Goal: Communication & Community: Answer question/provide support

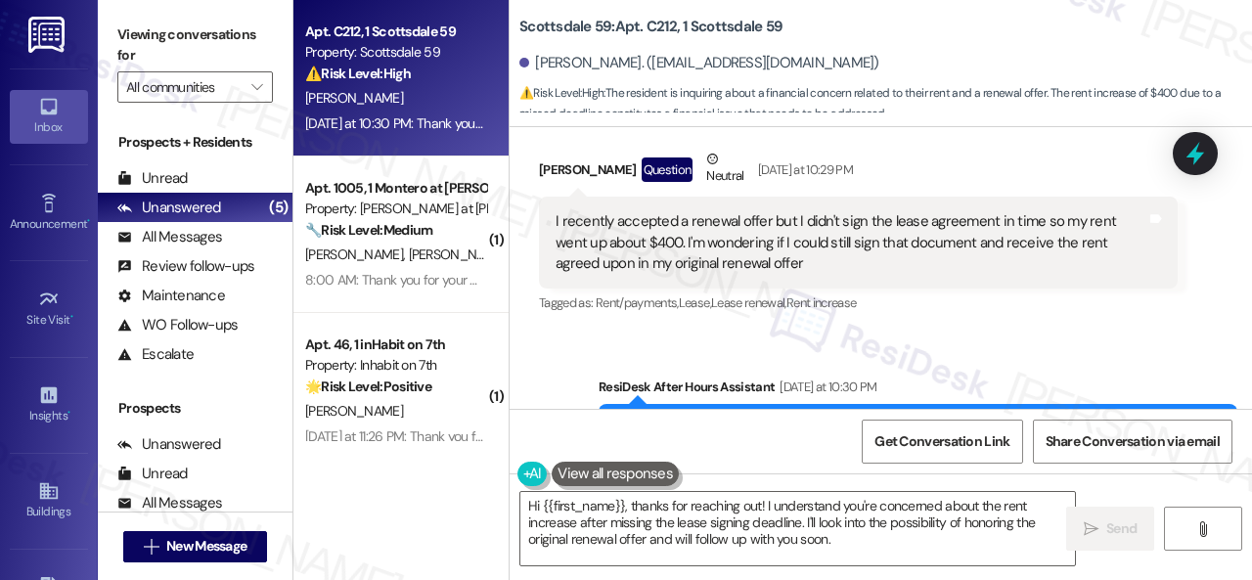
scroll to position [697, 0]
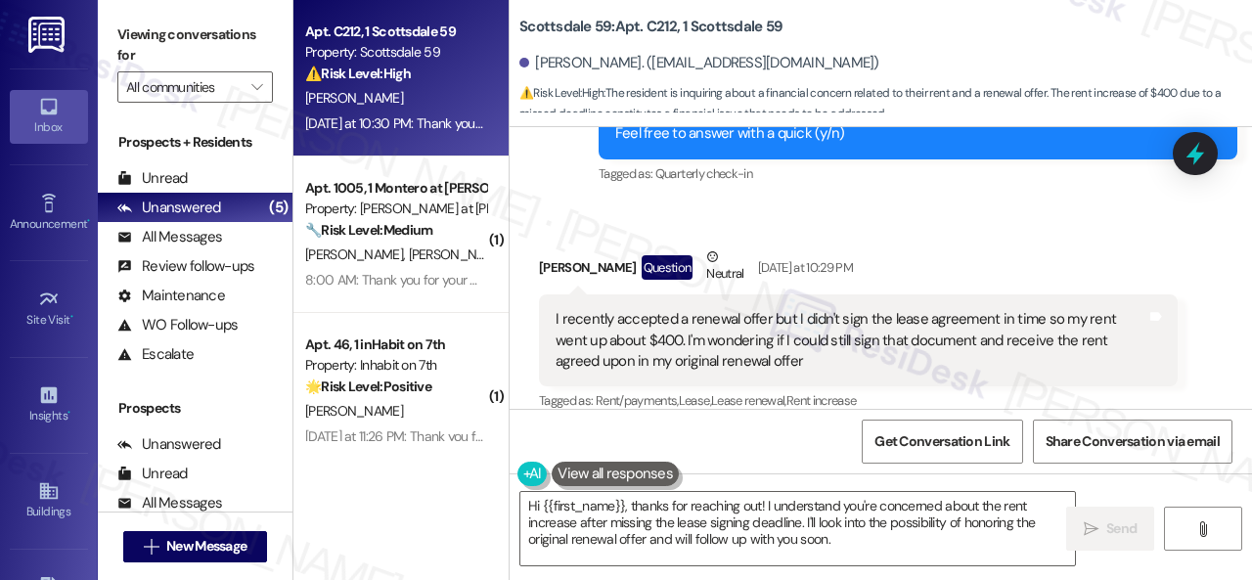
click at [948, 171] on div "Survey, sent via SMS Residesk Automated Survey Aug 28, 2025 at 12:22 PM Hi ther…" at bounding box center [918, 124] width 668 height 156
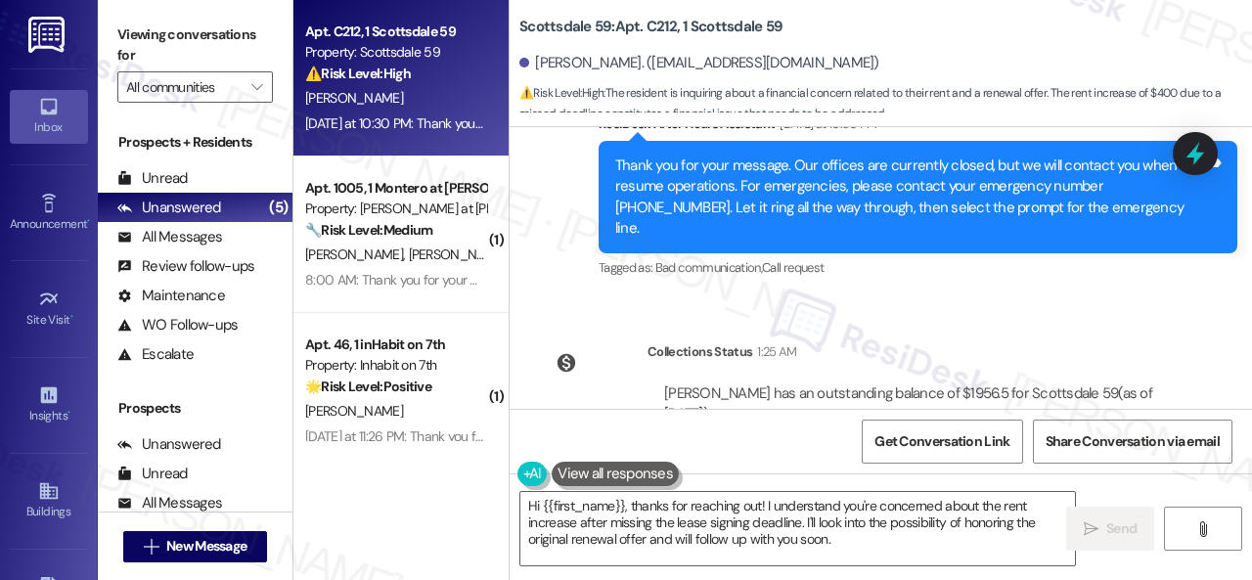
scroll to position [1088, 0]
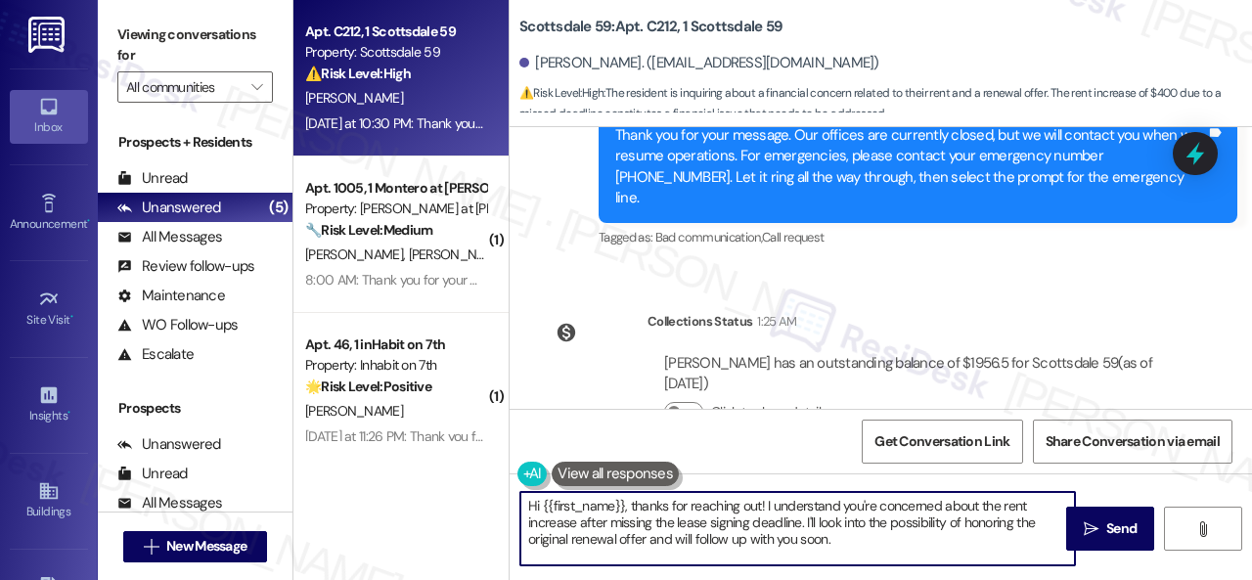
drag, startPoint x: 804, startPoint y: 524, endPoint x: 855, endPoint y: 543, distance: 54.1
click at [855, 543] on textarea "Hi {{first_name}}, thanks for reaching out! I understand you're concerned about…" at bounding box center [797, 528] width 554 height 73
paste textarea "will forward your concern to the site team and get back to you as soon as I rec…"
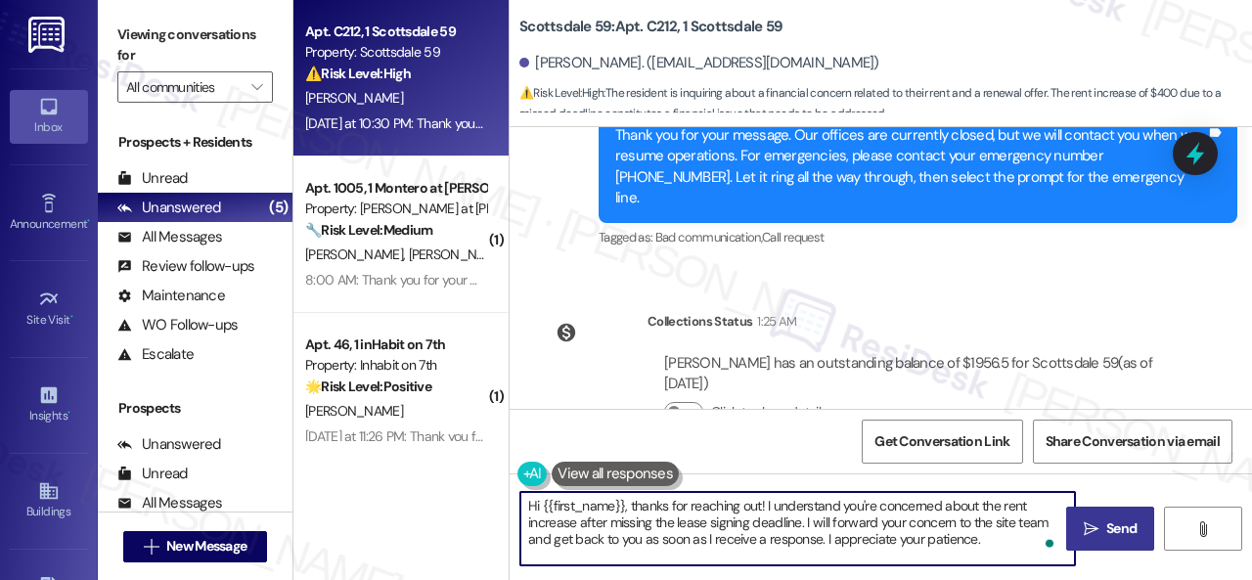
type textarea "Hi {{first_name}}, thanks for reaching out! I understand you're concerned about…"
click at [1106, 523] on span "Send" at bounding box center [1121, 528] width 30 height 21
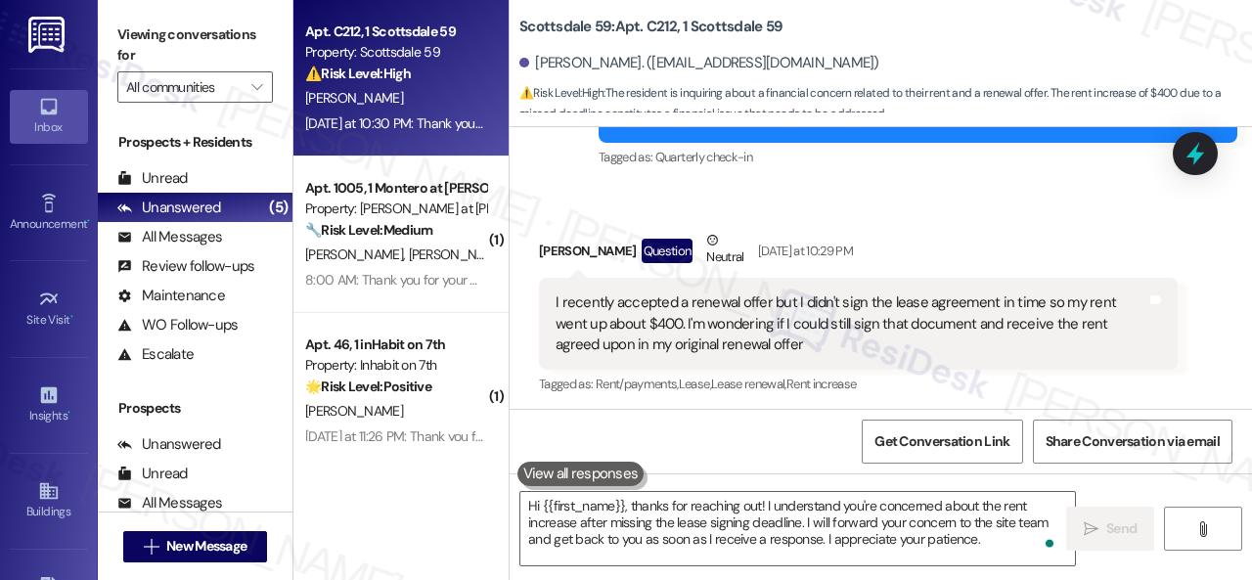
scroll to position [697, 0]
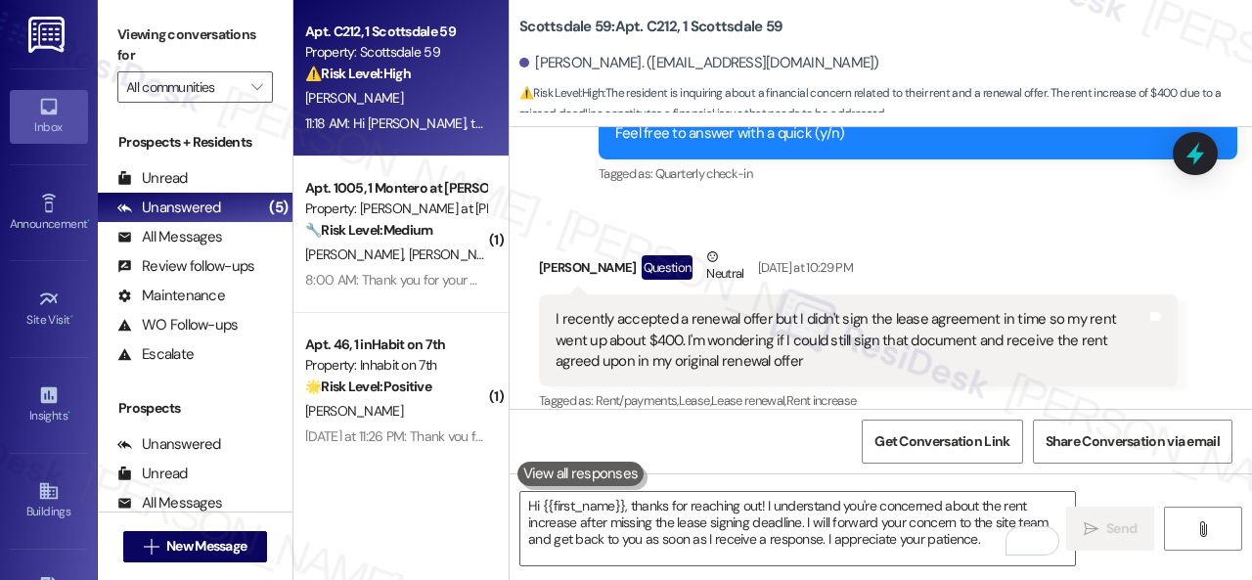
click at [876, 232] on div "Received via SMS Luke Sams Question Neutral Yesterday at 10:29 PM I recently ac…" at bounding box center [858, 331] width 668 height 198
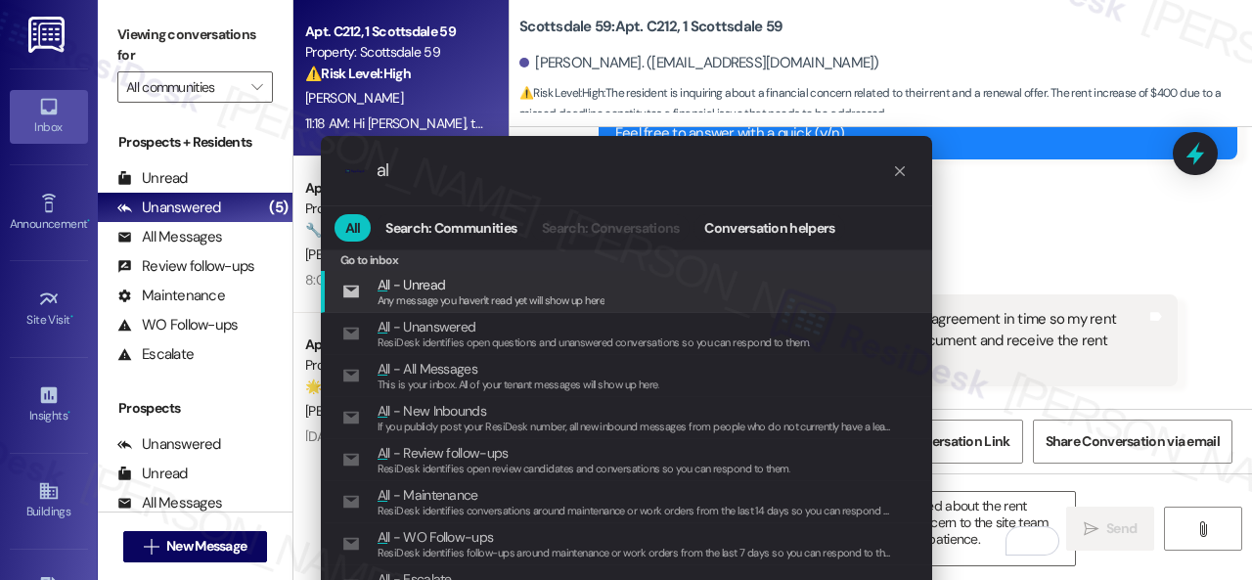
click at [245, 167] on div ".cls-1{fill:#0a055f;}.cls-2{fill:#0cc4c4;} resideskLogoBlueOrange al All Search…" at bounding box center [626, 290] width 1252 height 580
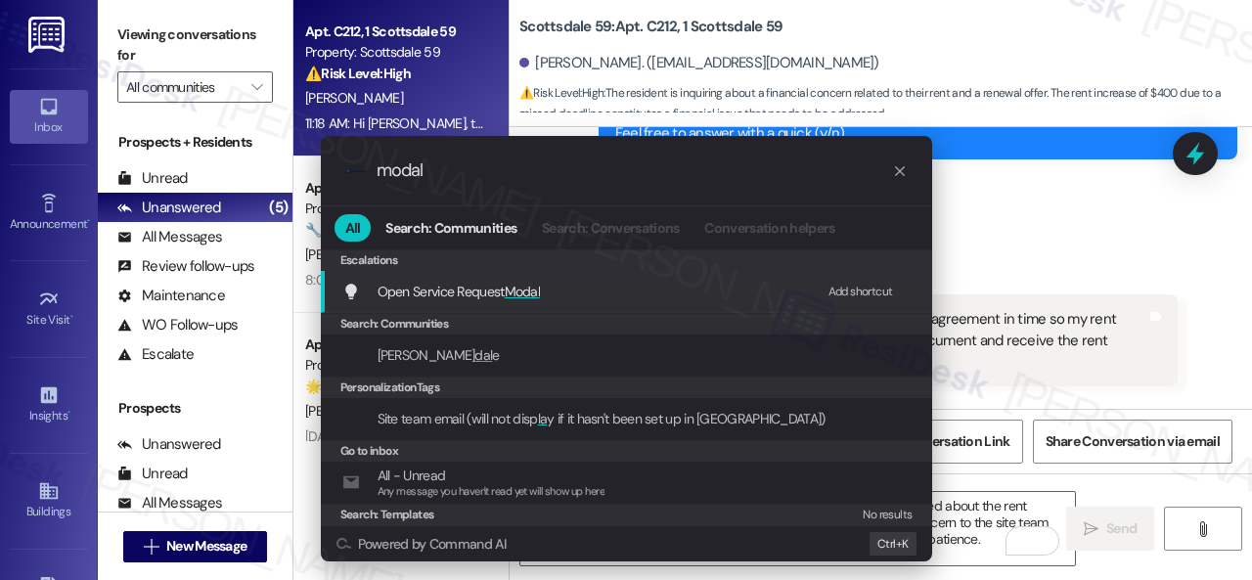
click at [847, 288] on div "Add shortcut" at bounding box center [860, 292] width 65 height 21
drag, startPoint x: 470, startPoint y: 170, endPoint x: 271, endPoint y: 171, distance: 199.5
click at [271, 171] on div ".cls-1{fill:#0a055f;}.cls-2{fill:#0cc4c4;} resideskLogoBlueOrange modal All Sea…" at bounding box center [626, 290] width 1252 height 580
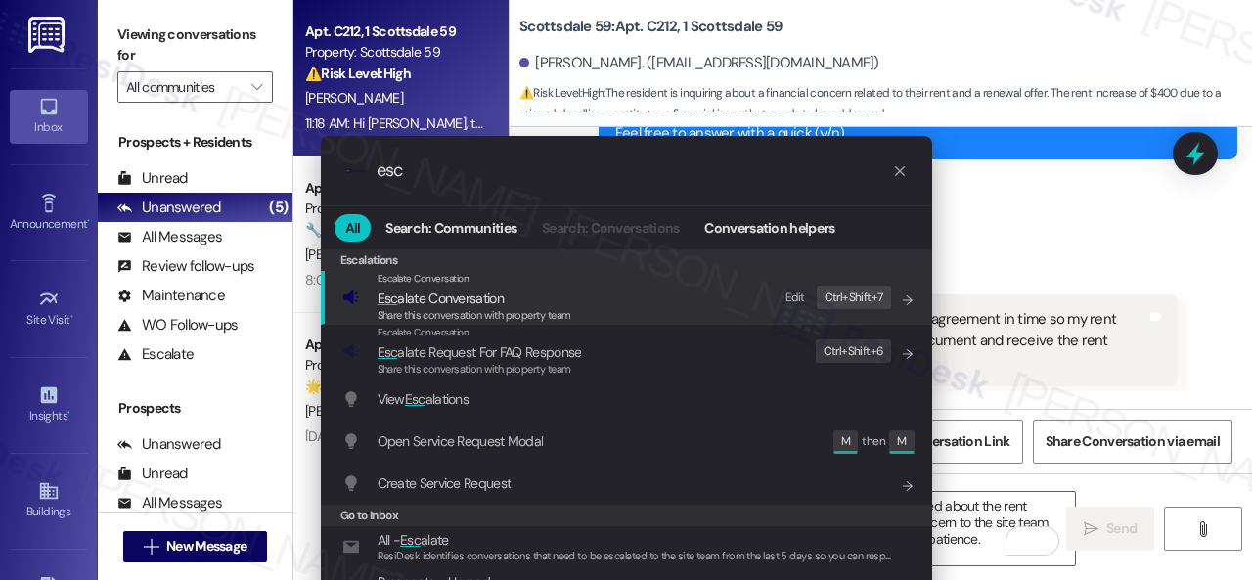
type input "esc"
click at [797, 297] on div "Edit" at bounding box center [795, 297] width 20 height 21
click at [394, 296] on span "Esc alate Conversation" at bounding box center [440, 298] width 126 height 18
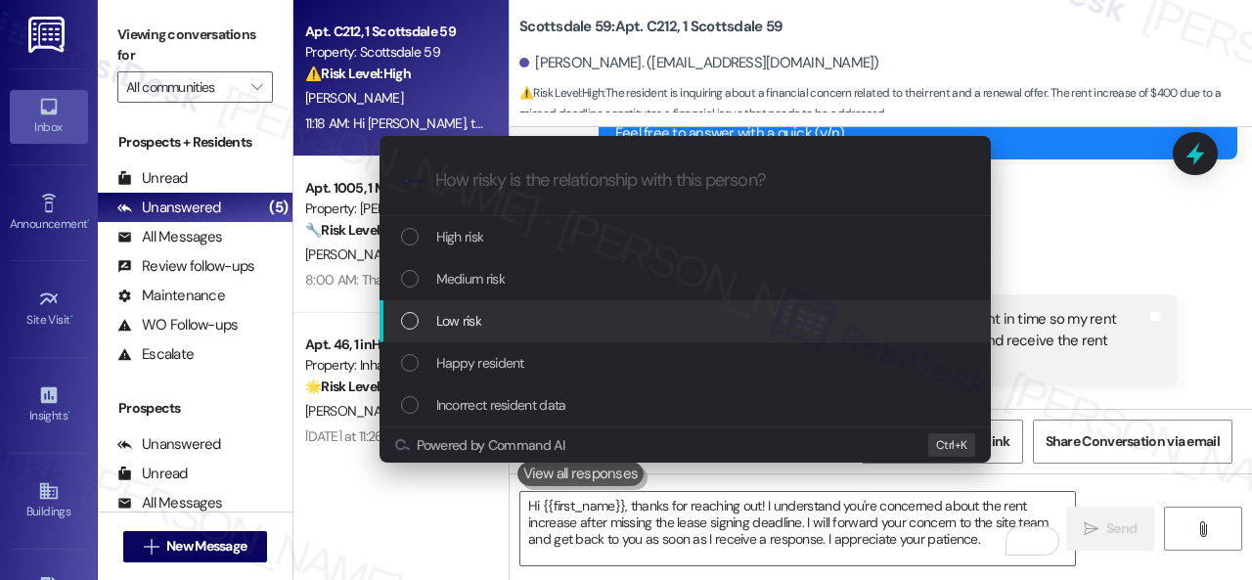
click at [453, 318] on span "Low risk" at bounding box center [458, 321] width 45 height 22
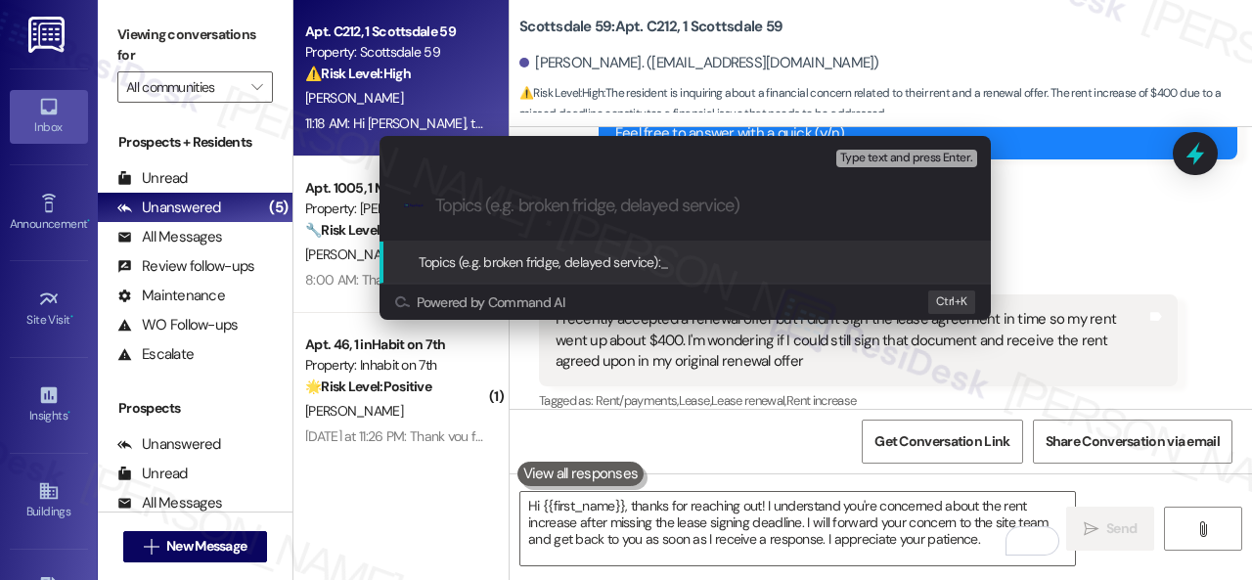
click at [520, 212] on input "Topics (e.g. broken fridge, delayed service)" at bounding box center [700, 206] width 531 height 21
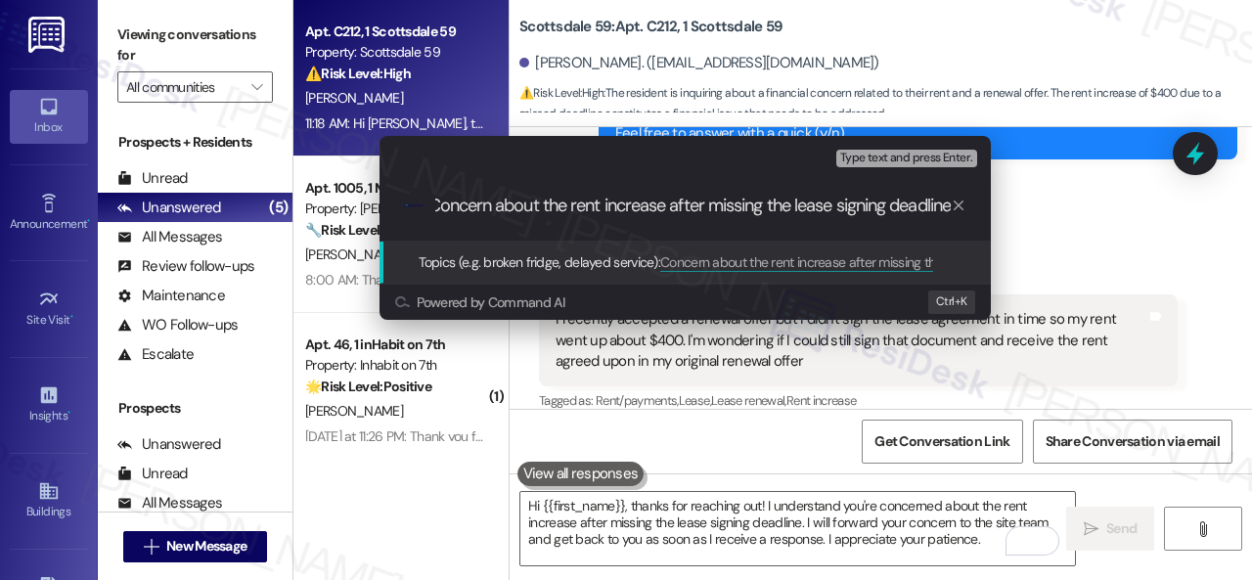
type input "Concern about the rent increase after missing the lease signing deadline."
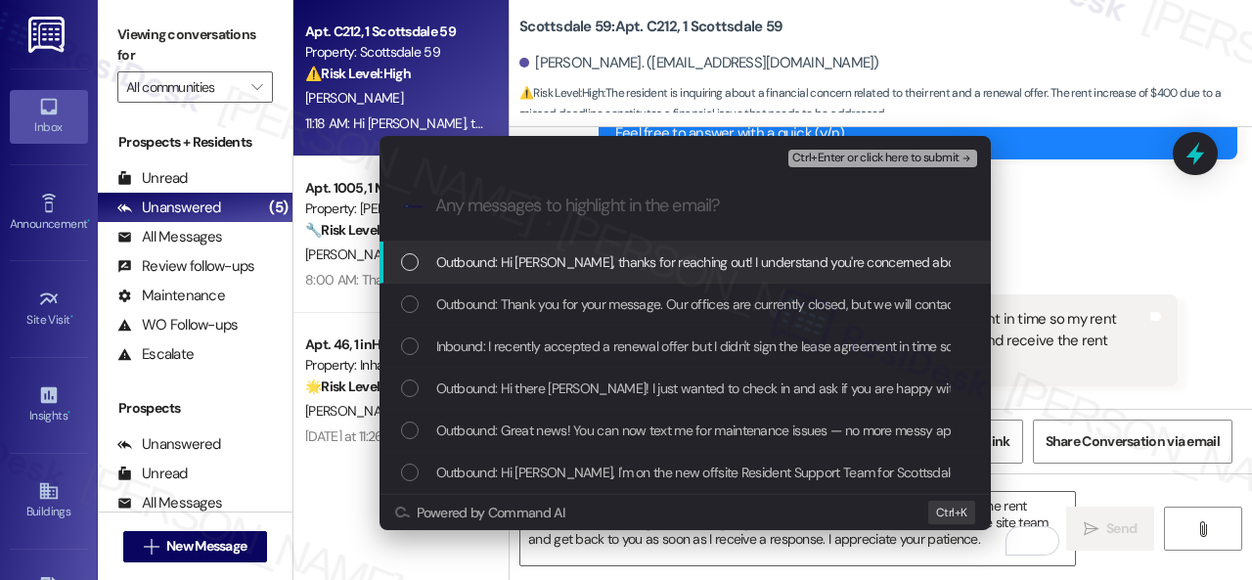
scroll to position [0, 0]
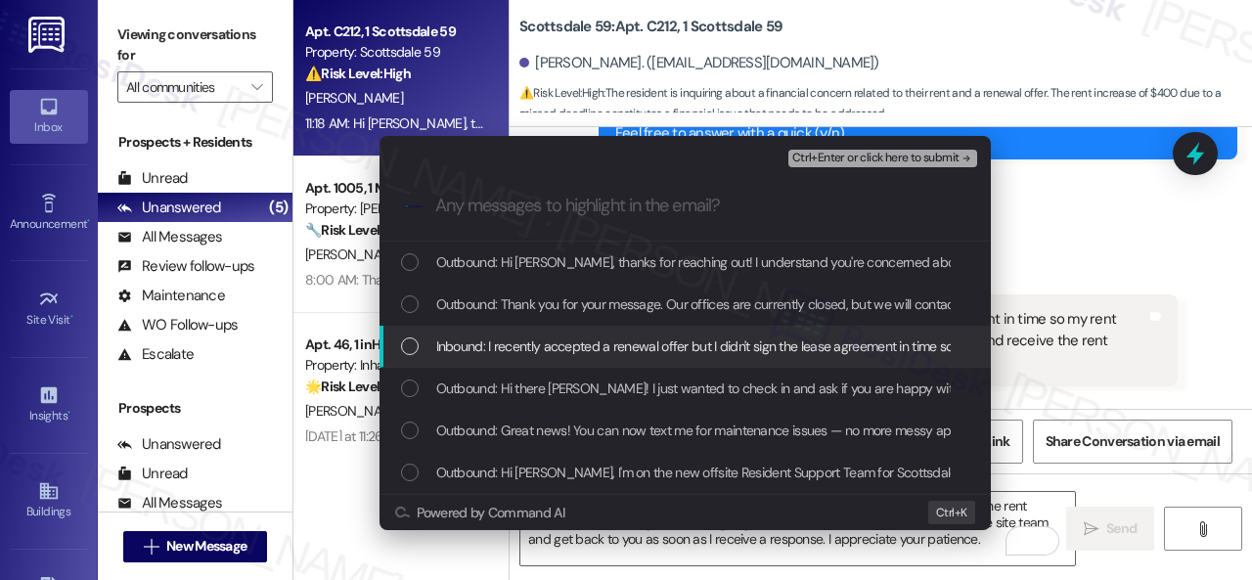
click at [503, 343] on span "Inbound: I recently accepted a renewal offer but I didn't sign the lease agreem…" at bounding box center [1088, 346] width 1305 height 22
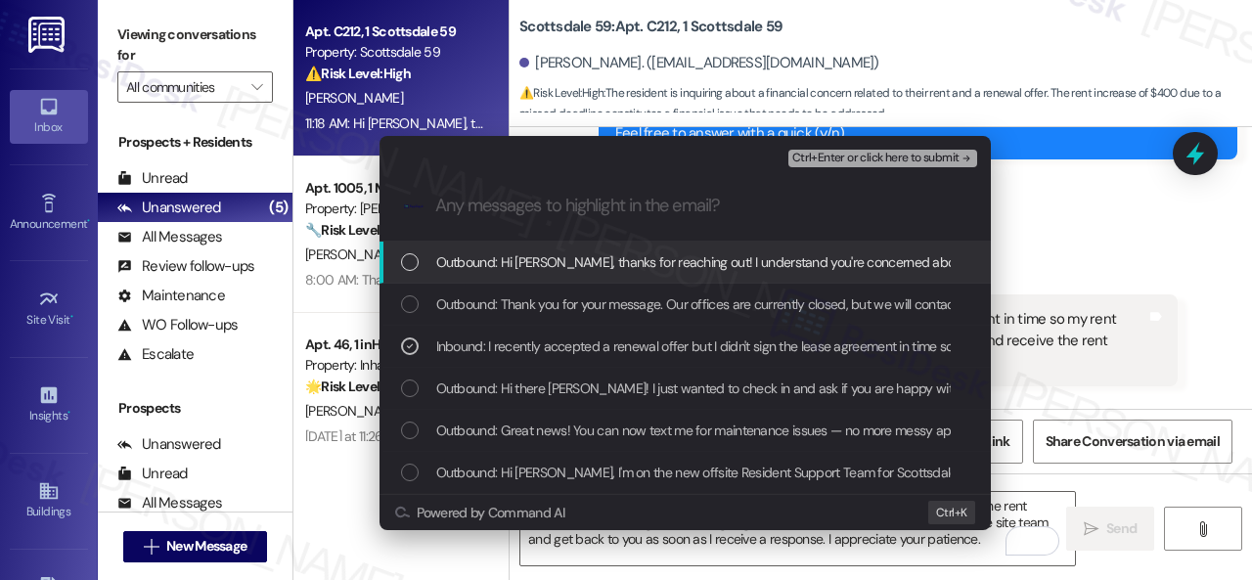
click at [821, 157] on span "Ctrl+Enter or click here to submit" at bounding box center [875, 159] width 167 height 14
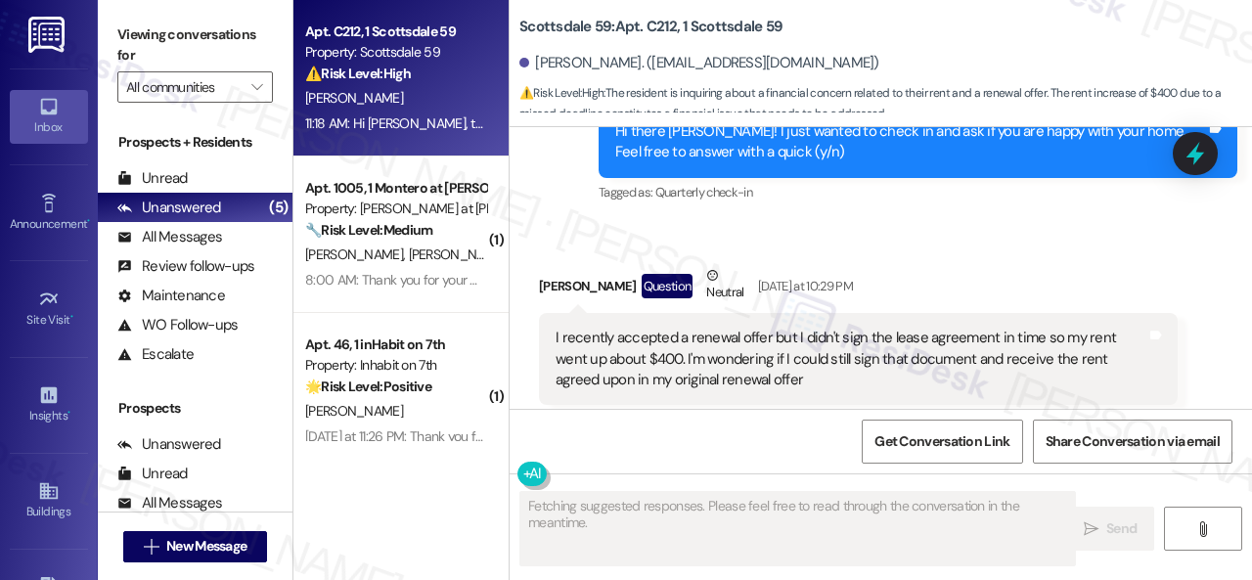
scroll to position [697, 0]
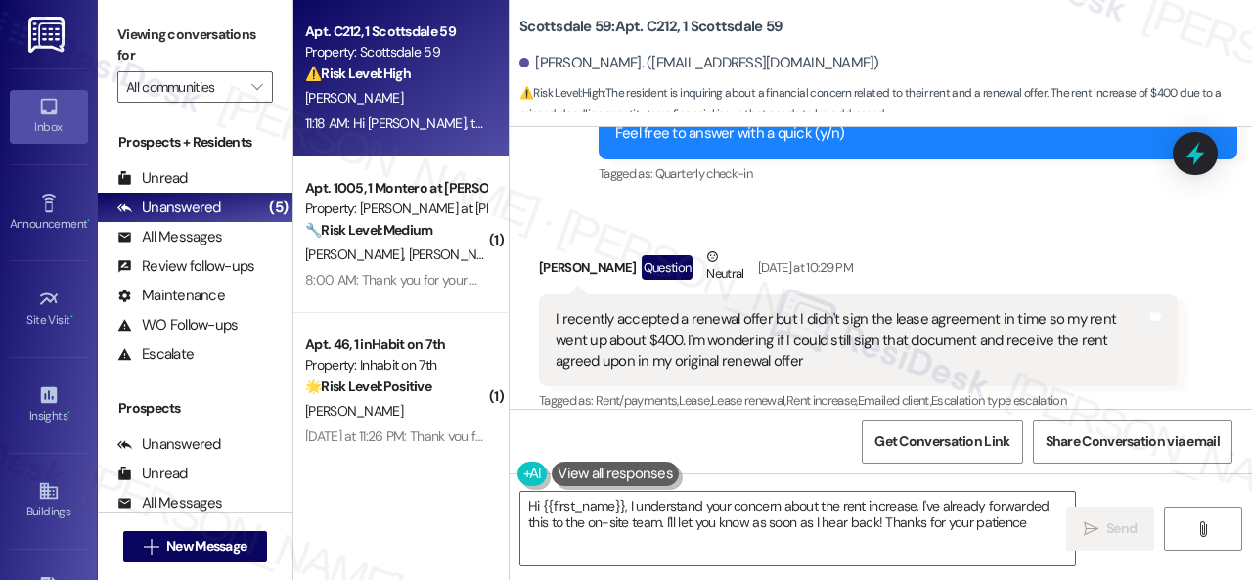
type textarea "Hi {{first_name}}, I understand your concern about the rent increase. I've alre…"
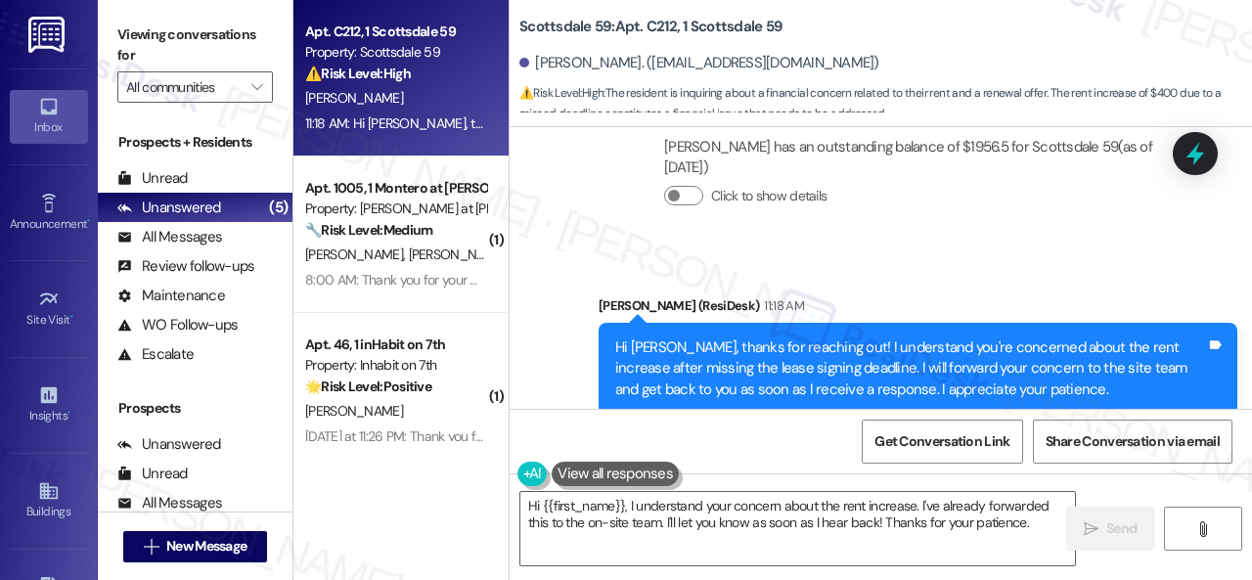
scroll to position [1312, 0]
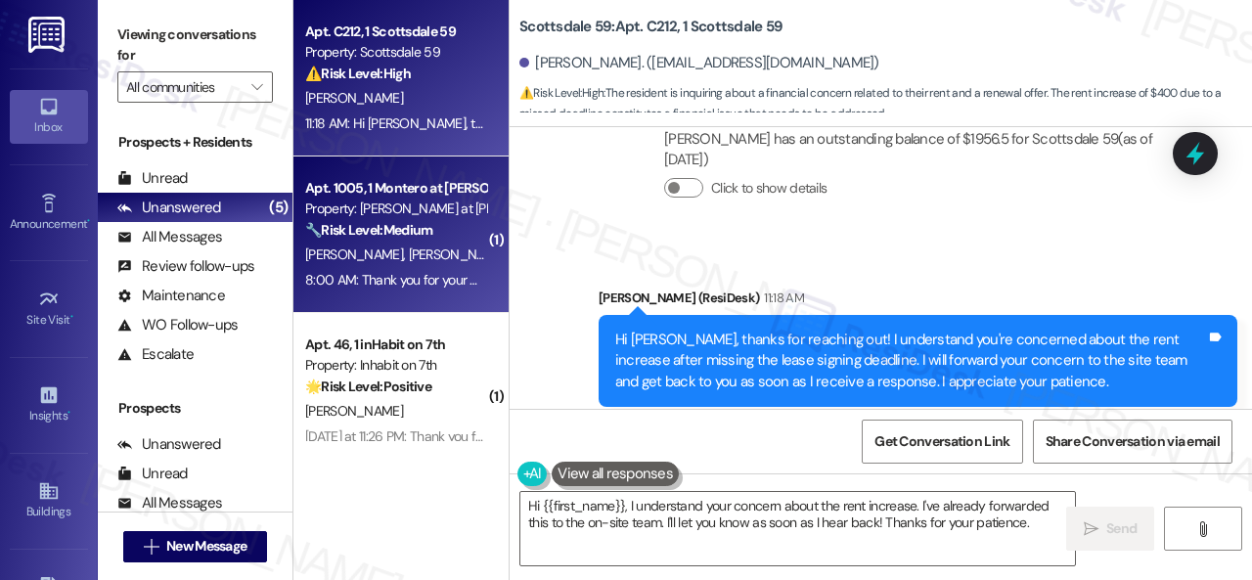
click at [448, 257] on div "D. Moore M. Moore" at bounding box center [395, 254] width 185 height 24
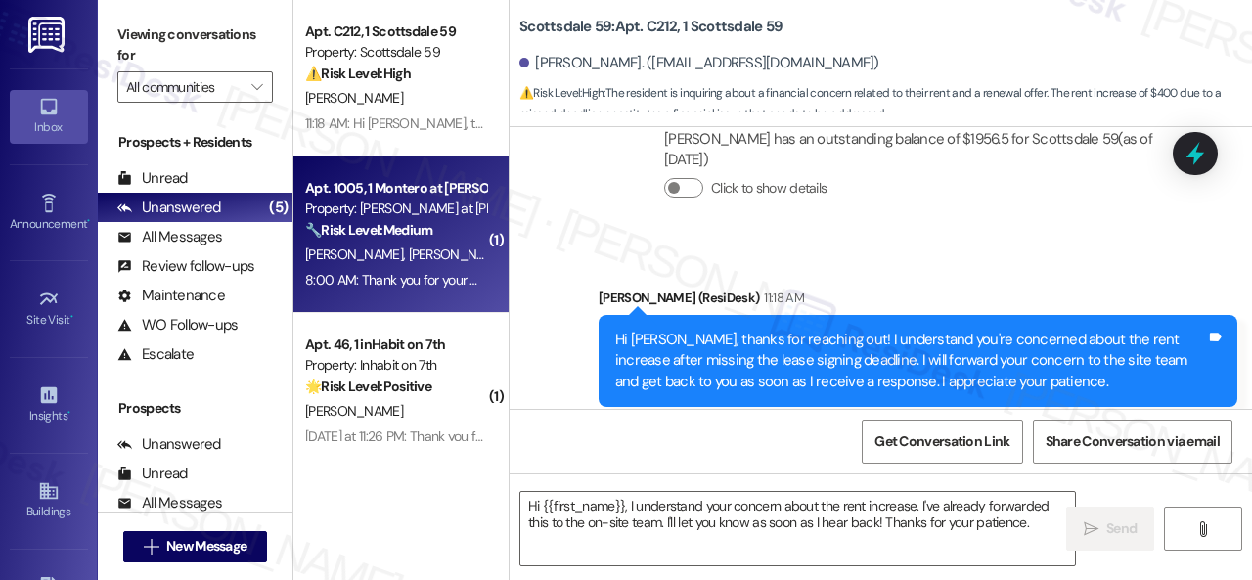
type textarea "Fetching suggested responses. Please feel free to read through the conversation…"
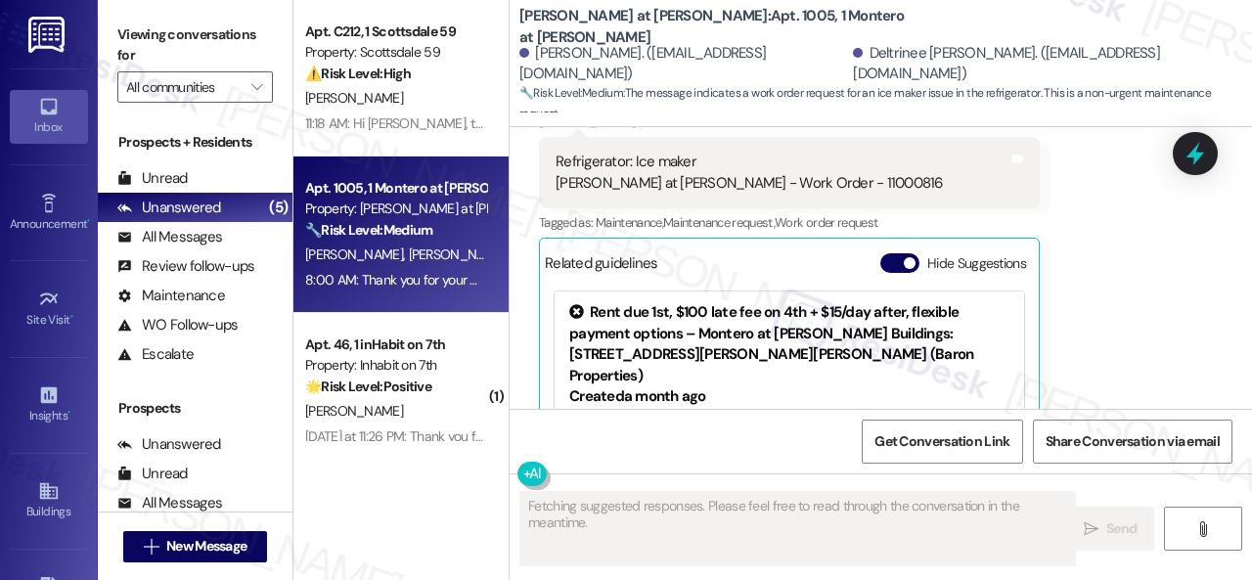
scroll to position [4576, 0]
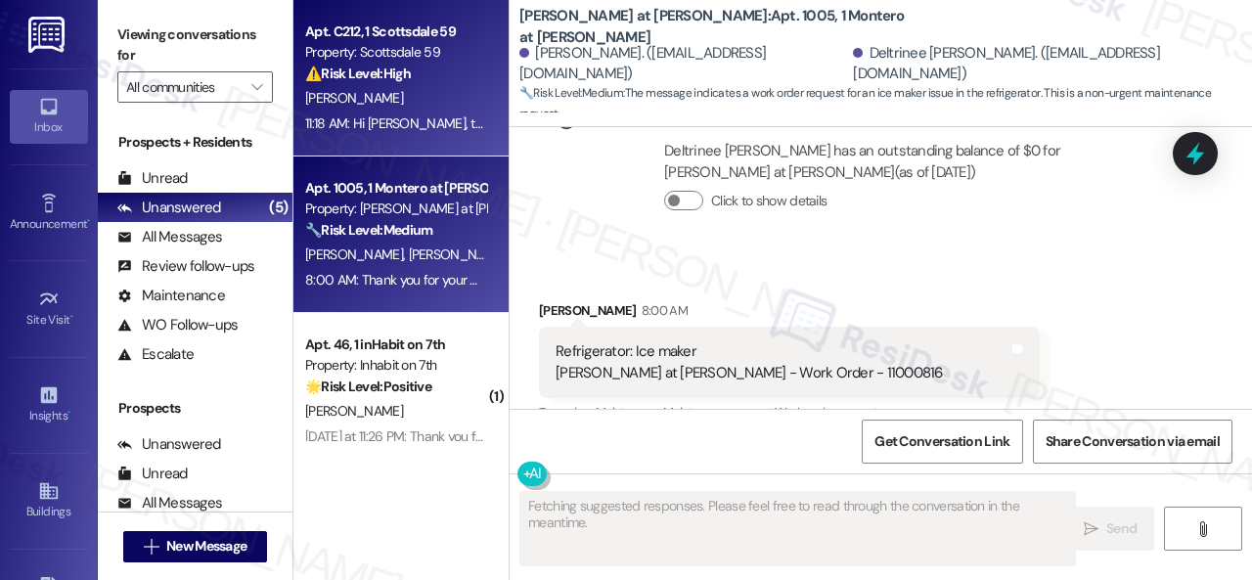
click at [460, 96] on div "L. Sams" at bounding box center [395, 98] width 185 height 24
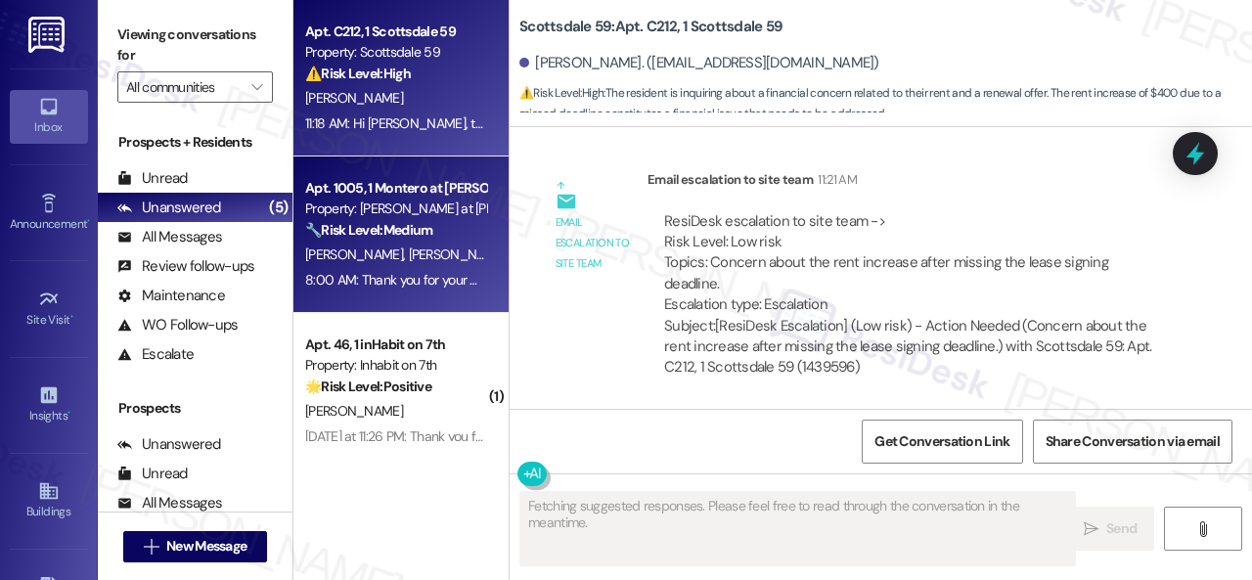
scroll to position [1596, 0]
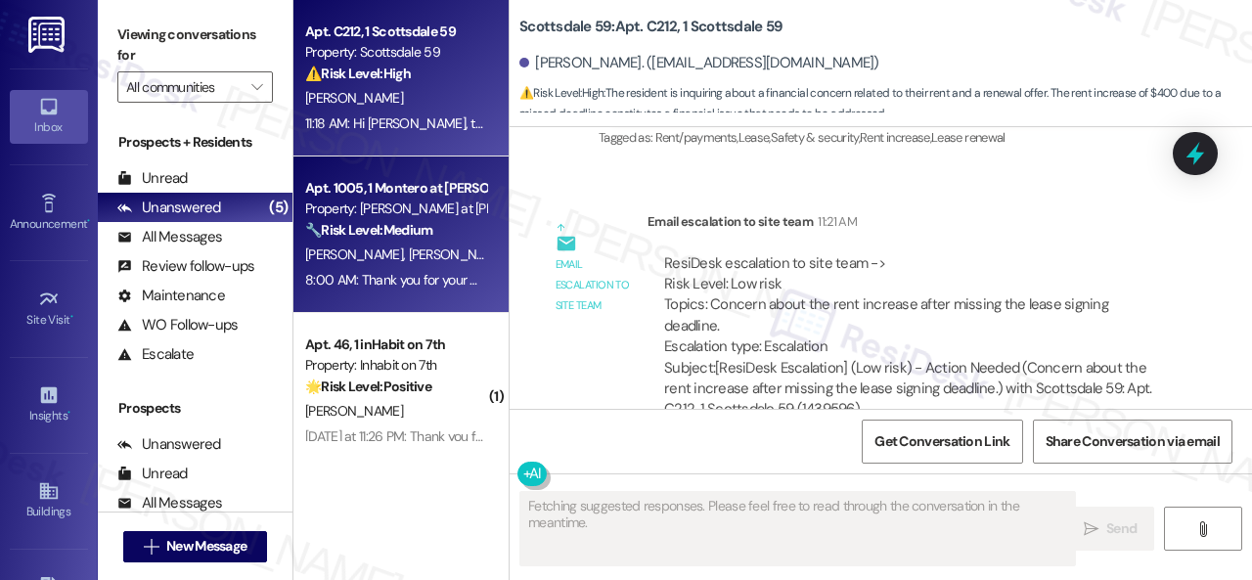
click at [442, 257] on div "D. Moore M. Moore" at bounding box center [395, 254] width 185 height 24
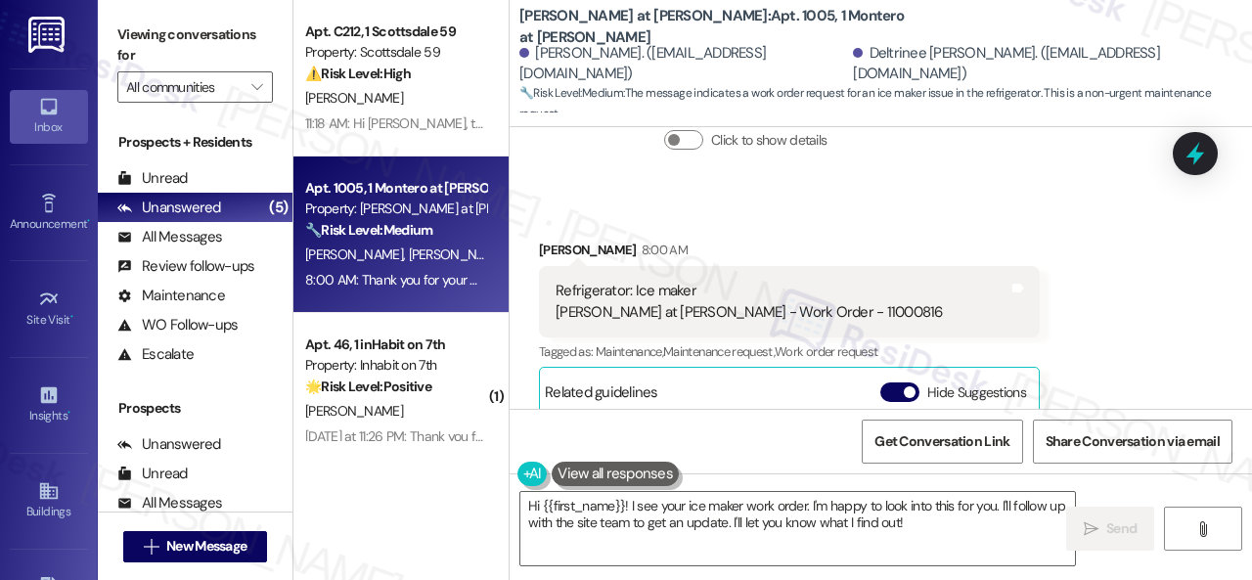
scroll to position [4666, 0]
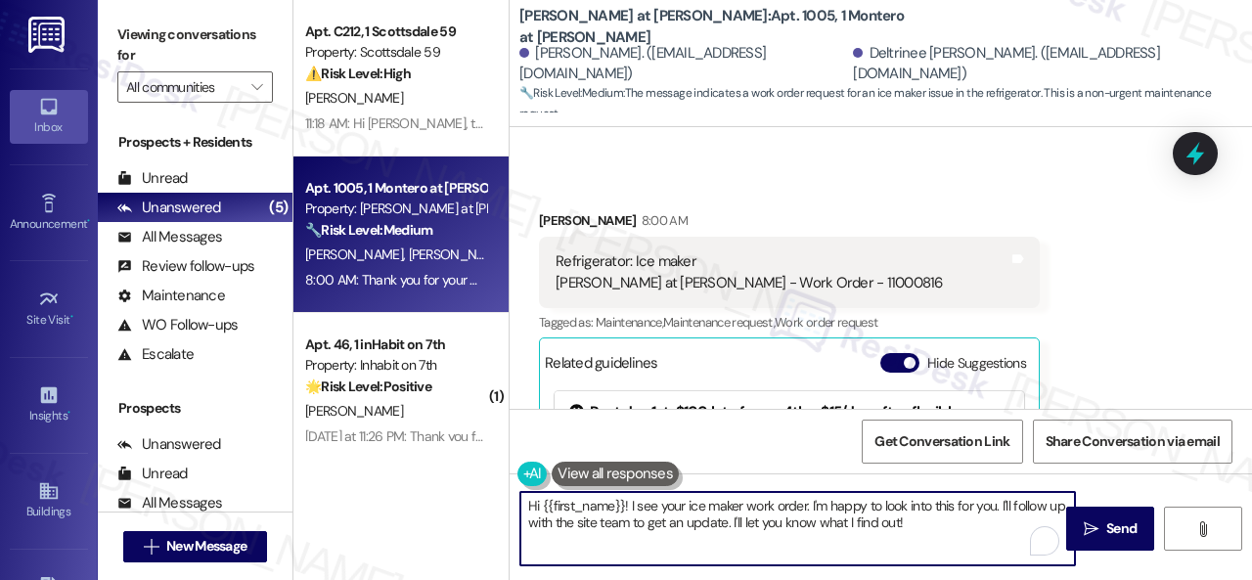
drag, startPoint x: 544, startPoint y: 500, endPoint x: 935, endPoint y: 517, distance: 391.5
click at [935, 517] on textarea "Hi {{first_name}}! I see your ice maker work order. I'm happy to look into this…" at bounding box center [797, 528] width 554 height 73
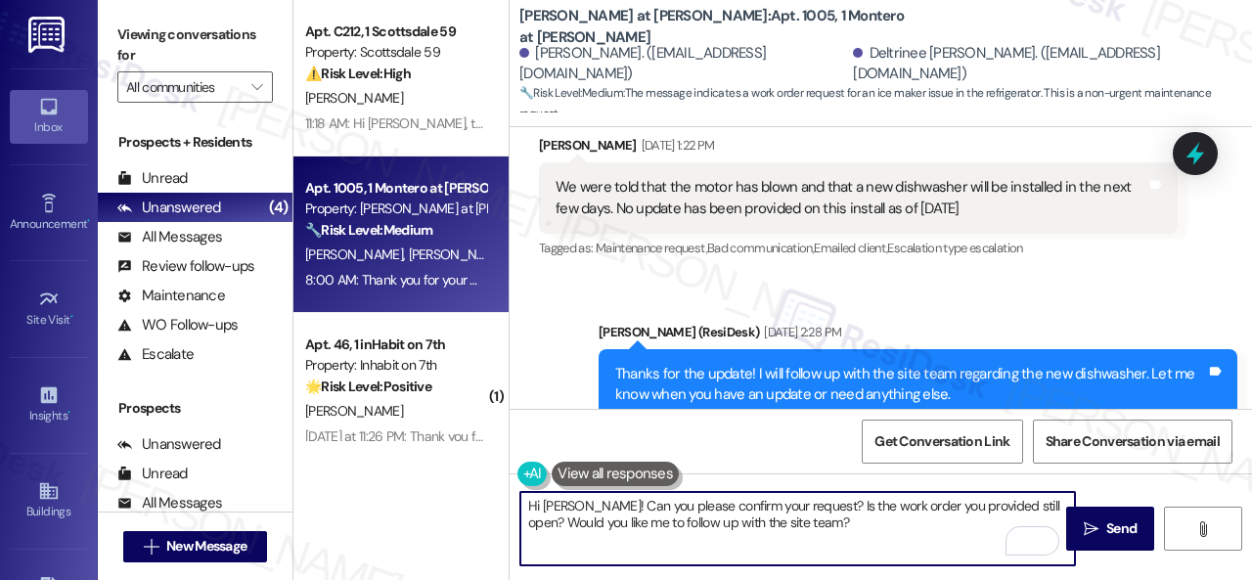
scroll to position [3004, 0]
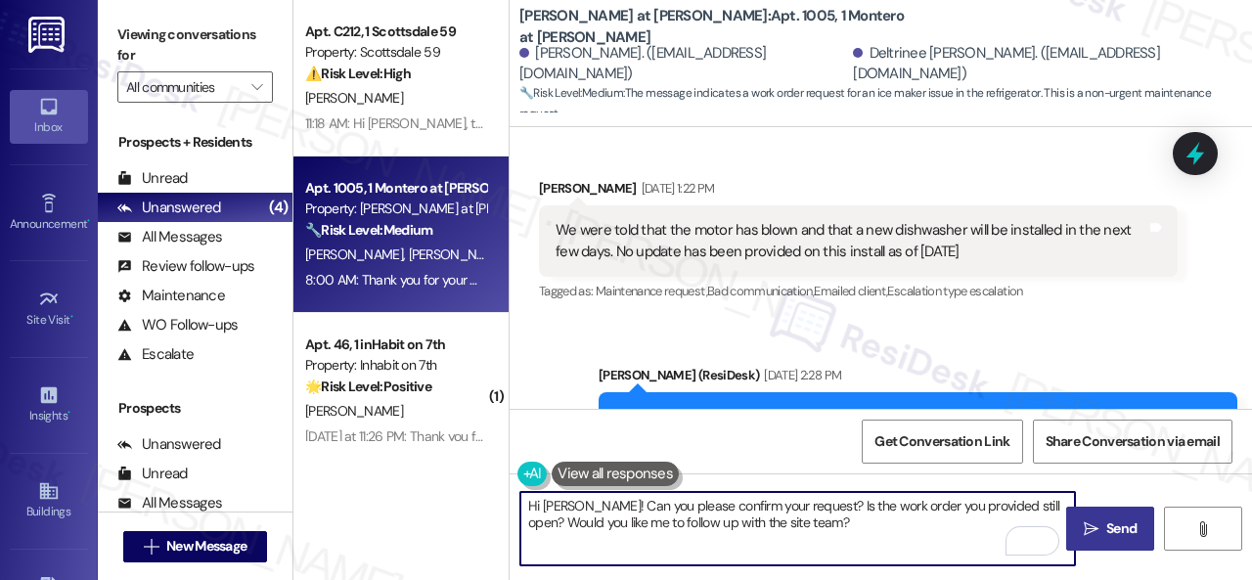
type textarea "Hi Michael! Can you please confirm your request? Is the work order you provided…"
click at [1102, 521] on span "Send" at bounding box center [1121, 528] width 38 height 21
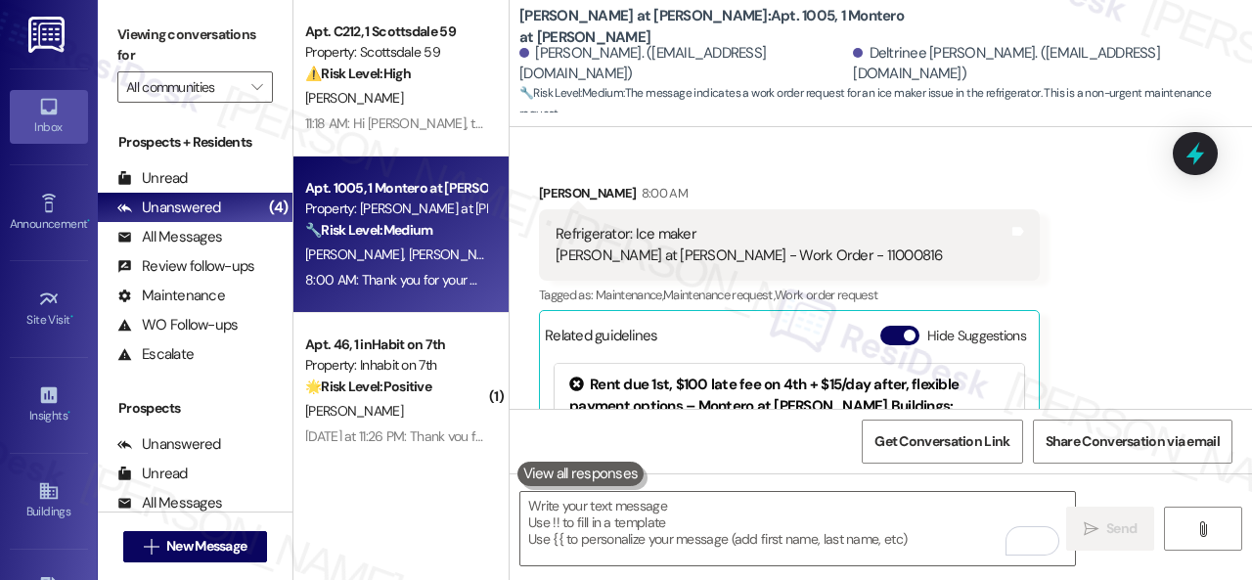
scroll to position [4869, 0]
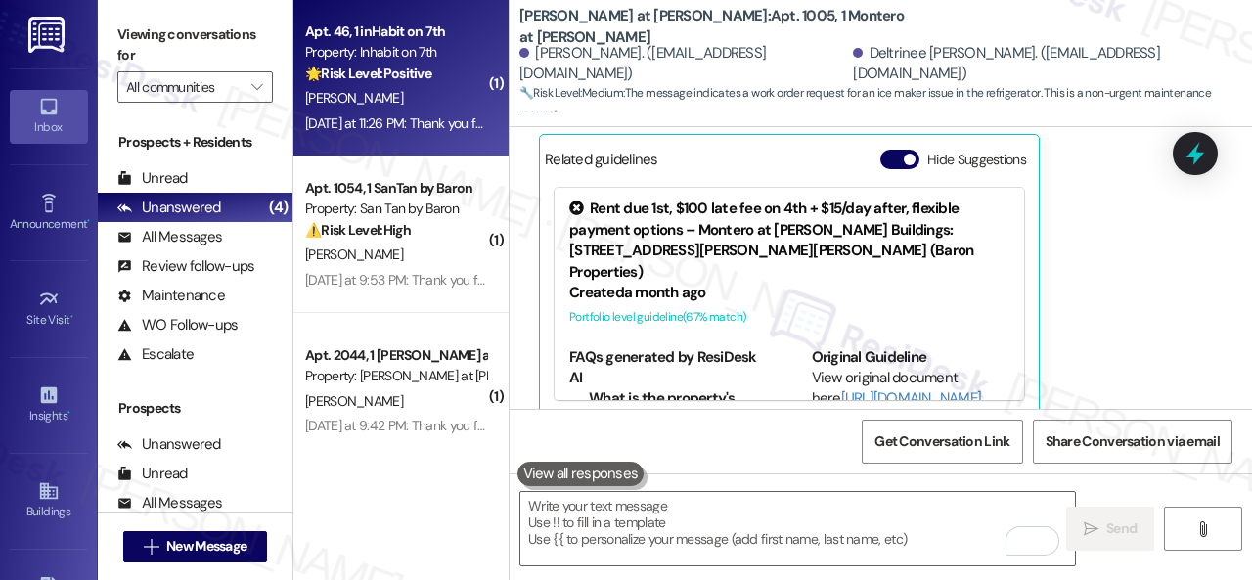
click at [417, 98] on div "L. Parsons" at bounding box center [395, 98] width 185 height 24
type textarea "Fetching suggested responses. Please feel free to read through the conversation…"
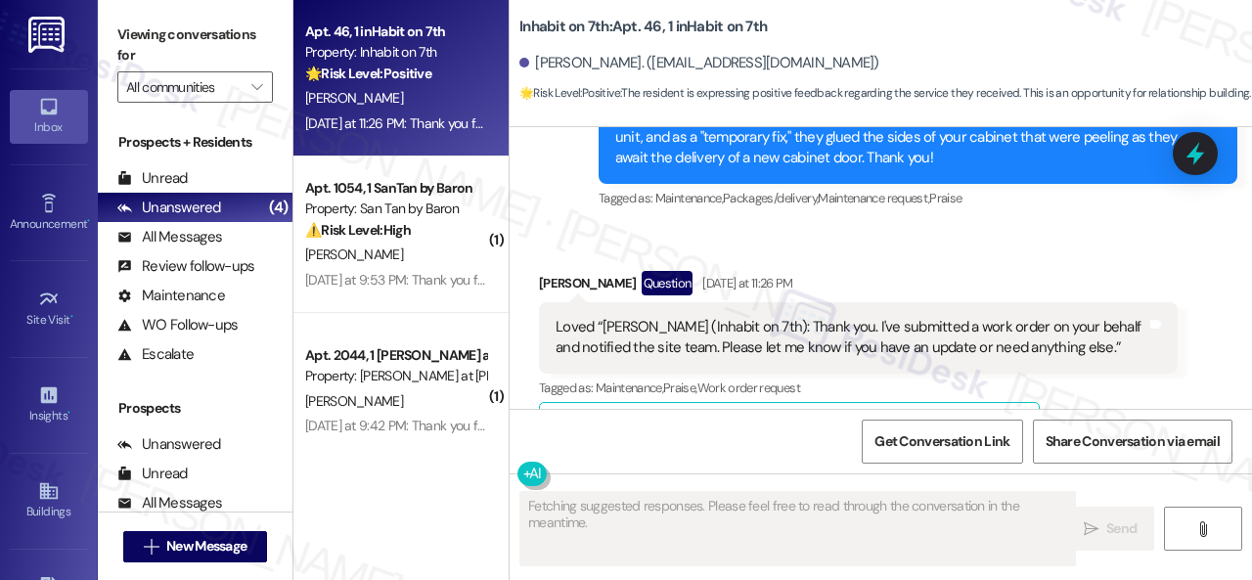
scroll to position [3675, 0]
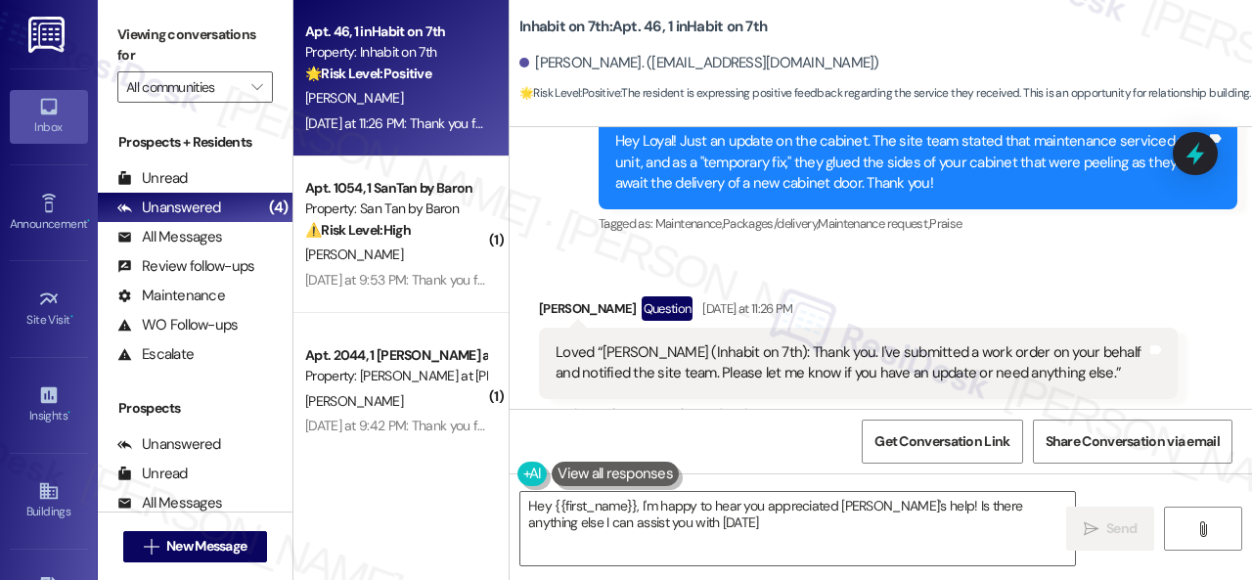
type textarea "Hey {{first_name}}, I'm happy to hear you appreciated Sarah's help! Is there an…"
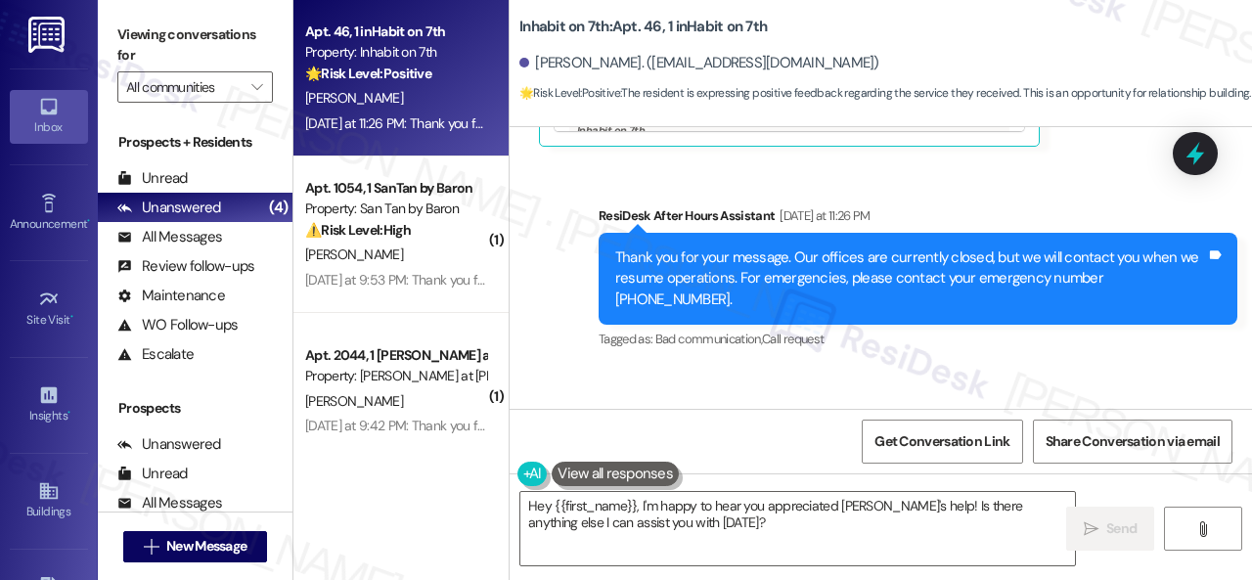
scroll to position [4356, 0]
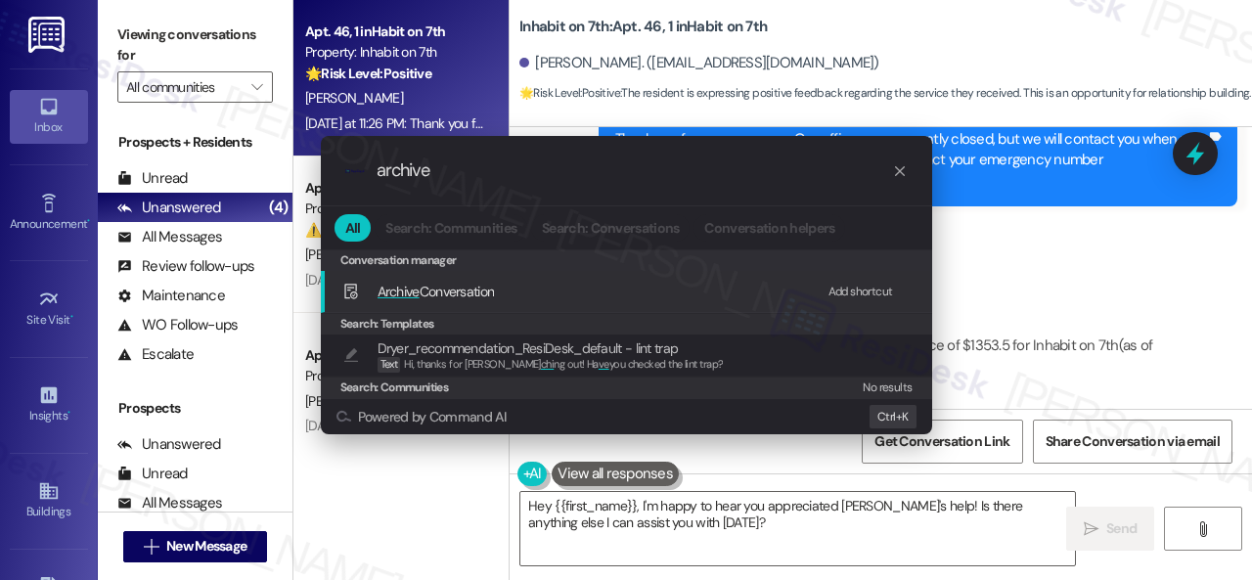
type input "archive"
click at [863, 293] on div "Add shortcut" at bounding box center [860, 292] width 65 height 21
click at [450, 289] on span "Archive Conversation" at bounding box center [435, 292] width 117 height 18
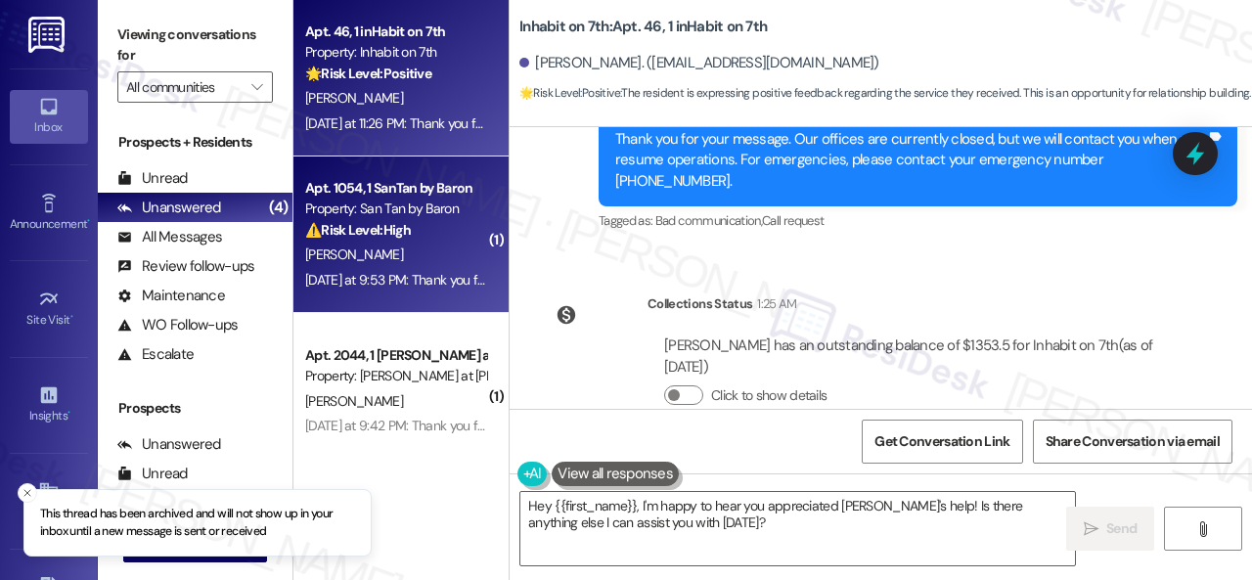
click at [435, 245] on div "[PERSON_NAME]" at bounding box center [395, 254] width 185 height 24
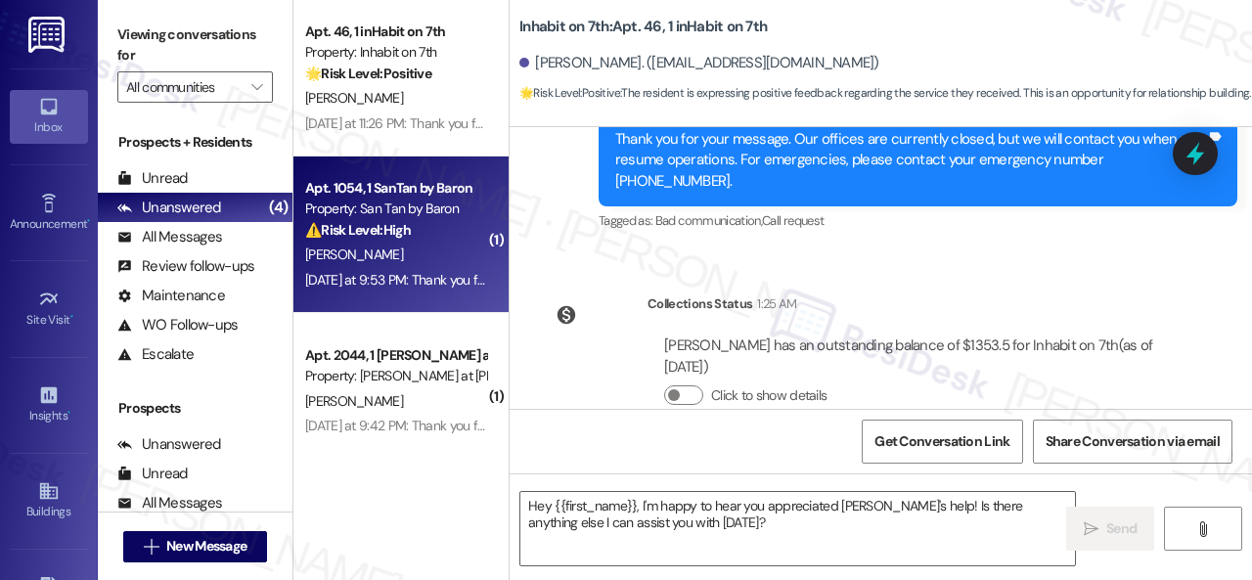
type textarea "Fetching suggested responses. Please feel free to read through the conversation…"
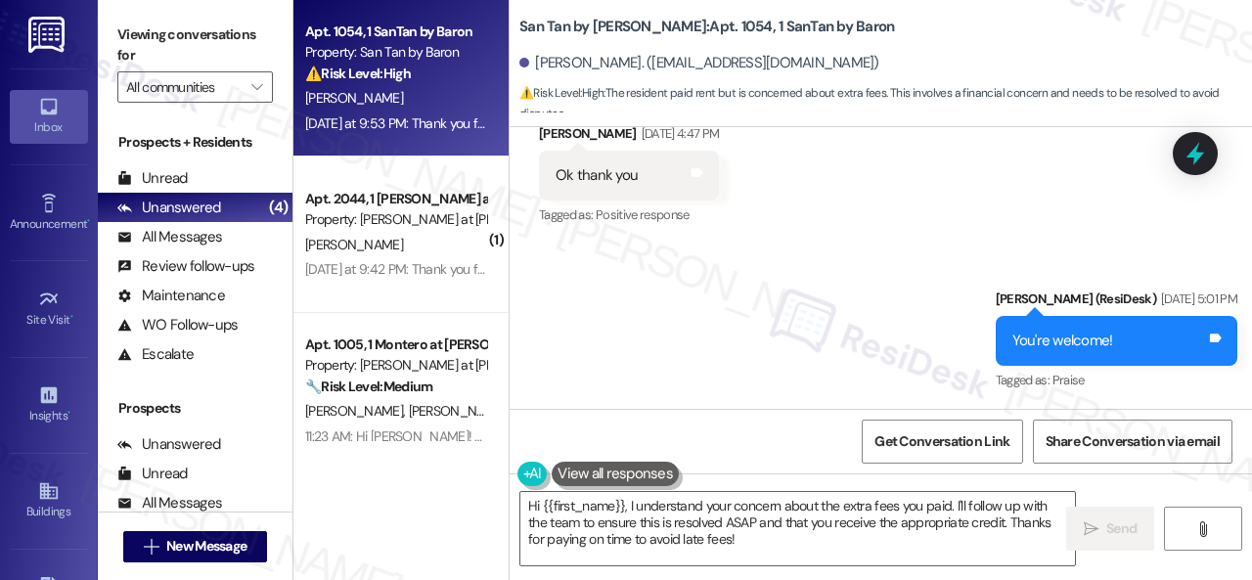
scroll to position [4815, 0]
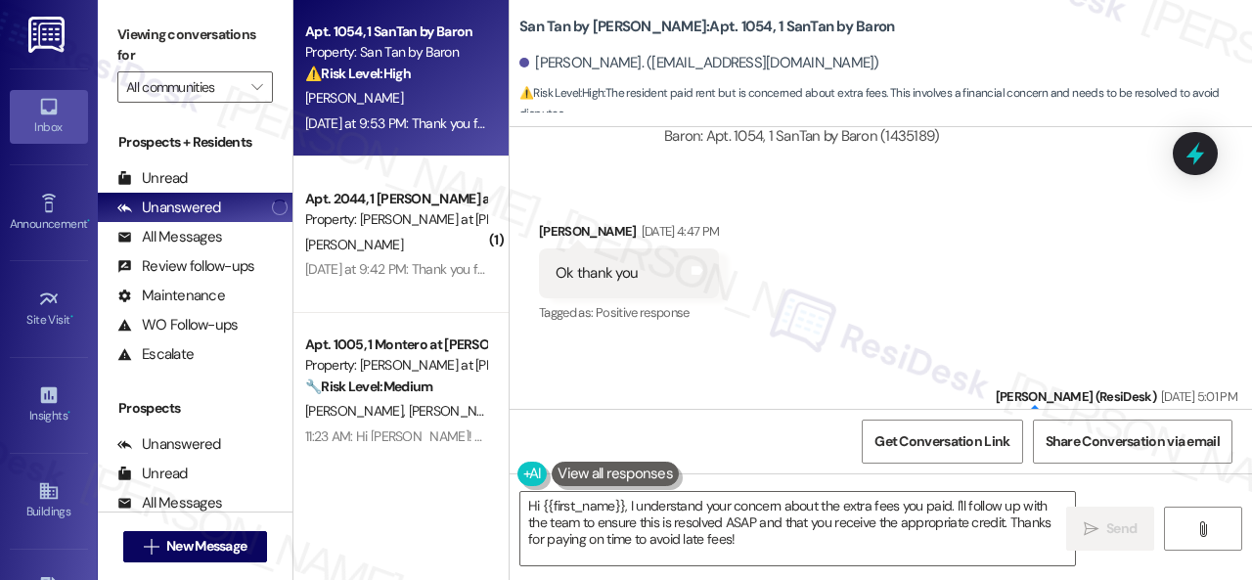
click at [677, 26] on b "San Tan by Baron: Apt. 1054, 1 SanTan by Baron" at bounding box center [706, 27] width 374 height 21
copy b "1054"
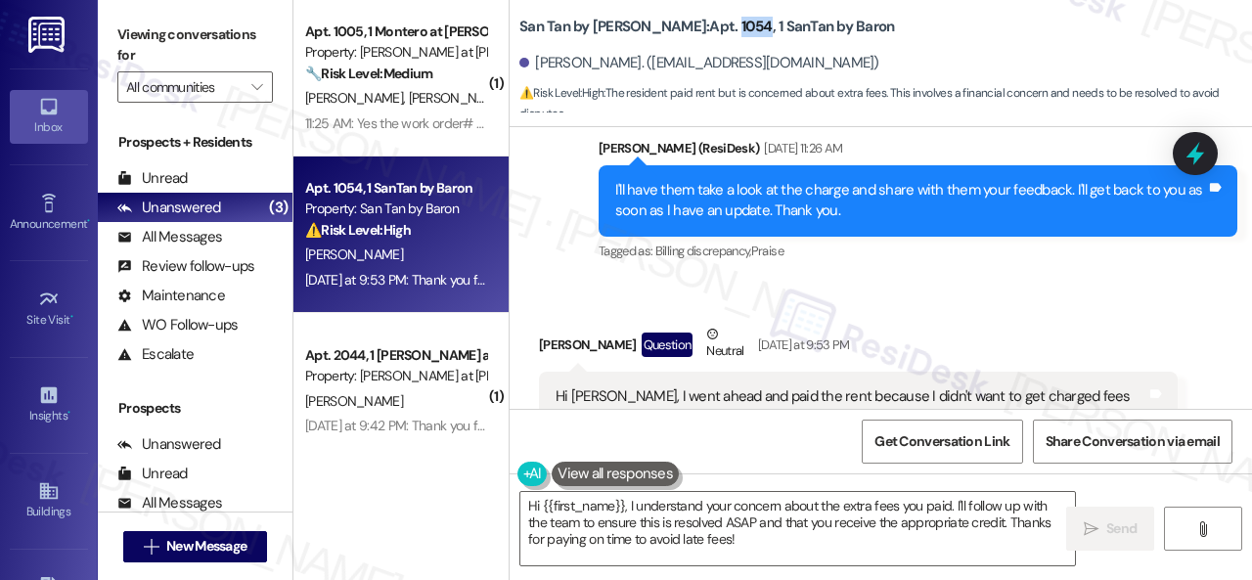
scroll to position [6966, 0]
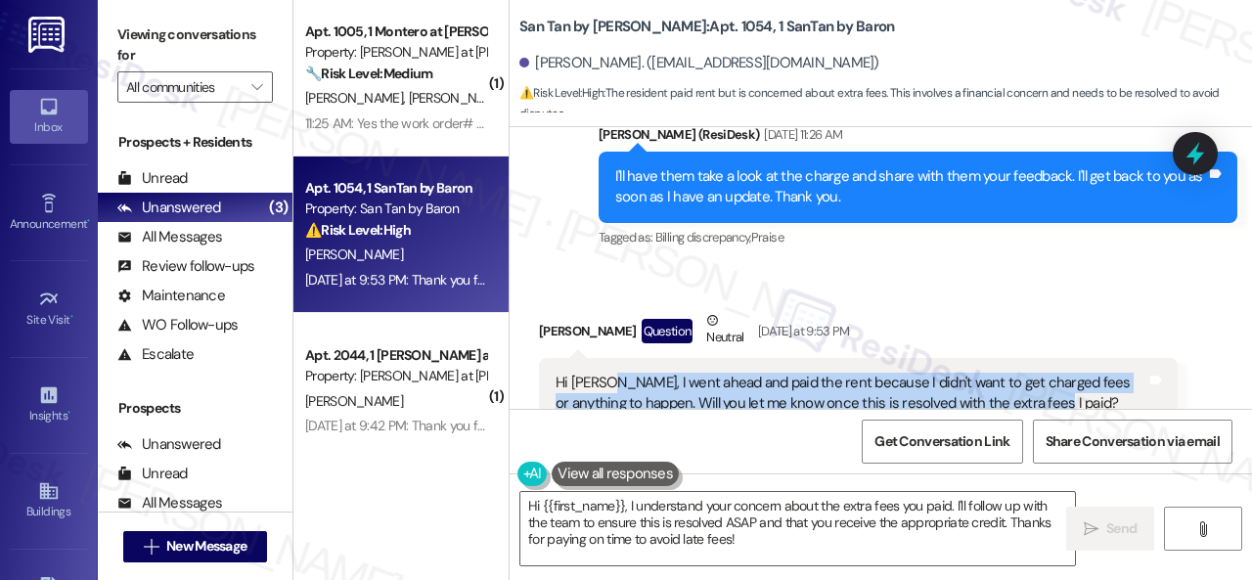
drag, startPoint x: 607, startPoint y: 330, endPoint x: 1031, endPoint y: 354, distance: 424.1
click at [1031, 373] on div "Hi Sarah, I went ahead and paid the rent because I didn't want to get charged f…" at bounding box center [850, 394] width 591 height 42
copy div "I went ahead and paid the rent because I didn't want to get charged fees or any…"
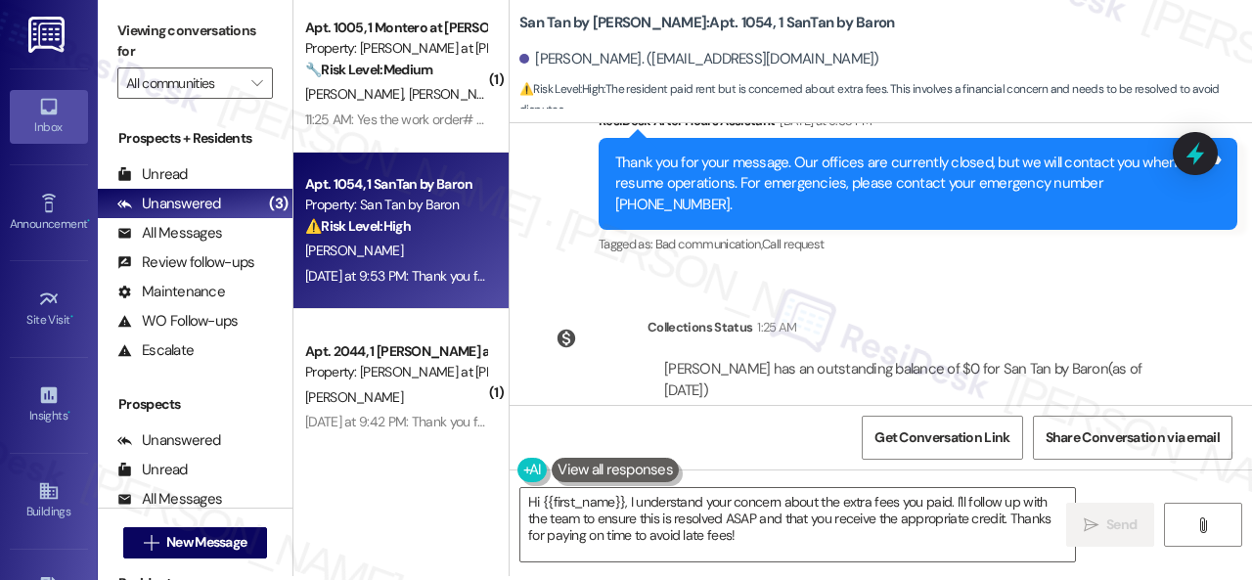
scroll to position [6, 0]
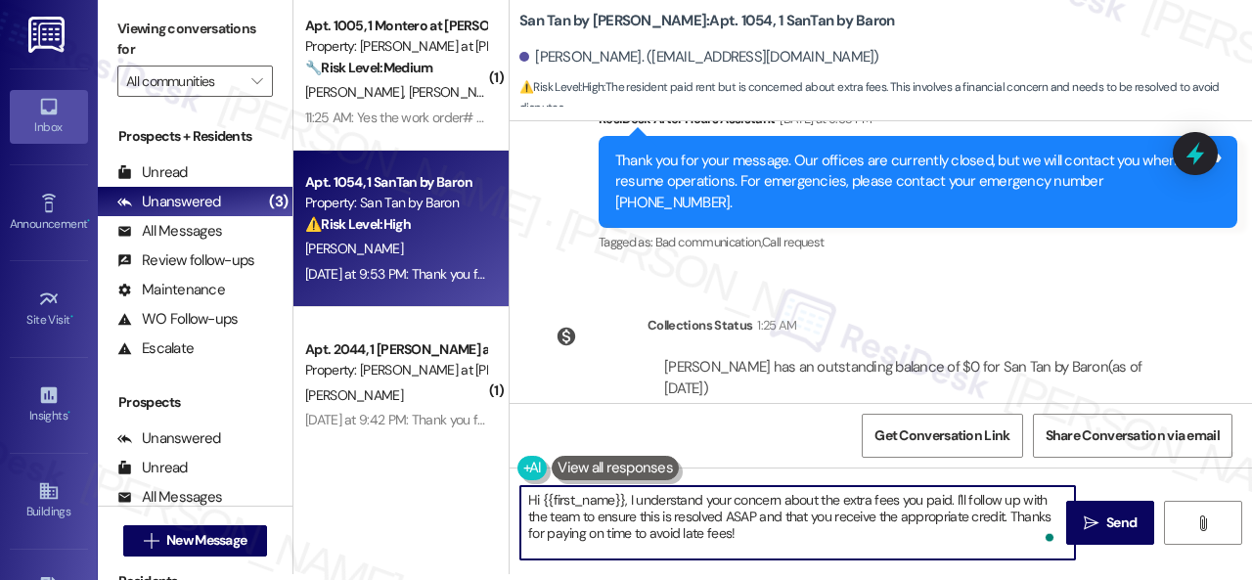
drag, startPoint x: 578, startPoint y: 517, endPoint x: 1003, endPoint y: 515, distance: 425.3
click at [1003, 515] on textarea "Hi {{first_name}}, I understand your concern about the extra fees you paid. I'l…" at bounding box center [797, 522] width 554 height 73
click at [855, 517] on textarea "Hi {{first_name}}, I understand your concern about the extra fees you paid. I'l…" at bounding box center [797, 522] width 554 height 73
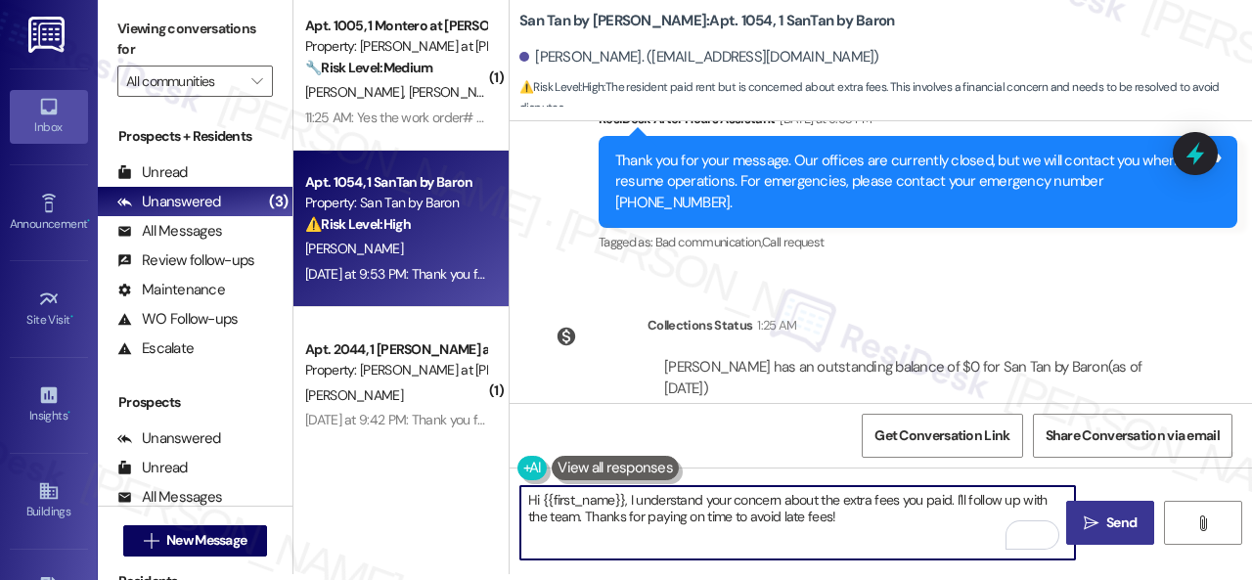
type textarea "Hi {{first_name}}, I understand your concern about the extra fees you paid. I'l…"
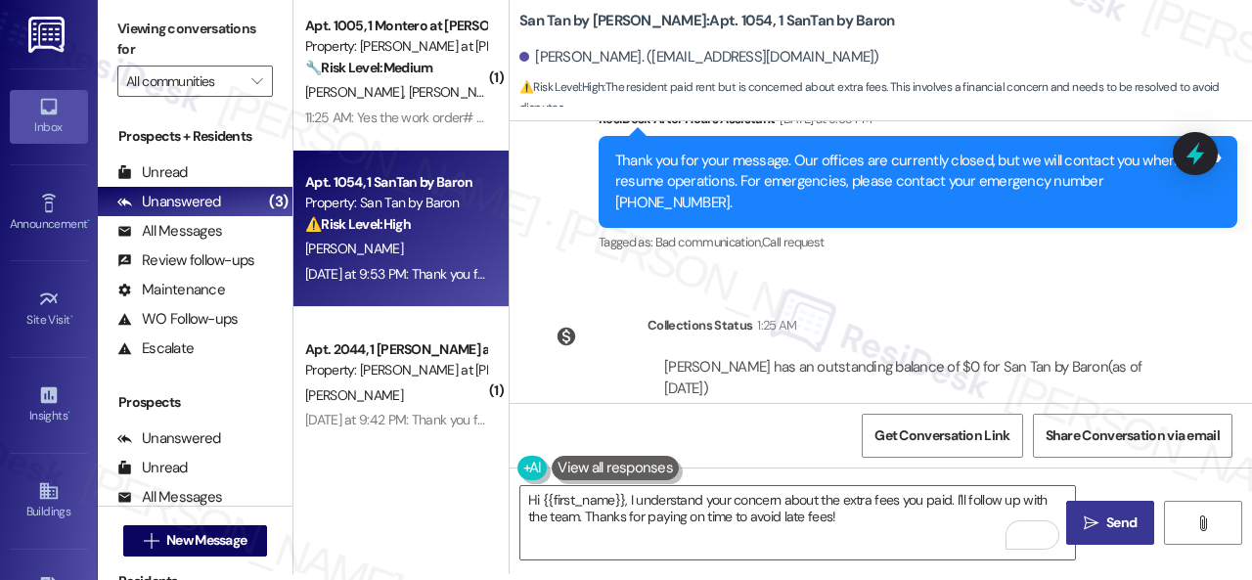
click at [1088, 525] on icon "" at bounding box center [1090, 523] width 15 height 16
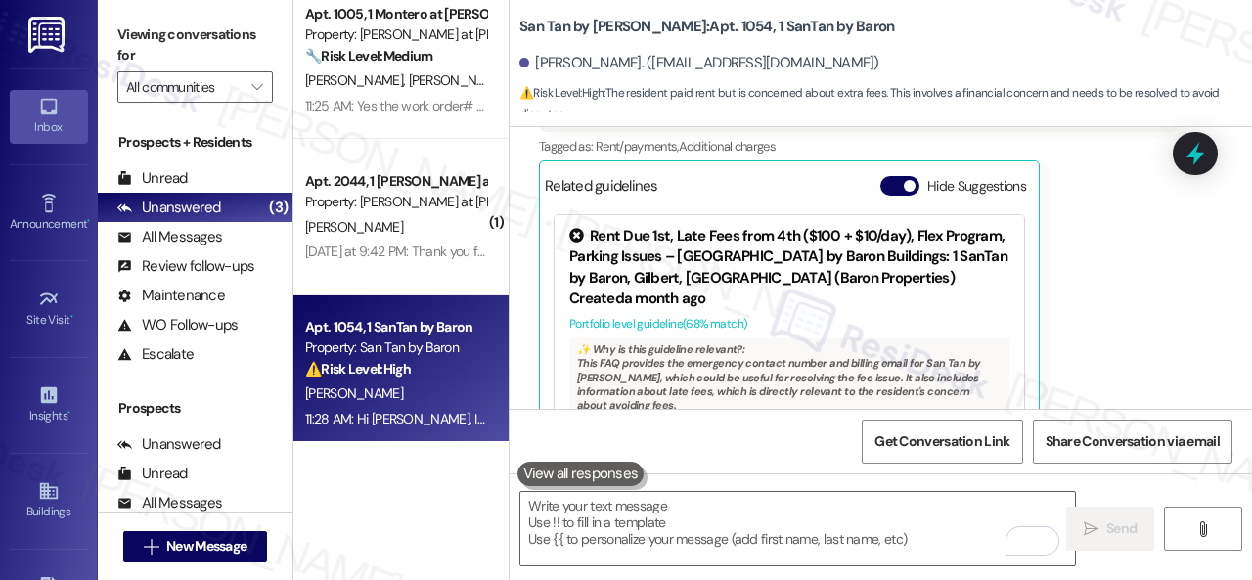
scroll to position [27, 0]
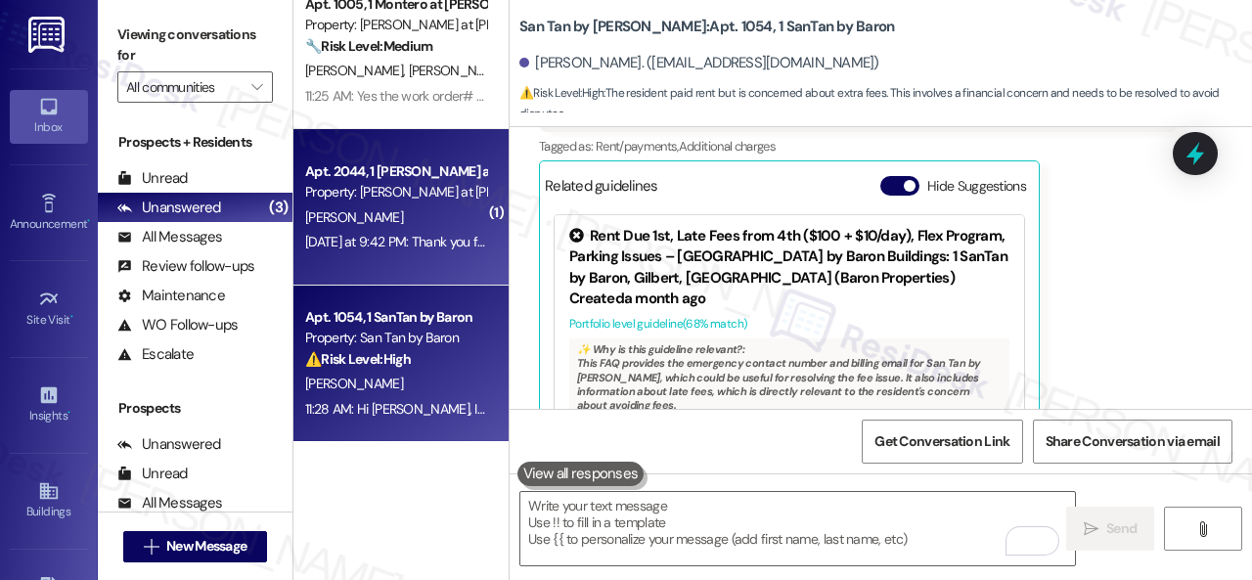
click at [421, 244] on div "Yesterday at 9:42 PM: Thank you for your message. Our offices are currently clo…" at bounding box center [905, 242] width 1200 height 18
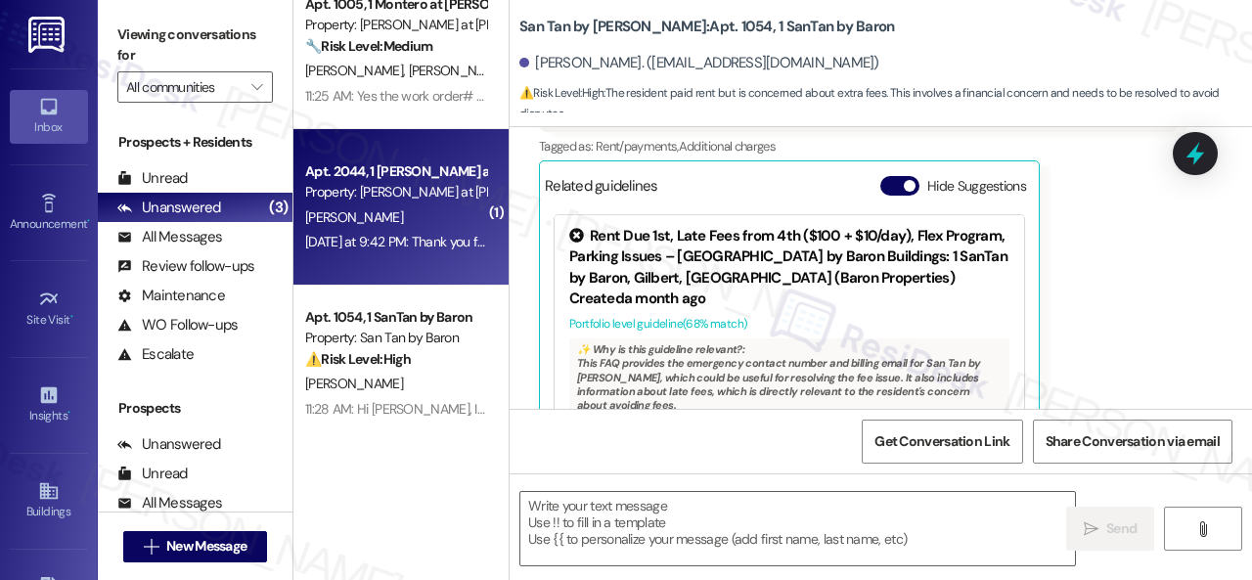
type textarea "Fetching suggested responses. Please feel free to read through the conversation…"
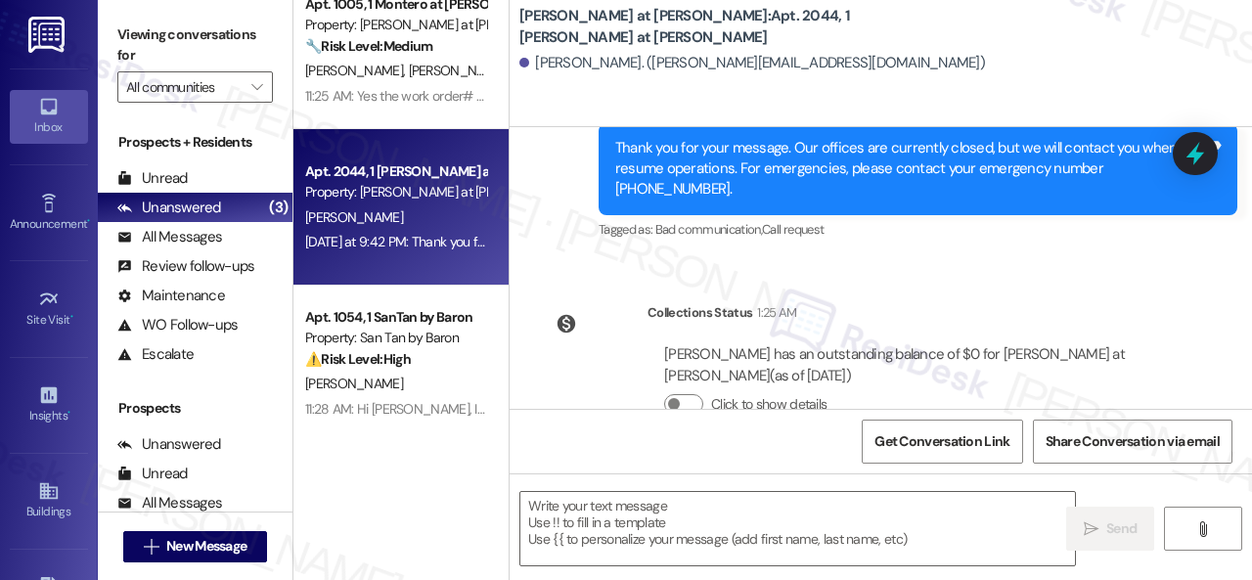
scroll to position [394, 0]
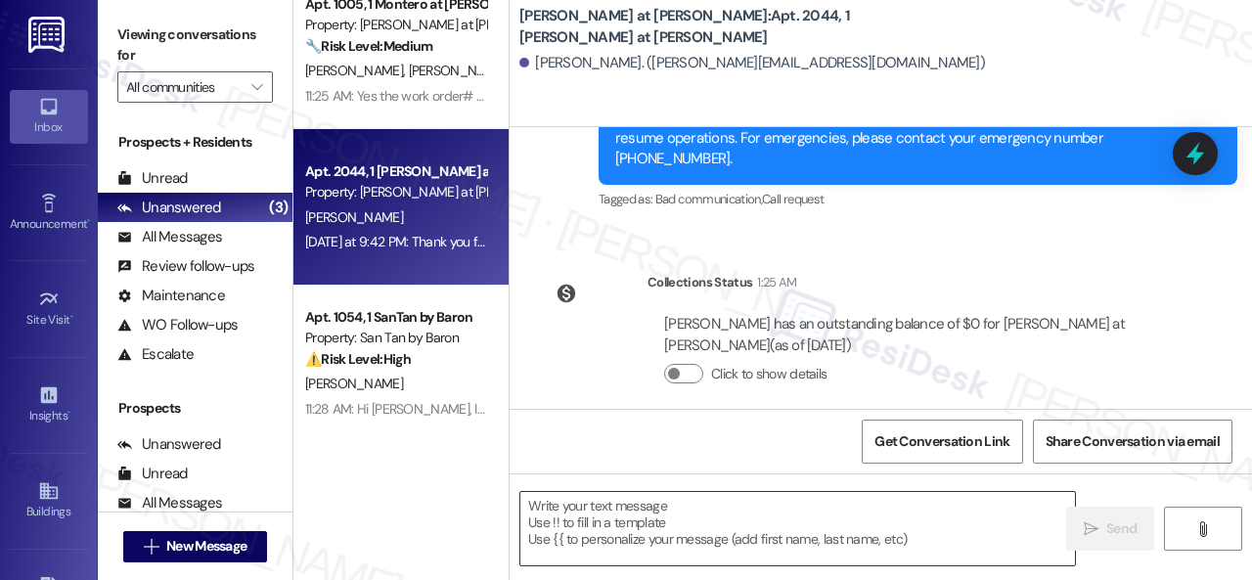
click at [639, 526] on textarea at bounding box center [797, 528] width 554 height 73
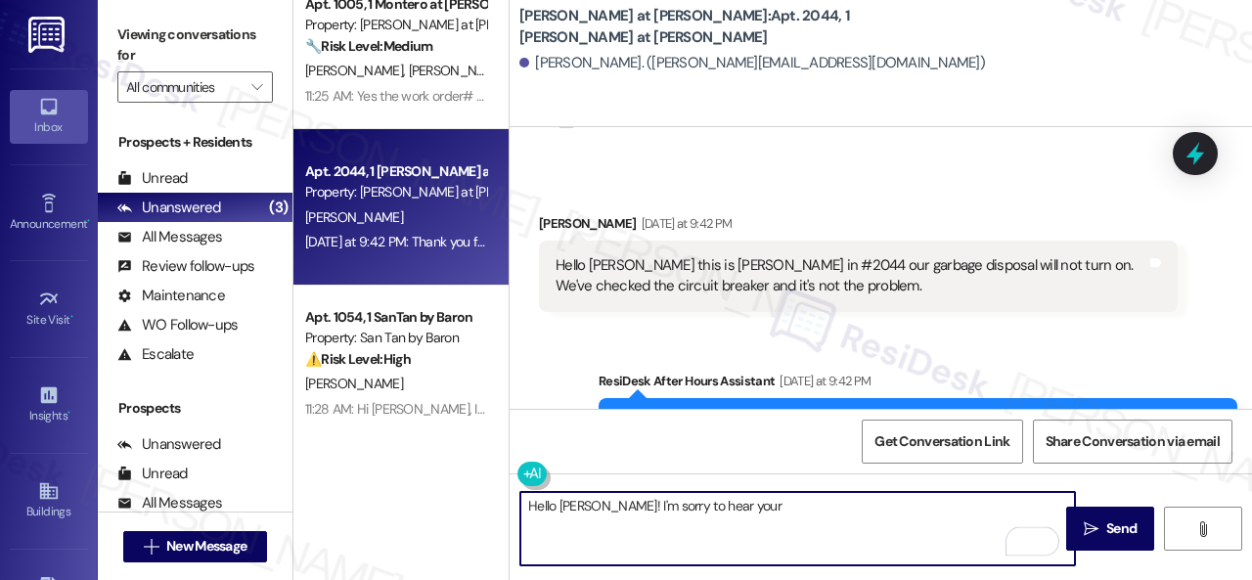
scroll to position [198, 0]
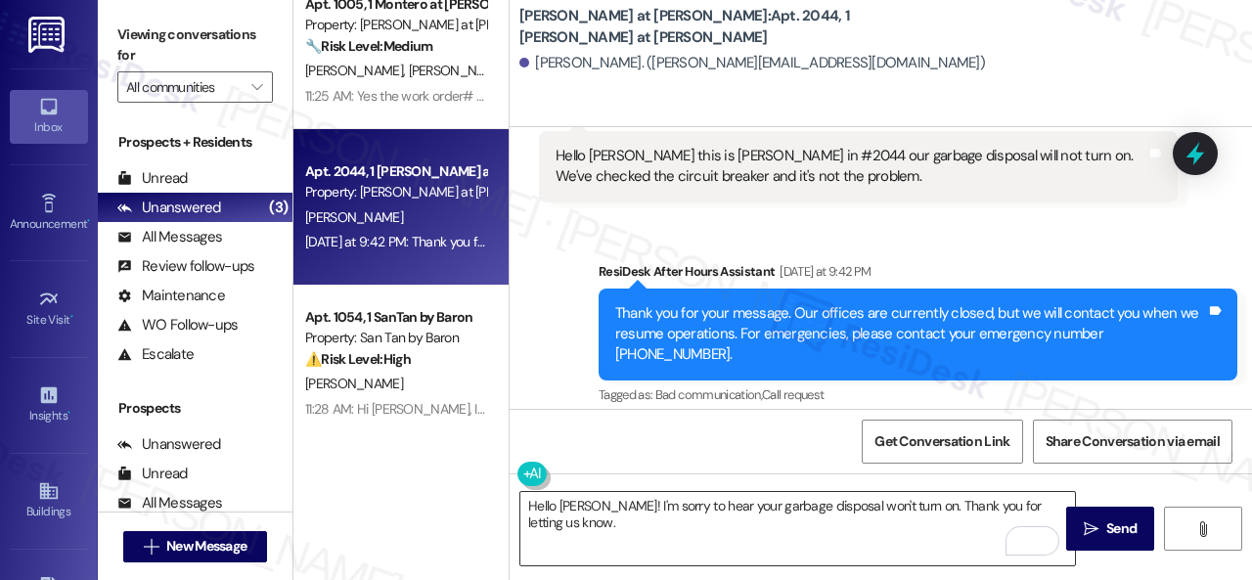
click at [902, 530] on textarea "Hello Brittney! I'm sorry to hear your garbage disposal won't turn on. Thank yo…" at bounding box center [797, 528] width 554 height 73
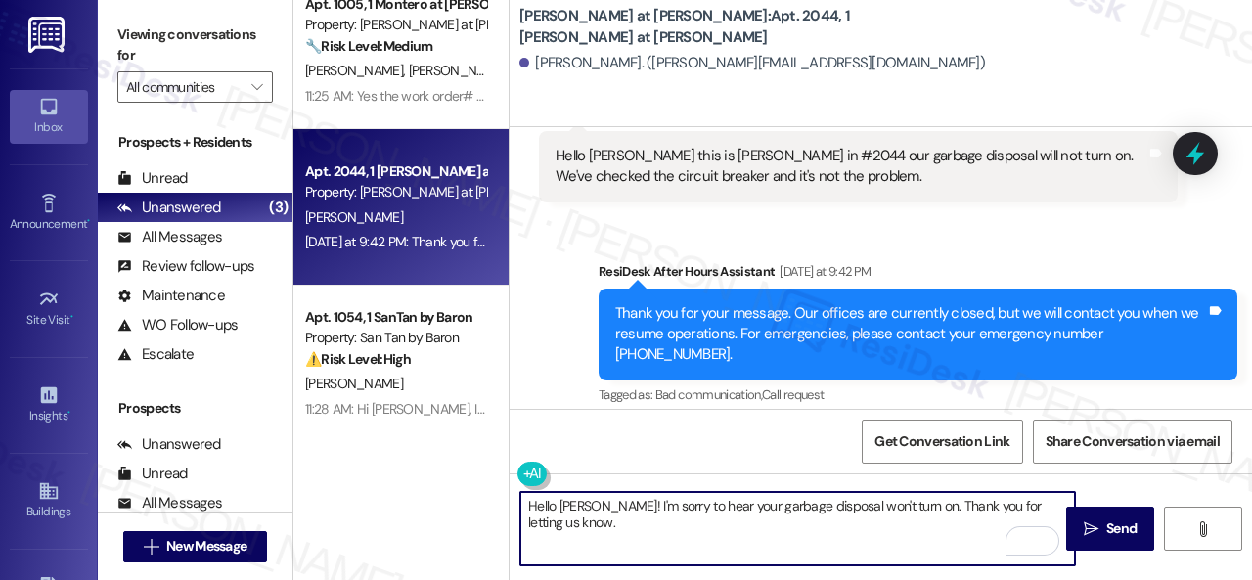
paste textarea "Is there already a work order for the issue? If so, may I have the work order n…"
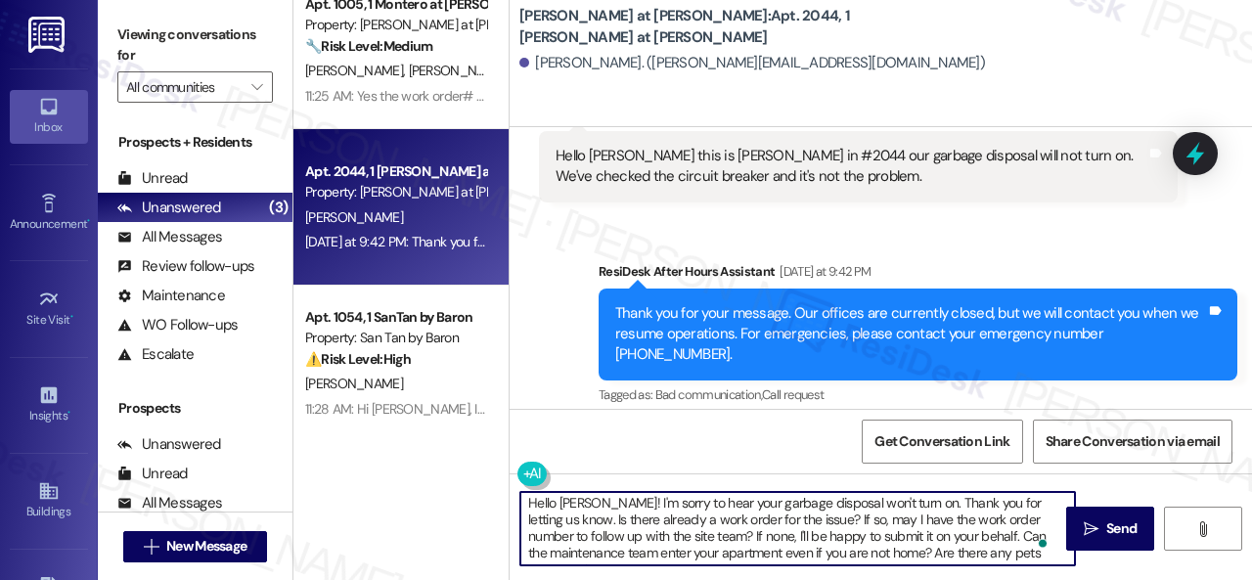
scroll to position [0, 0]
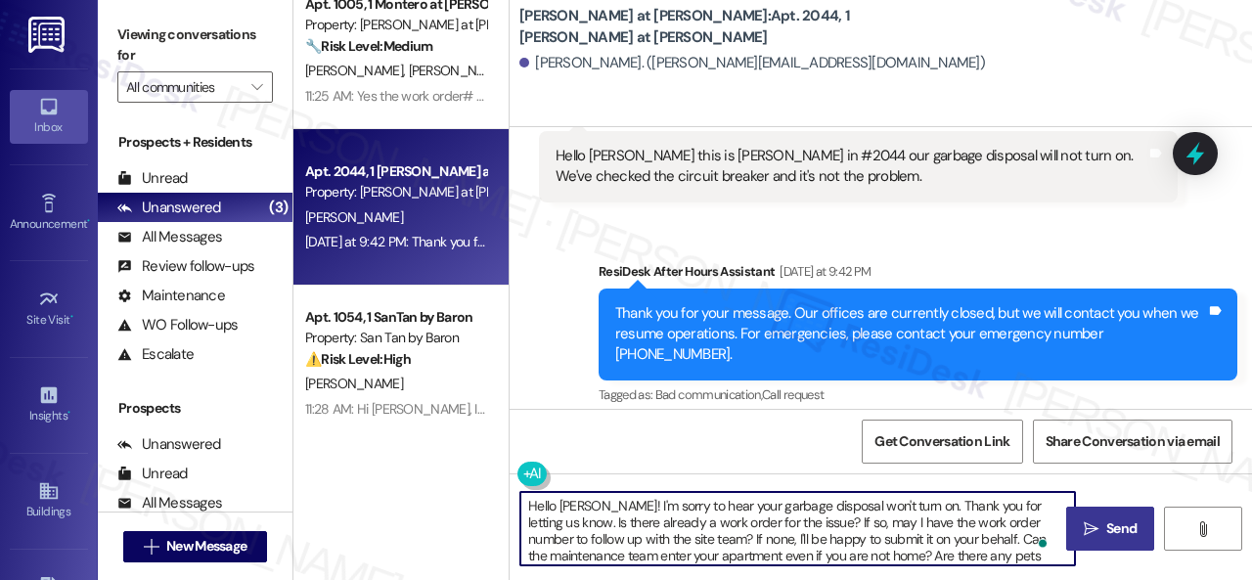
type textarea "Hello [PERSON_NAME]! I'm sorry to hear your garbage disposal won't turn on. Tha…"
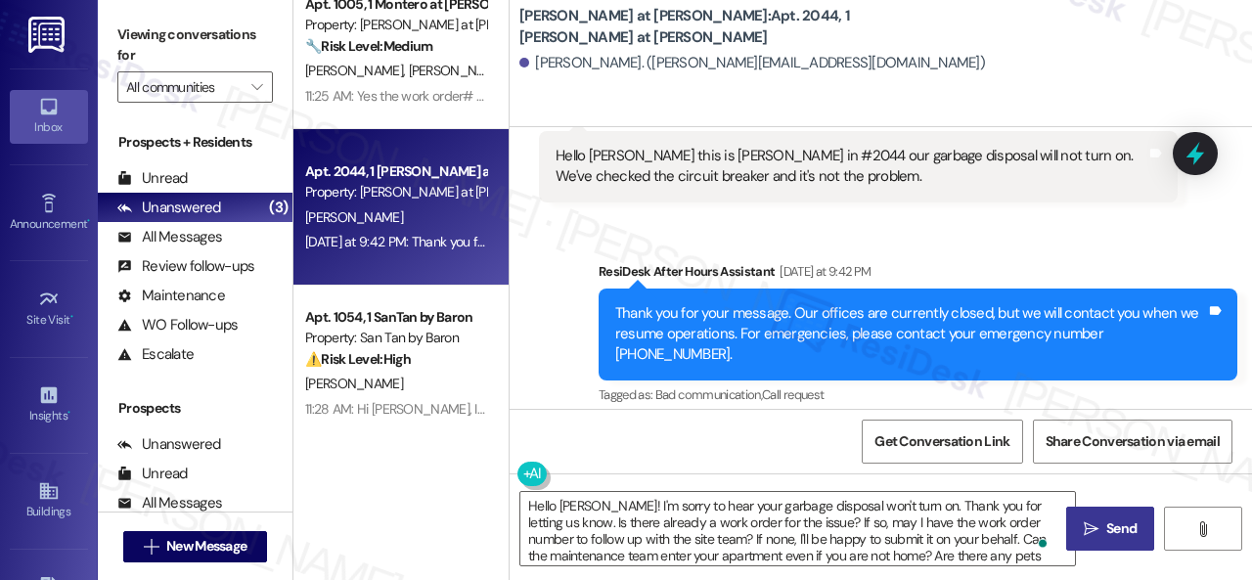
click at [1106, 520] on span "Send" at bounding box center [1121, 528] width 30 height 21
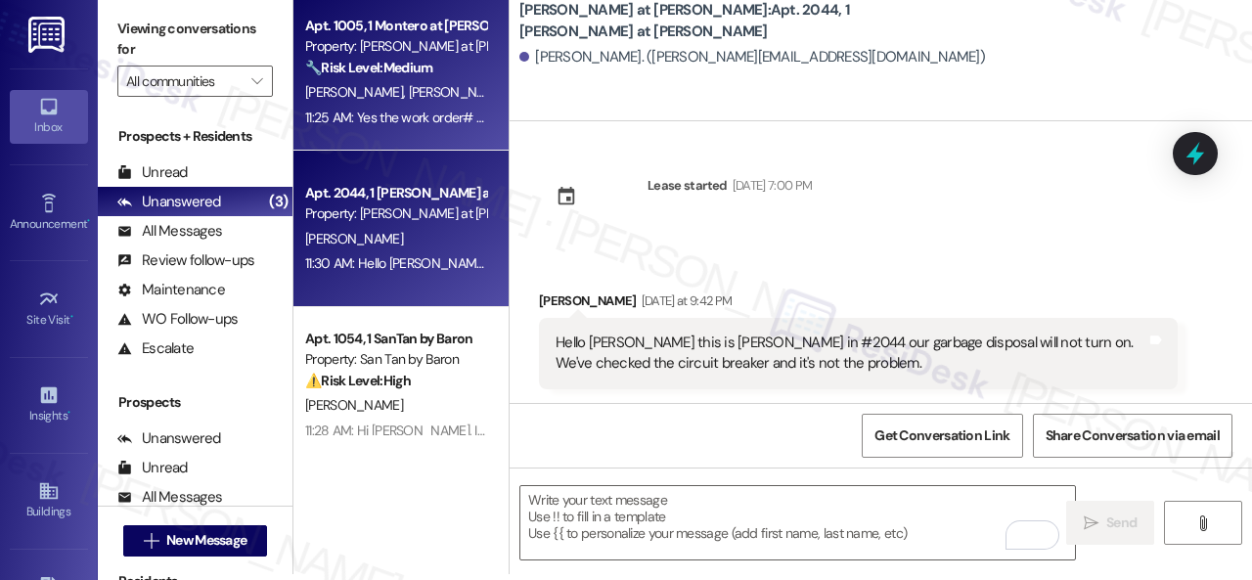
click at [450, 111] on div "11:25 AM: Yes the work order# 11000816 which was placed this morning is still o…" at bounding box center [539, 118] width 468 height 18
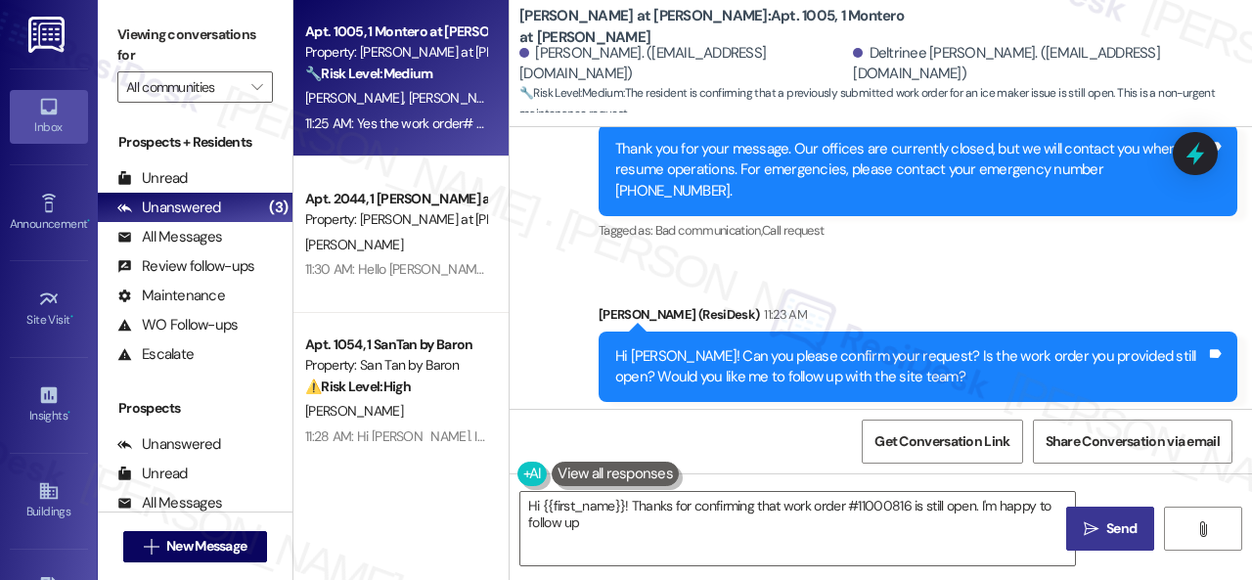
scroll to position [4979, 0]
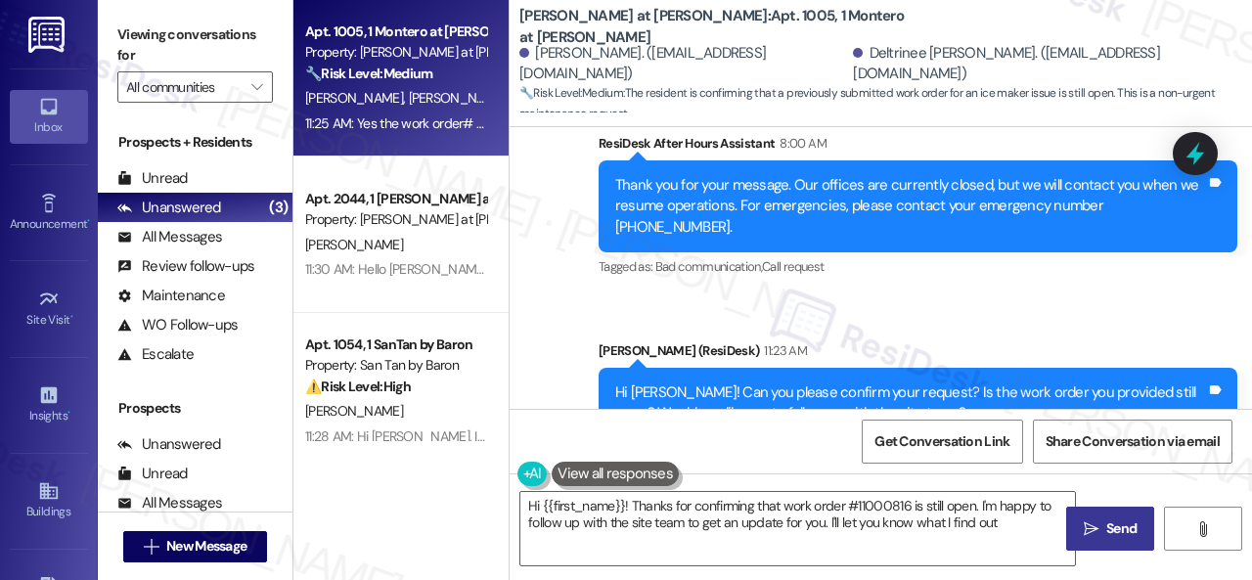
type textarea "Hi {{first_name}}! Thanks for confirming that work order #11000816 is still ope…"
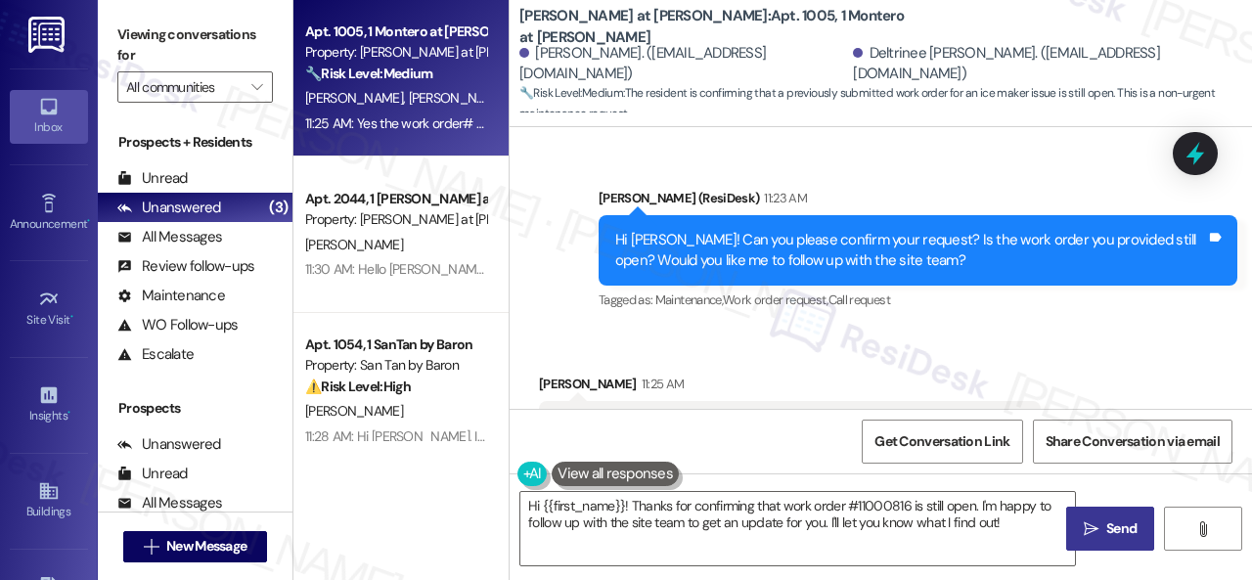
scroll to position [5176, 0]
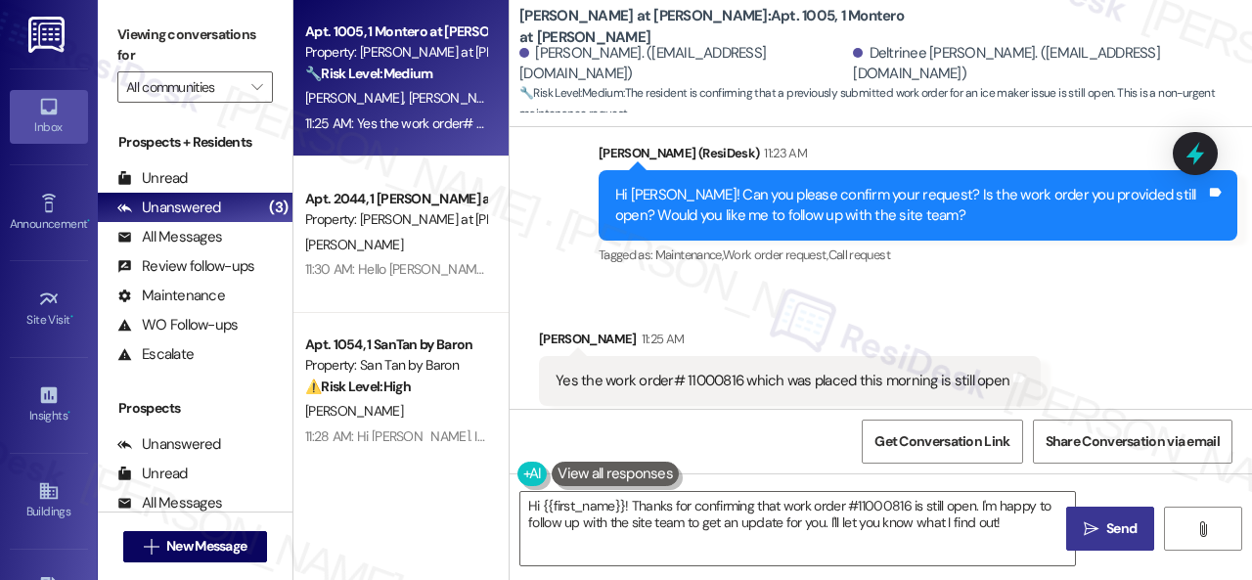
click at [702, 371] on div "Yes the work order# 11000816 which was placed this morning is still open" at bounding box center [782, 381] width 454 height 21
copy div "11000816"
click at [737, 314] on div "Received via SMS Michael Moore 11:25 AM Yes the work order# 11000816 which was …" at bounding box center [789, 382] width 531 height 136
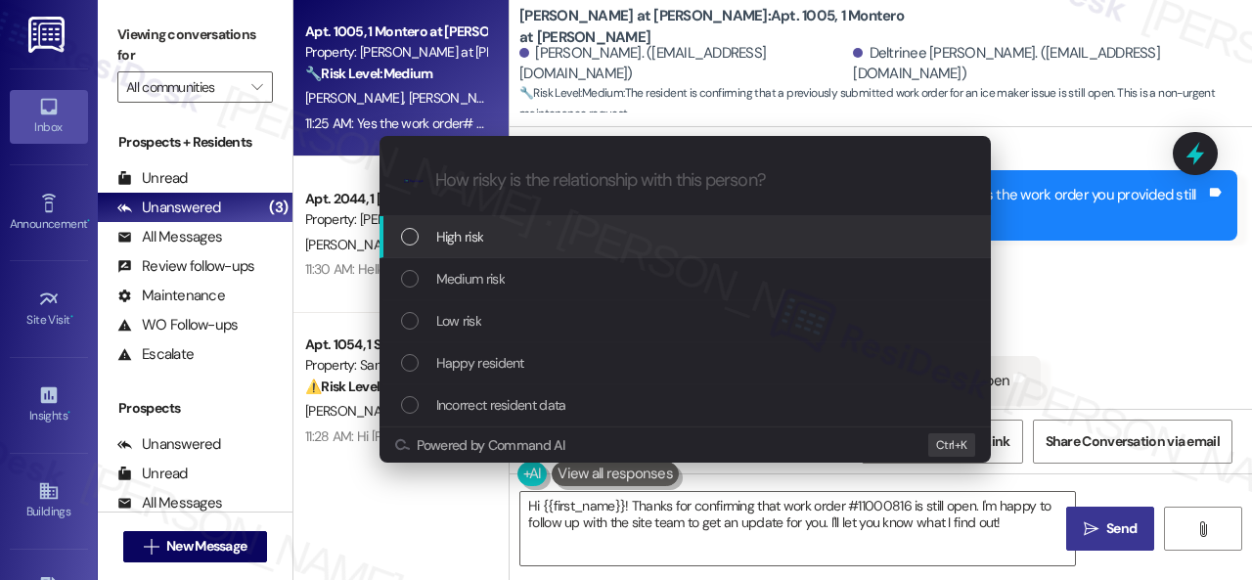
click at [456, 236] on span "High risk" at bounding box center [460, 237] width 48 height 22
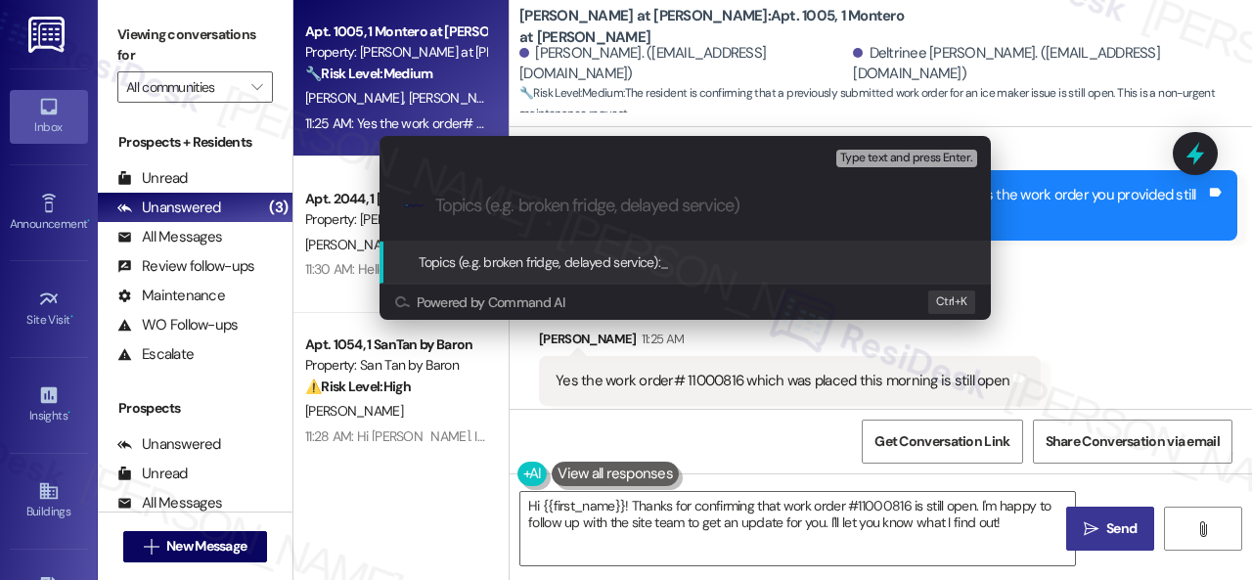
paste input "Follow-up on the closed work order 11000816"
type input "Follow-up on the closed work order 11000816"
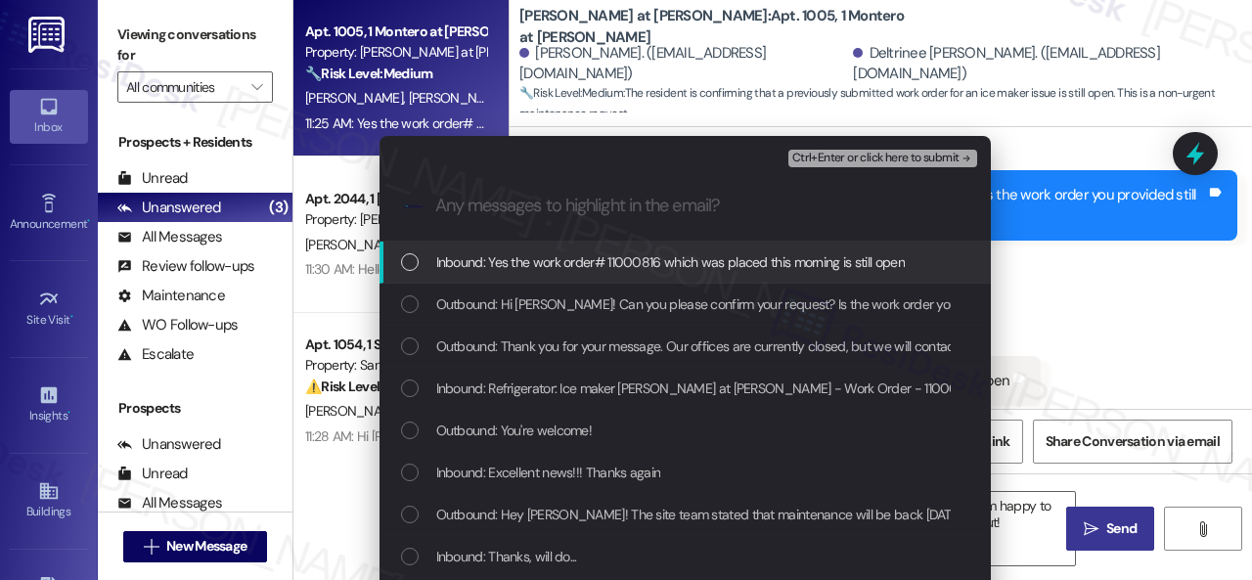
click at [545, 263] on span "Inbound: Yes the work order# 11000816 which was placed this morning is still op…" at bounding box center [670, 262] width 468 height 22
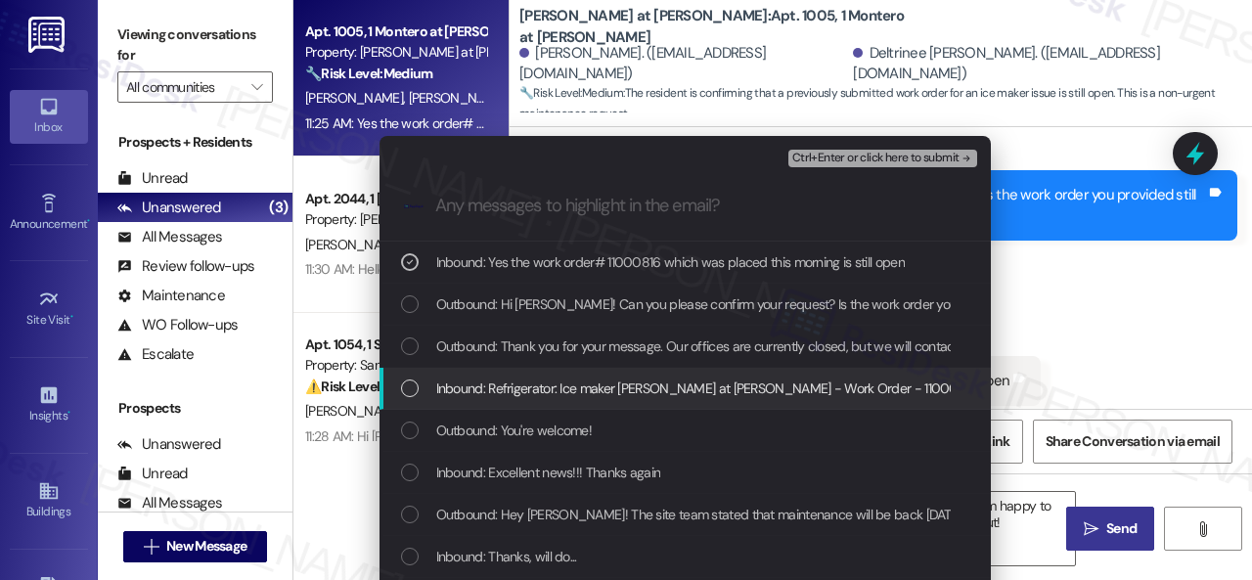
click at [548, 386] on span "Inbound: Refrigerator: Ice maker Montero at Dana Park - Work Order - 11000816" at bounding box center [707, 388] width 542 height 22
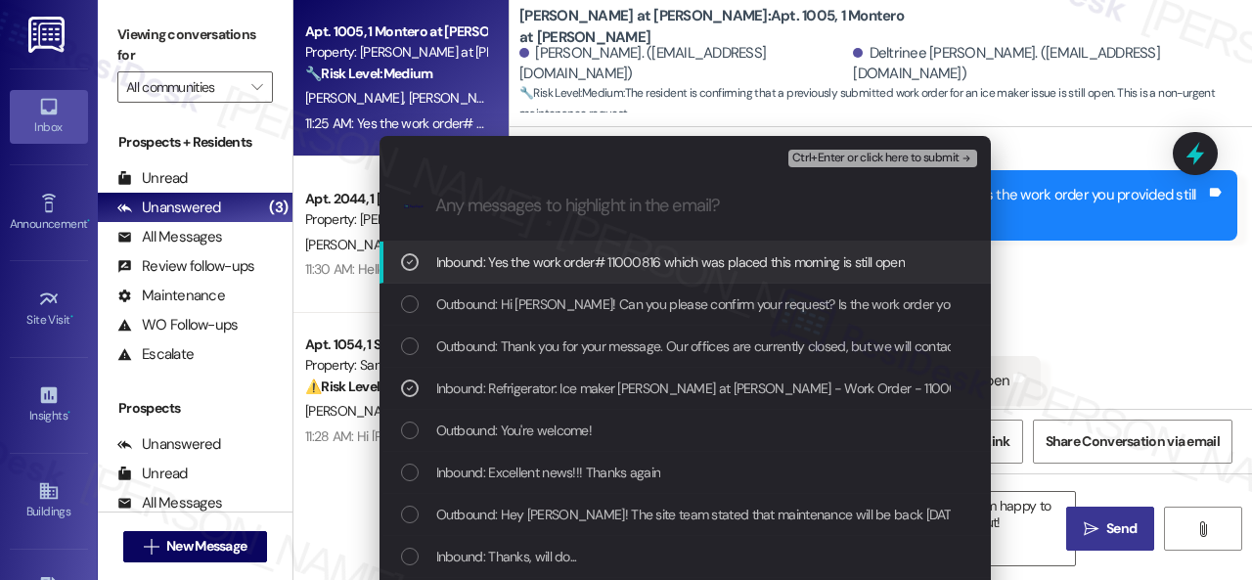
click at [810, 161] on span "Ctrl+Enter or click here to submit" at bounding box center [875, 159] width 167 height 14
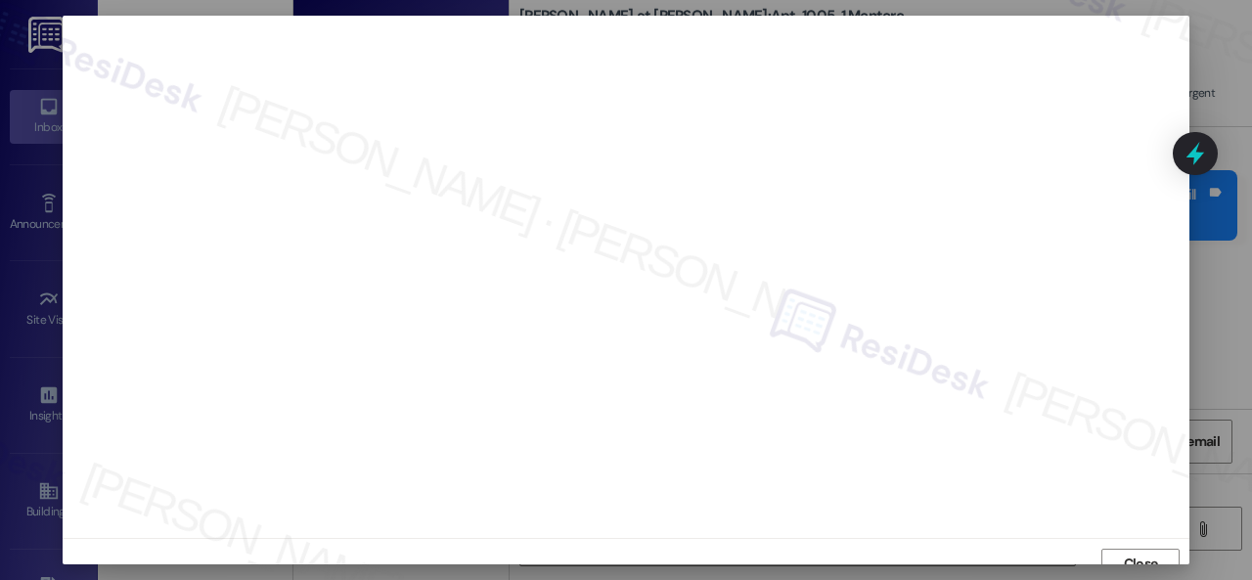
scroll to position [15, 0]
click at [1123, 543] on span "Close" at bounding box center [1140, 549] width 34 height 21
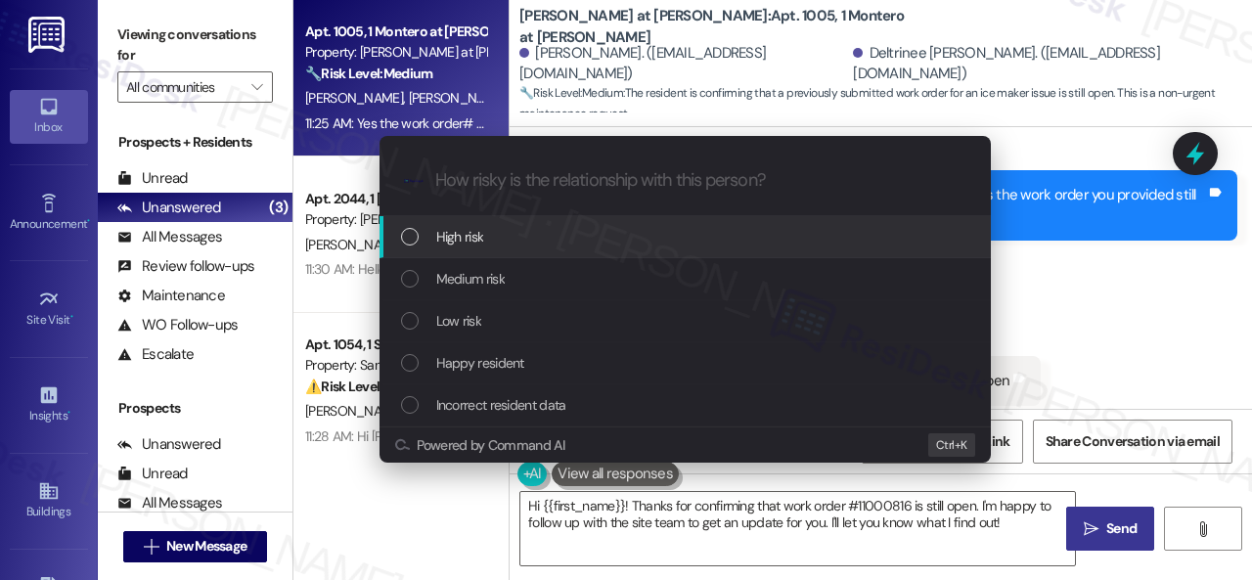
click at [448, 240] on span "High risk" at bounding box center [460, 237] width 48 height 22
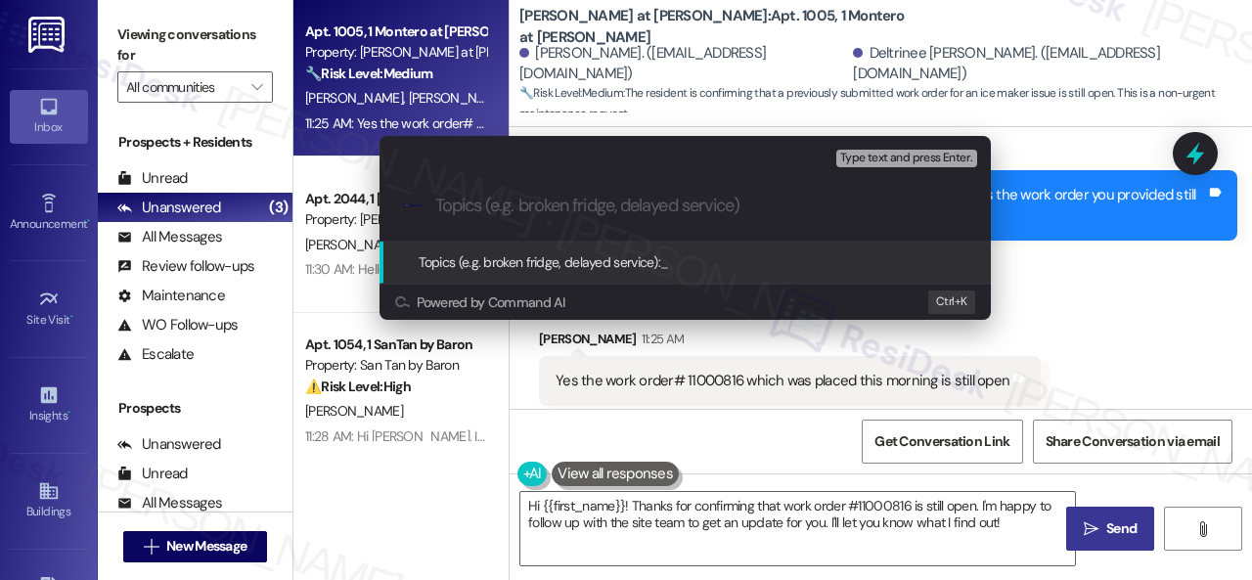
paste input "Follow-up on the closed work order 11000816"
type input "Follow-up on the closed work order 11000816"
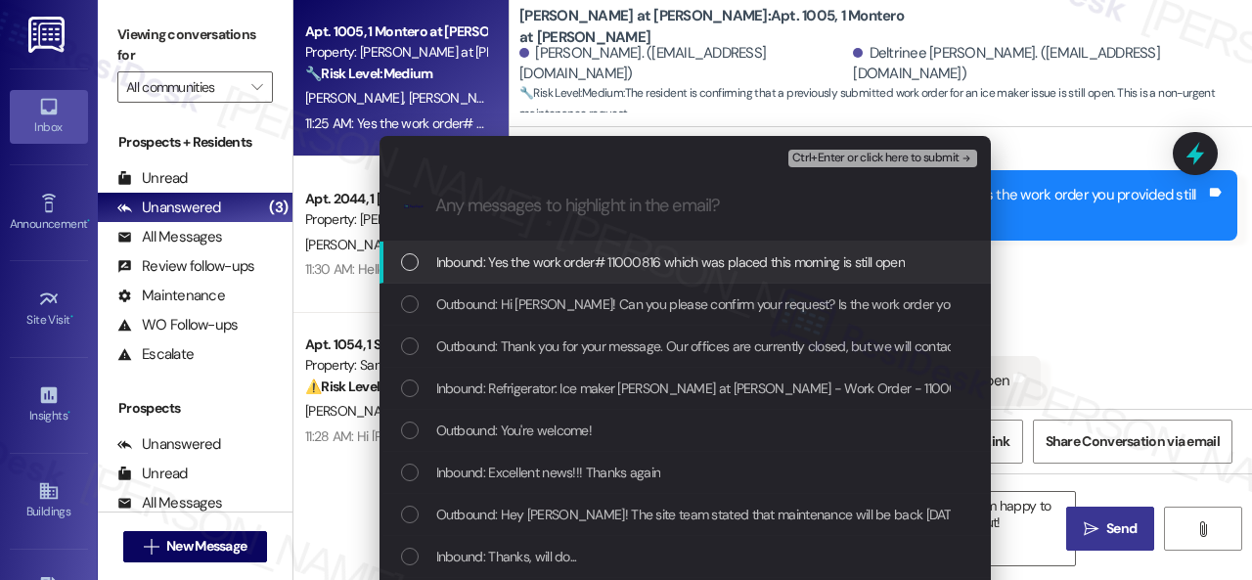
click at [506, 265] on span "Inbound: Yes the work order# 11000816 which was placed this morning is still op…" at bounding box center [670, 262] width 468 height 22
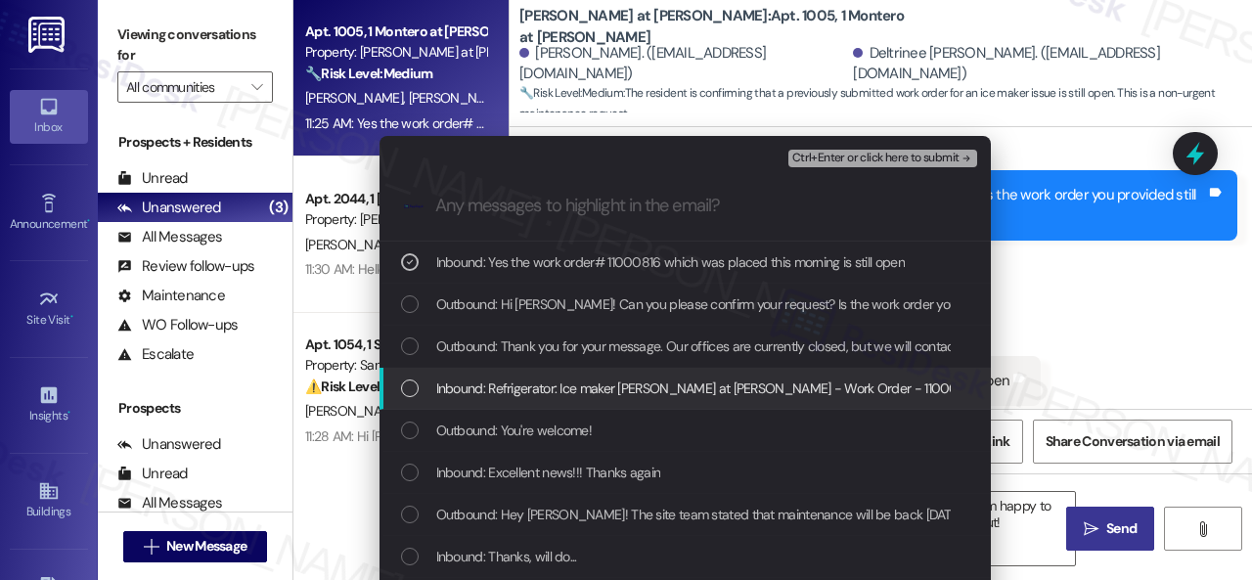
click at [491, 386] on span "Inbound: Refrigerator: Ice maker Montero at Dana Park - Work Order - 11000816" at bounding box center [707, 388] width 542 height 22
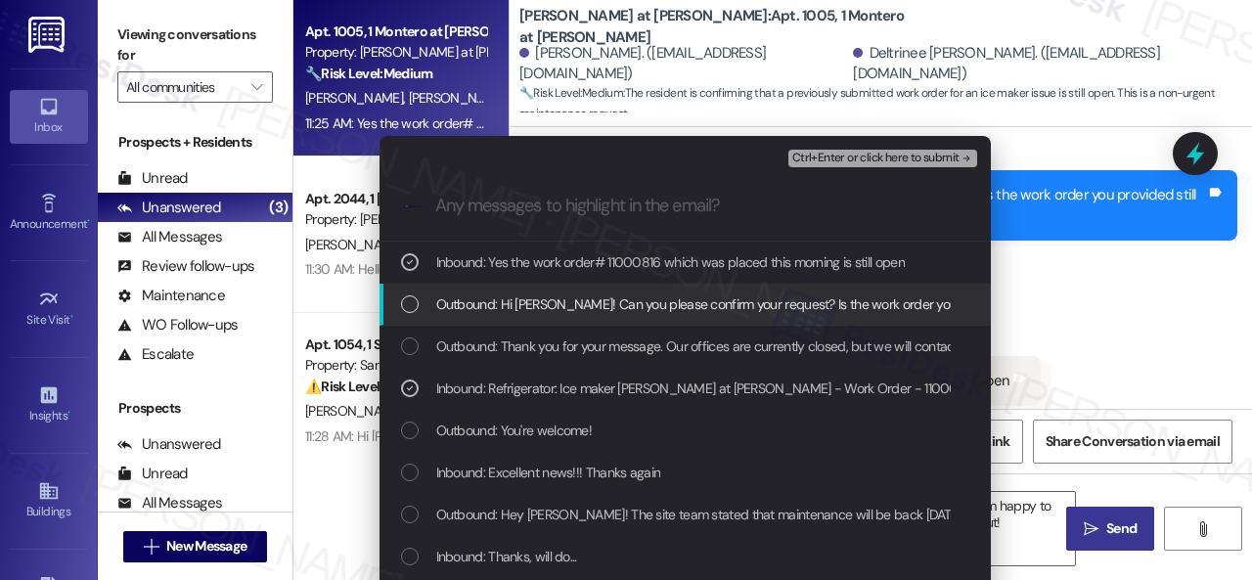
click at [825, 163] on span "Ctrl+Enter or click here to submit" at bounding box center [875, 159] width 167 height 14
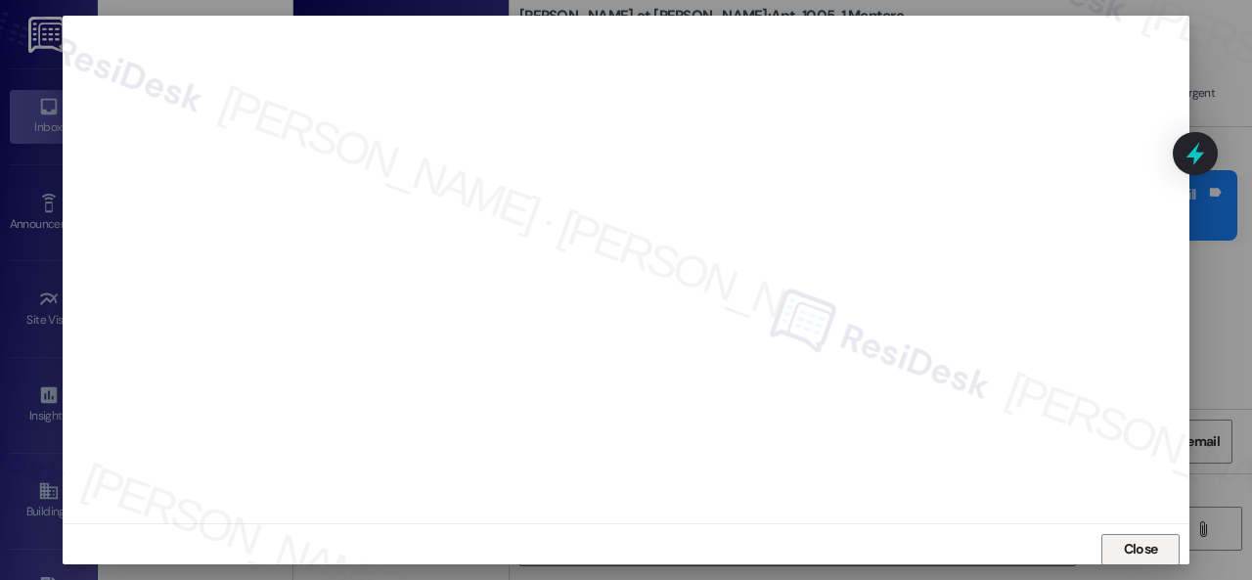
click at [1126, 550] on span "Close" at bounding box center [1140, 549] width 34 height 21
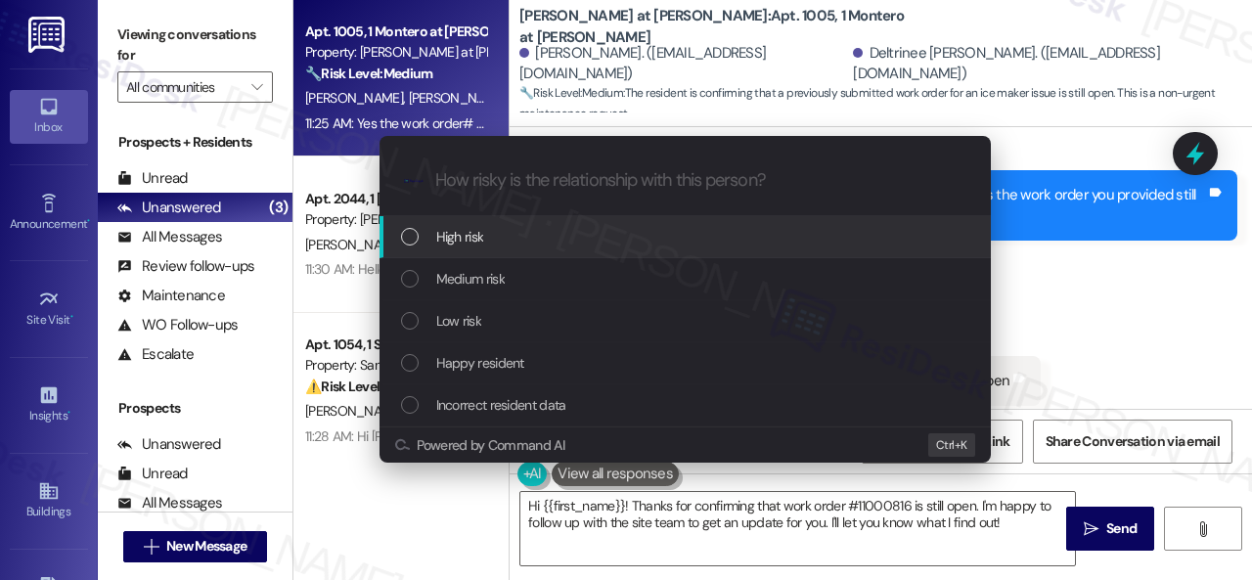
click at [467, 242] on span "High risk" at bounding box center [460, 237] width 48 height 22
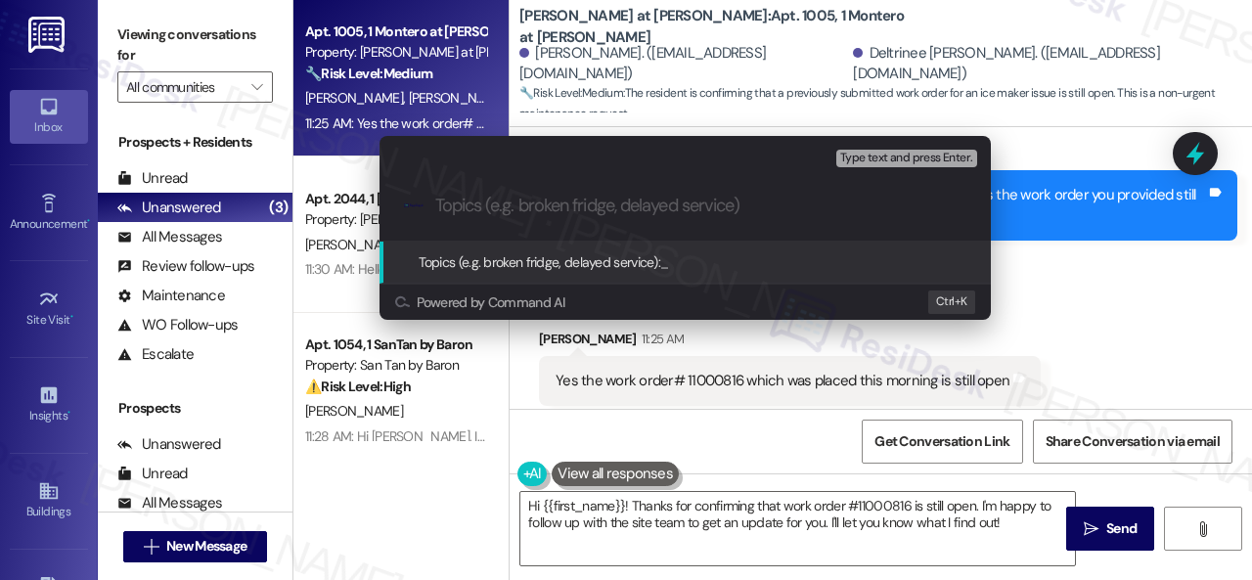
paste input "Follow-up on the closed work order 11000816"
type input "Follow-up on the closed work order 11000816"
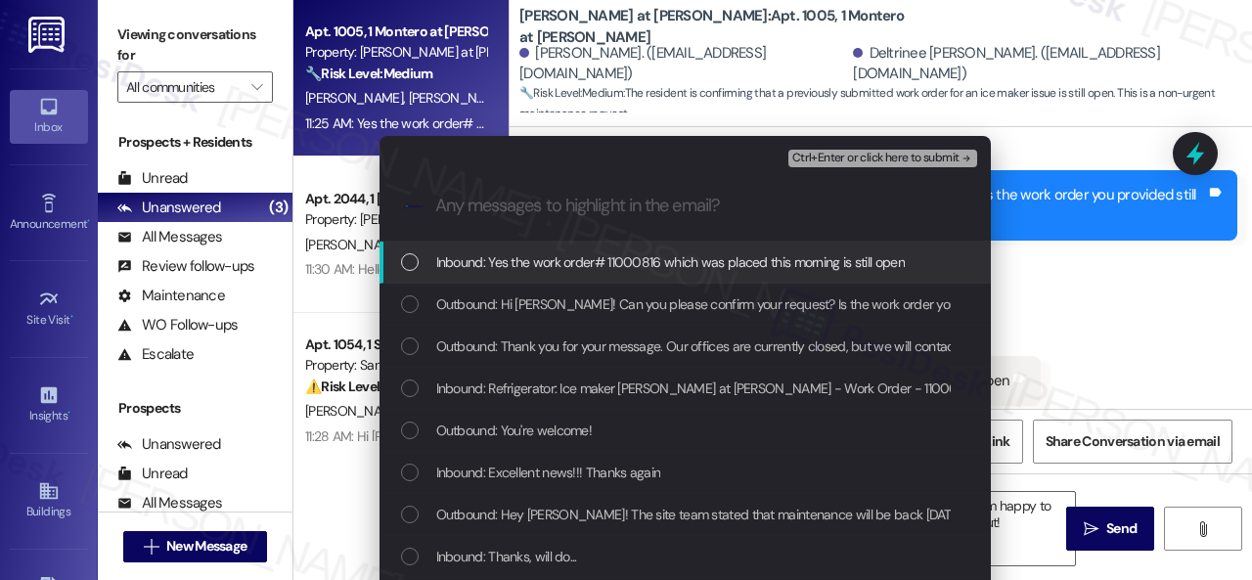
click at [493, 259] on span "Inbound: Yes the work order# 11000816 which was placed this morning is still op…" at bounding box center [670, 262] width 468 height 22
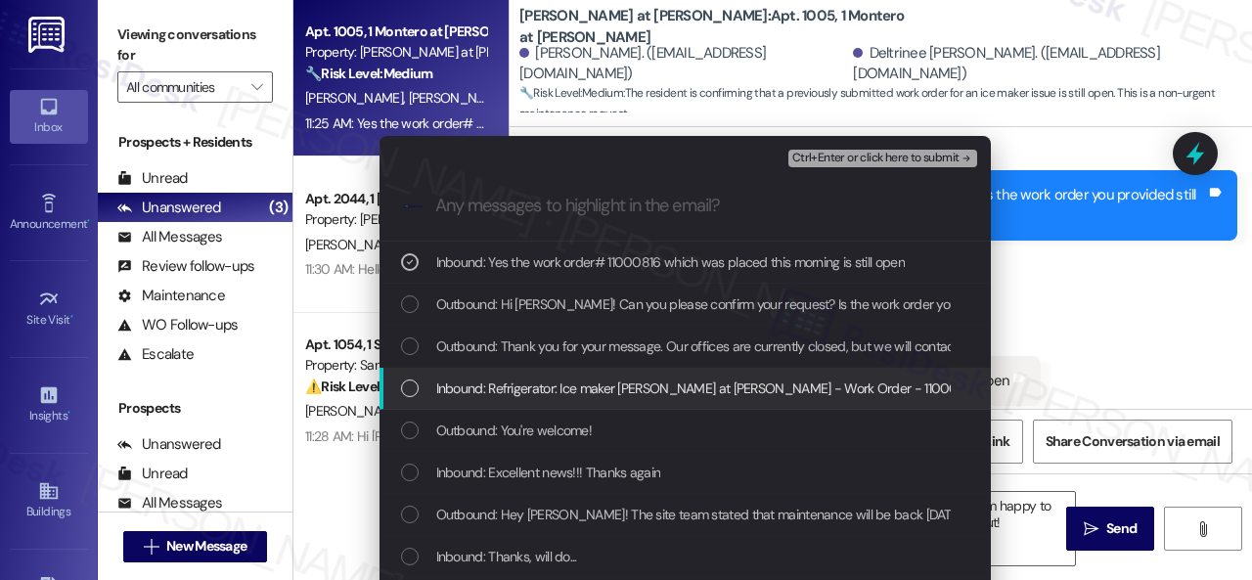
click at [512, 385] on span "Inbound: Refrigerator: Ice maker Montero at Dana Park - Work Order - 11000816" at bounding box center [707, 388] width 542 height 22
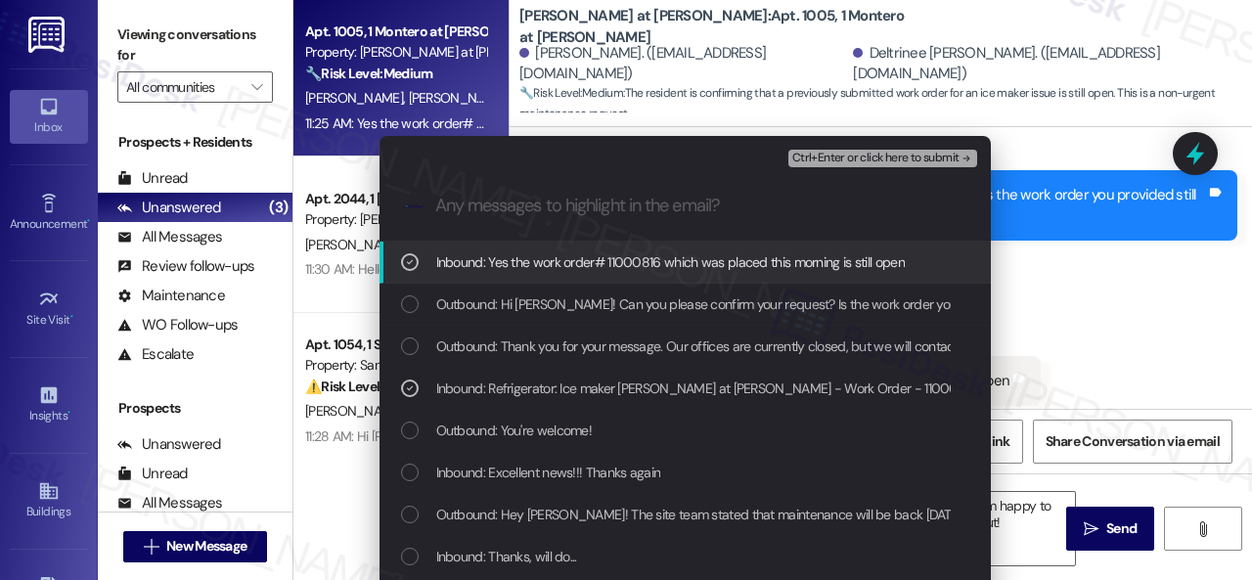
click at [821, 159] on span "Ctrl+Enter or click here to submit" at bounding box center [875, 159] width 167 height 14
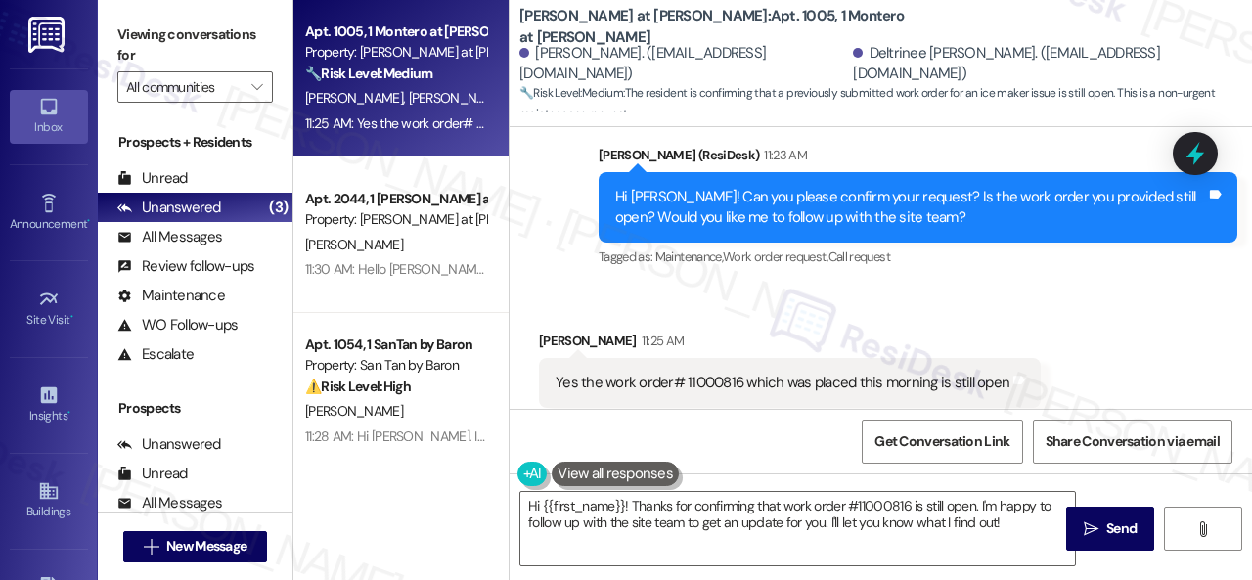
scroll to position [5176, 0]
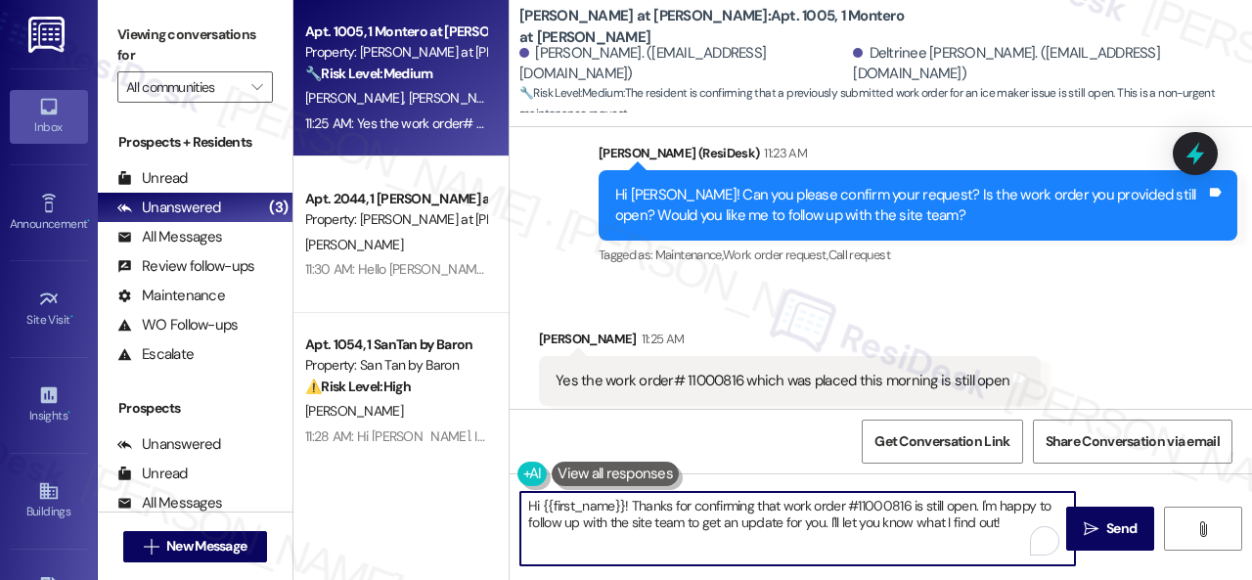
drag, startPoint x: 1005, startPoint y: 526, endPoint x: 407, endPoint y: 459, distance: 602.2
click at [407, 459] on div "Apt. 1005, 1 Montero at Dana Park Property: Montero at Dana Park 🔧 Risk Level: …" at bounding box center [772, 290] width 958 height 580
paste textarea "Thank you. I've notified the site team about your work order. Let me know when …"
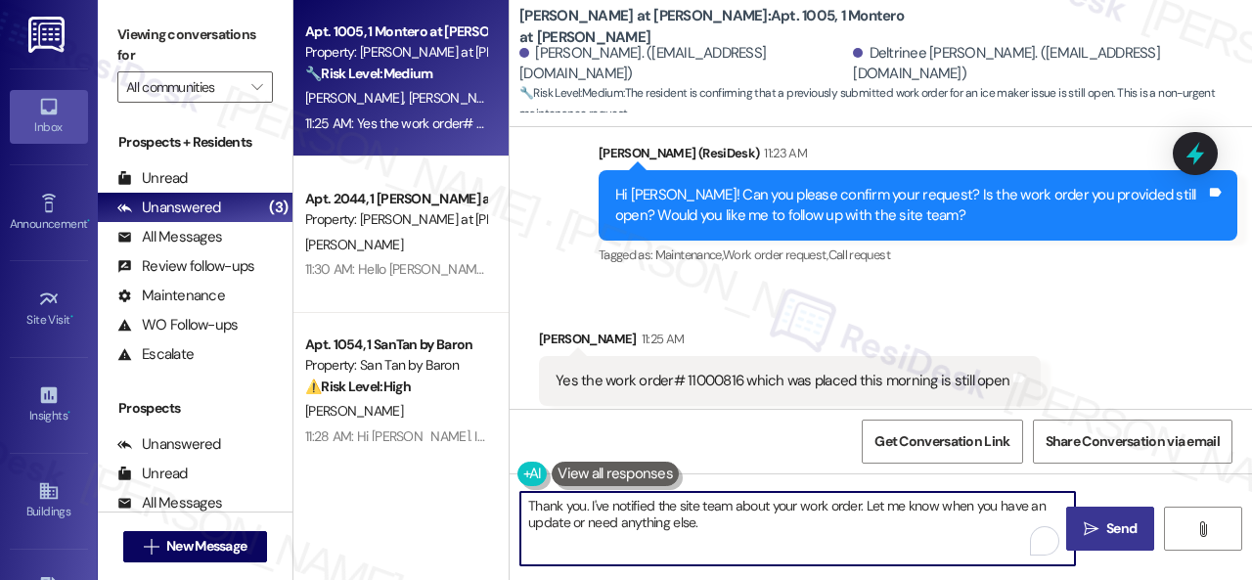
type textarea "Thank you. I've notified the site team about your work order. Let me know when …"
click at [1106, 528] on span "Send" at bounding box center [1121, 528] width 30 height 21
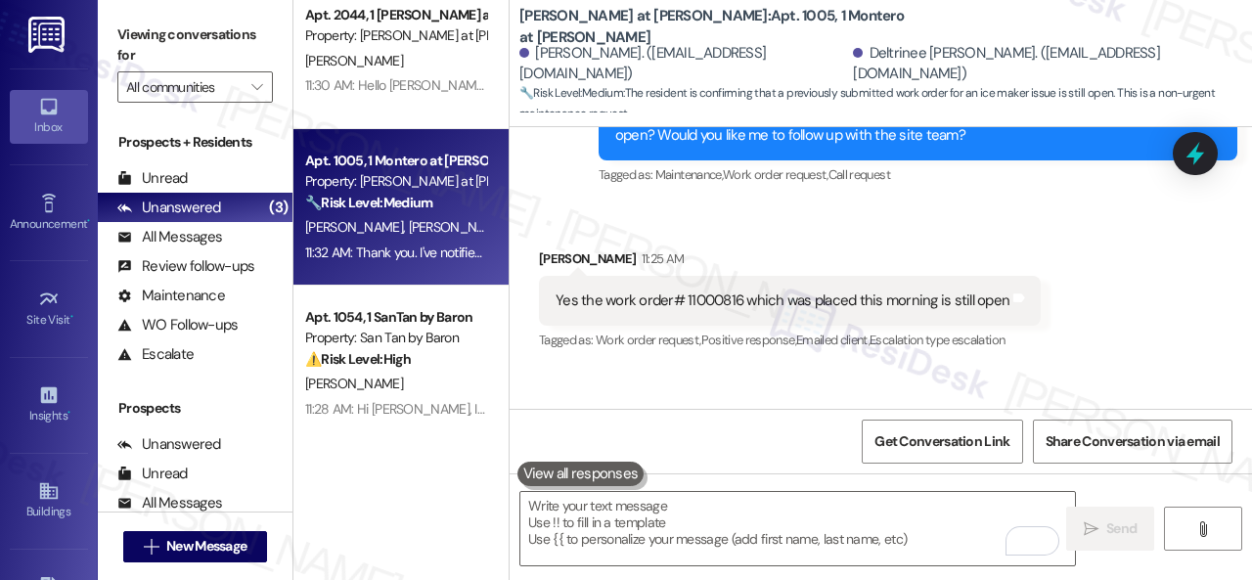
scroll to position [5333, 0]
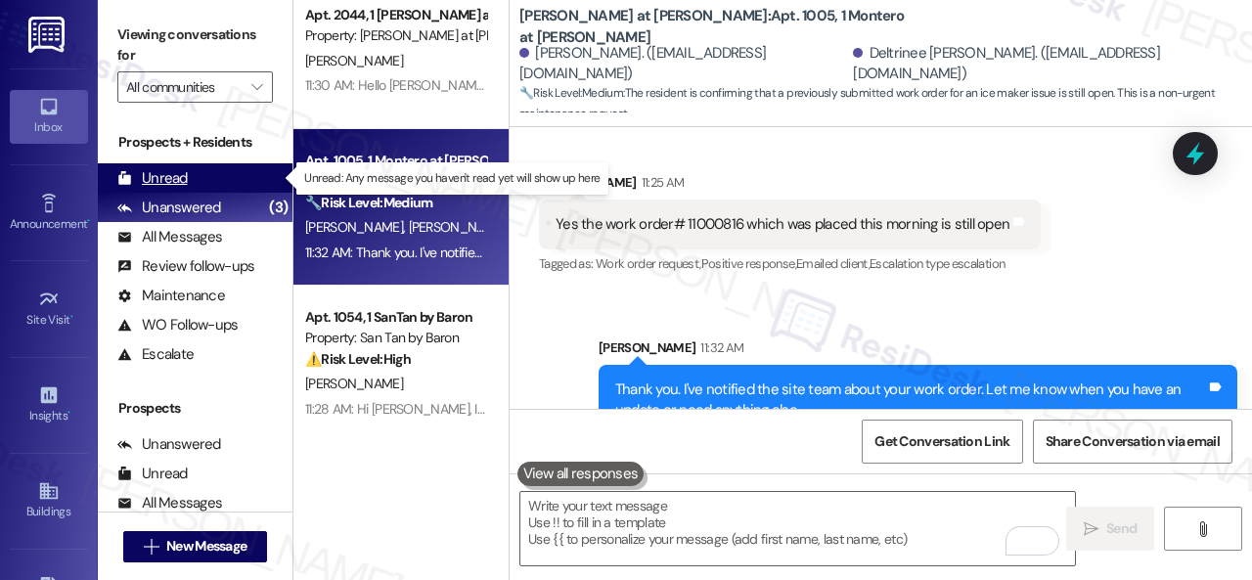
click at [166, 173] on div "Unread" at bounding box center [152, 178] width 70 height 21
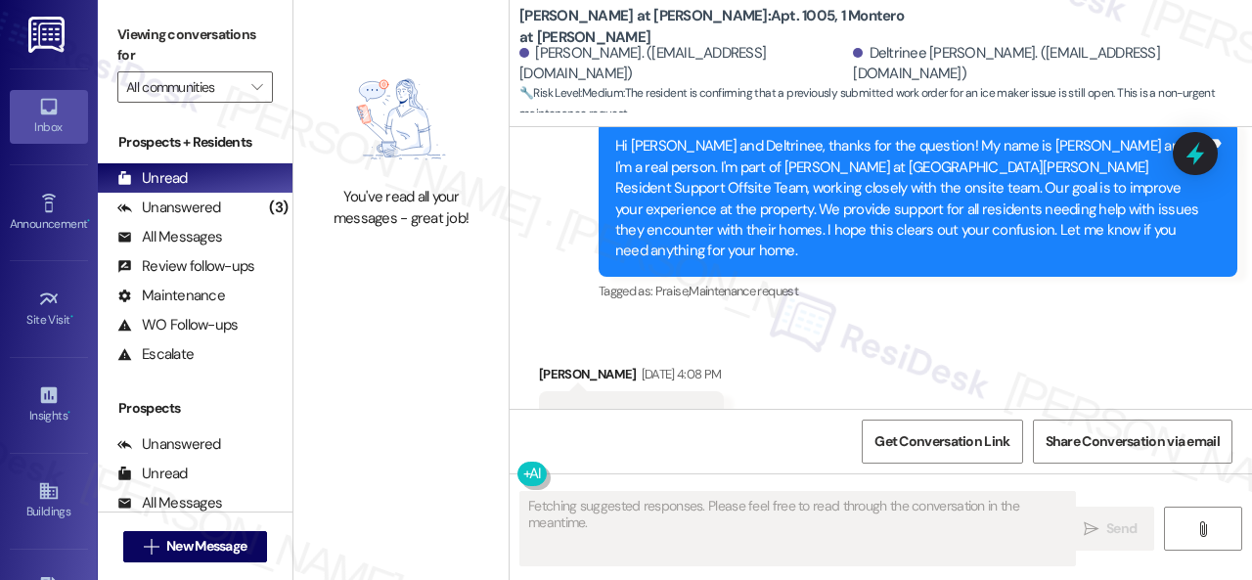
type textarea "Fetching suggested responses. Please feel free to read through the conversation…"
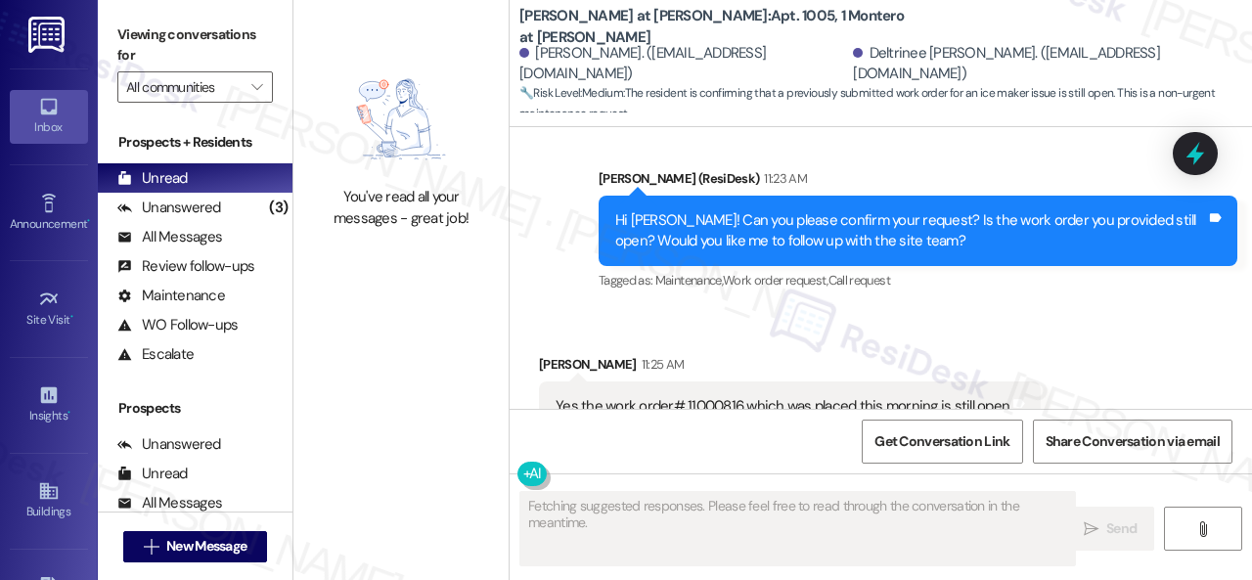
scroll to position [5174, 0]
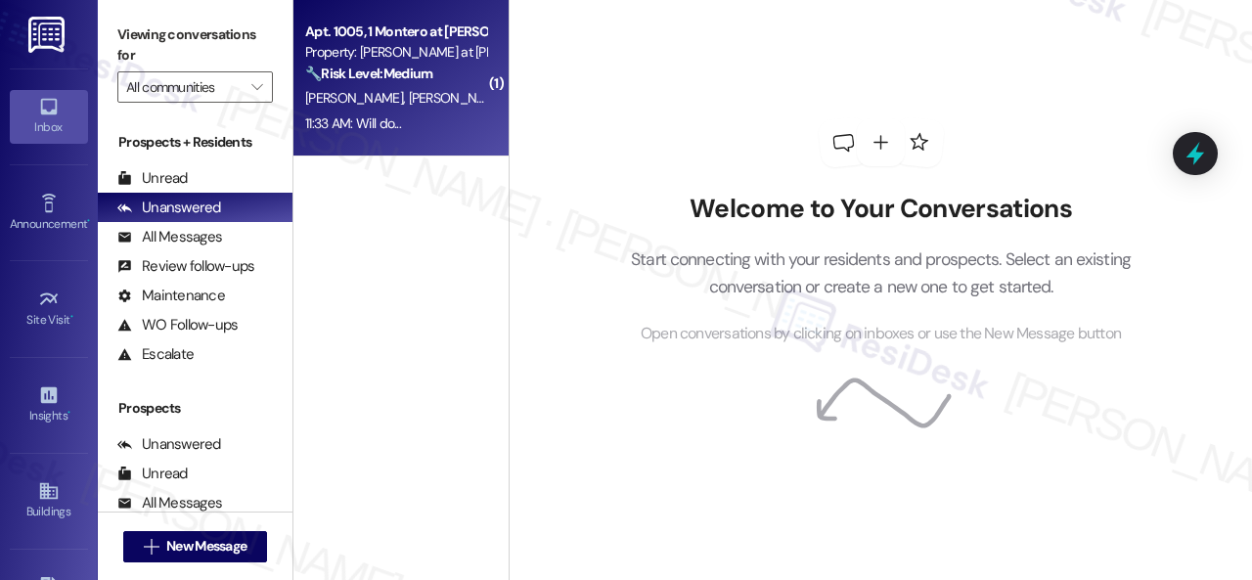
click at [409, 91] on span "M. Moore" at bounding box center [458, 98] width 98 height 18
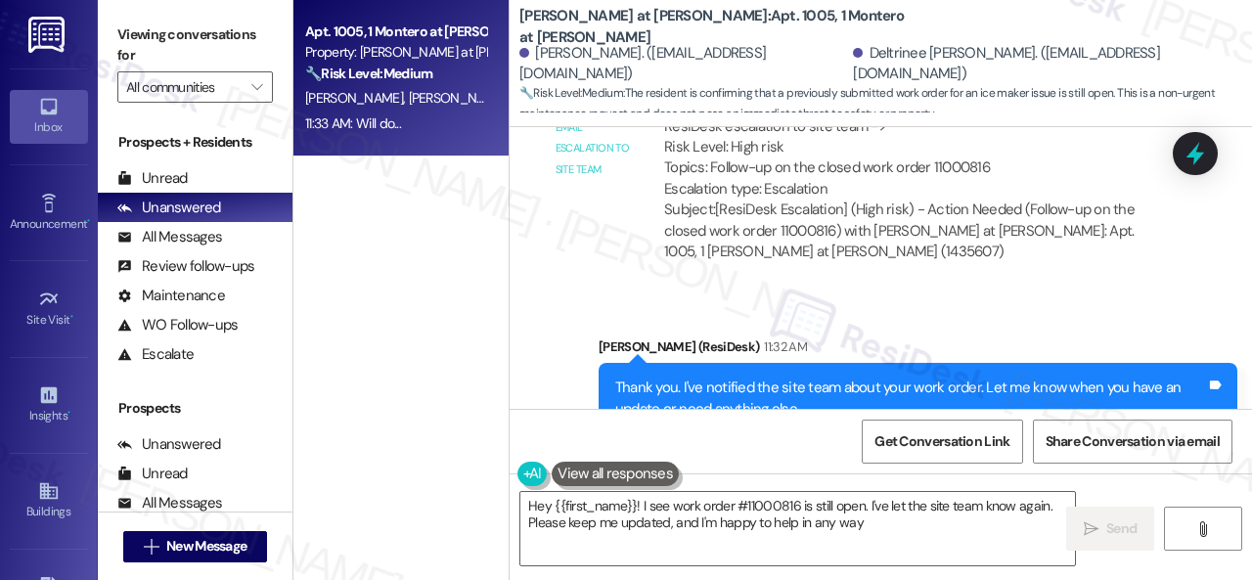
scroll to position [5791, 0]
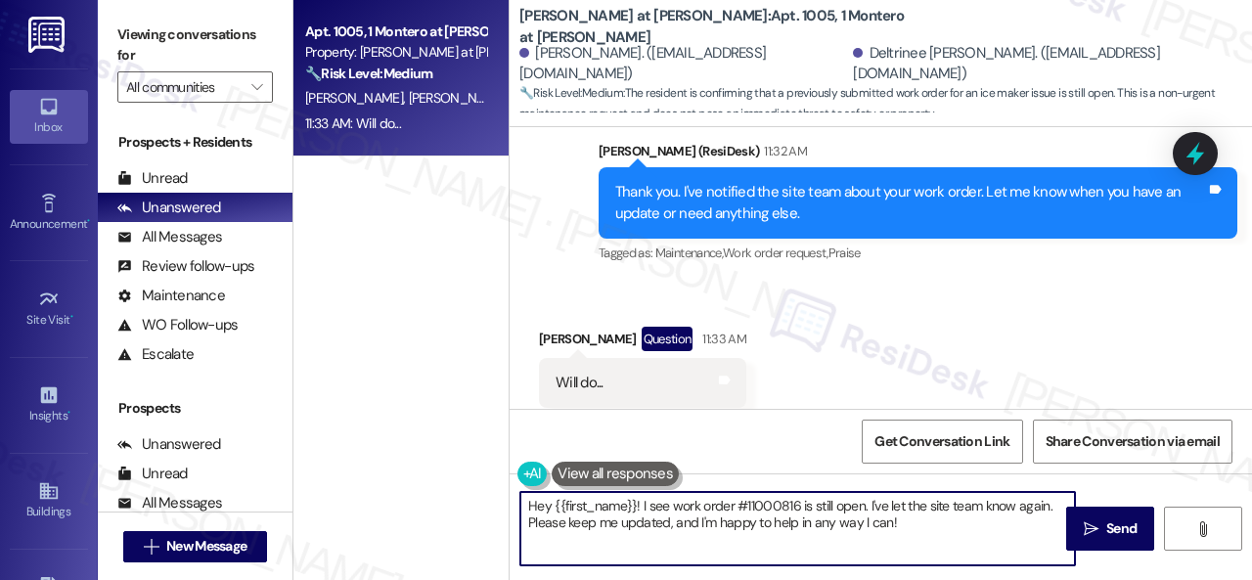
drag, startPoint x: 935, startPoint y: 530, endPoint x: 196, endPoint y: 404, distance: 749.9
click at [211, 408] on div "Viewing conversations for All communities  Prospects + Residents Unread (0) Un…" at bounding box center [675, 290] width 1154 height 580
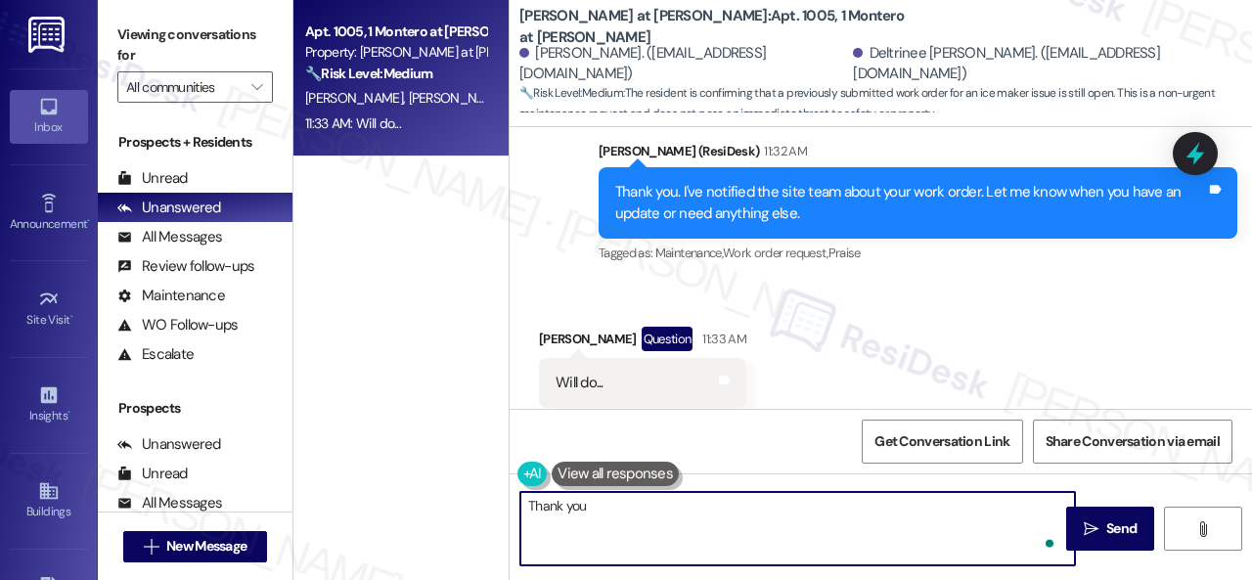
type textarea "Thank you."
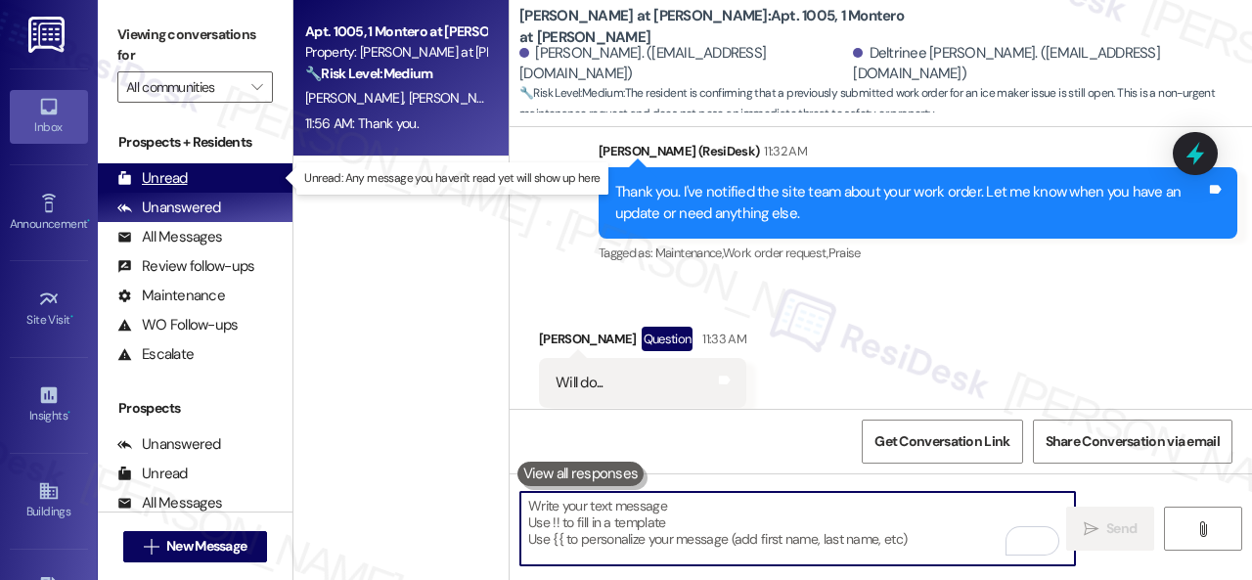
click at [174, 177] on div "Unread" at bounding box center [152, 178] width 70 height 21
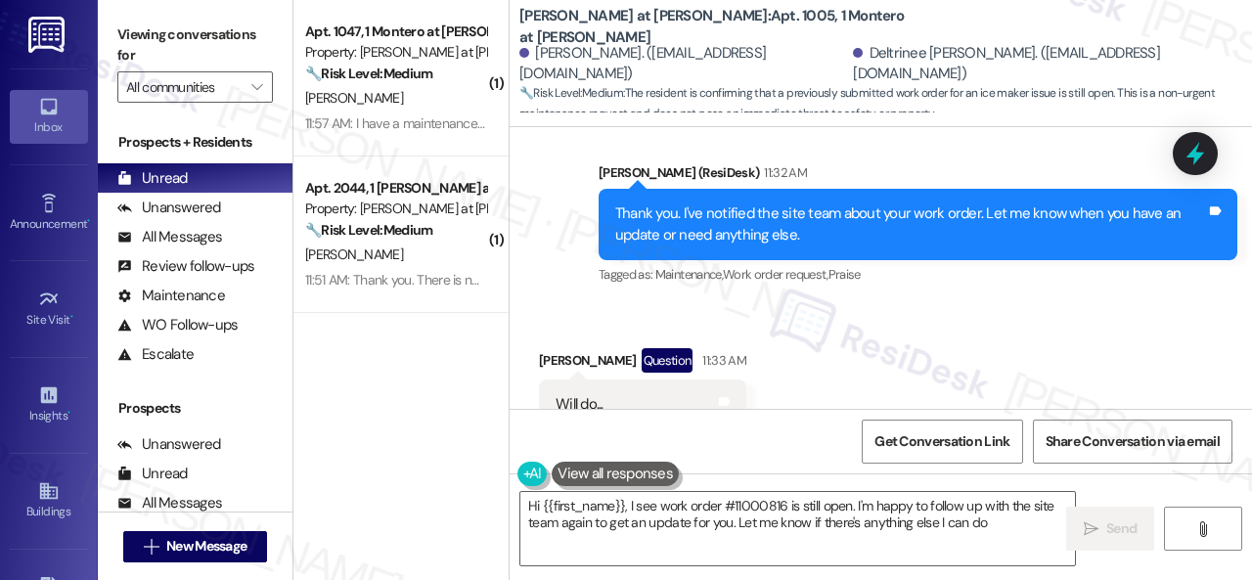
type textarea "Hi {{first_name}}, I see work order #11000816 is still open. I'm happy to follo…"
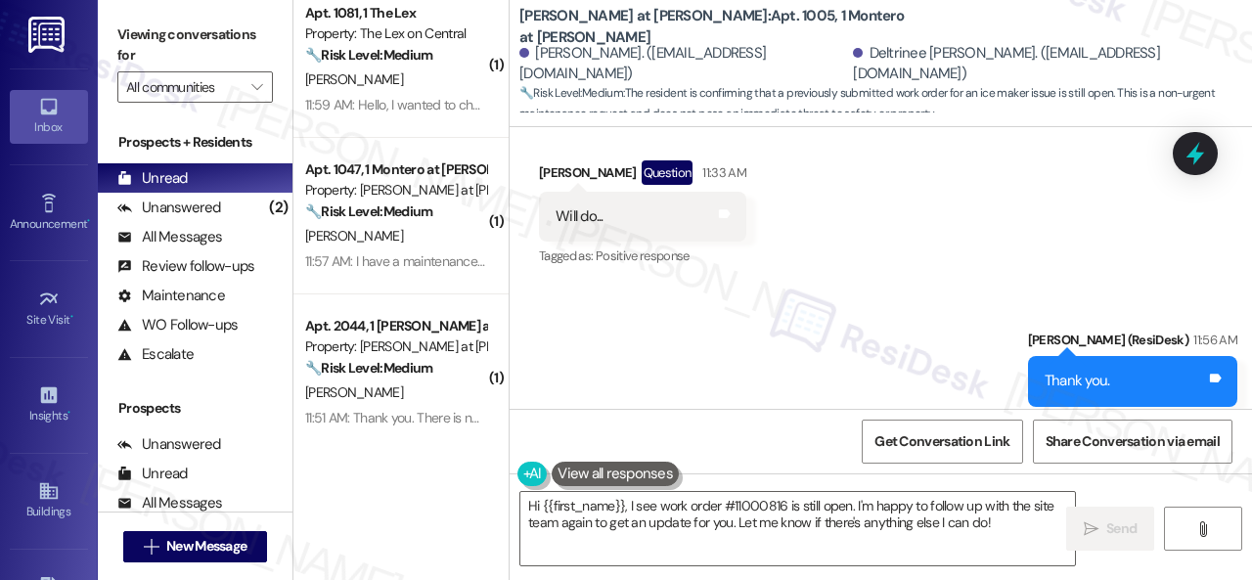
scroll to position [27, 0]
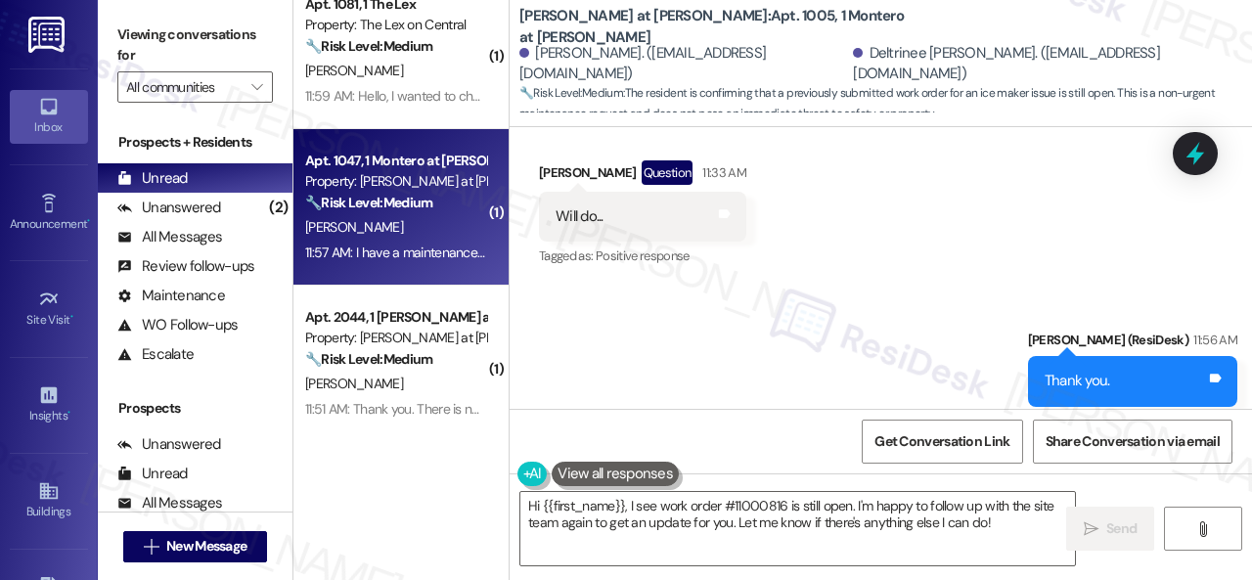
click at [438, 236] on div "[PERSON_NAME]" at bounding box center [395, 227] width 185 height 24
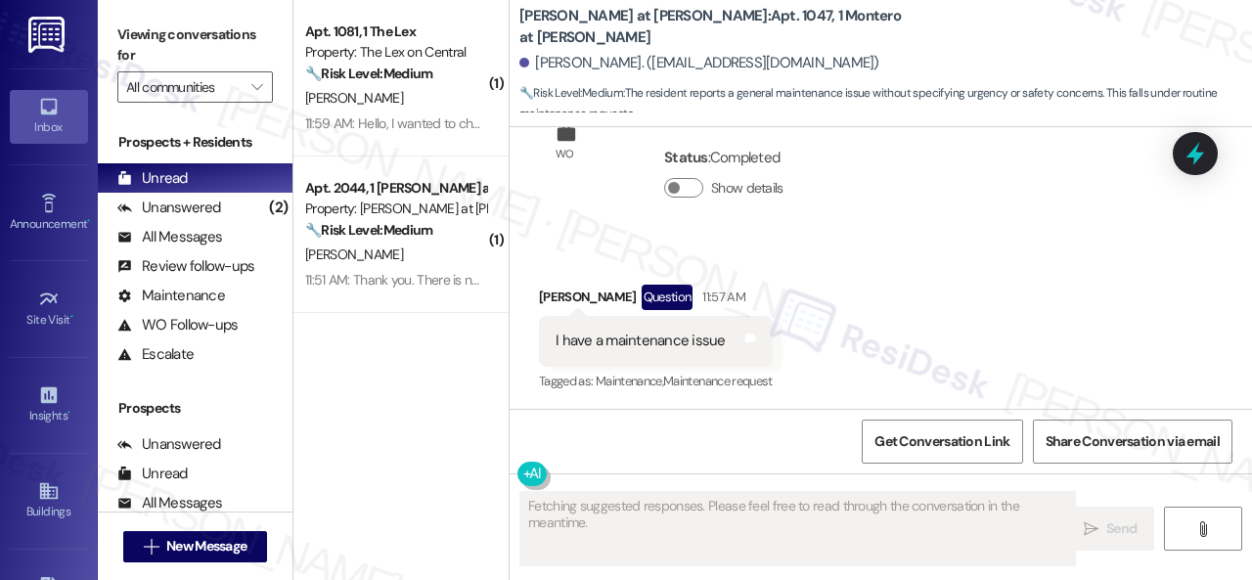
scroll to position [884, 0]
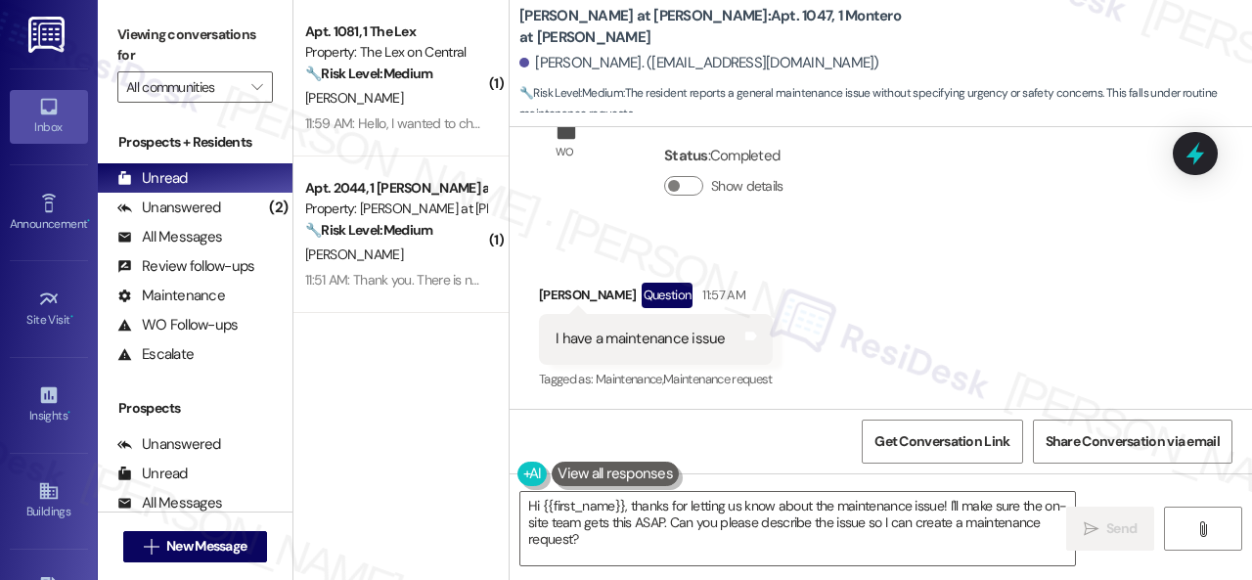
click at [902, 218] on div "Status : Completed Show details" at bounding box center [774, 175] width 254 height 99
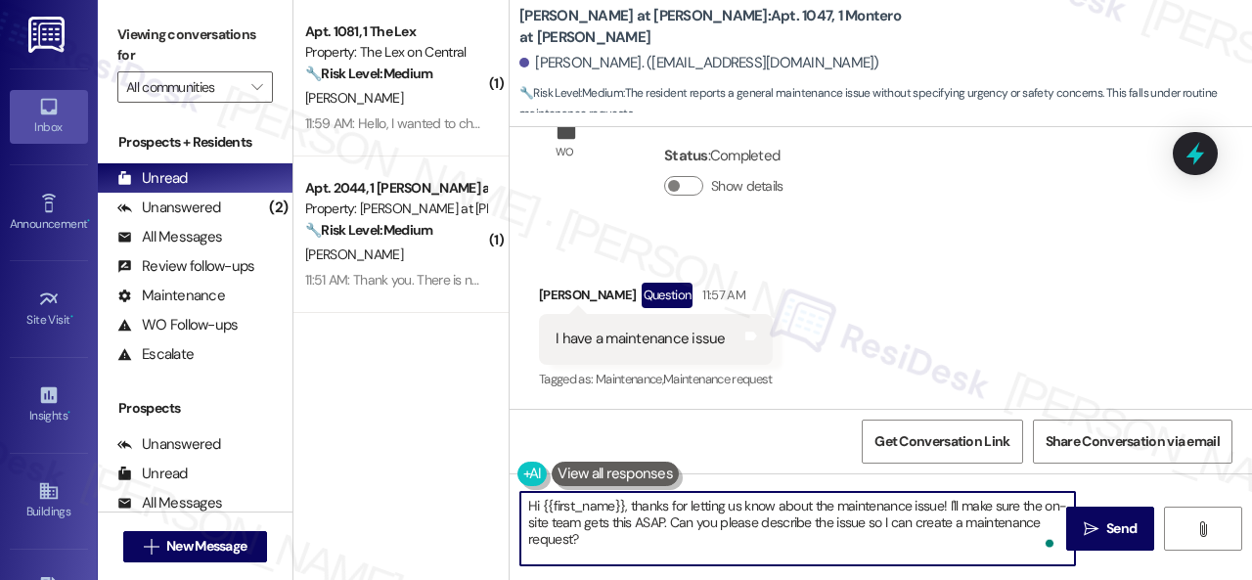
drag, startPoint x: 630, startPoint y: 504, endPoint x: 636, endPoint y: 534, distance: 30.9
click at [636, 534] on textarea "Hi {{first_name}}, thanks for letting us know about the maintenance issue! I'll…" at bounding box center [797, 528] width 554 height 73
click at [879, 498] on textarea "Hi {{first_name}}, thanks for letting us know about the maintenance issue! I'll…" at bounding box center [797, 528] width 554 height 73
drag, startPoint x: 947, startPoint y: 507, endPoint x: 956, endPoint y: 557, distance: 50.6
click at [956, 557] on textarea "Hi {{first_name}}, thanks for letting us know about the maintenance issue! I'll…" at bounding box center [797, 528] width 554 height 73
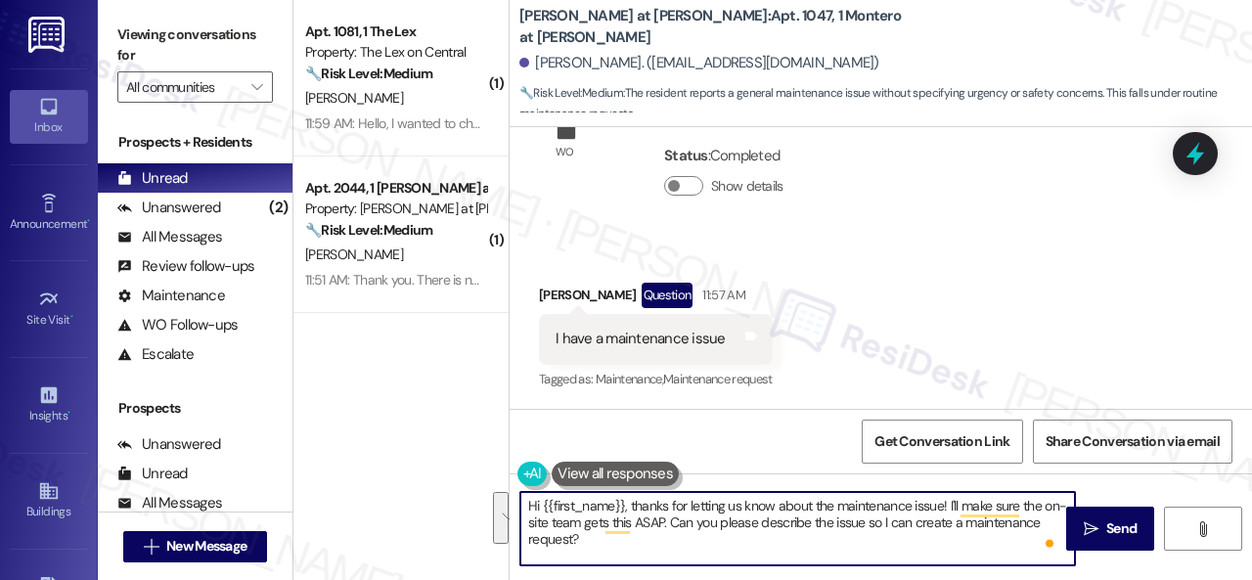
paste textarea "s there already a work order for the issue? If so, may I have the work order nu…"
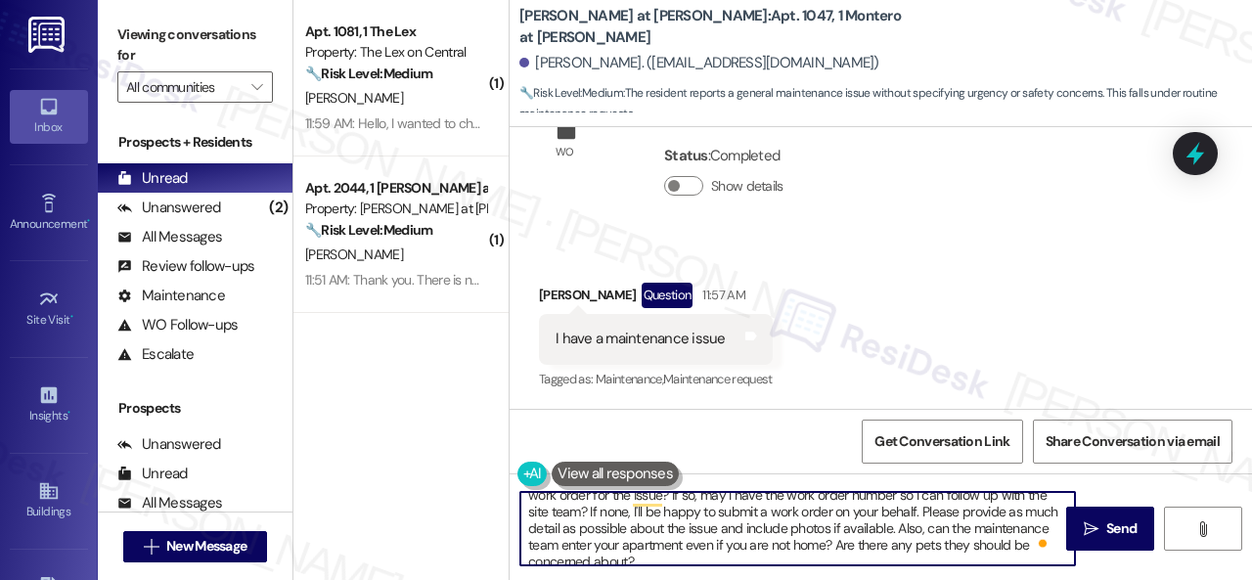
scroll to position [37, 0]
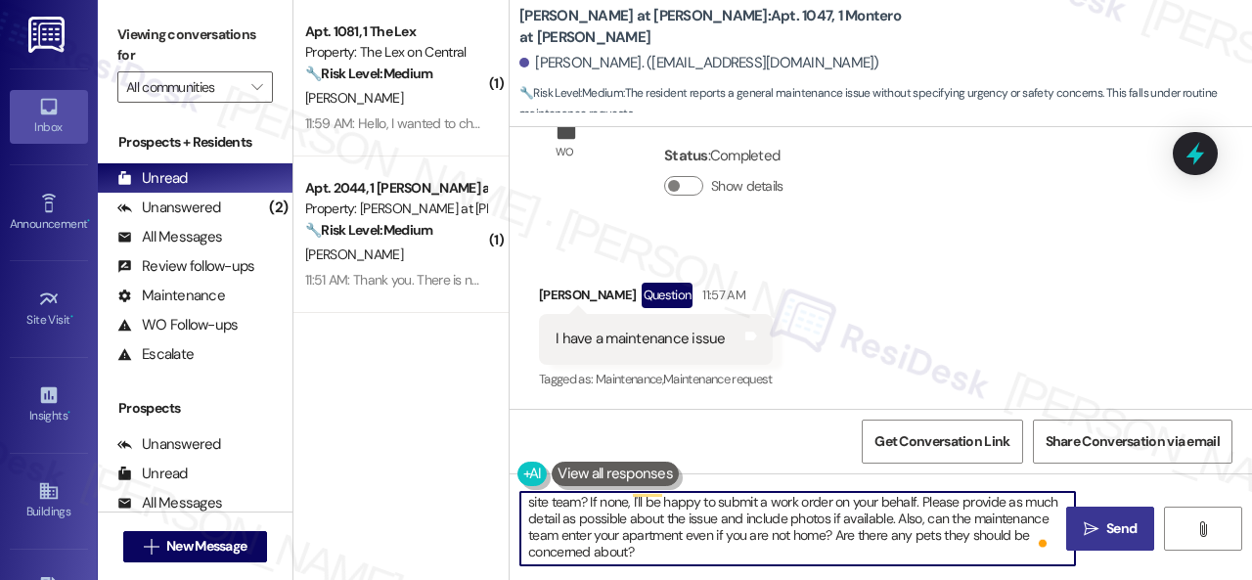
type textarea "Hi {{first_name}}, thanks for letting us know about the maintenance issue! Is t…"
click at [1087, 529] on icon "" at bounding box center [1090, 529] width 15 height 16
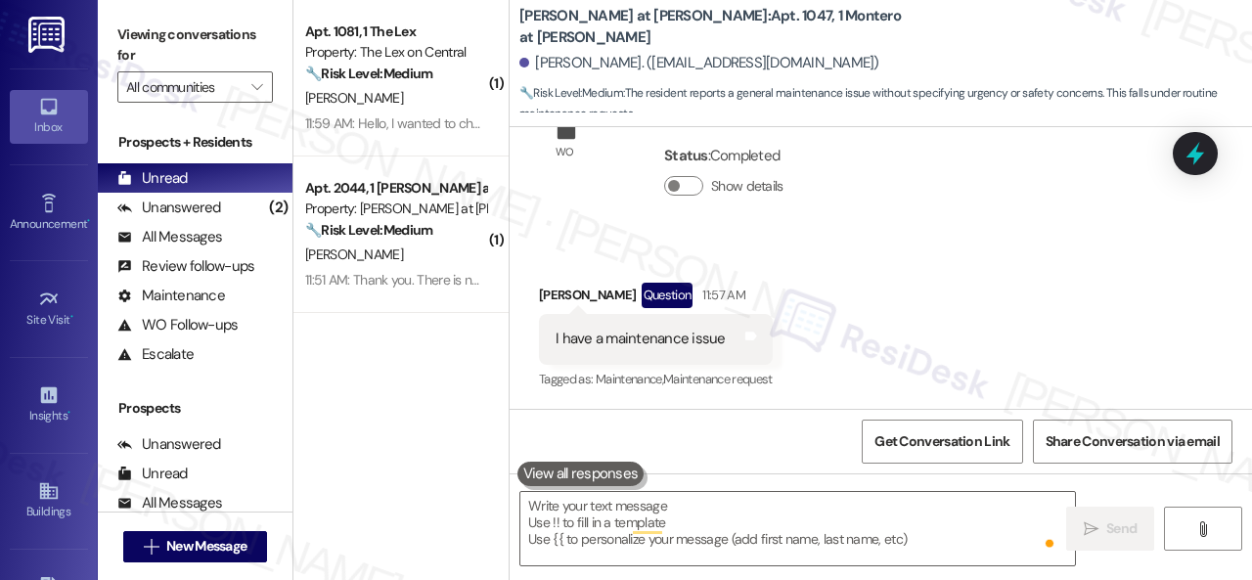
scroll to position [882, 0]
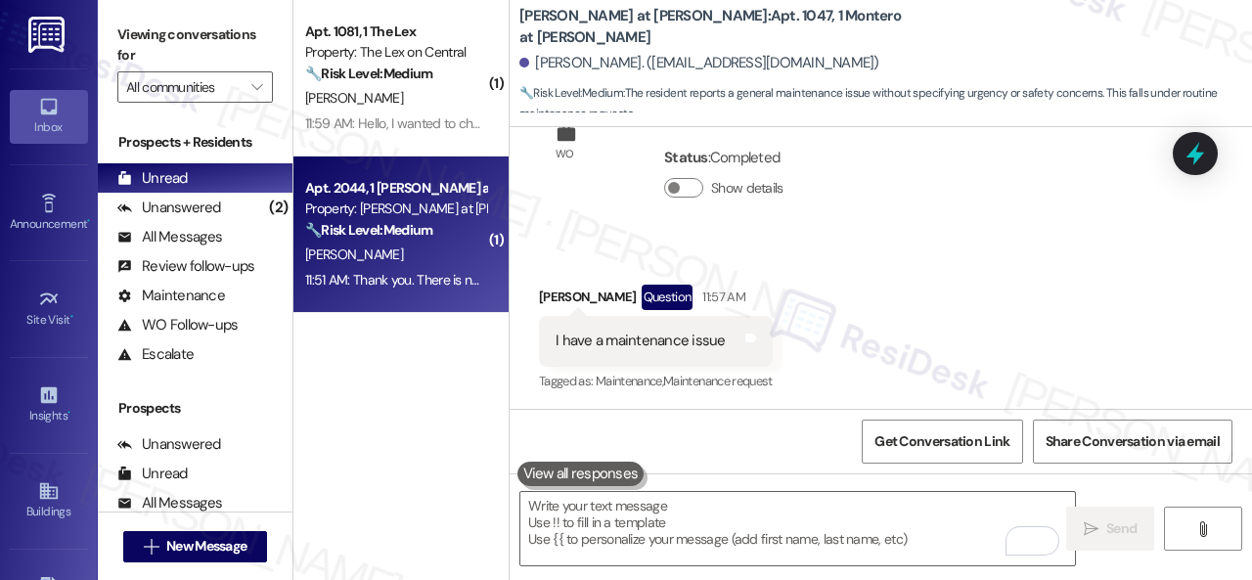
click at [440, 255] on div "[PERSON_NAME]" at bounding box center [395, 254] width 185 height 24
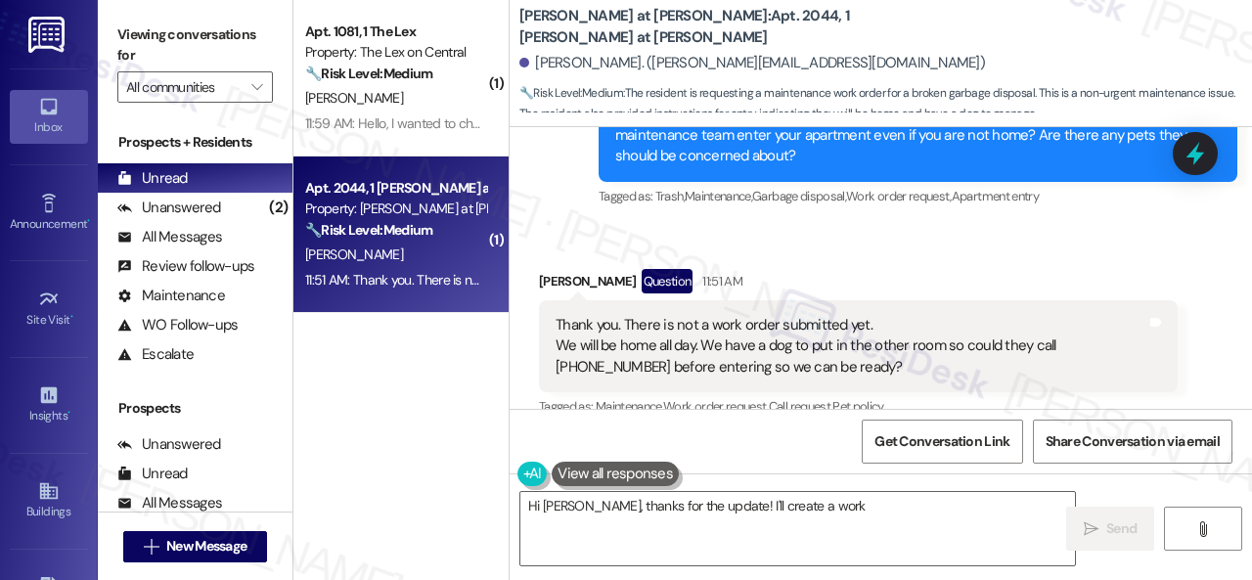
scroll to position [853, 0]
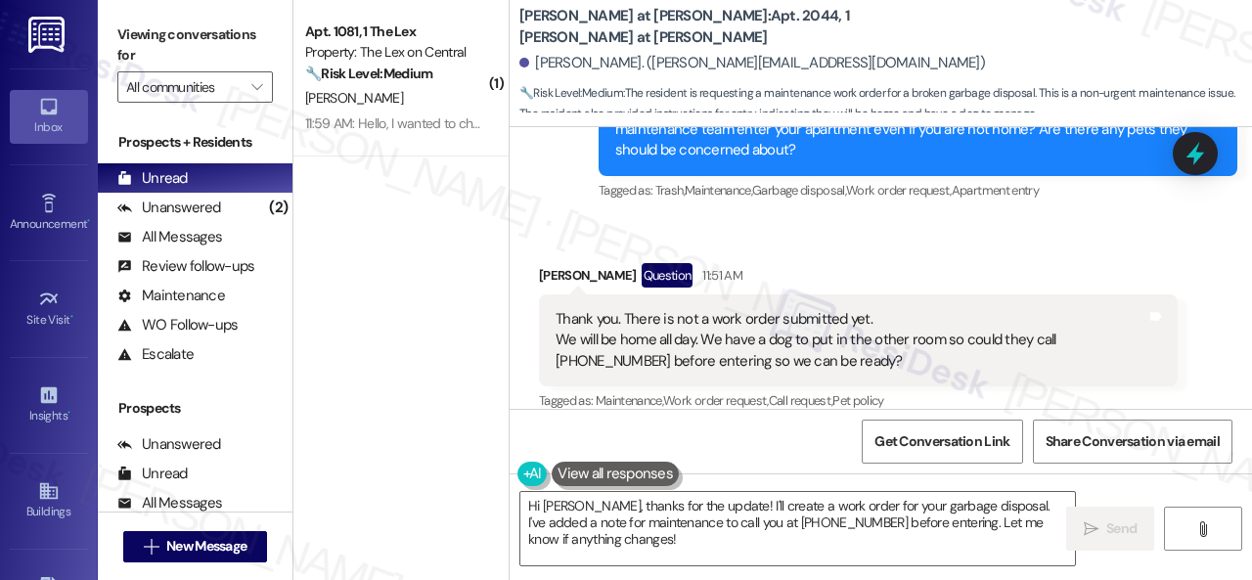
click at [908, 248] on div "Received via SMS Brittney Kalina Question 11:51 AM Thank you. There is not a wo…" at bounding box center [858, 339] width 668 height 182
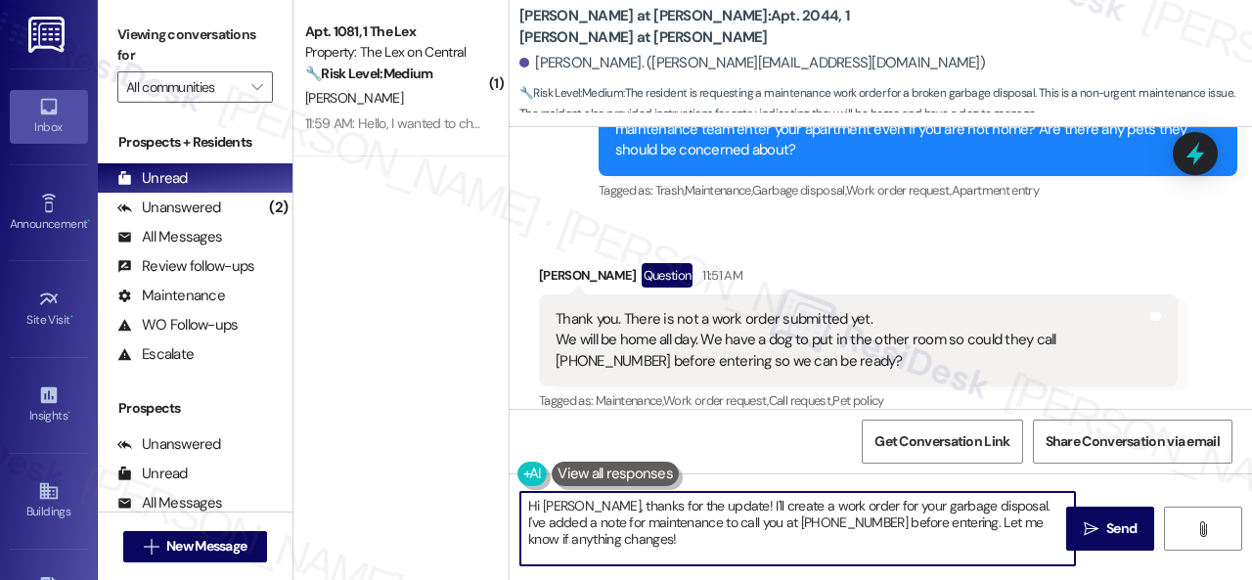
drag, startPoint x: 591, startPoint y: 543, endPoint x: 462, endPoint y: 484, distance: 141.8
click at [462, 484] on div "( 1 ) Apt. 1081, 1 The Lex Property: The Lex on Central 🔧 Risk Level: Medium Th…" at bounding box center [772, 290] width 958 height 580
paste textarea "I apologize if I cannot confirm when the maintenance team will visit your apart…"
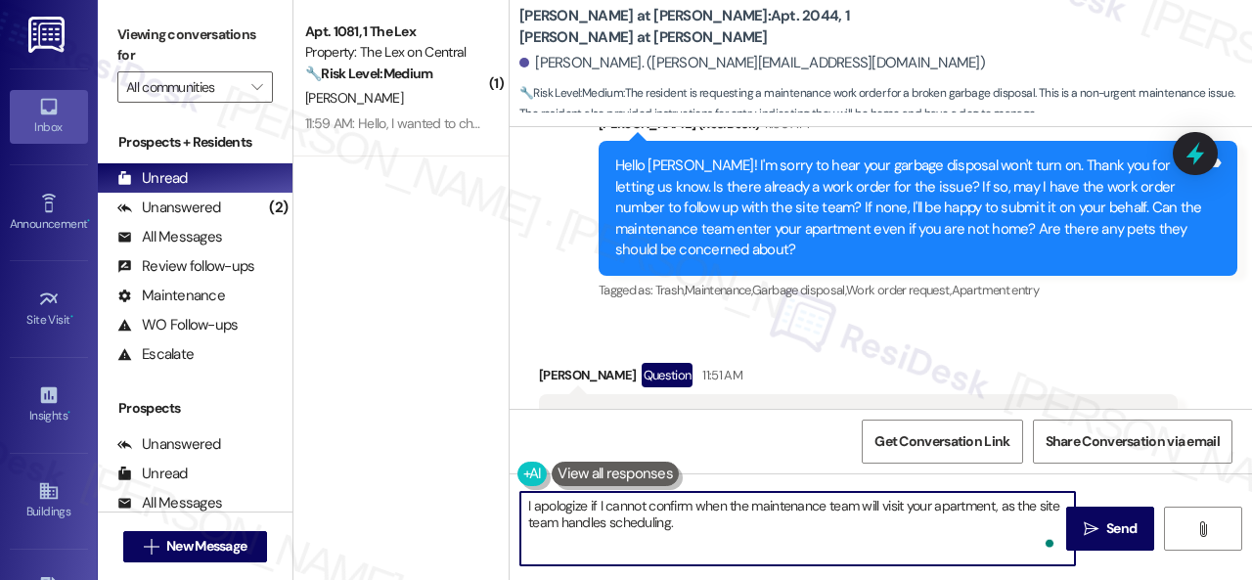
scroll to position [657, 0]
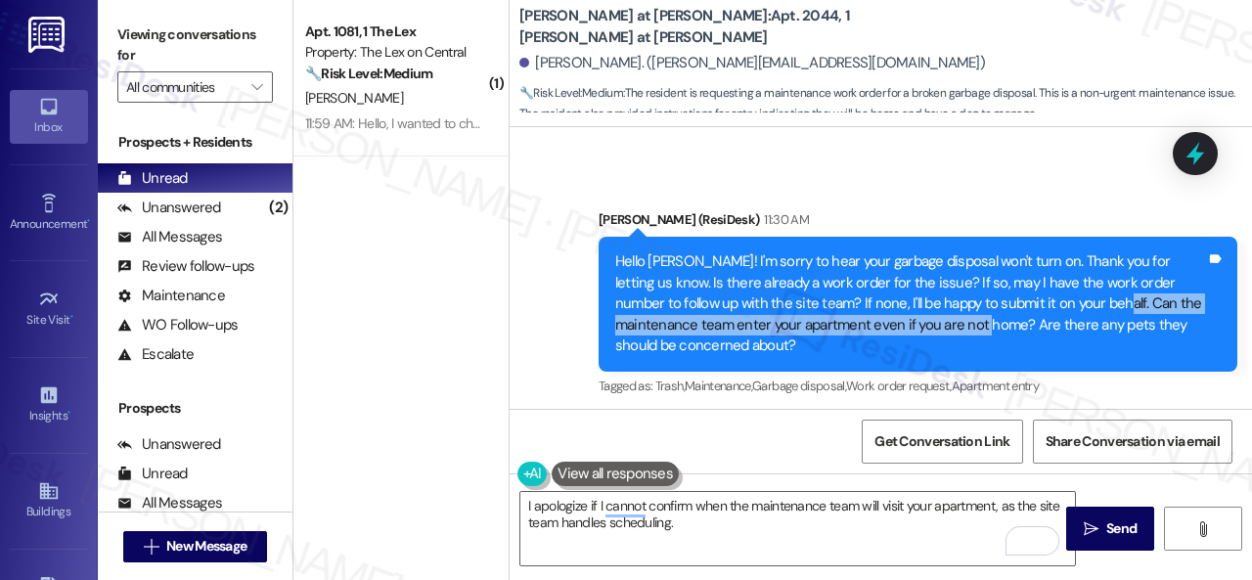
drag, startPoint x: 1078, startPoint y: 285, endPoint x: 1021, endPoint y: 305, distance: 60.3
click at [1021, 305] on div "Hello [PERSON_NAME]! I'm sorry to hear your garbage disposal won't turn on. Tha…" at bounding box center [910, 303] width 591 height 105
copy div "Can the maintenance team enter your apartment even if you are not home?"
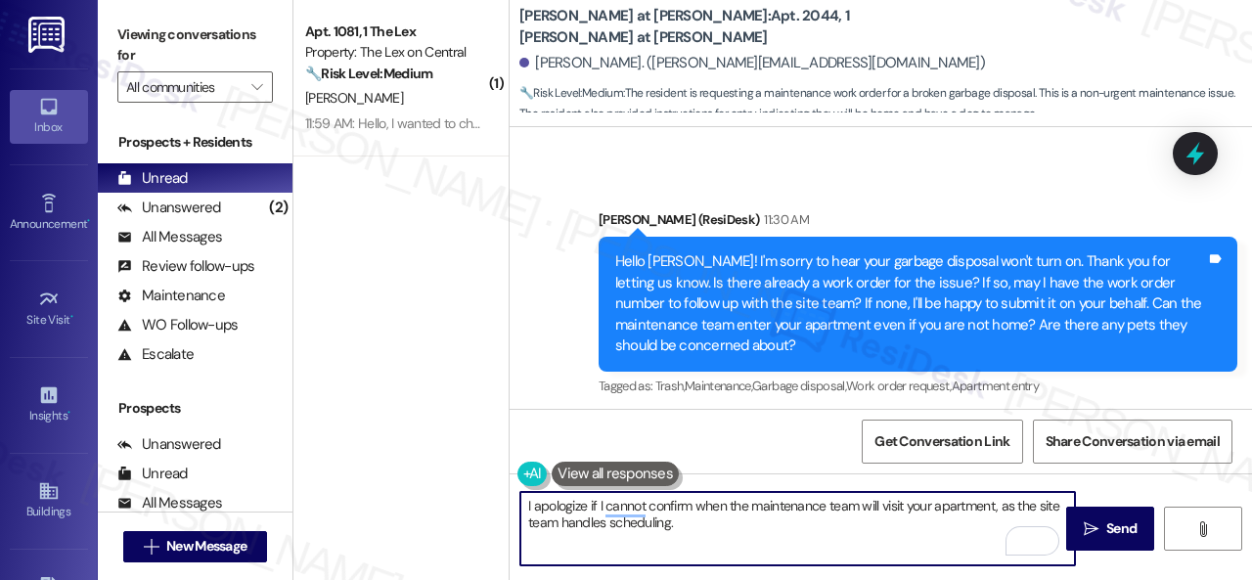
click at [716, 523] on textarea "I apologize if I cannot confirm when the maintenance team will visit your apart…" at bounding box center [797, 528] width 554 height 73
paste textarea "Can the maintenance team enter your apartment even if you are not home?"
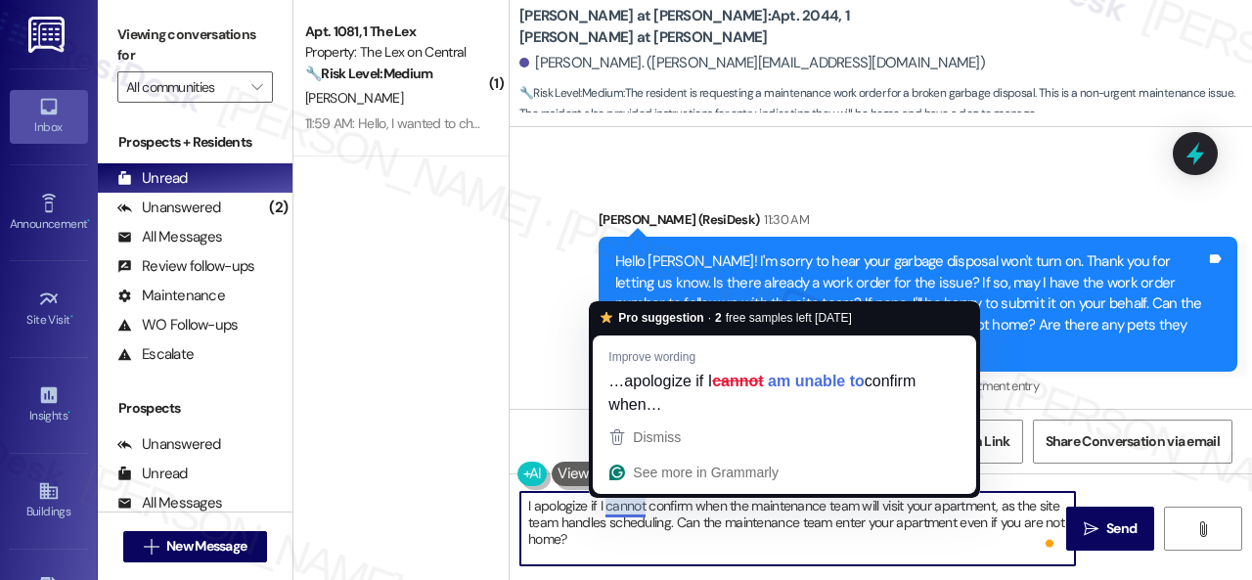
click at [620, 507] on textarea "I apologize if I cannot confirm when the maintenance team will visit your apart…" at bounding box center [797, 528] width 554 height 73
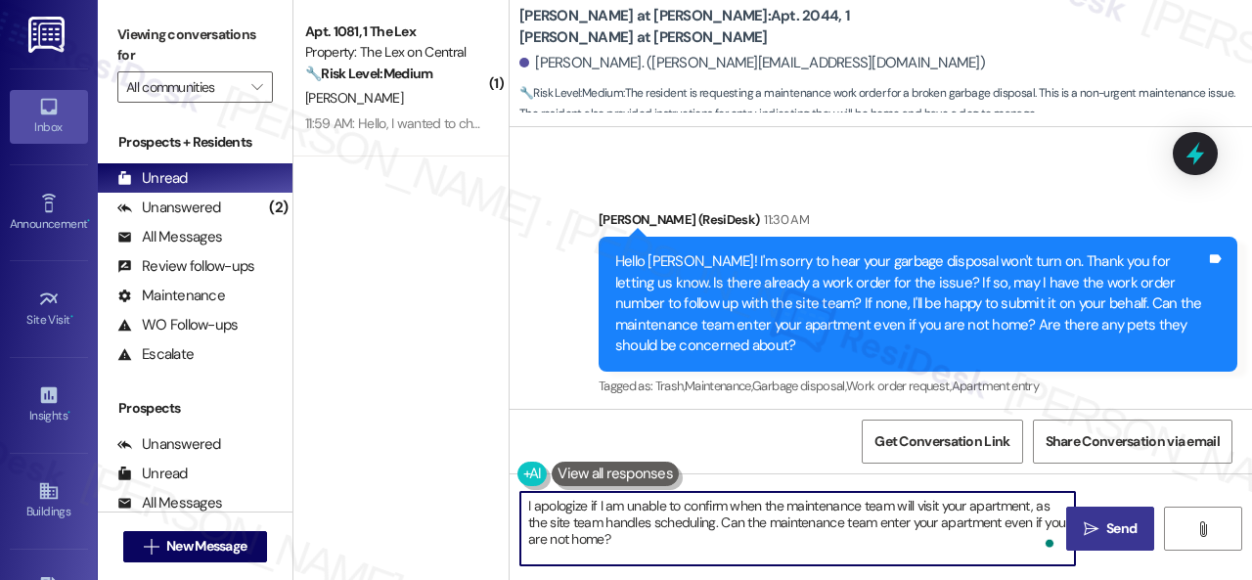
type textarea "I apologize if I am unable to confirm when the maintenance team will visit your…"
click at [1102, 527] on span "Send" at bounding box center [1121, 528] width 38 height 21
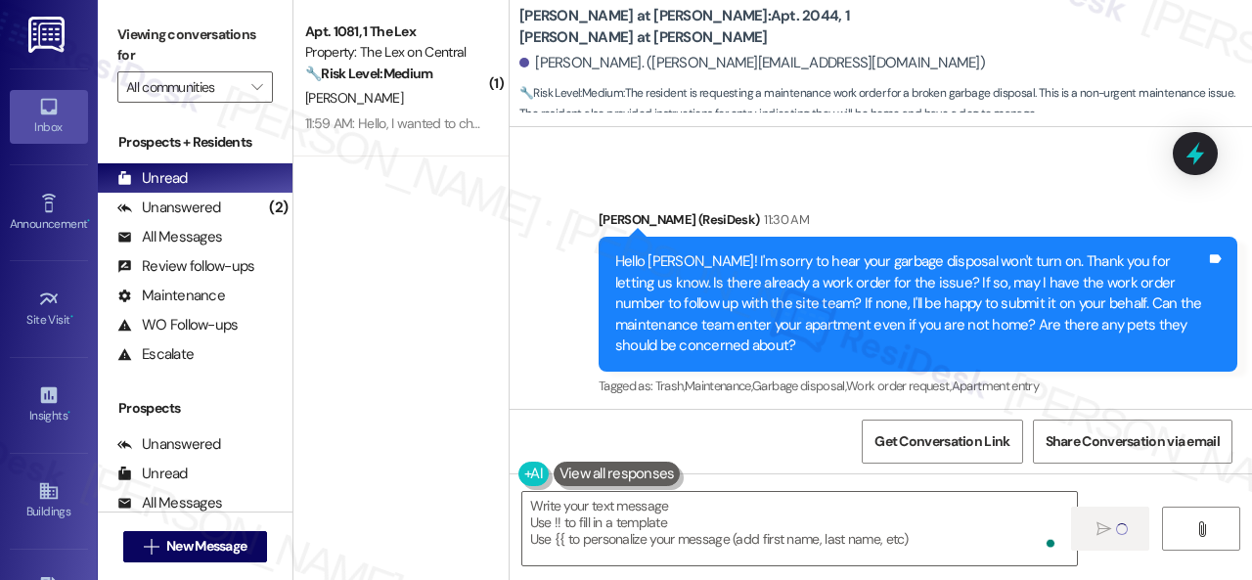
type textarea "Fetching suggested responses. Please feel free to read through the conversation…"
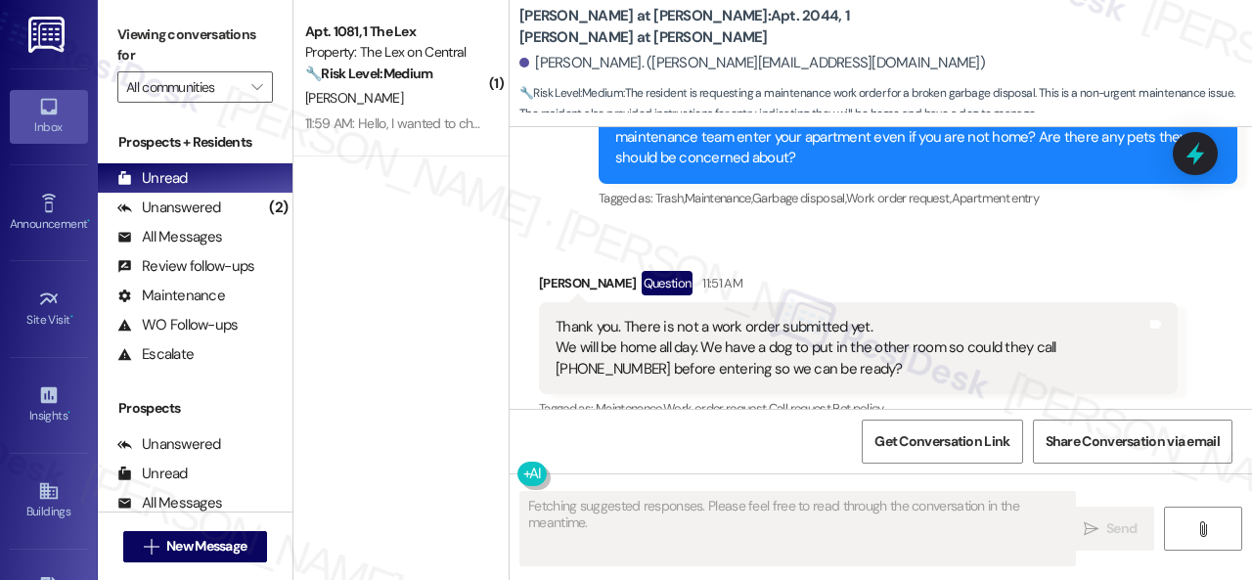
scroll to position [853, 0]
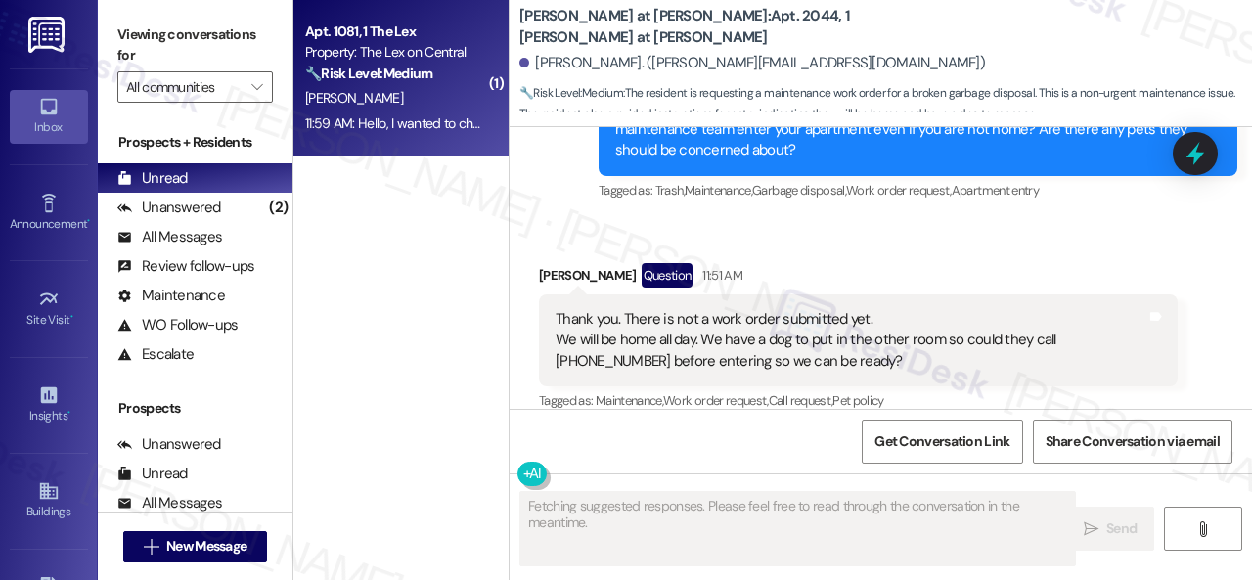
click at [446, 91] on div "[PERSON_NAME]" at bounding box center [395, 98] width 185 height 24
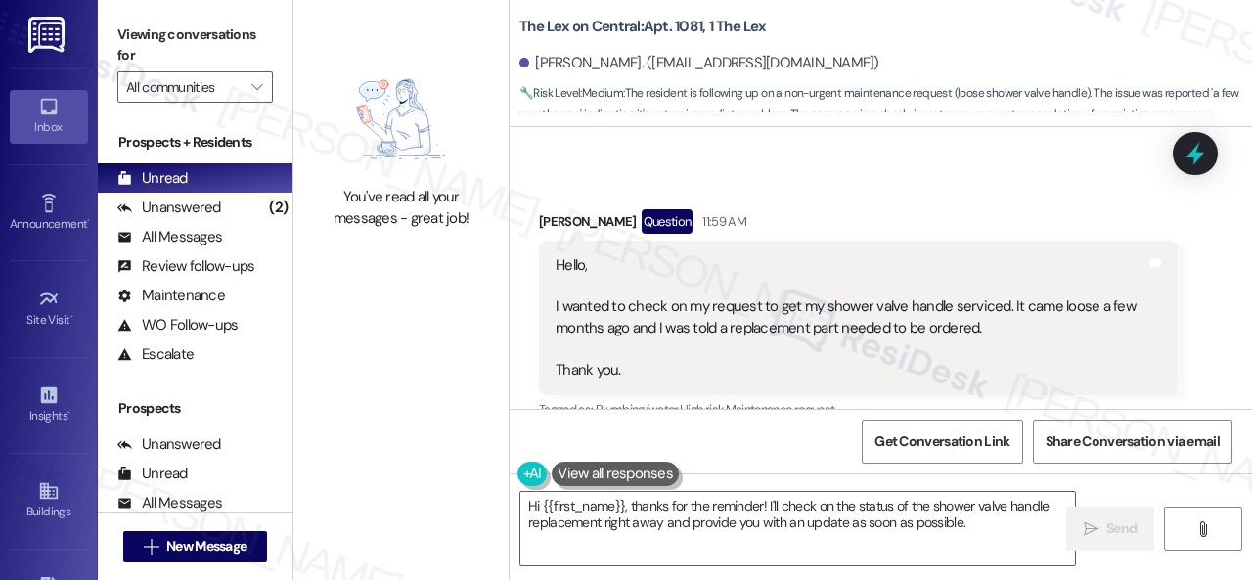
scroll to position [818, 0]
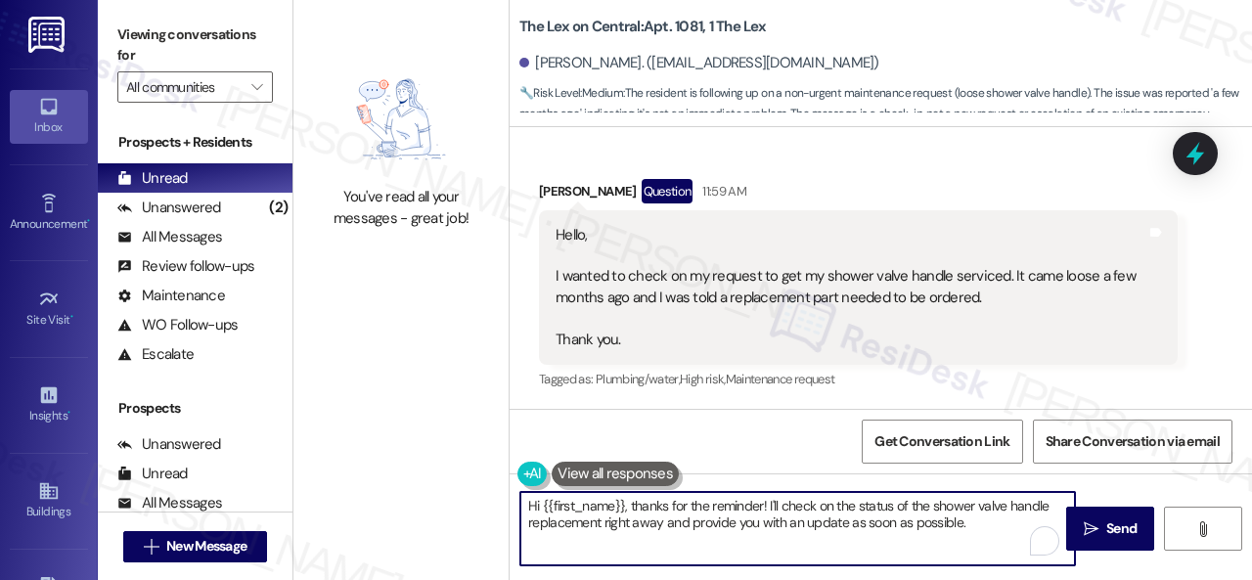
drag, startPoint x: 629, startPoint y: 502, endPoint x: 755, endPoint y: 510, distance: 126.4
click at [755, 510] on textarea "Hi {{first_name}}, thanks for the reminder! I'll check on the status of the sho…" at bounding box center [797, 528] width 554 height 73
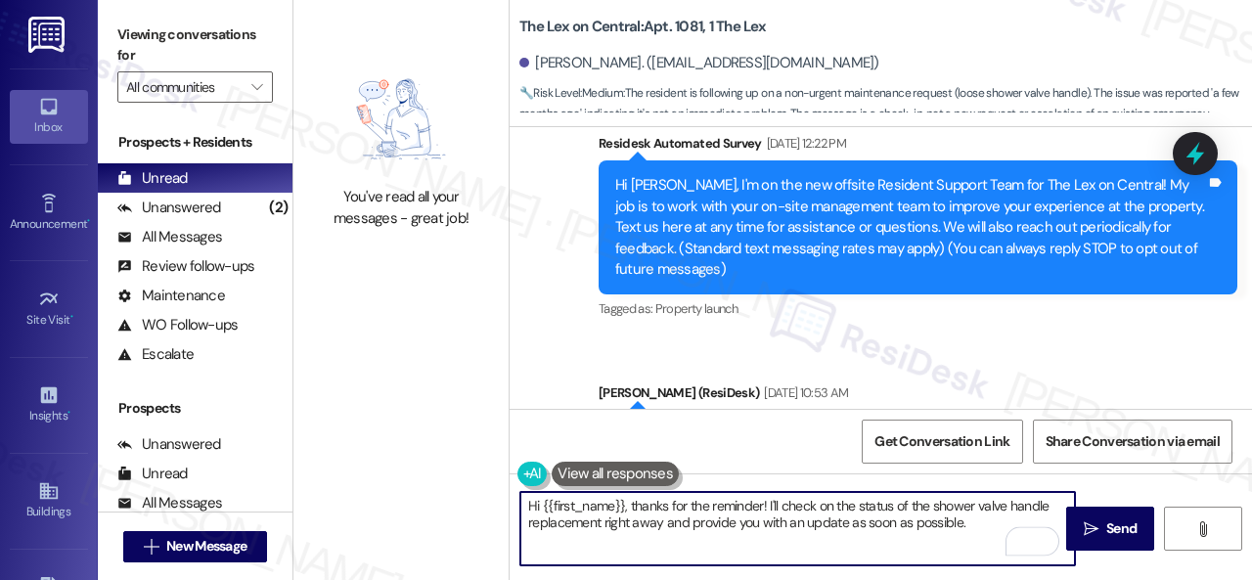
scroll to position [293, 0]
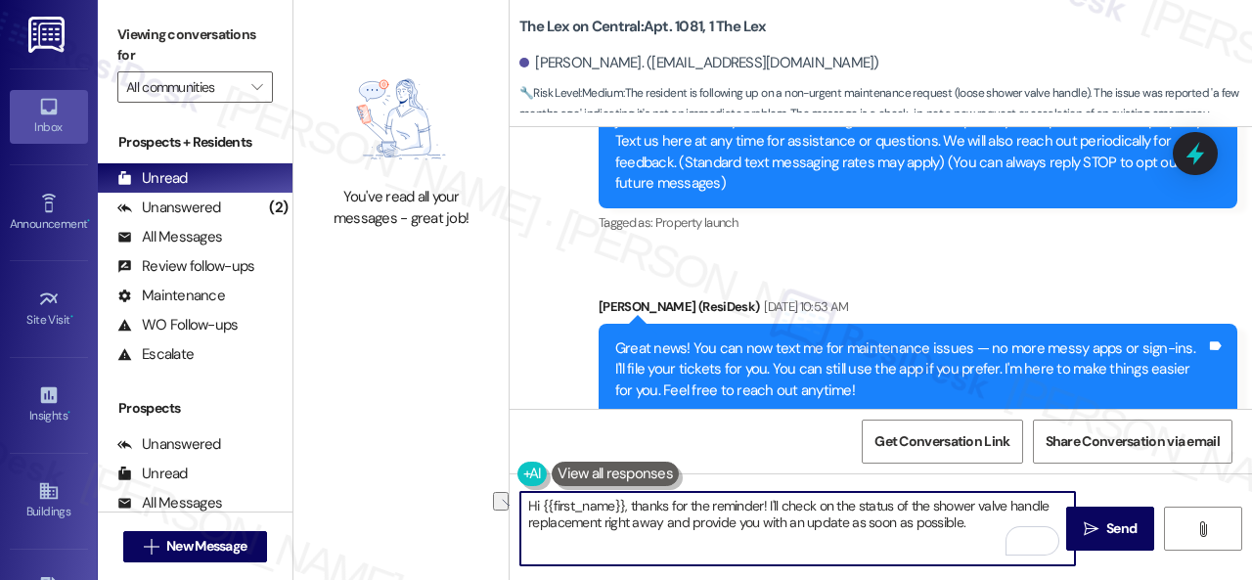
drag, startPoint x: 630, startPoint y: 504, endPoint x: 909, endPoint y: 506, distance: 279.7
click at [909, 506] on textarea "Hi {{first_name}}, thanks for the reminder! I'll check on the status of the sho…" at bounding box center [797, 528] width 554 height 73
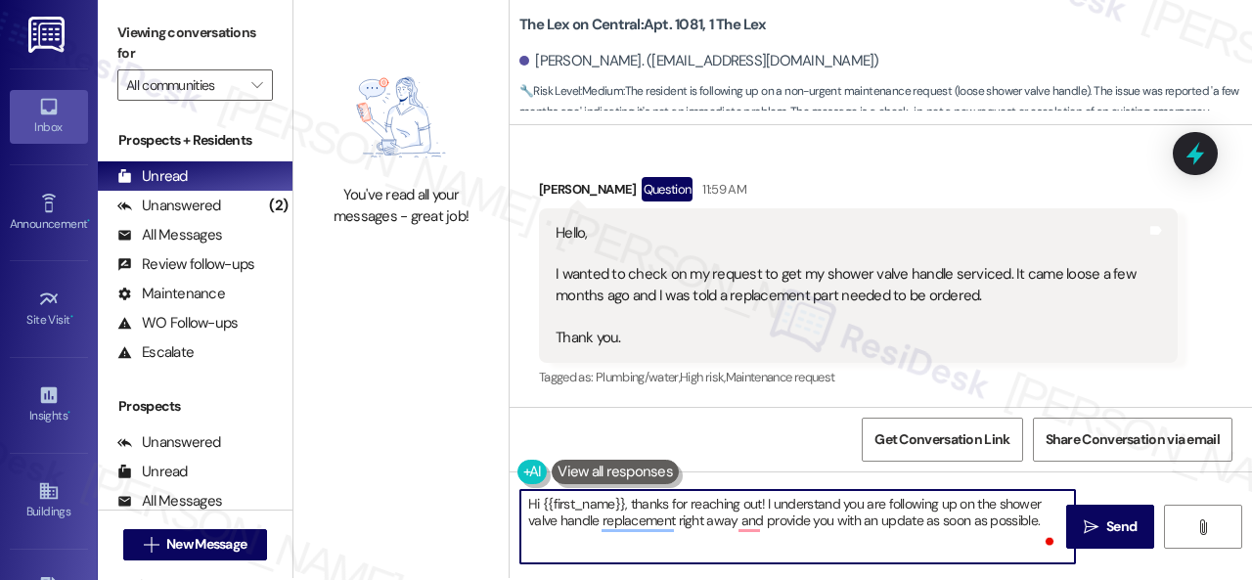
scroll to position [6, 0]
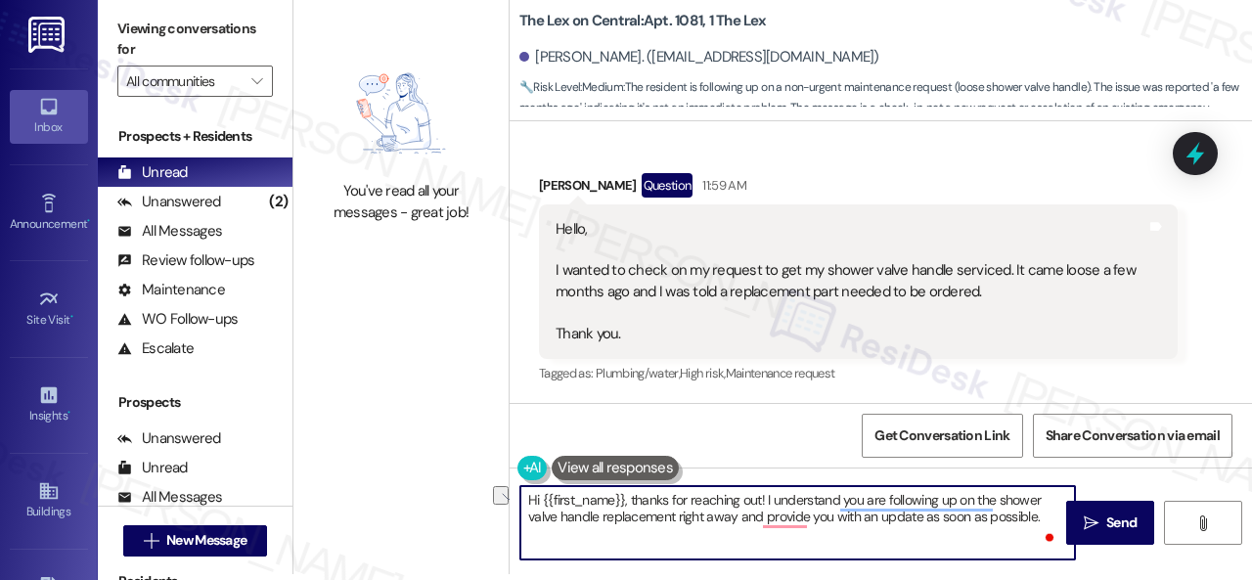
drag, startPoint x: 674, startPoint y: 516, endPoint x: 1037, endPoint y: 535, distance: 364.2
click at [1037, 535] on textarea "Hi {{first_name}}, thanks for reaching out! I understand you are following up o…" at bounding box center [797, 522] width 554 height 73
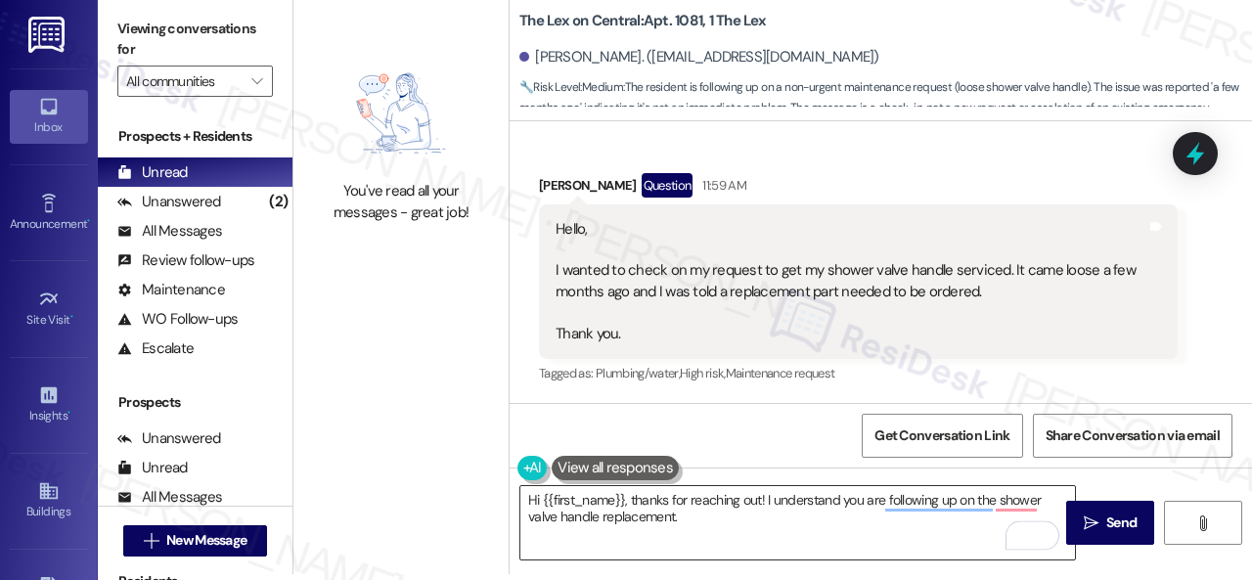
click at [900, 537] on textarea "Hi {{first_name}}, thanks for reaching out! I understand you are following up o…" at bounding box center [797, 522] width 554 height 73
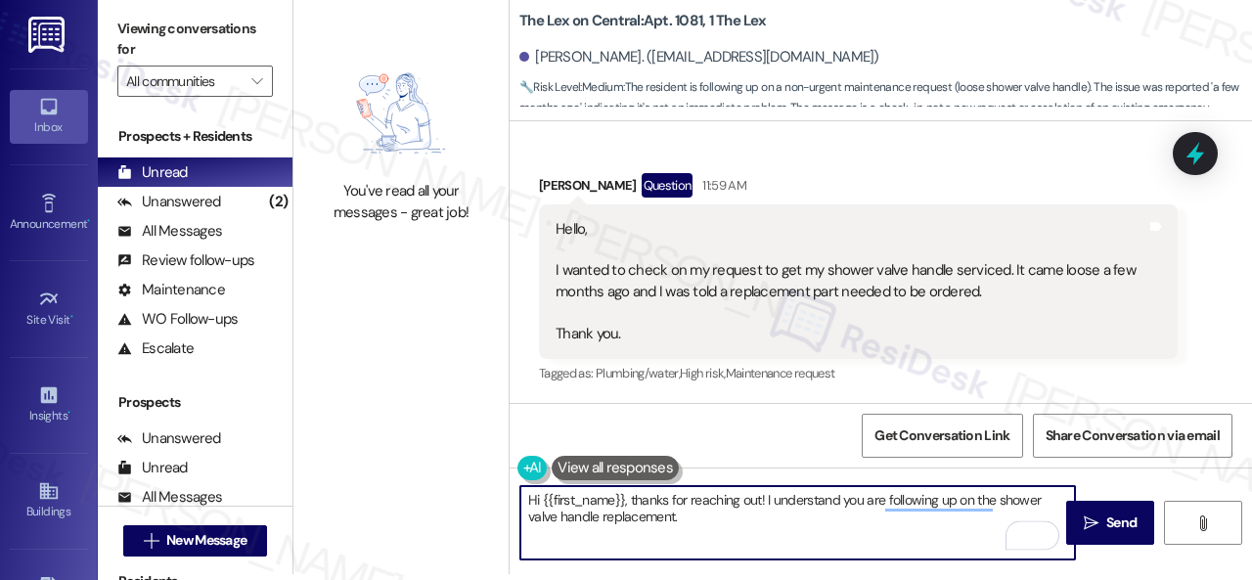
paste textarea "Do you have a maintenance request for the issue? If so, is the work order still…"
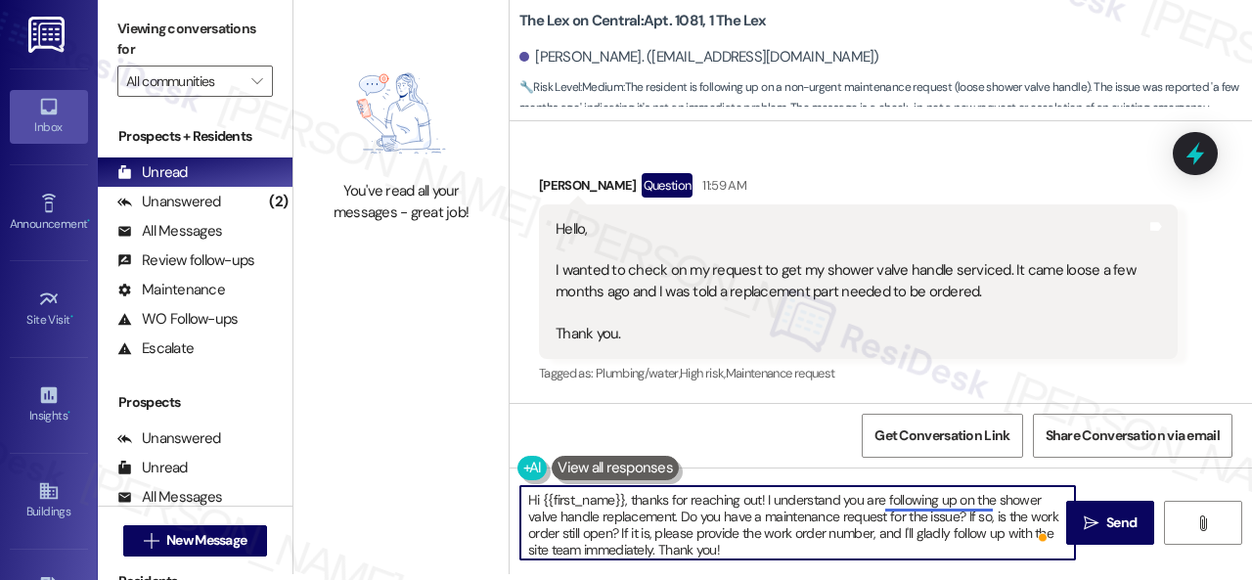
click at [913, 498] on textarea "Hi {{first_name}}, thanks for reaching out! I understand you are following up o…" at bounding box center [797, 522] width 554 height 73
click at [870, 530] on textarea "Hi {{first_name}}, thanks for reaching out! I understand you are following up o…" at bounding box center [797, 522] width 554 height 73
type textarea "Hi {{first_name}}, thanks for reaching out! I understand you are following up o…"
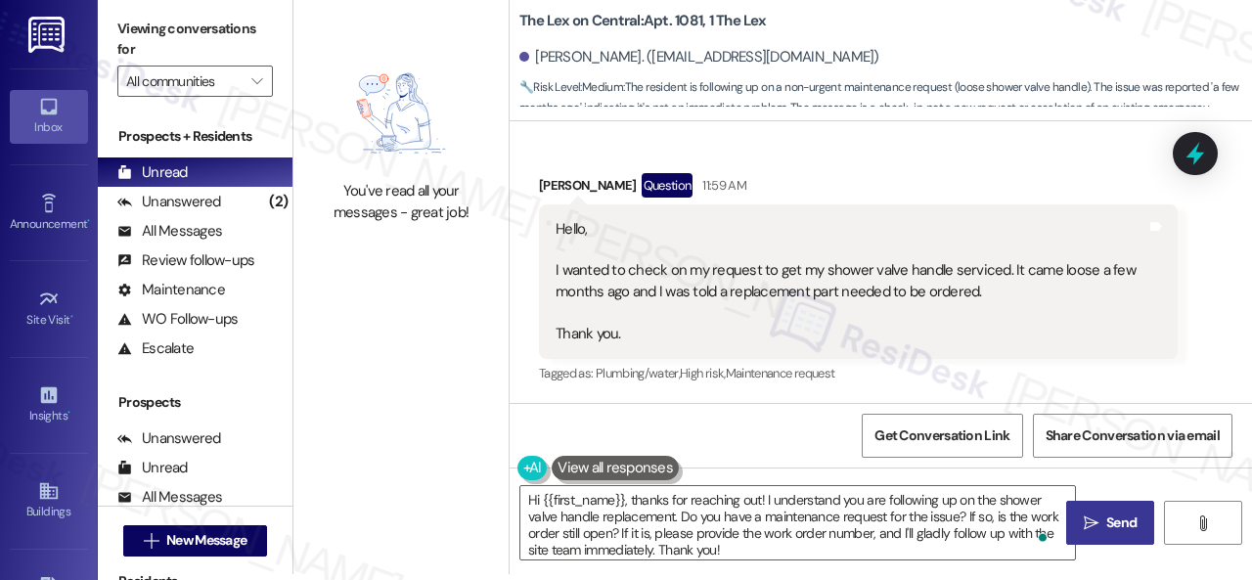
click at [1083, 515] on icon "" at bounding box center [1090, 523] width 15 height 16
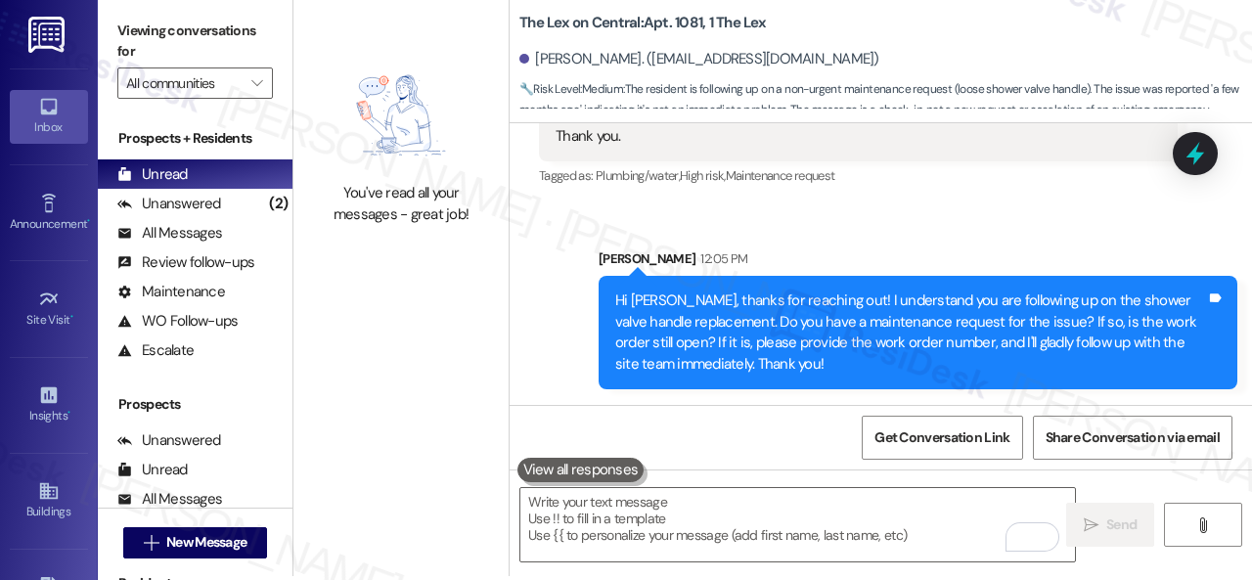
scroll to position [6, 0]
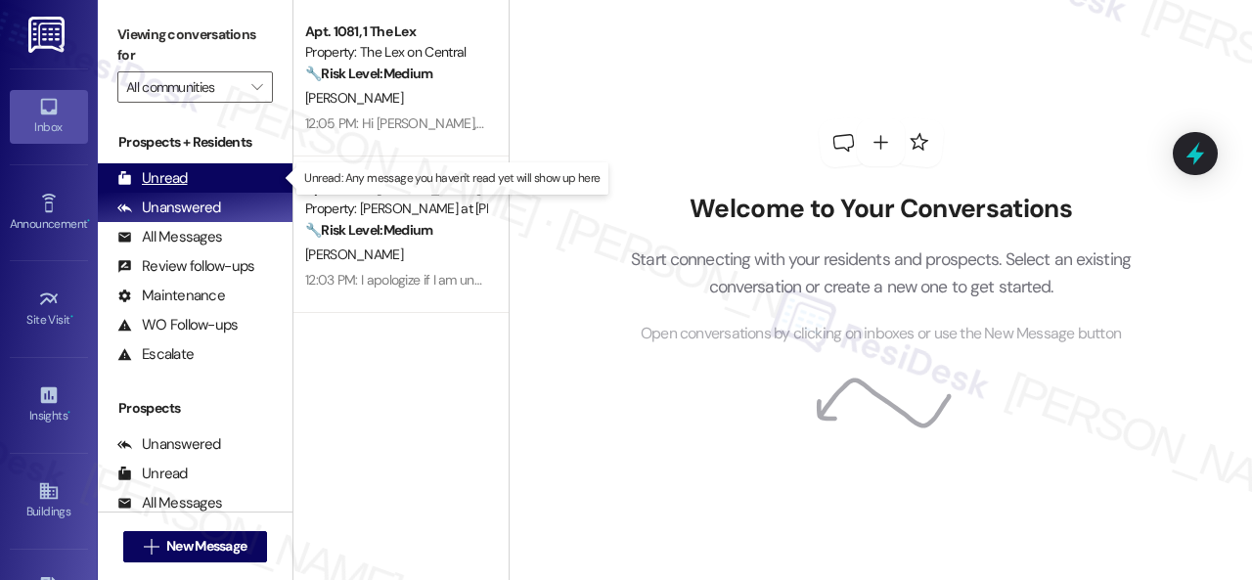
click at [162, 181] on div "Unread" at bounding box center [152, 178] width 70 height 21
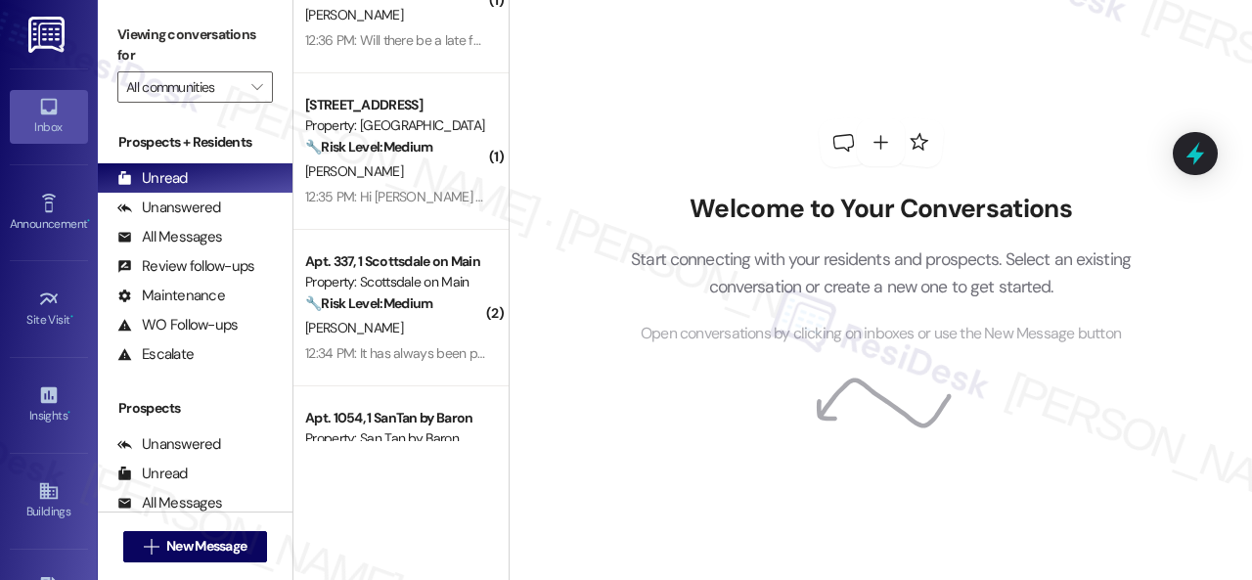
scroll to position [106, 0]
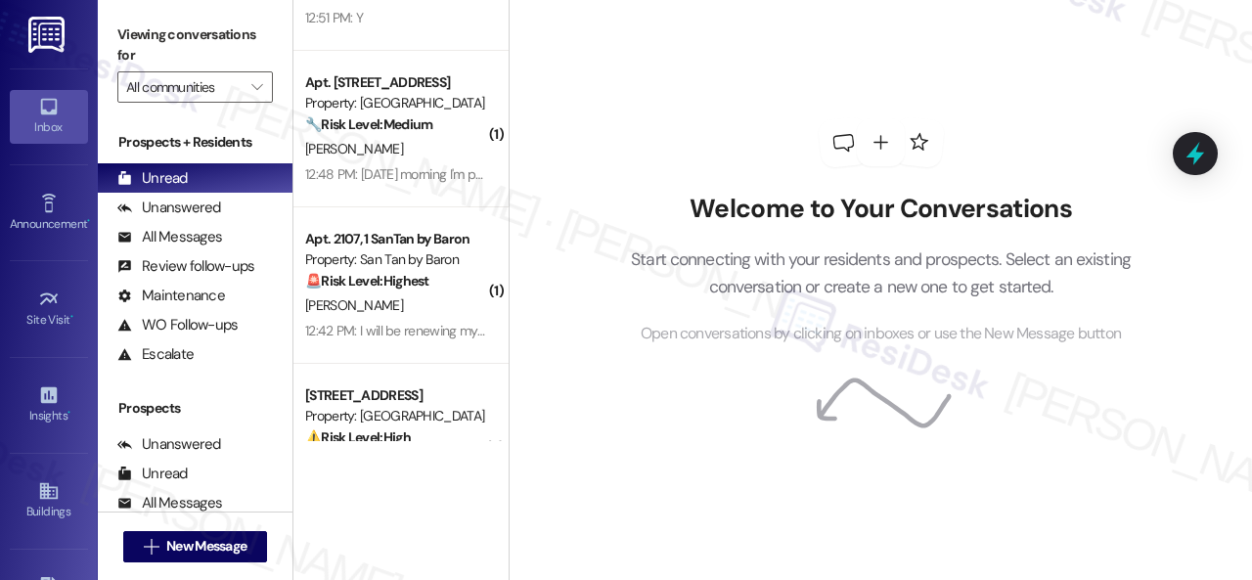
click at [1004, 89] on div "Welcome to Your Conversations Start connecting with your residents and prospect…" at bounding box center [881, 231] width 587 height 463
click at [727, 85] on div "Welcome to Your Conversations Start connecting with your residents and prospect…" at bounding box center [881, 231] width 587 height 463
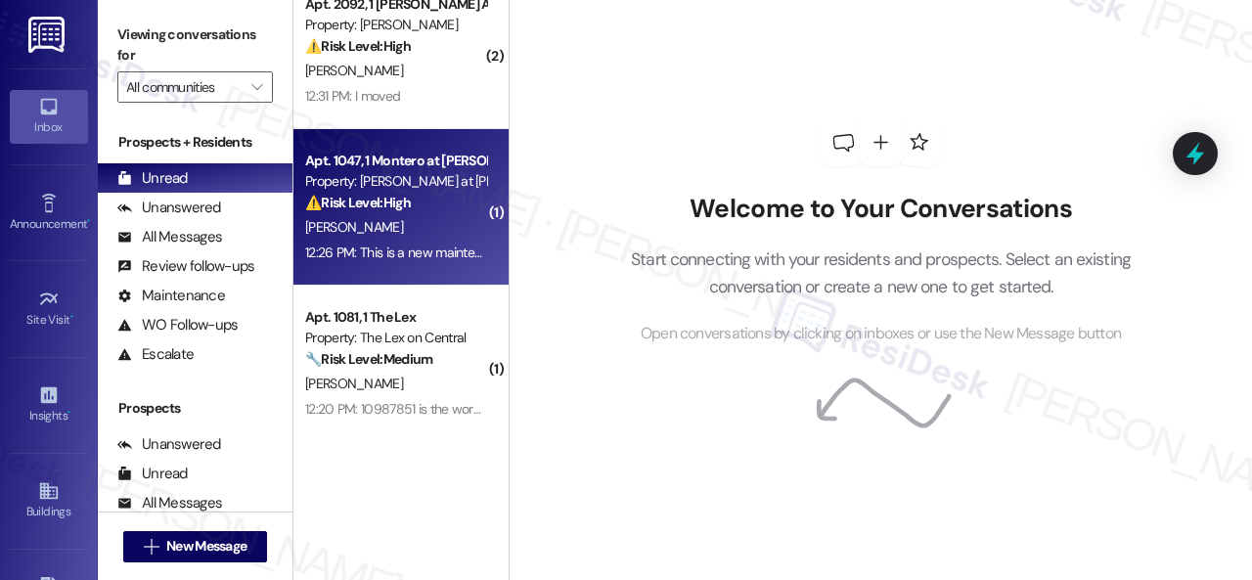
scroll to position [6, 0]
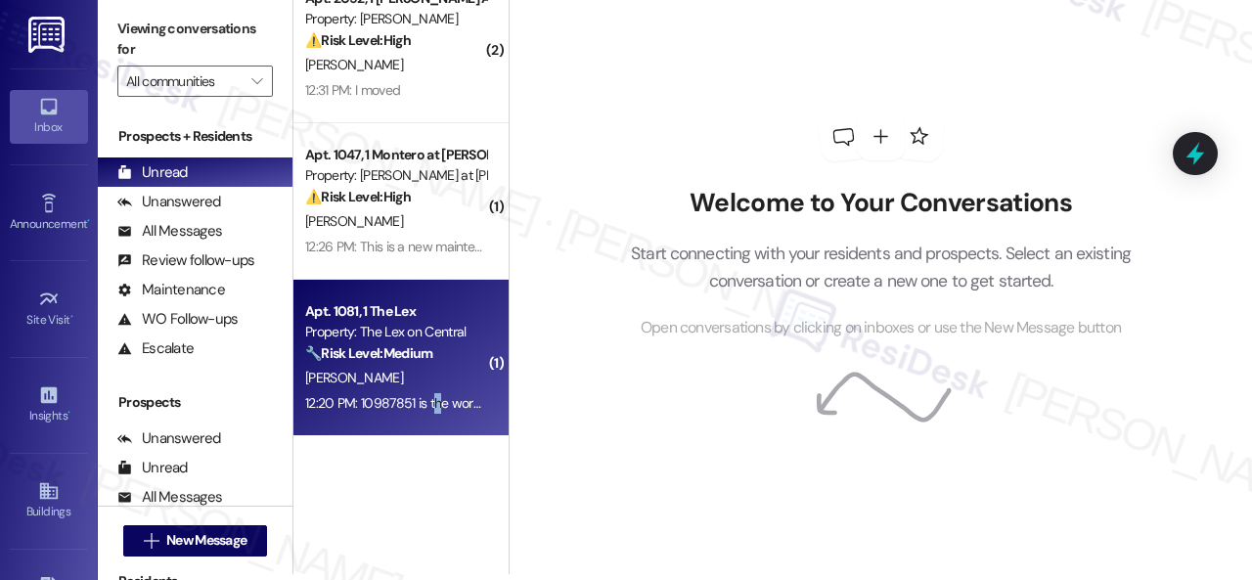
click at [434, 391] on div "12:20 PM: 10987851 is the work order, but it was closed. Should I create a new …" at bounding box center [395, 403] width 185 height 24
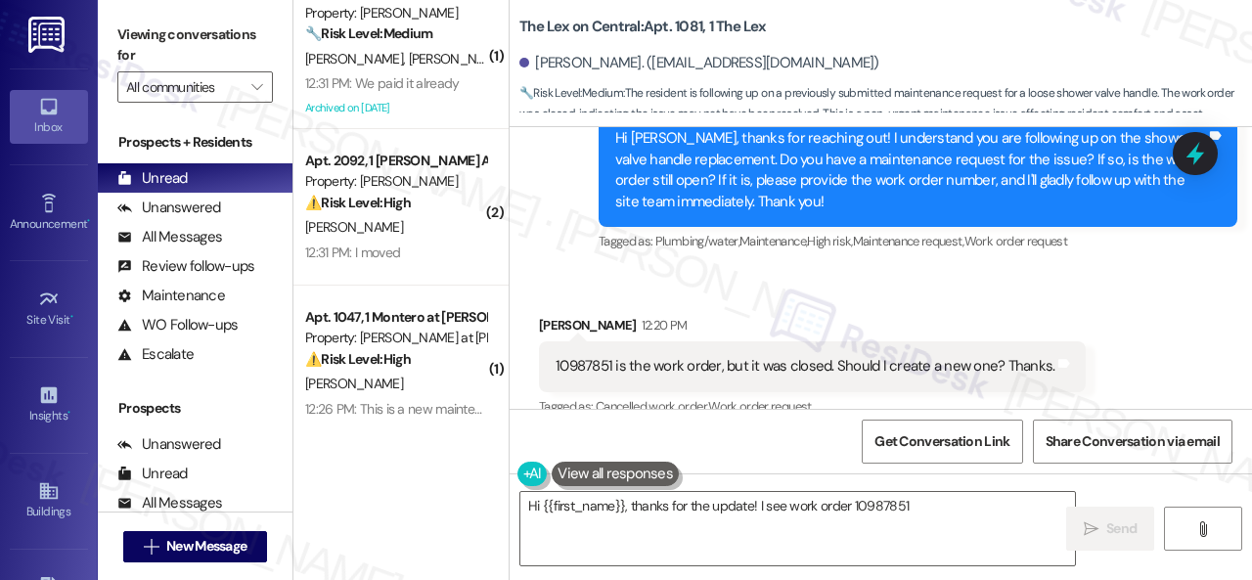
scroll to position [1211, 0]
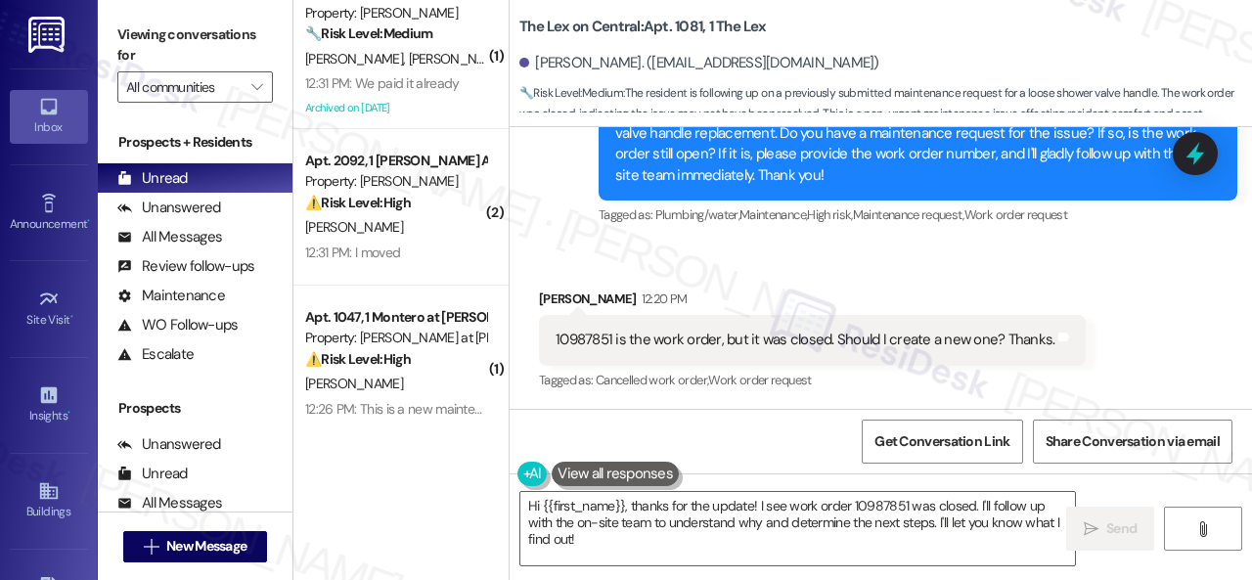
click at [921, 286] on div "Received via SMS [PERSON_NAME] 12:20 PM 10987851 is the work order, but it was …" at bounding box center [812, 342] width 576 height 136
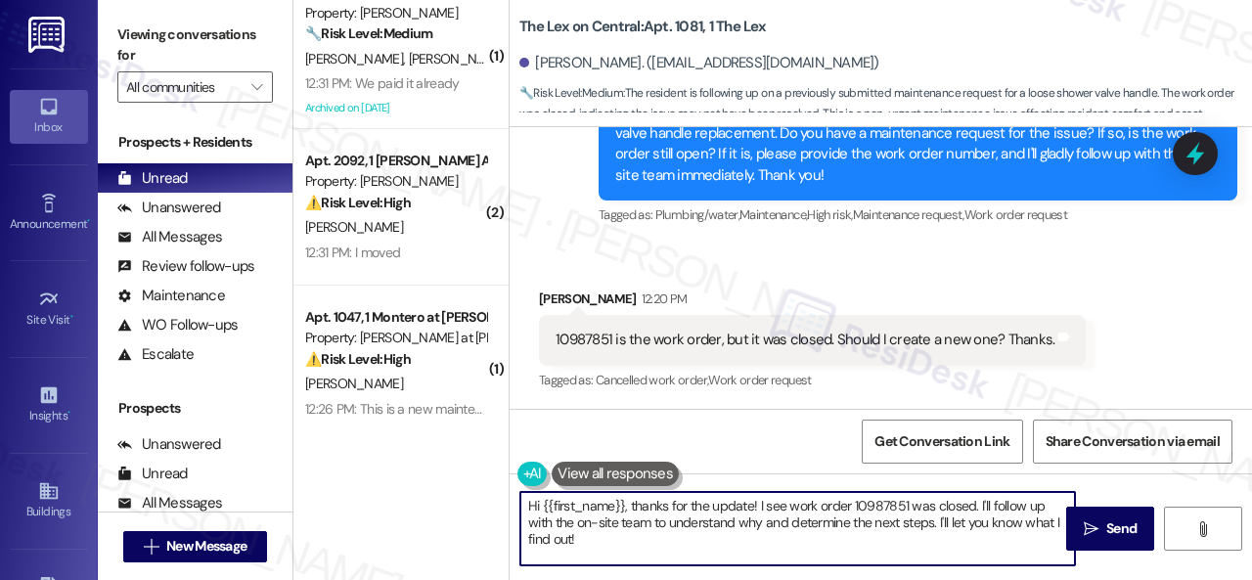
drag, startPoint x: 602, startPoint y: 547, endPoint x: 463, endPoint y: 489, distance: 150.4
click at [463, 489] on div "( 1 ) Apt. 2044, 1 [PERSON_NAME] at [PERSON_NAME] Property: [PERSON_NAME] at [P…" at bounding box center [772, 290] width 958 height 580
paste textarea "I'll be happy to submit a work order on your behalf. Please provide as much det…"
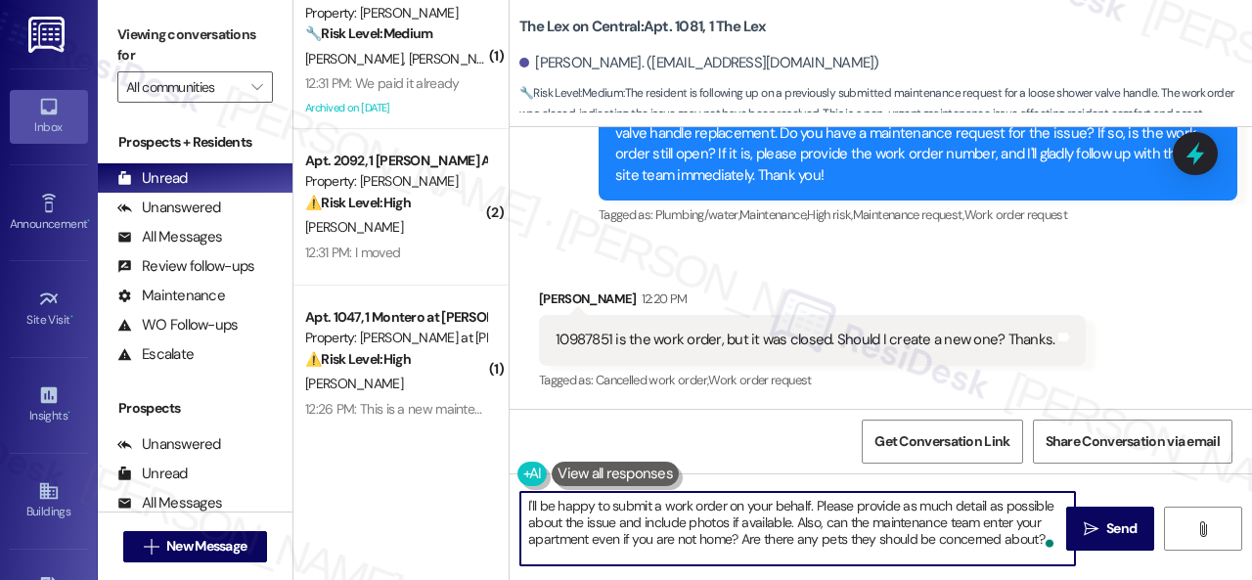
click at [661, 504] on textarea "I'll be happy to submit a work order on your behalf. Please provide as much det…" at bounding box center [797, 528] width 554 height 73
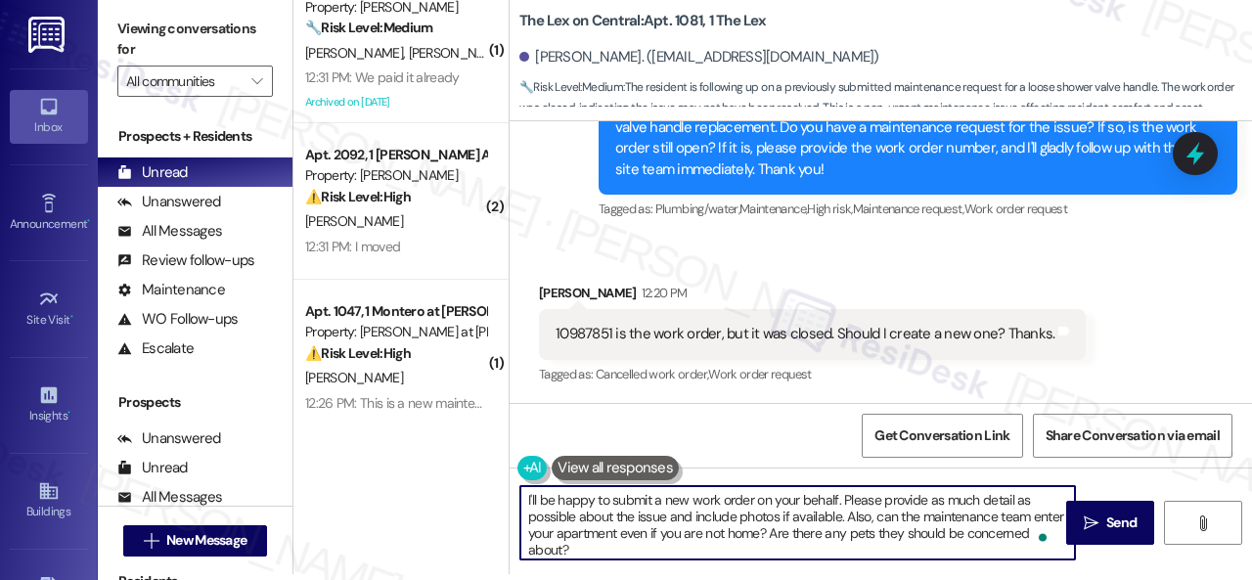
scroll to position [0, 0]
type textarea "I'll be happy to submit a new work order on your behalf. Please provide as much…"
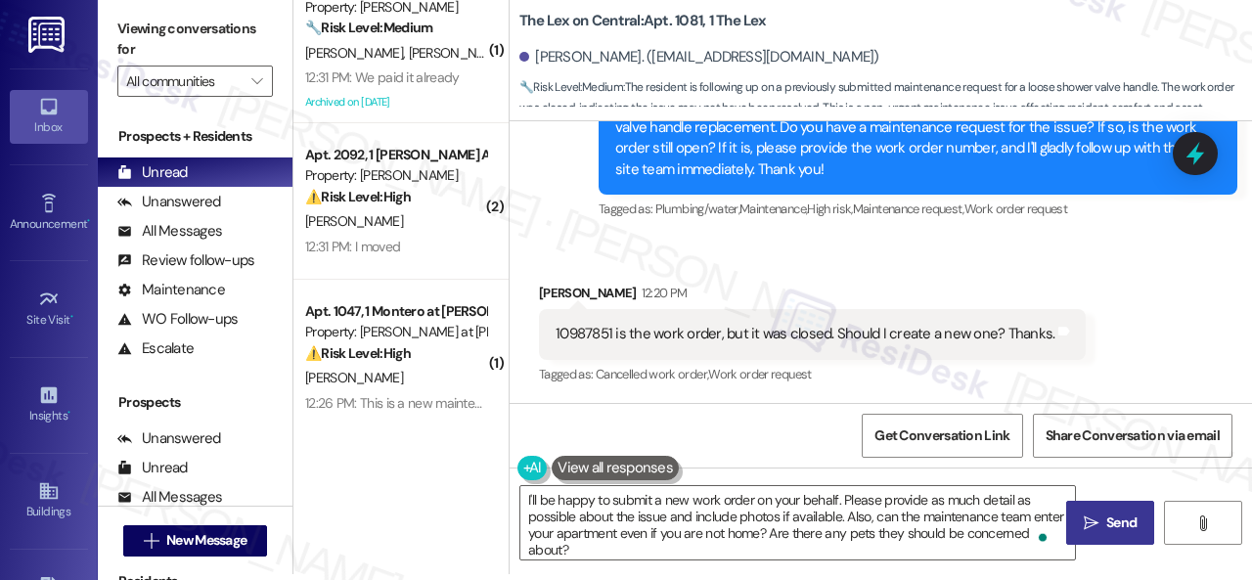
click at [1093, 533] on span " Send" at bounding box center [1110, 522] width 62 height 21
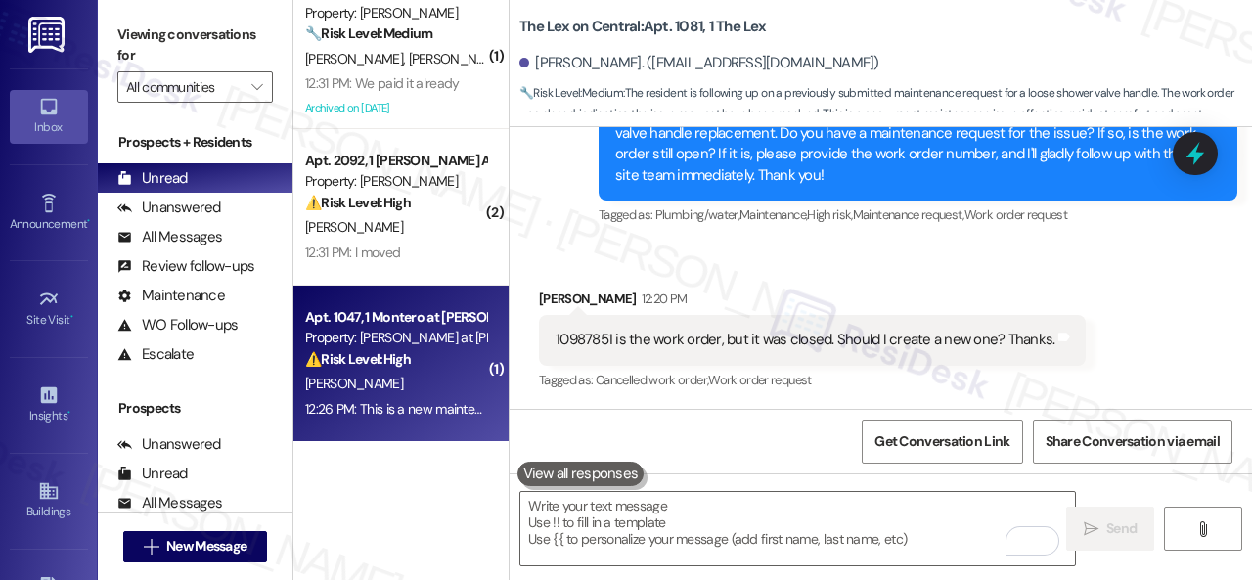
click at [409, 401] on div "12:26 PM: This is a new maintenance order. There is a leak from the floorboard …" at bounding box center [837, 409] width 1064 height 18
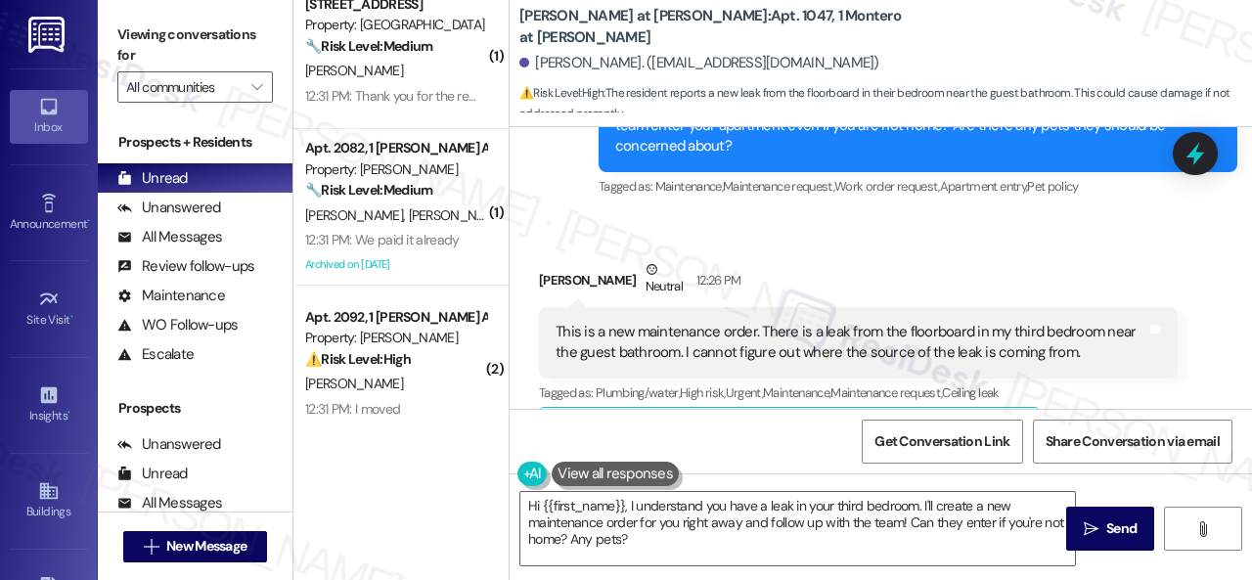
scroll to position [1347, 0]
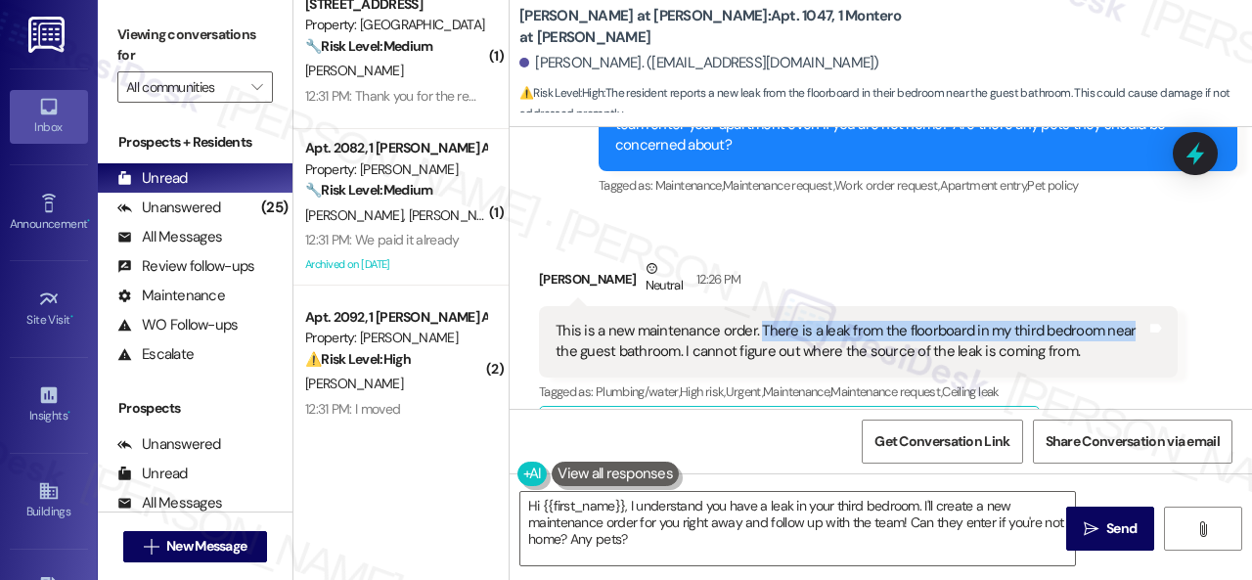
drag, startPoint x: 755, startPoint y: 328, endPoint x: 1121, endPoint y: 328, distance: 365.7
click at [1121, 328] on div "This is a new maintenance order. There is a leak from the floorboard in my thir…" at bounding box center [850, 342] width 591 height 42
click at [557, 231] on div "Received via SMS [PERSON_NAME] Neutral 12:26 PM This is a new maintenance order…" at bounding box center [880, 458] width 742 height 489
click at [557, 333] on div "This is a new maintenance order. There is a leak from the floorboard in my thir…" at bounding box center [850, 342] width 591 height 42
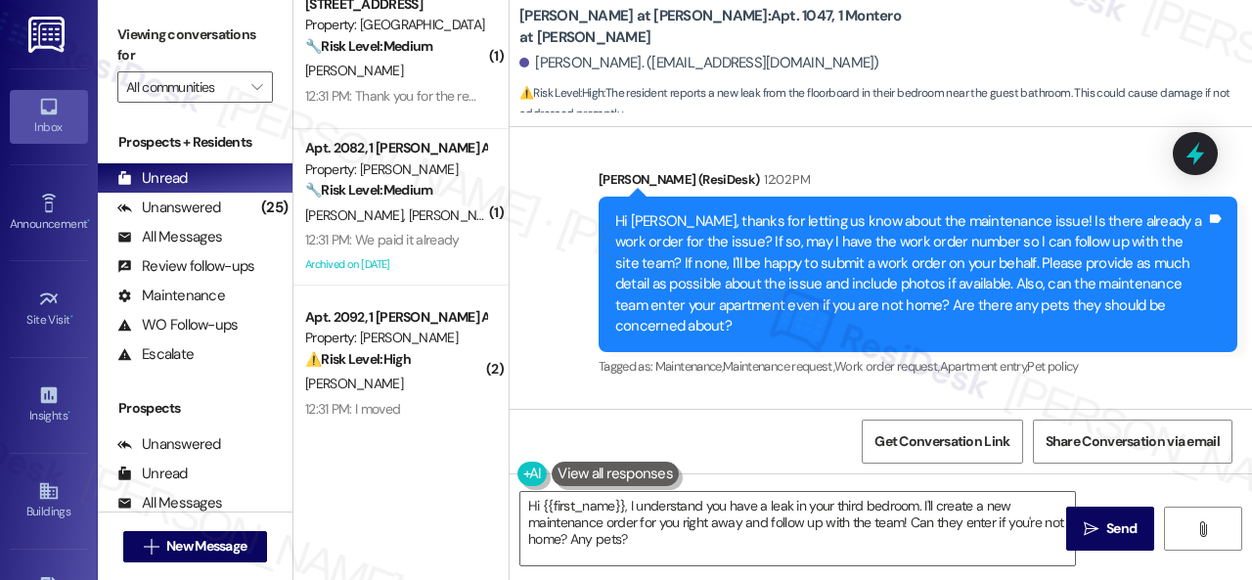
scroll to position [1152, 0]
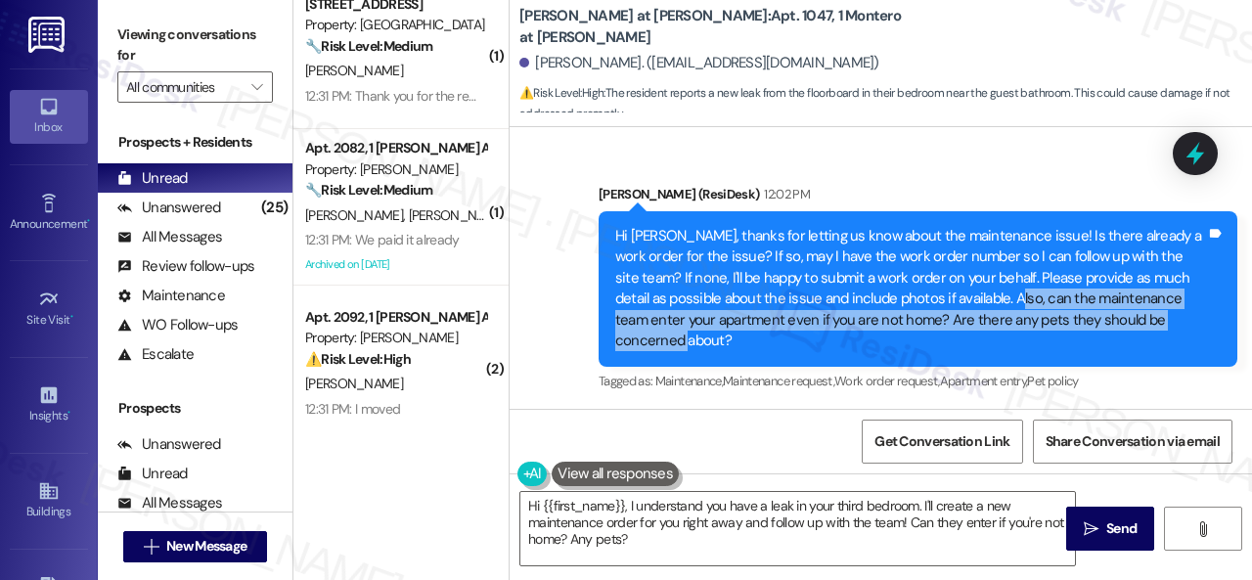
drag, startPoint x: 1008, startPoint y: 300, endPoint x: 962, endPoint y: 335, distance: 57.9
click at [962, 335] on div "Hi [PERSON_NAME], thanks for letting us know about the maintenance issue! Is th…" at bounding box center [910, 289] width 591 height 126
copy div "an the maintenance team enter your apartment even if you are not home? Are ther…"
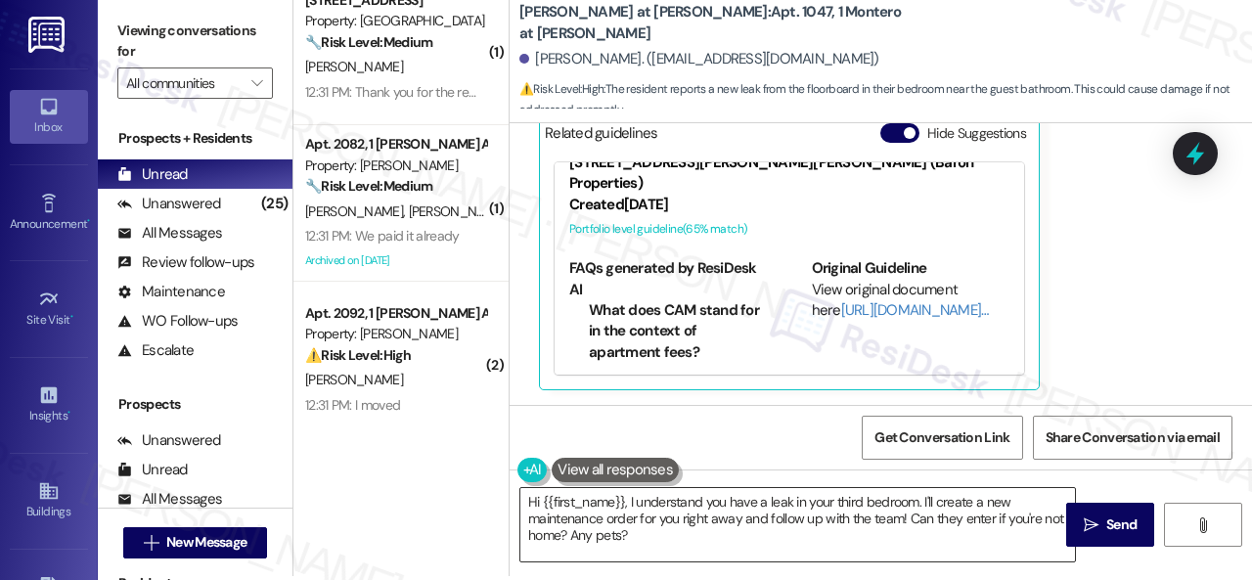
scroll to position [6, 0]
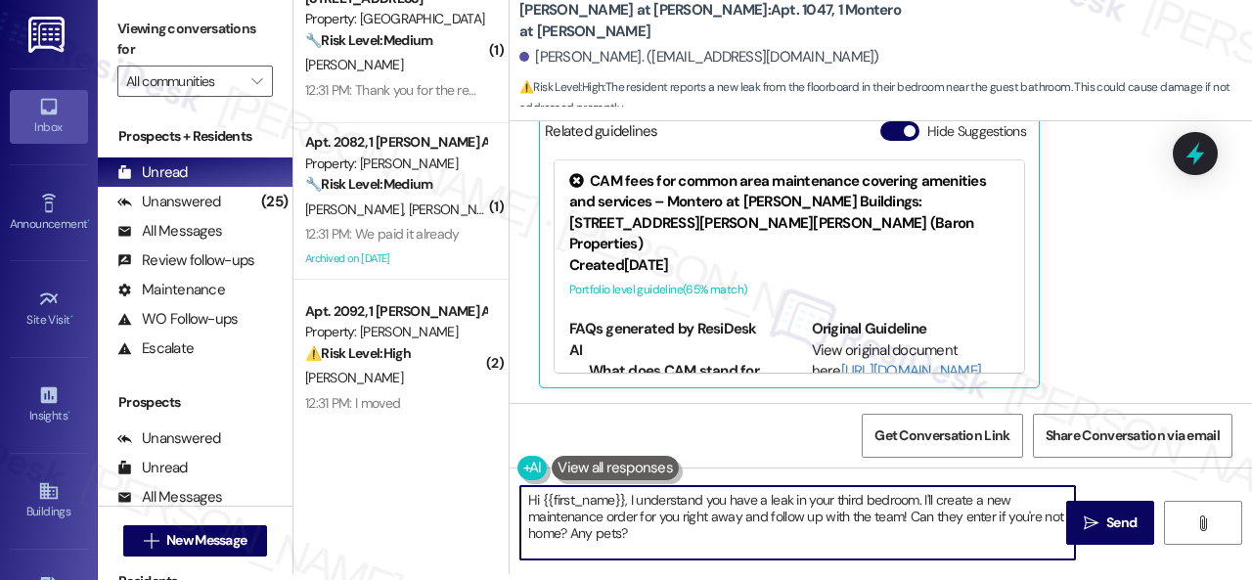
drag, startPoint x: 630, startPoint y: 499, endPoint x: 487, endPoint y: 499, distance: 142.8
click at [487, 499] on div "( 1 ) Apt. 345, 1 Melrose 3130 Apts LLLP Property: Melrose ⚠️ Risk Level: High …" at bounding box center [772, 284] width 958 height 580
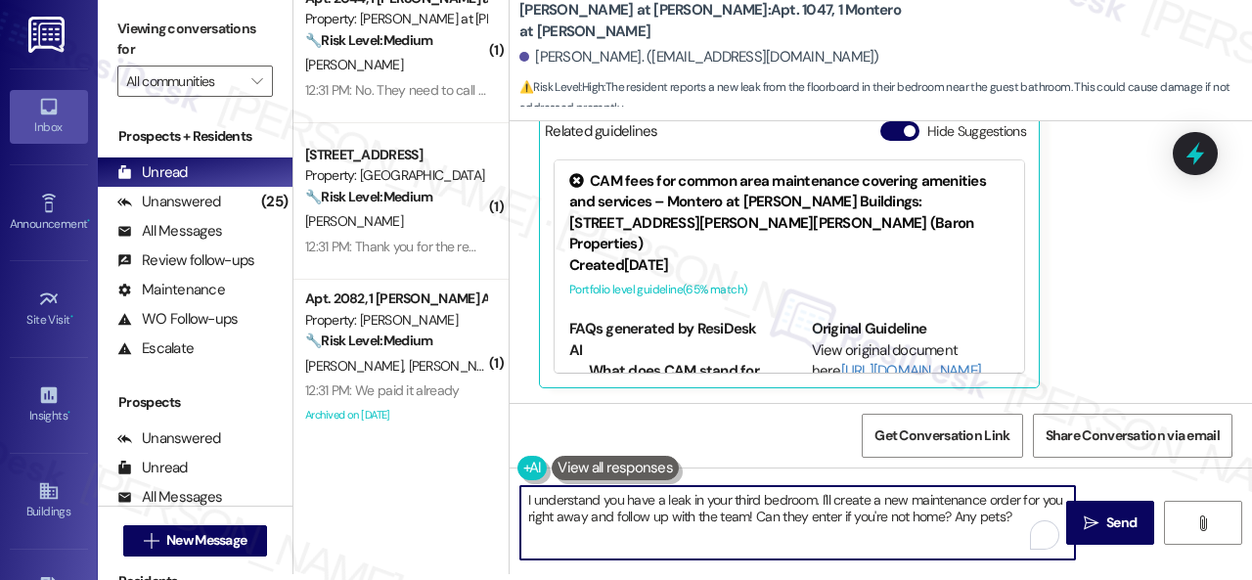
drag, startPoint x: 817, startPoint y: 500, endPoint x: 1008, endPoint y: 519, distance: 191.7
click at [1008, 519] on textarea "I understand you have a leak in your third bedroom. I'll create a new maintenan…" at bounding box center [797, 522] width 554 height 73
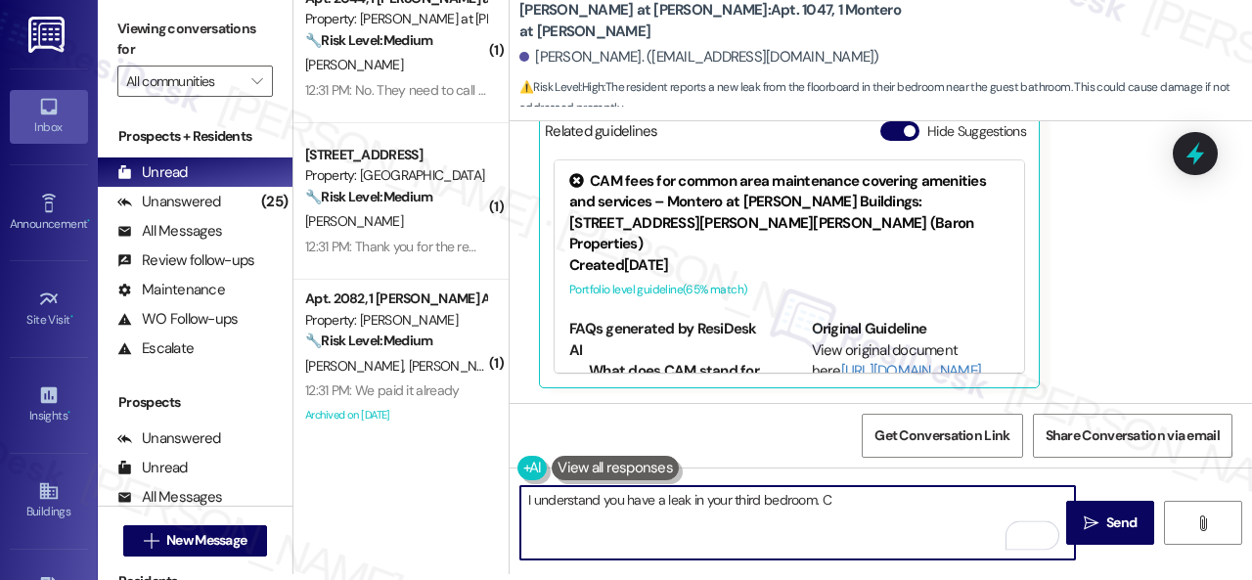
paste textarea "an the maintenance team enter your apartment even if you are not home? Are ther…"
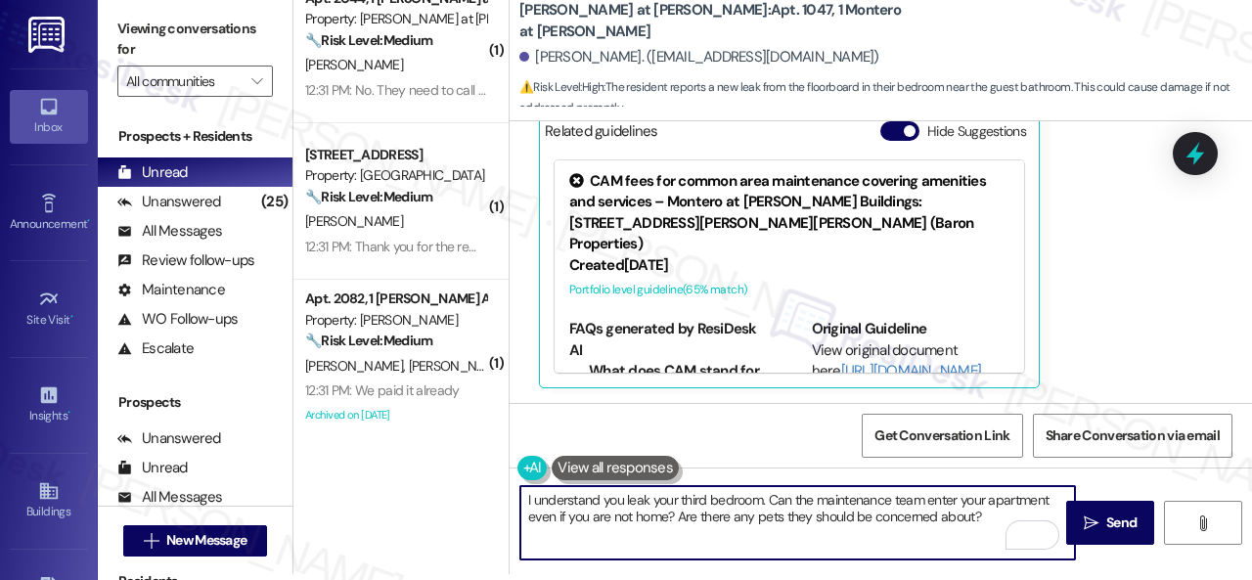
drag, startPoint x: 626, startPoint y: 502, endPoint x: 646, endPoint y: 502, distance: 20.5
click at [646, 502] on textarea "I understand you leak your third bedroom. Can the maintenance team enter your a…" at bounding box center [797, 522] width 554 height 73
type textarea "I understand there's a leak in your third bedroom. Can the maintenance team ent…"
click at [1106, 519] on span "Send" at bounding box center [1121, 522] width 30 height 21
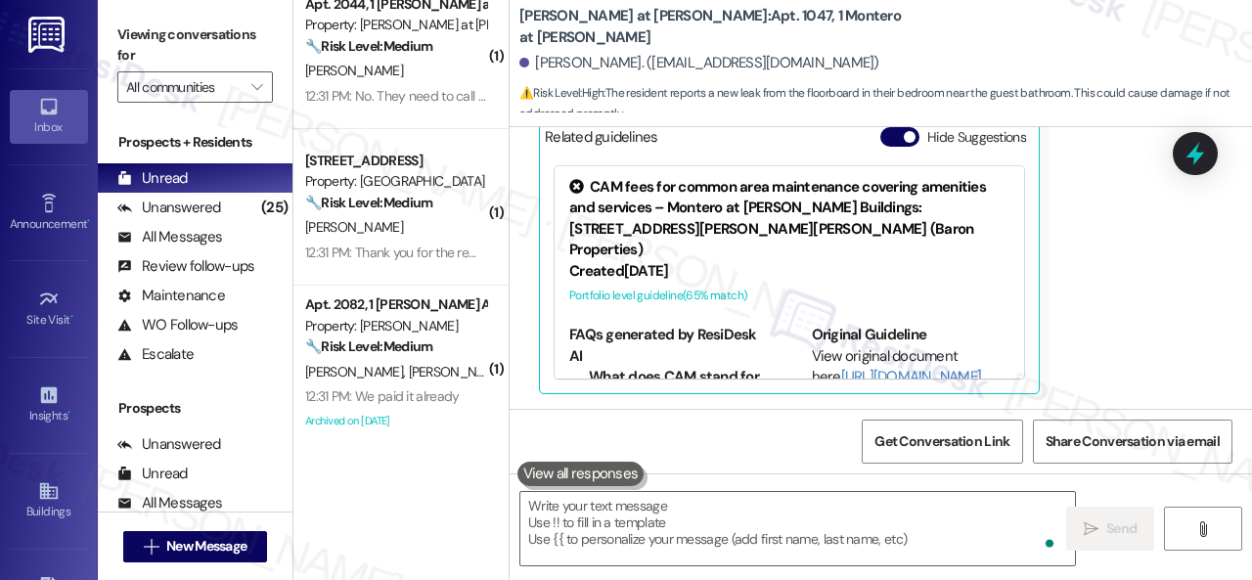
scroll to position [1641, 0]
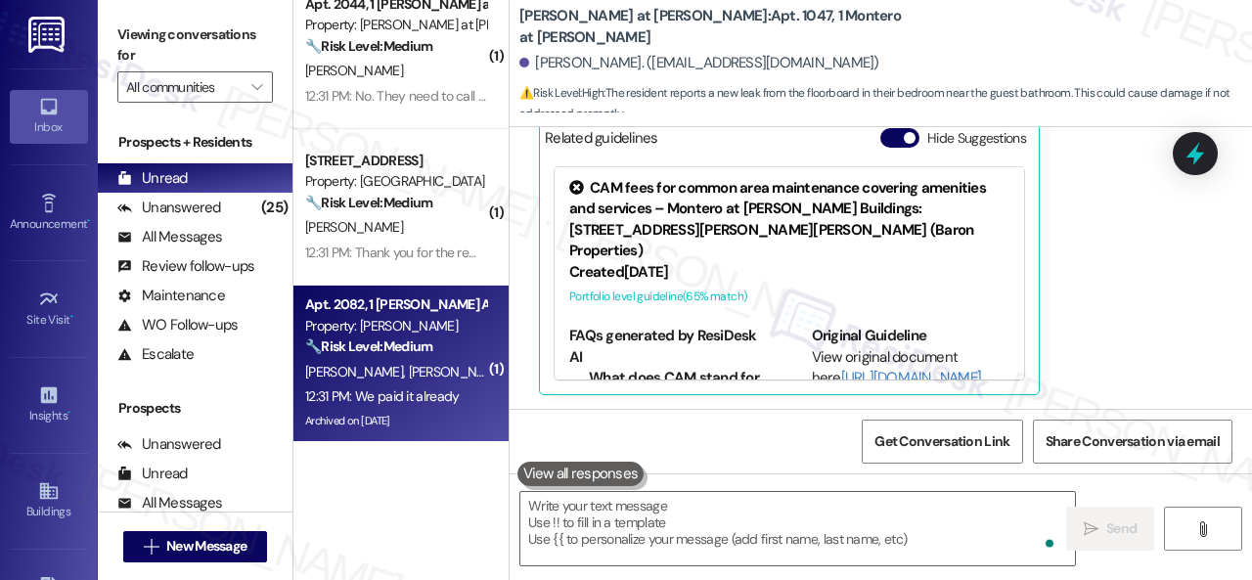
click at [463, 342] on div "🔧 Risk Level: Medium The initial message was a rent reminder, and the resident …" at bounding box center [395, 346] width 181 height 21
type textarea "Fetching suggested responses. Please feel free to read through the conversation…"
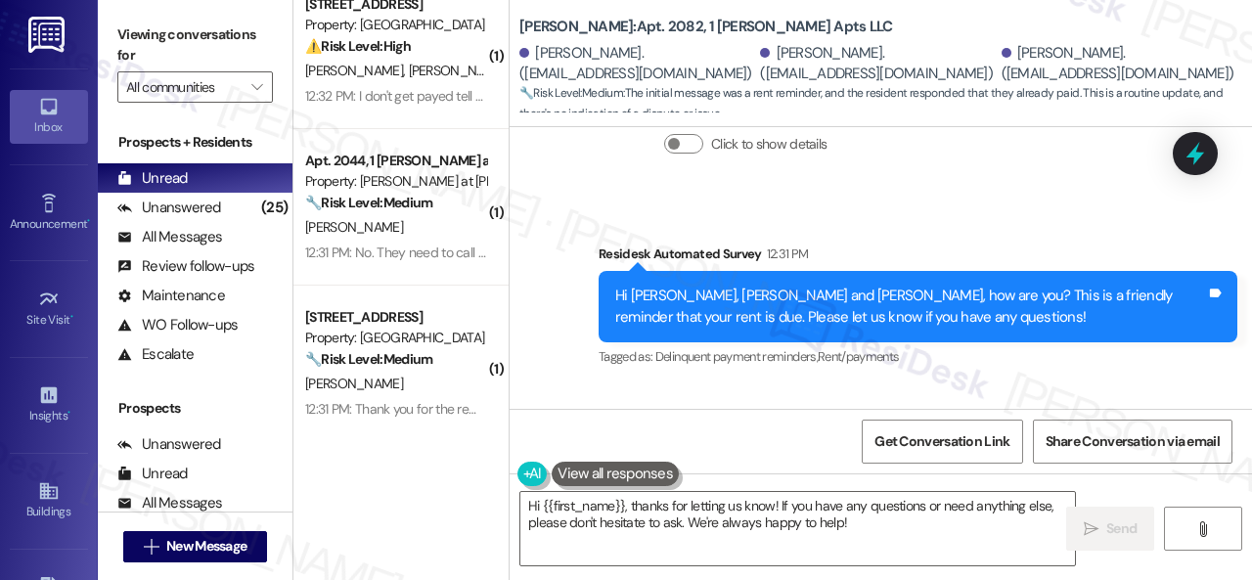
scroll to position [5956, 0]
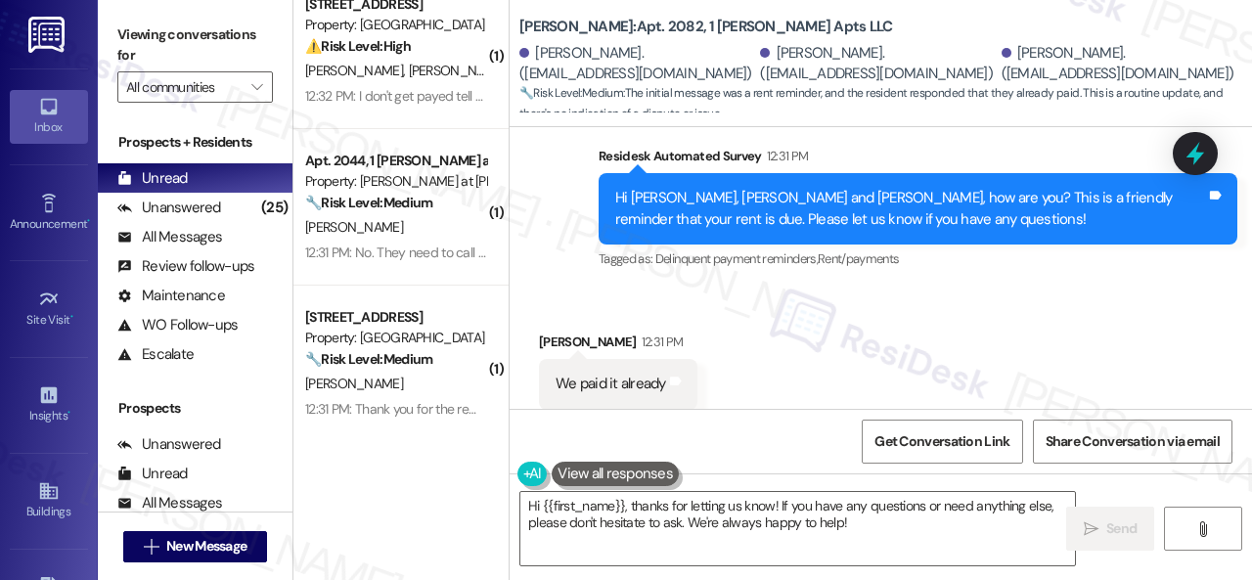
click at [634, 287] on div "Received via SMS [PERSON_NAME] 12:31 PM We paid it already Tags and notes Tagge…" at bounding box center [880, 369] width 742 height 165
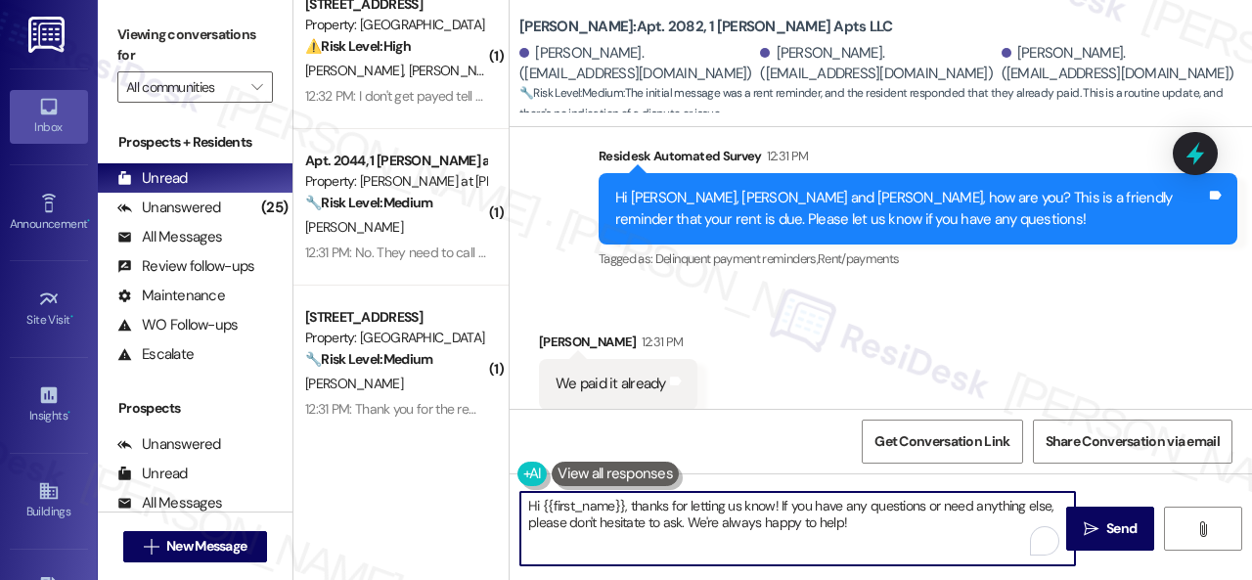
drag, startPoint x: 878, startPoint y: 523, endPoint x: 416, endPoint y: 513, distance: 462.6
click at [409, 513] on div "( 1 ) Apt. H103, 1 Scottsdale 59 Property: Scottsdale 59 🌟 Risk Level: Positive…" at bounding box center [772, 290] width 958 height 580
paste textarea "Thanks for the update! I'm happy to hear you've already taken care of the rent.…"
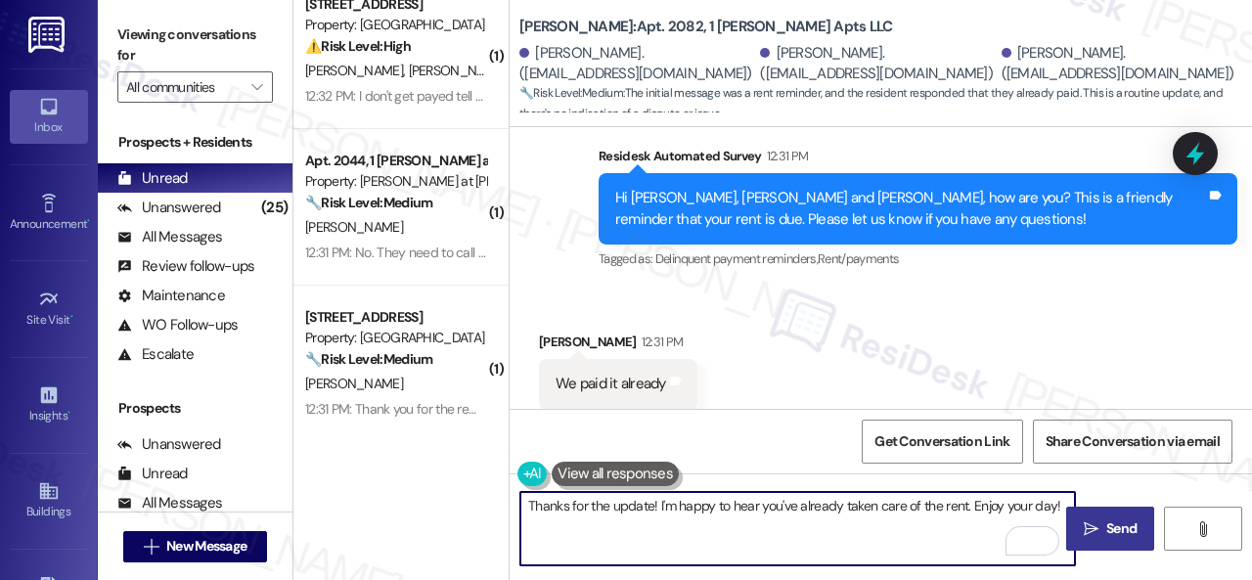
type textarea "Thanks for the update! I'm happy to hear you've already taken care of the rent.…"
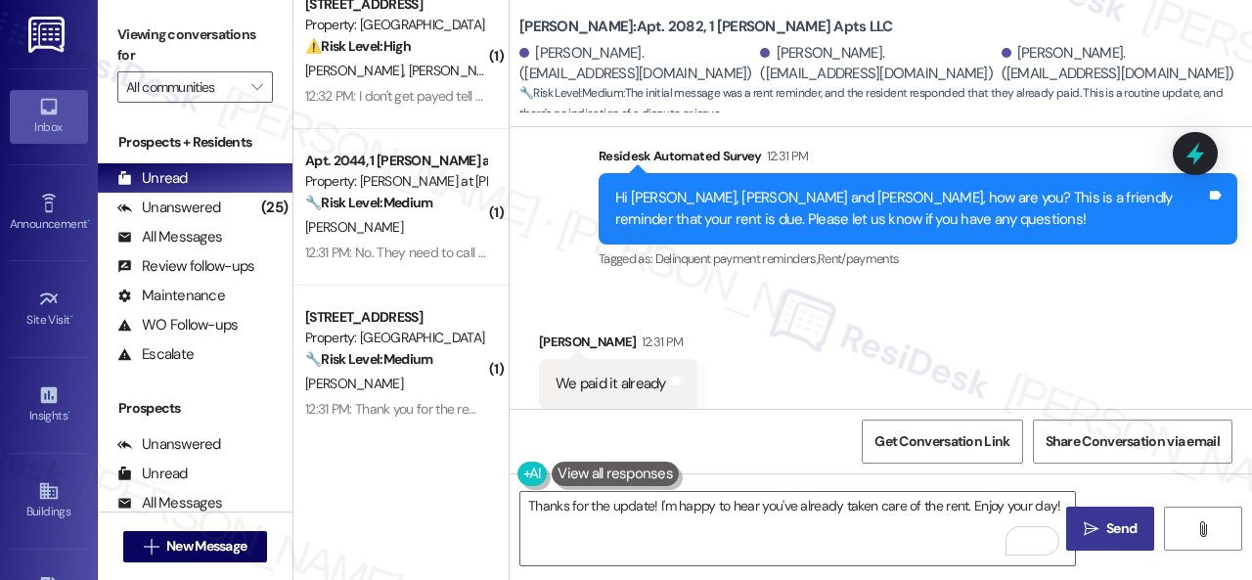
click at [1121, 519] on span "Send" at bounding box center [1121, 528] width 30 height 21
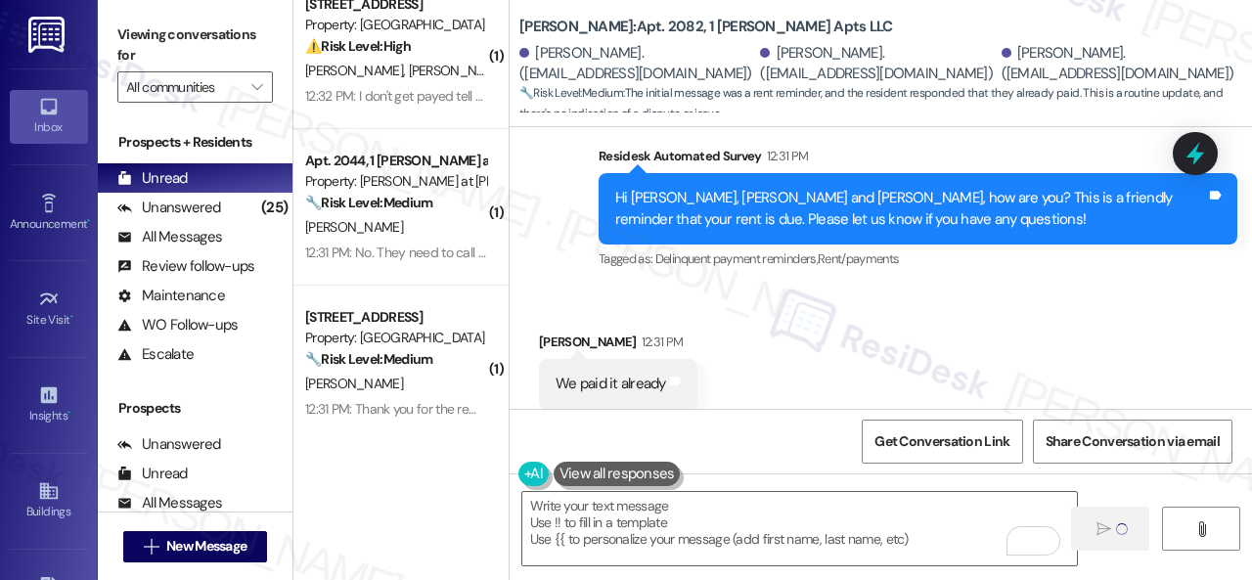
type textarea "Fetching suggested responses. Please feel free to read through the conversation…"
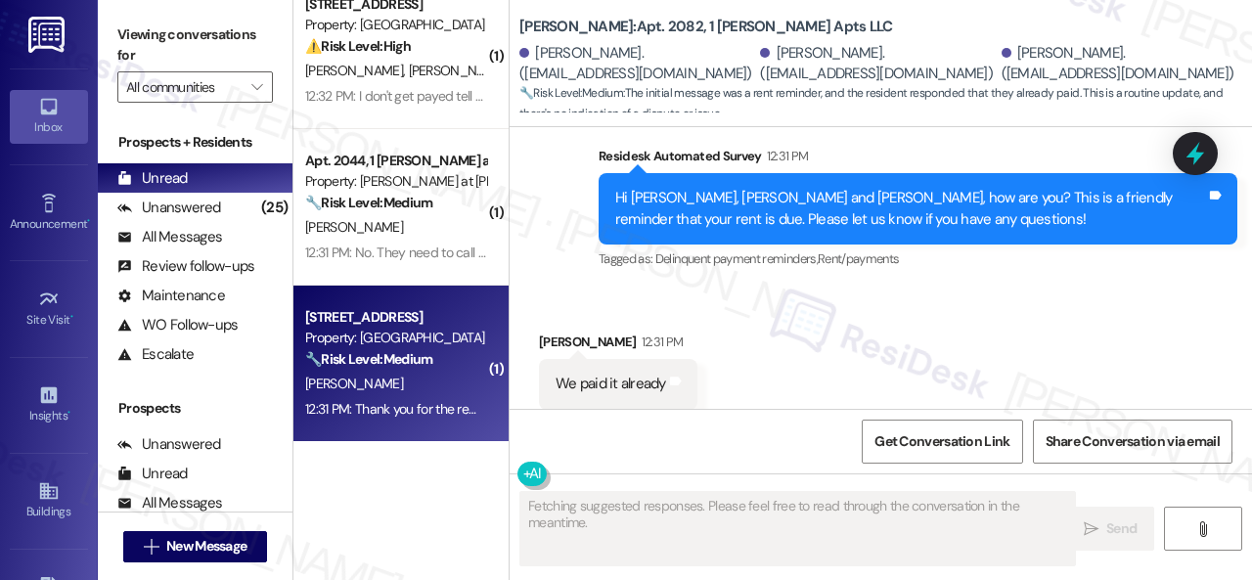
click at [440, 391] on div "[PERSON_NAME]" at bounding box center [395, 384] width 185 height 24
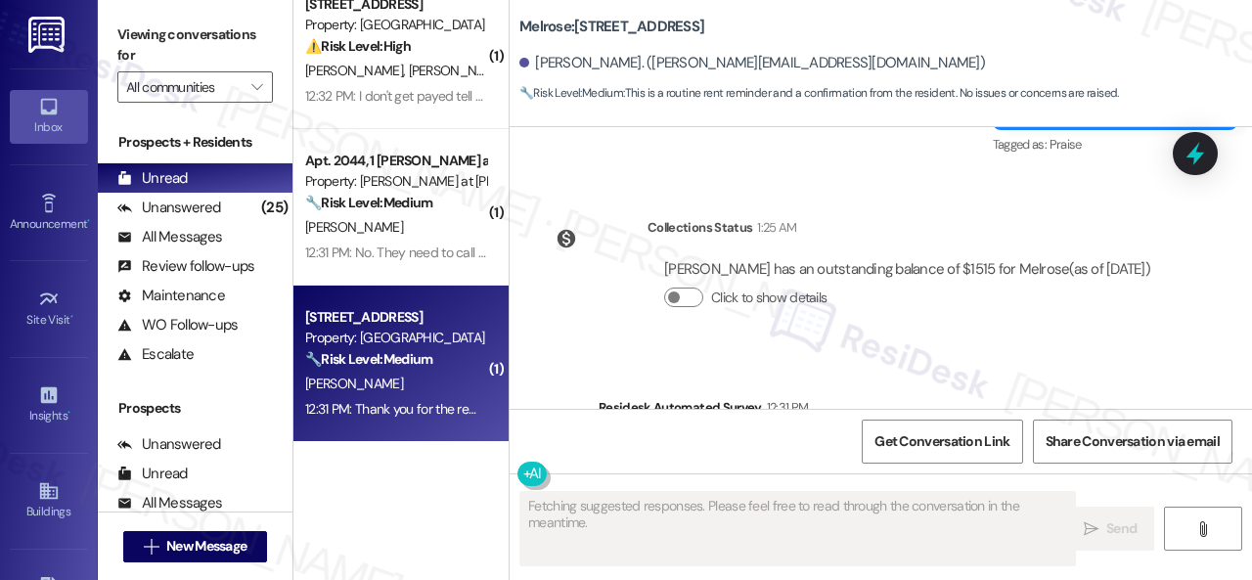
scroll to position [9476, 0]
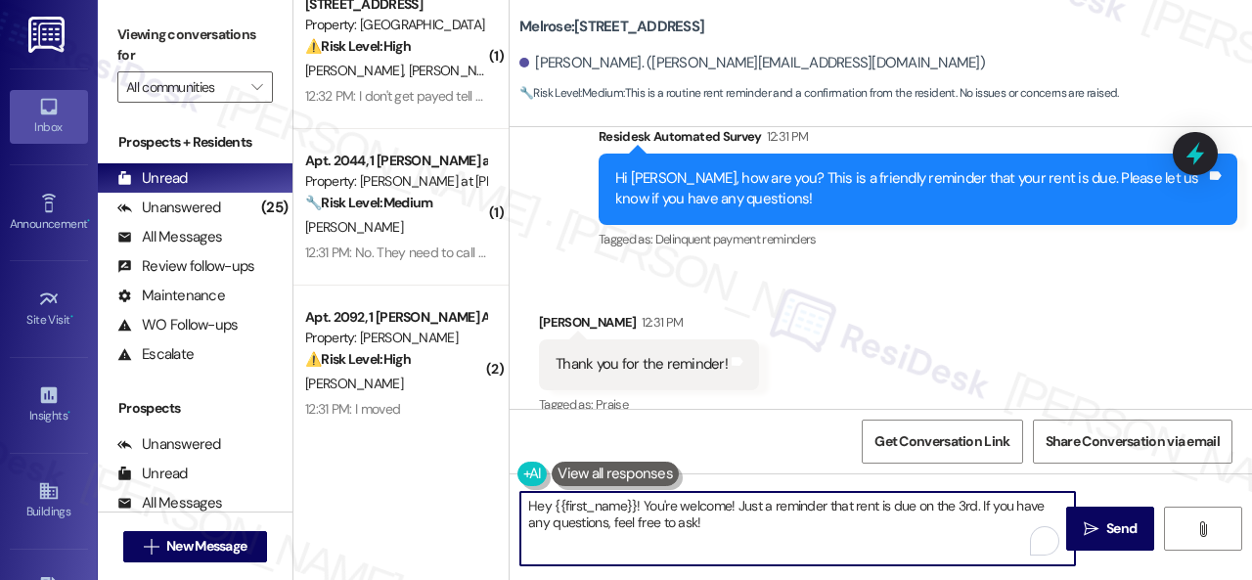
drag, startPoint x: 391, startPoint y: 487, endPoint x: 364, endPoint y: 460, distance: 38.7
click at [383, 486] on div "( 1 ) Apt. H103, 1 Scottsdale 59 Property: Scottsdale 59 🌟 Risk Level: Positive…" at bounding box center [772, 290] width 958 height 580
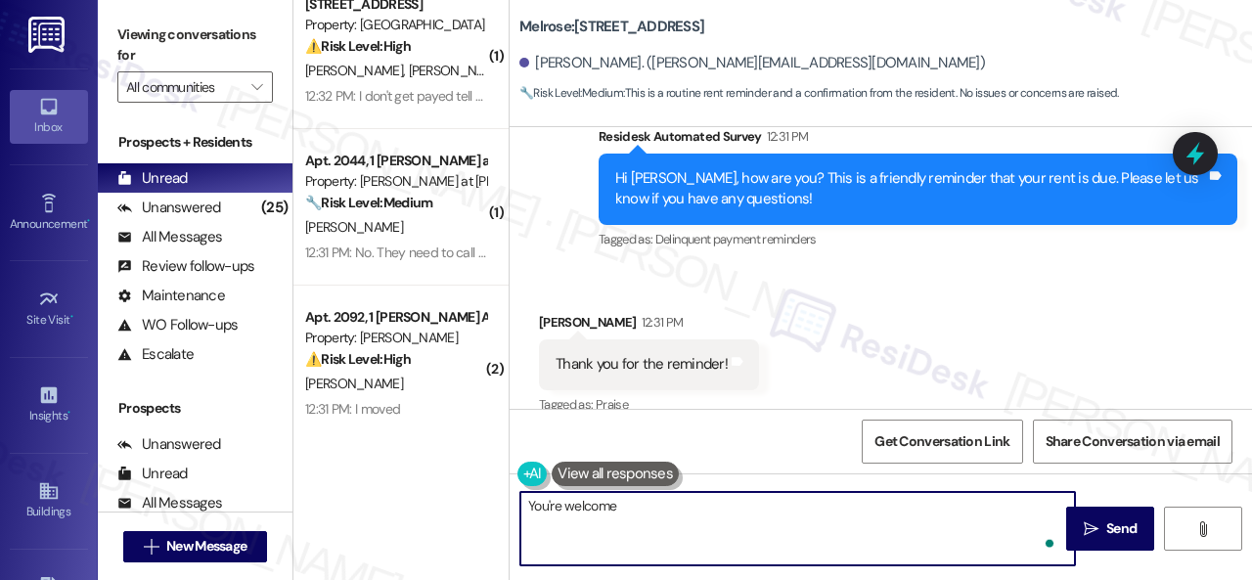
type textarea "You're welcome!"
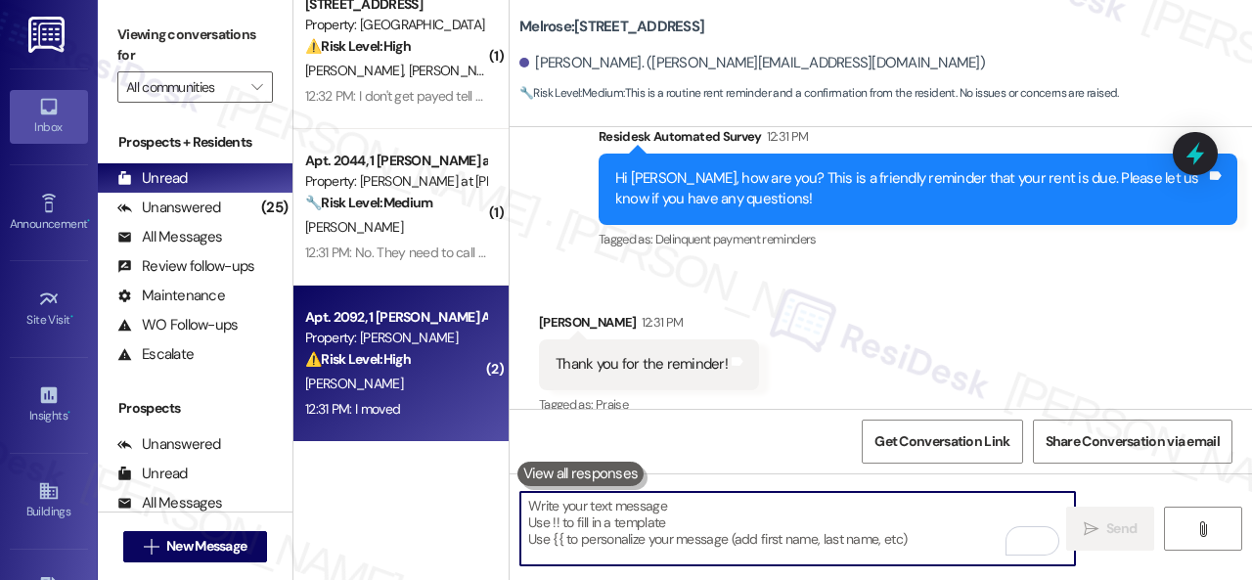
click at [450, 385] on div "[PERSON_NAME]" at bounding box center [395, 384] width 185 height 24
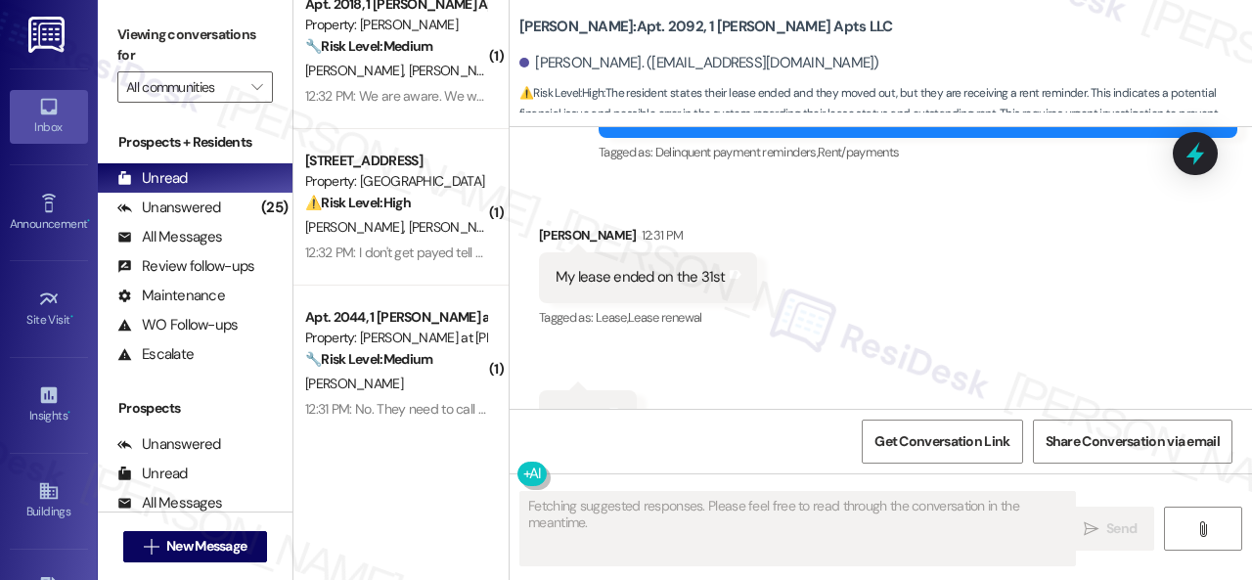
scroll to position [3231, 0]
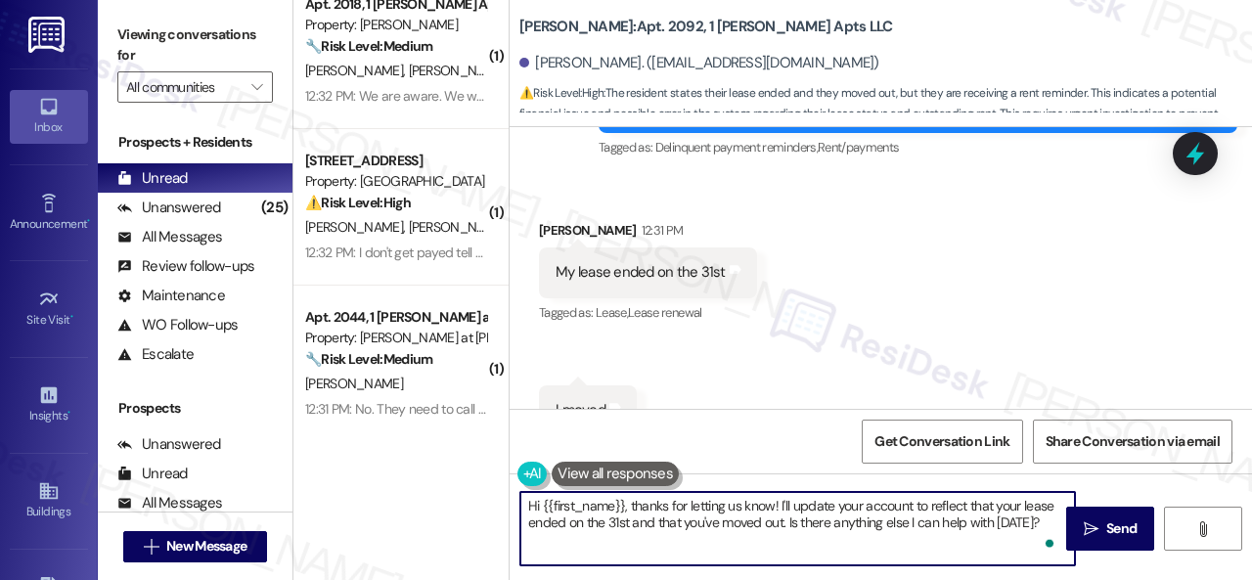
drag, startPoint x: 1042, startPoint y: 523, endPoint x: 460, endPoint y: 505, distance: 583.1
click at [460, 505] on div "( 2 ) Apt. 2102, 1 [PERSON_NAME] Apts LLC Property: [PERSON_NAME] 🔧 Risk Level:…" at bounding box center [772, 290] width 958 height 580
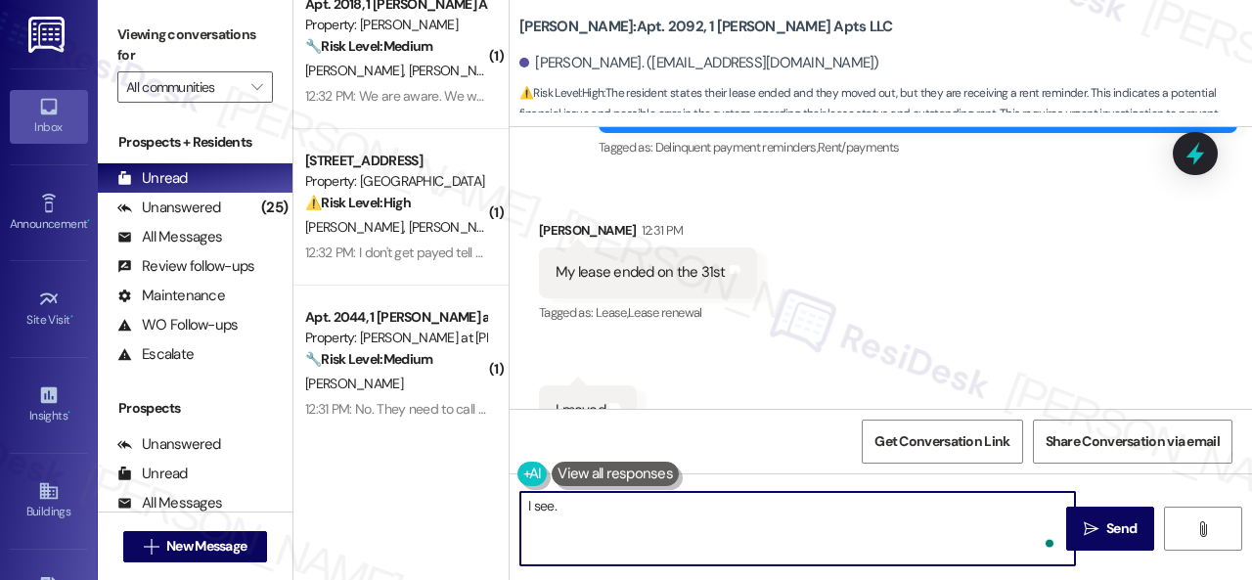
paste textarea "Thanks for the update! I'm happy to hear you've already taken care of the rent.…"
drag, startPoint x: 689, startPoint y: 507, endPoint x: 997, endPoint y: 511, distance: 308.0
click at [997, 511] on textarea "I see. Thanks for the update! I'm happy to hear you've already taken care of th…" at bounding box center [797, 528] width 554 height 73
type textarea "I see. Thanks for the update! Enjoy your day!"
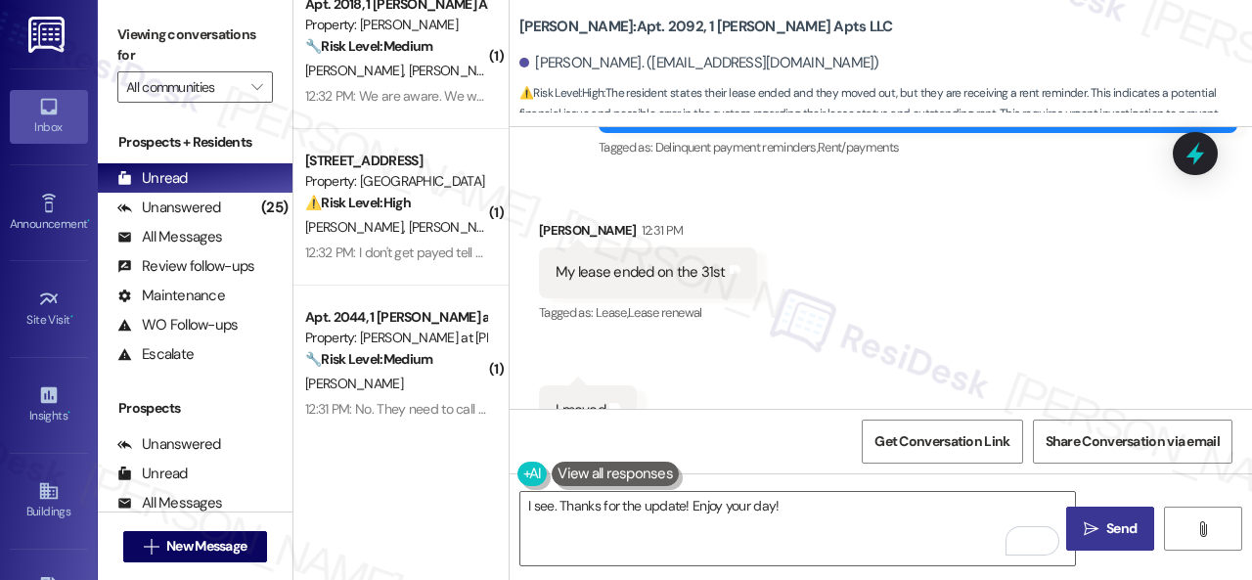
click at [1106, 535] on span "Send" at bounding box center [1121, 528] width 30 height 21
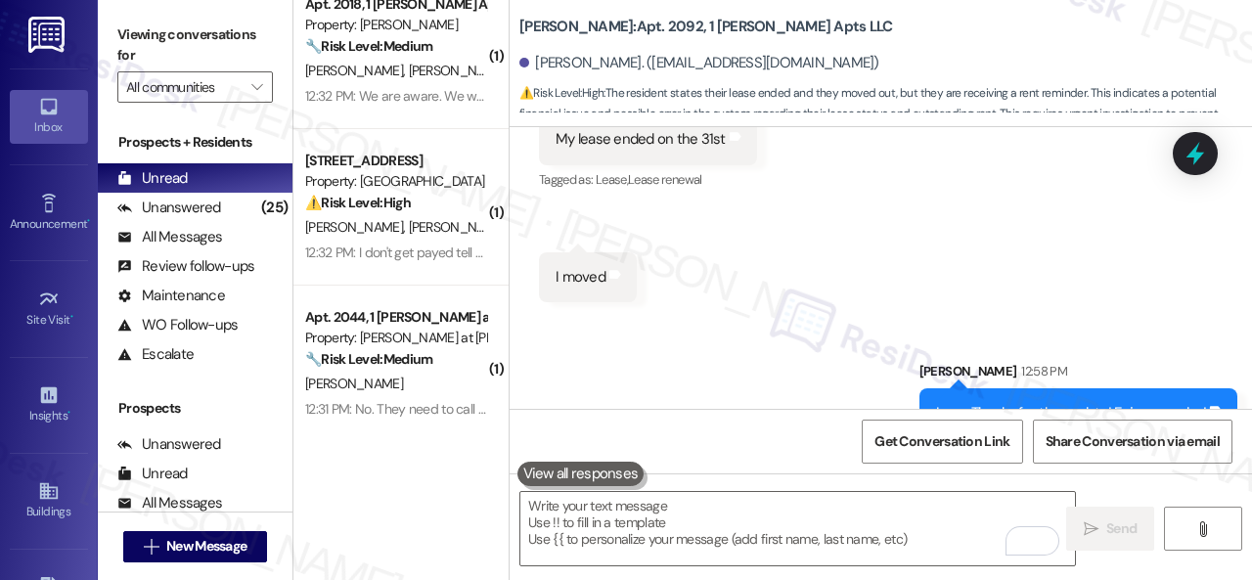
scroll to position [3368, 0]
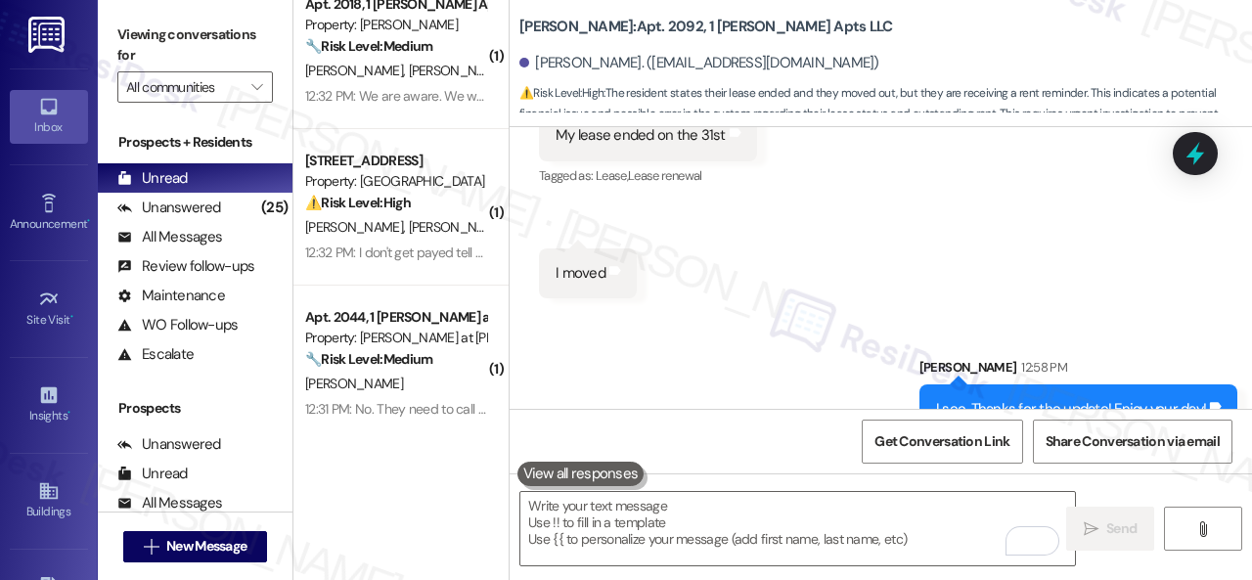
click at [659, 313] on div "Sent via SMS [PERSON_NAME] 12:58 PM I see. Thanks for the update! Enjoy your da…" at bounding box center [880, 381] width 742 height 136
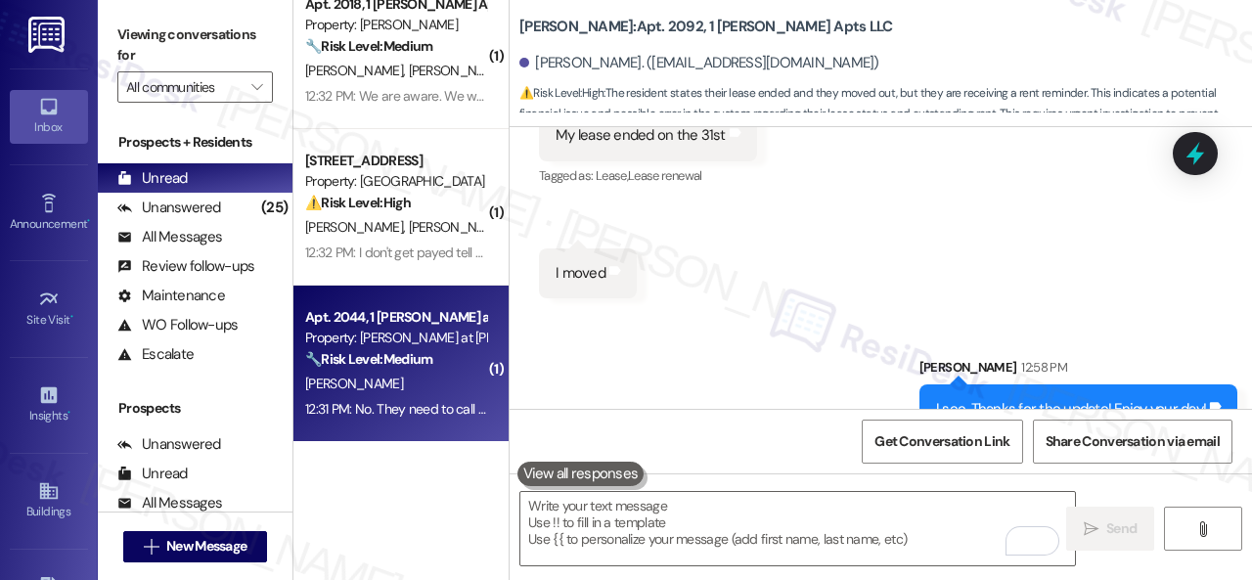
click at [436, 382] on div "[PERSON_NAME]" at bounding box center [395, 384] width 185 height 24
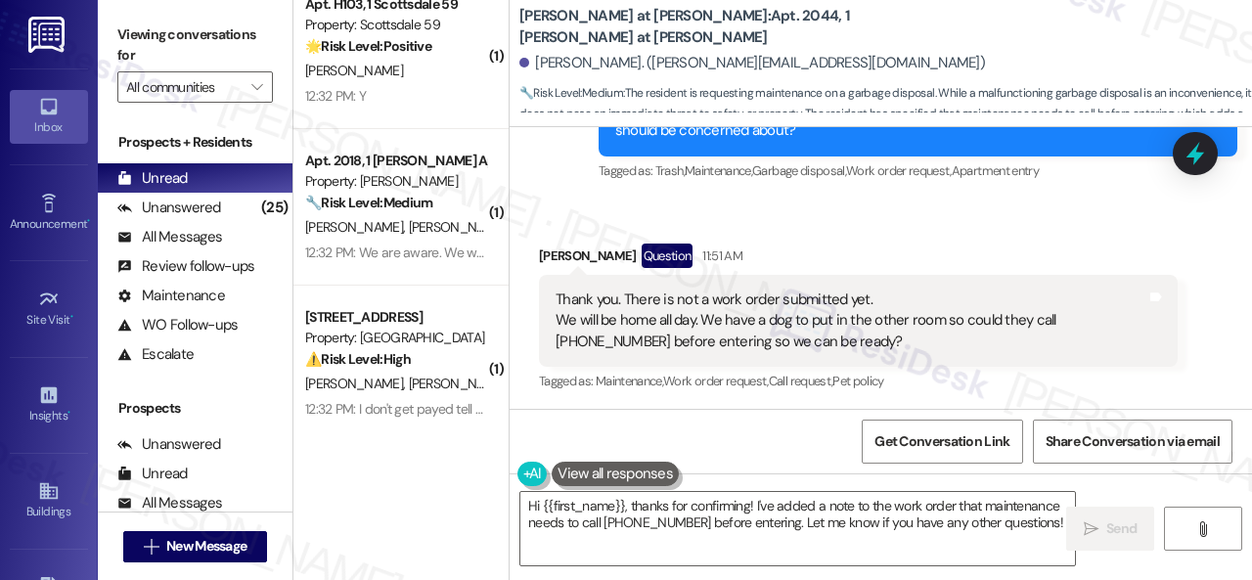
scroll to position [837, 0]
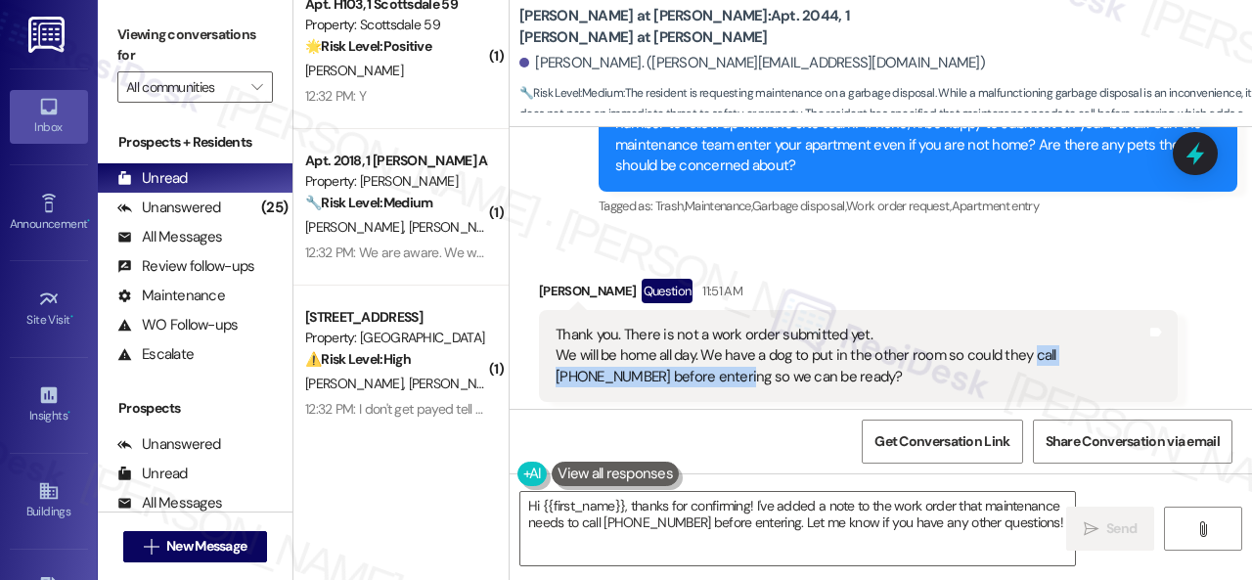
drag, startPoint x: 1027, startPoint y: 337, endPoint x: 681, endPoint y: 356, distance: 346.6
click at [681, 356] on div "Thank you. There is not a work order submitted yet. We will be home all day. We…" at bounding box center [850, 356] width 591 height 63
copy div "call [PHONE_NUMBER] before entering"
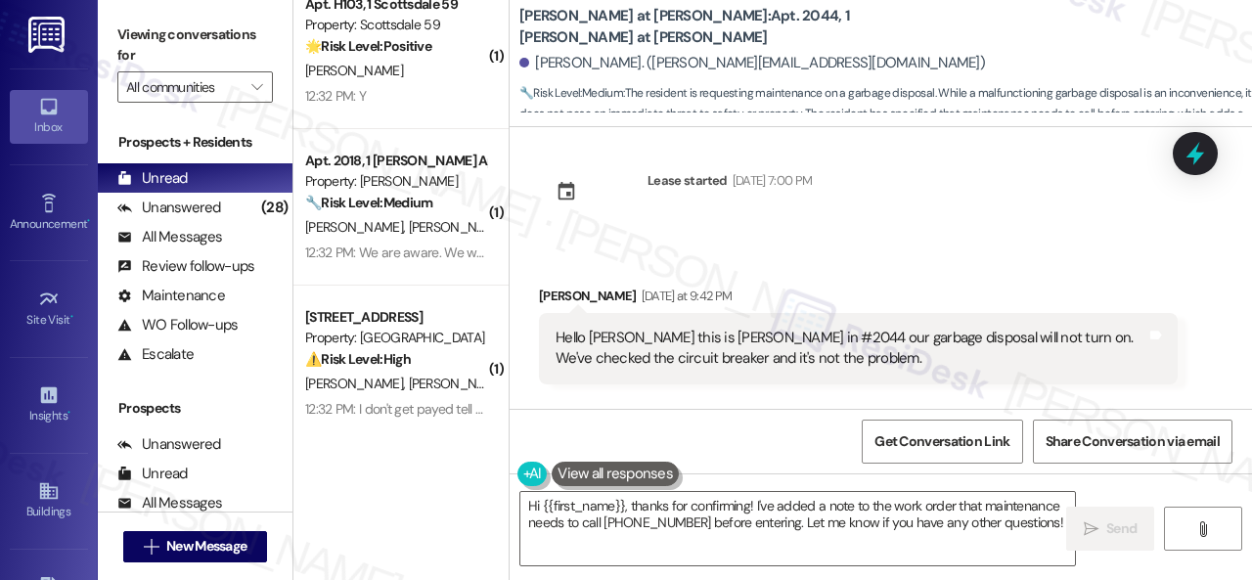
scroll to position [0, 0]
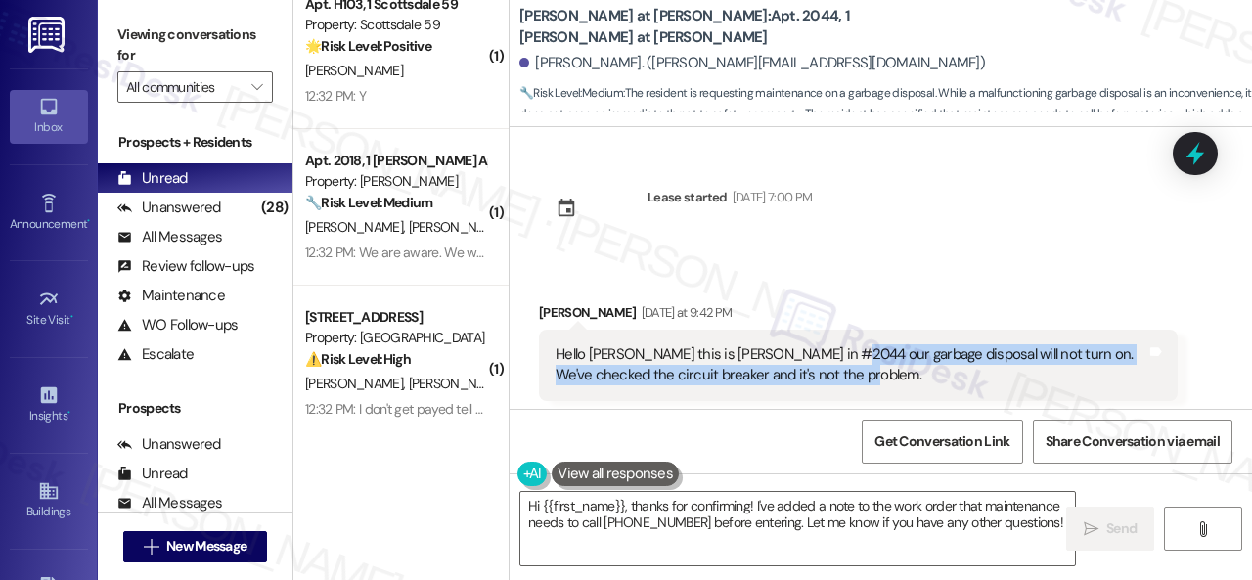
drag, startPoint x: 823, startPoint y: 357, endPoint x: 1021, endPoint y: 373, distance: 198.1
click at [1021, 373] on div "Hello [PERSON_NAME] this is [PERSON_NAME] in #2044 our garbage disposal will no…" at bounding box center [850, 365] width 591 height 42
copy div "ur garbage disposal will not turn on. We've checked the circuit breaker and it'…"
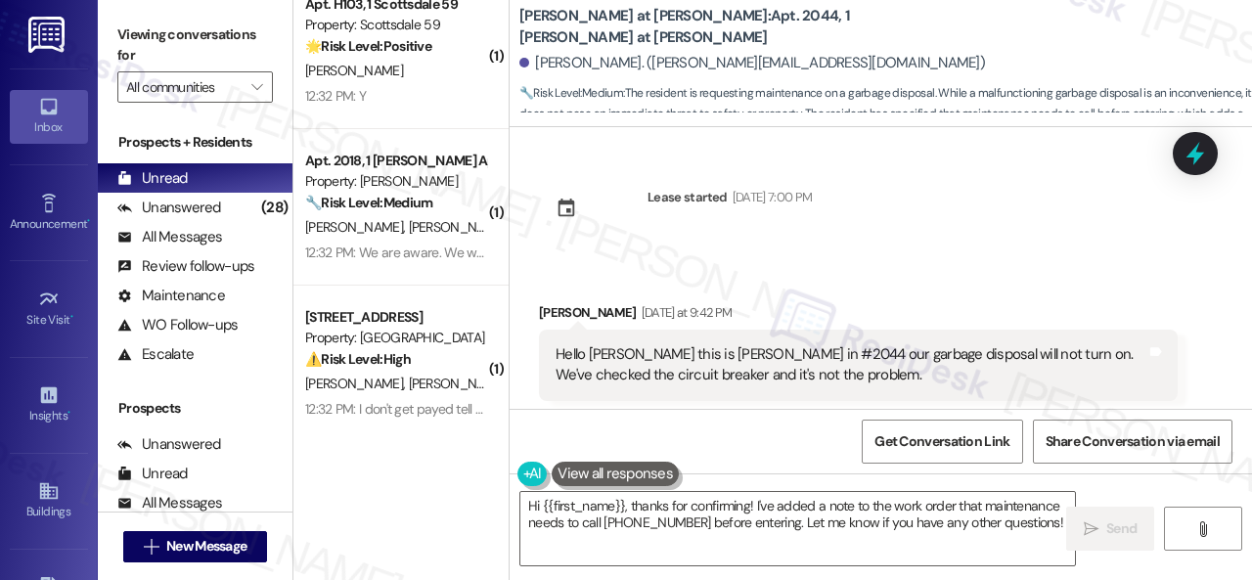
click at [964, 245] on div "Lease started [DATE] 7:00 PM Received via SMS [PERSON_NAME] [DATE] at 9:42 PM H…" at bounding box center [880, 268] width 742 height 282
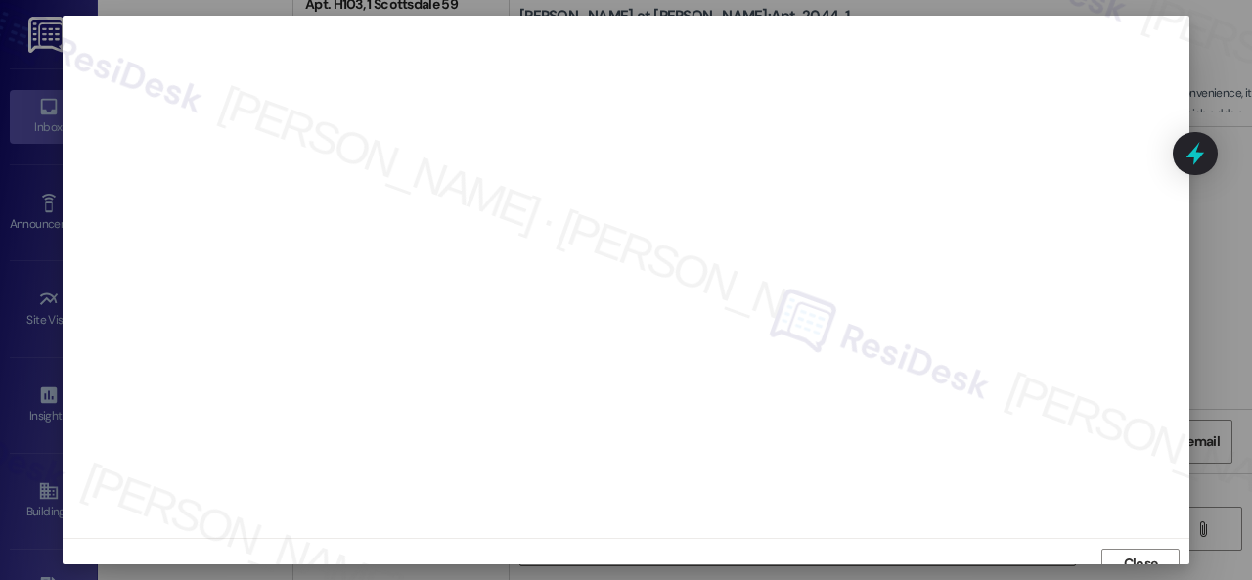
scroll to position [15, 0]
click at [1129, 548] on span "Close" at bounding box center [1140, 549] width 34 height 21
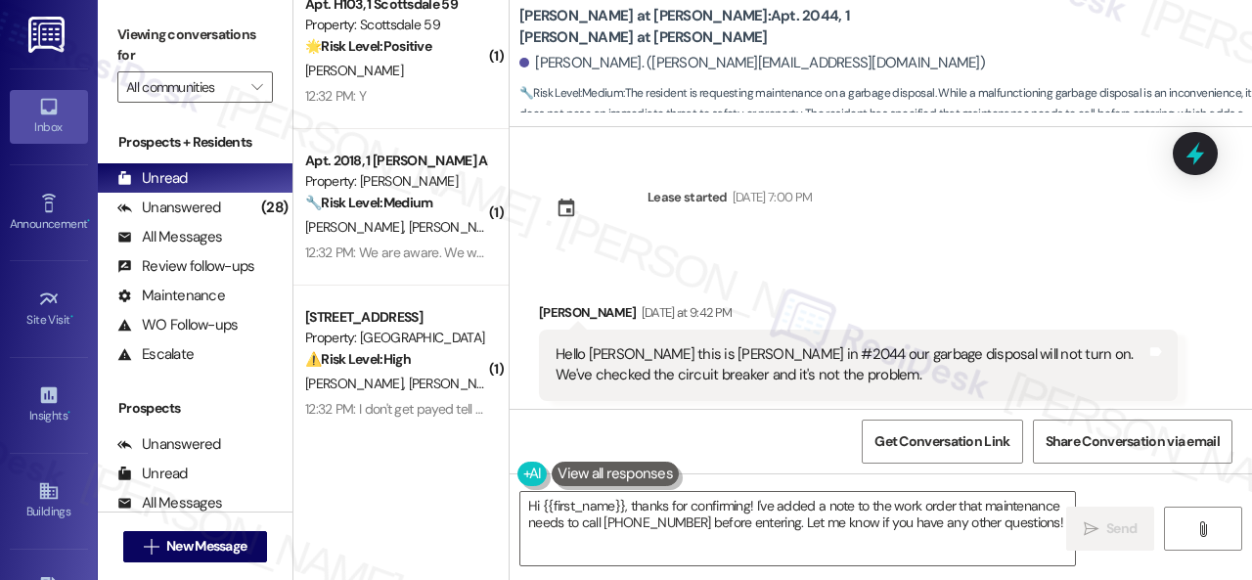
click at [937, 256] on div "Lease started [DATE] 7:00 PM Received via SMS [PERSON_NAME] [DATE] at 9:42 PM H…" at bounding box center [880, 268] width 742 height 282
click at [911, 525] on textarea "Hi {{first_name}}, thanks for confirming! I've added a note to the work order t…" at bounding box center [797, 528] width 554 height 73
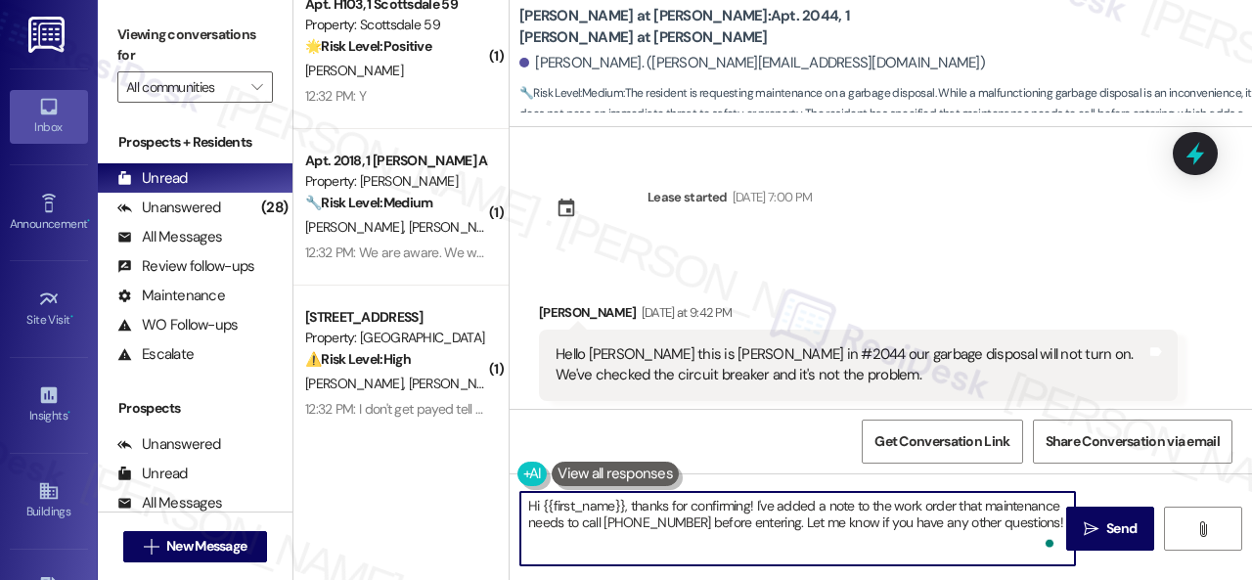
paste textarea "Thank you. I've submitted a work order on your behalf and notified the site tea…"
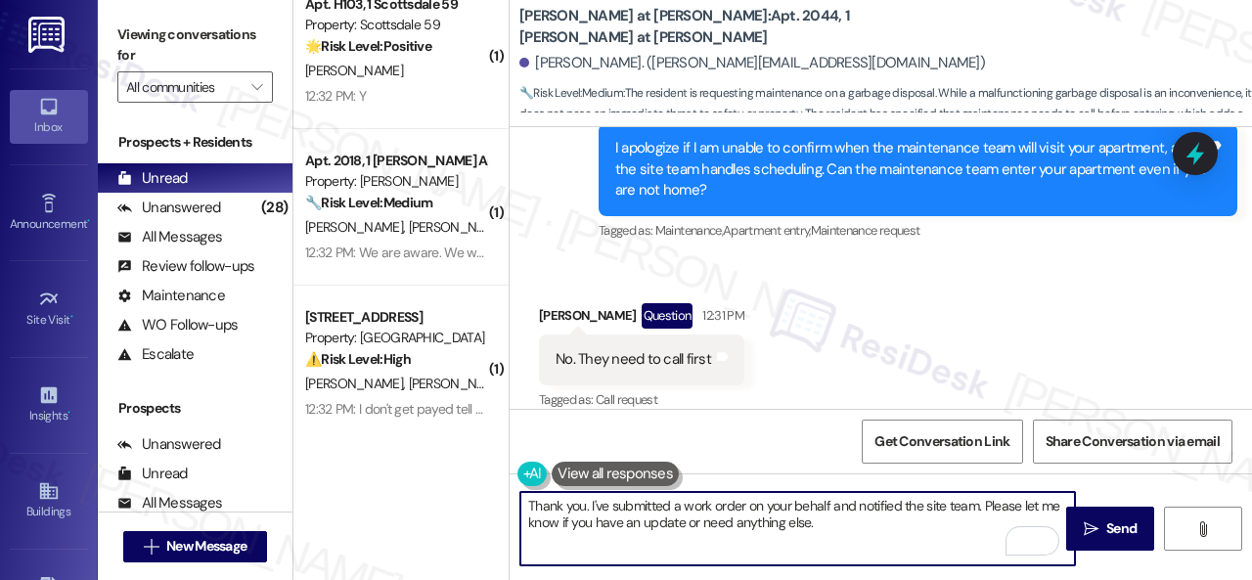
scroll to position [6, 0]
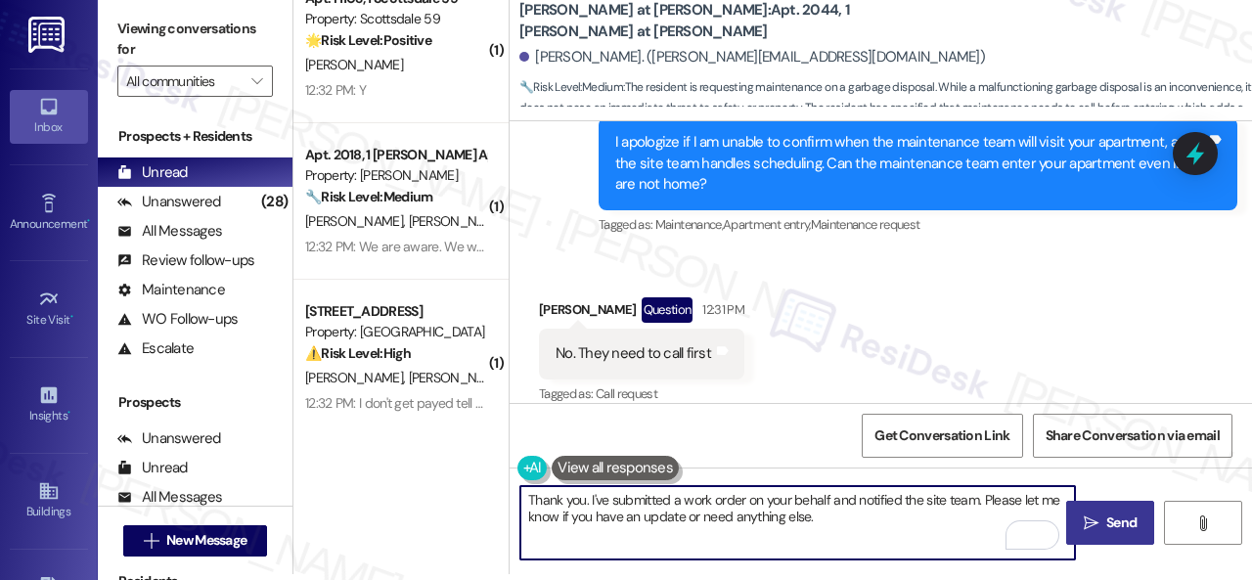
type textarea "Thank you. I've submitted a work order on your behalf and notified the site tea…"
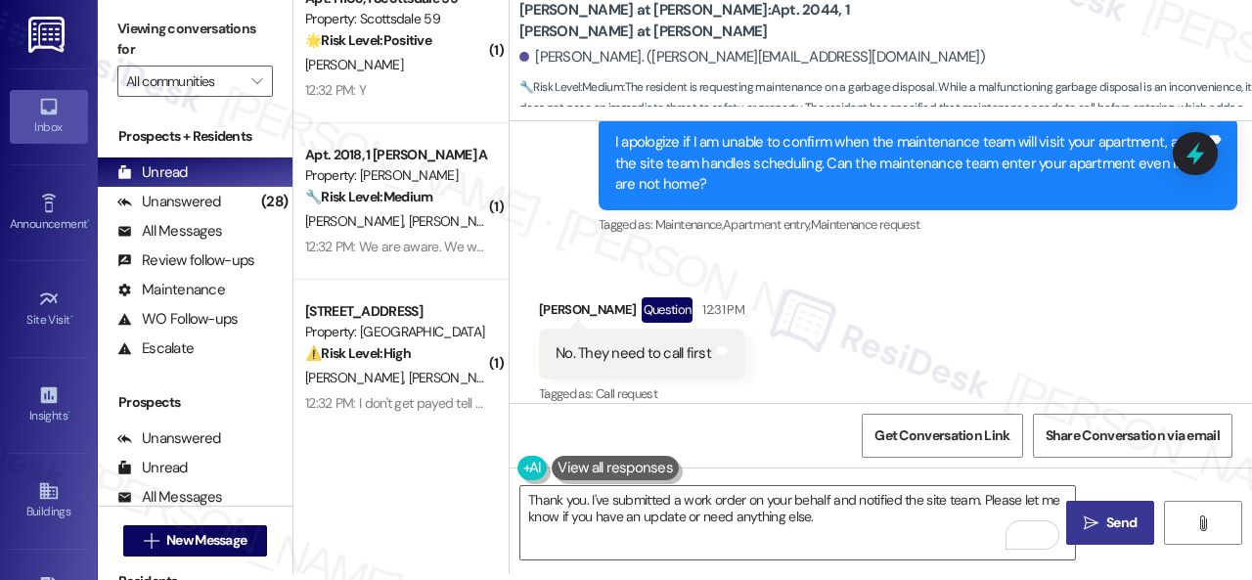
click at [1083, 531] on span " Send" at bounding box center [1110, 522] width 62 height 21
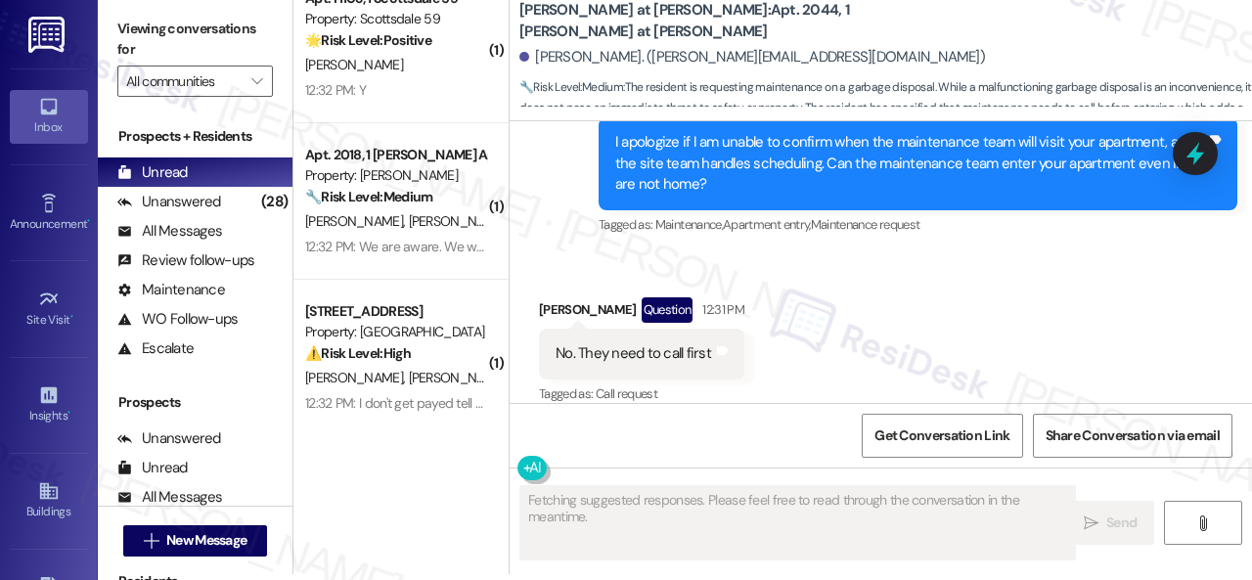
scroll to position [1228, 0]
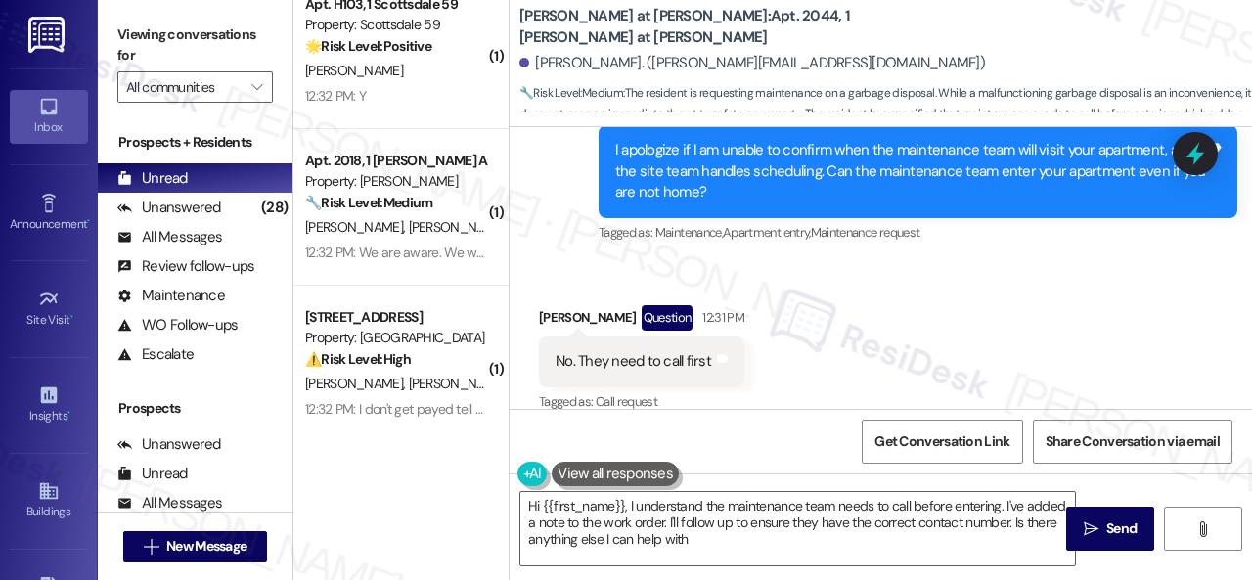
type textarea "Hi {{first_name}}, I understand the maintenance team needs to call before enter…"
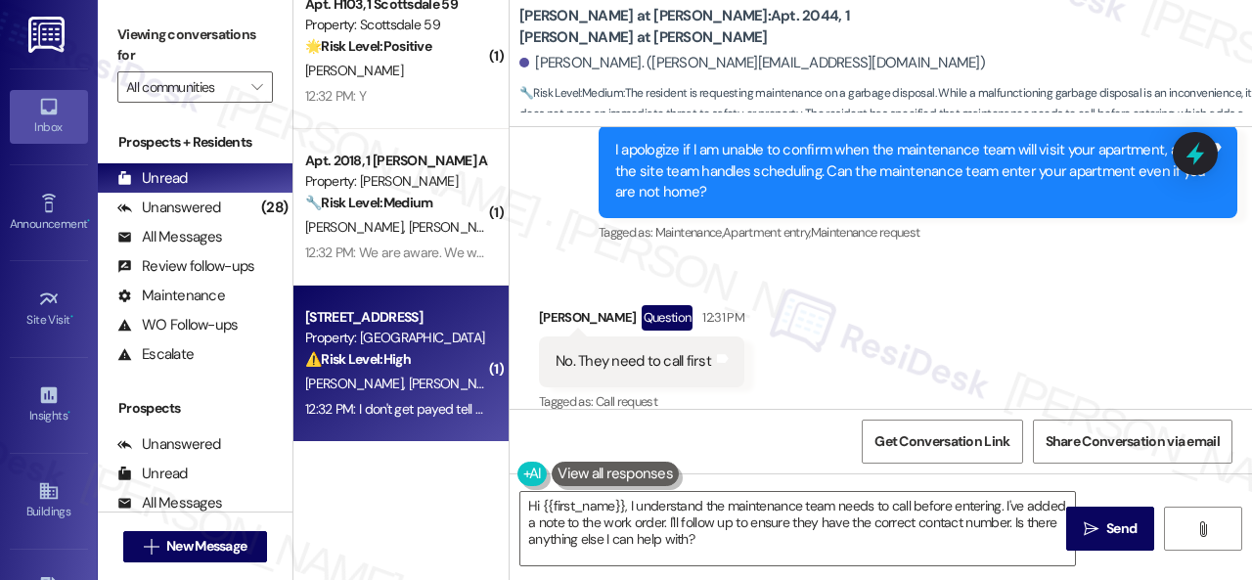
click at [464, 359] on div "⚠️ Risk Level: High The resident indicates they will be late on rent, which is …" at bounding box center [395, 359] width 181 height 21
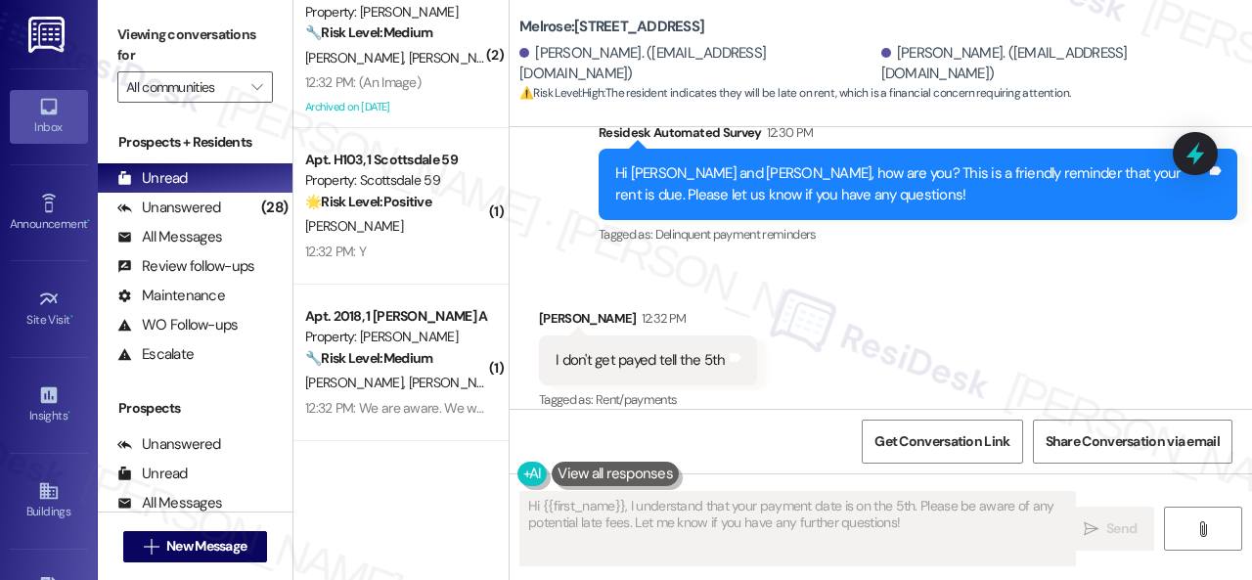
scroll to position [3156, 0]
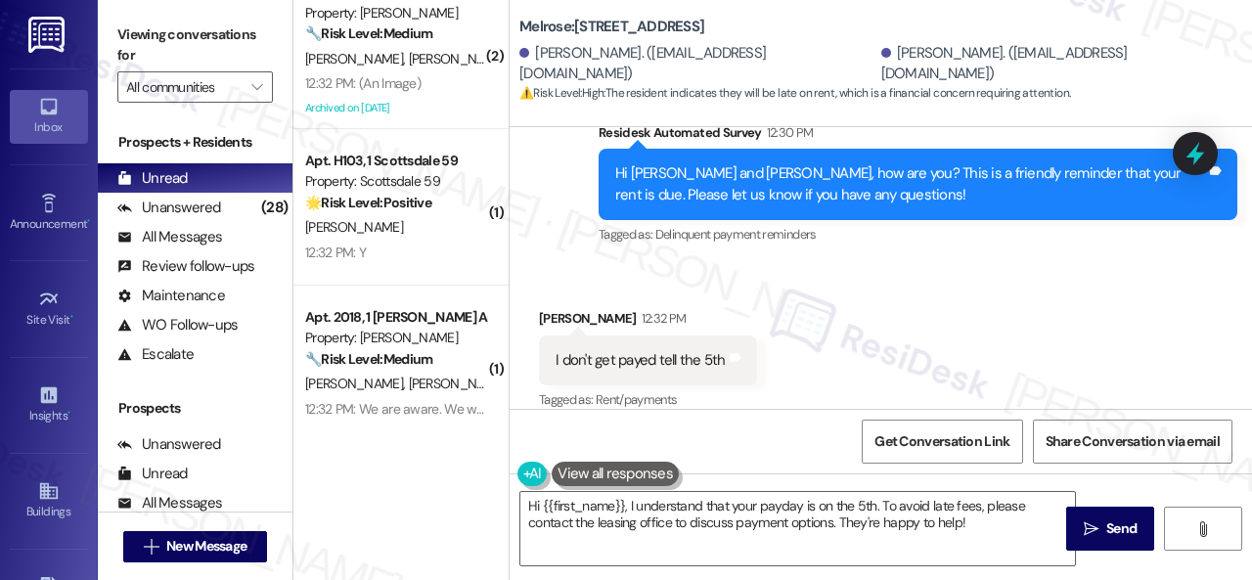
click at [855, 304] on div "Received via SMS [PERSON_NAME] 12:32 PM I don't get payed tell the 5th Tags and…" at bounding box center [880, 346] width 742 height 165
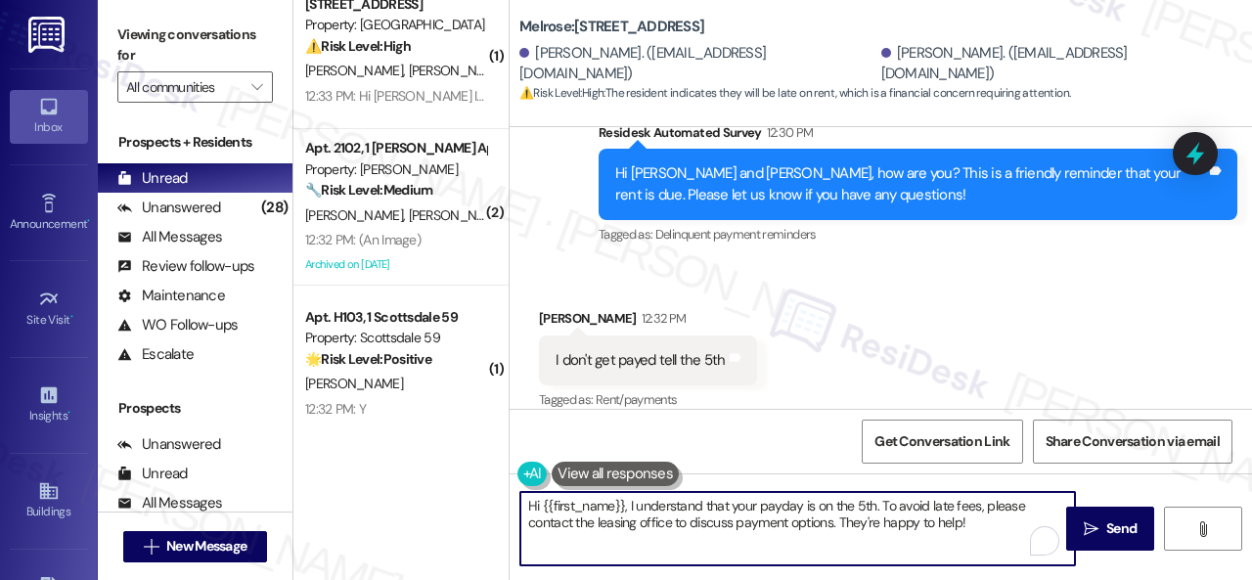
drag, startPoint x: 629, startPoint y: 506, endPoint x: 444, endPoint y: 457, distance: 191.4
click at [471, 492] on div "( 1 ) Apt. 328, 1 Melrose 3130 Apts LLLP Property: Melrose 🔧 Risk Level: Medium…" at bounding box center [772, 290] width 958 height 580
drag, startPoint x: 748, startPoint y: 519, endPoint x: 904, endPoint y: 521, distance: 156.5
click at [904, 521] on textarea "I understand that your payday is on the 5th. To avoid late fees, please contact…" at bounding box center [797, 528] width 554 height 73
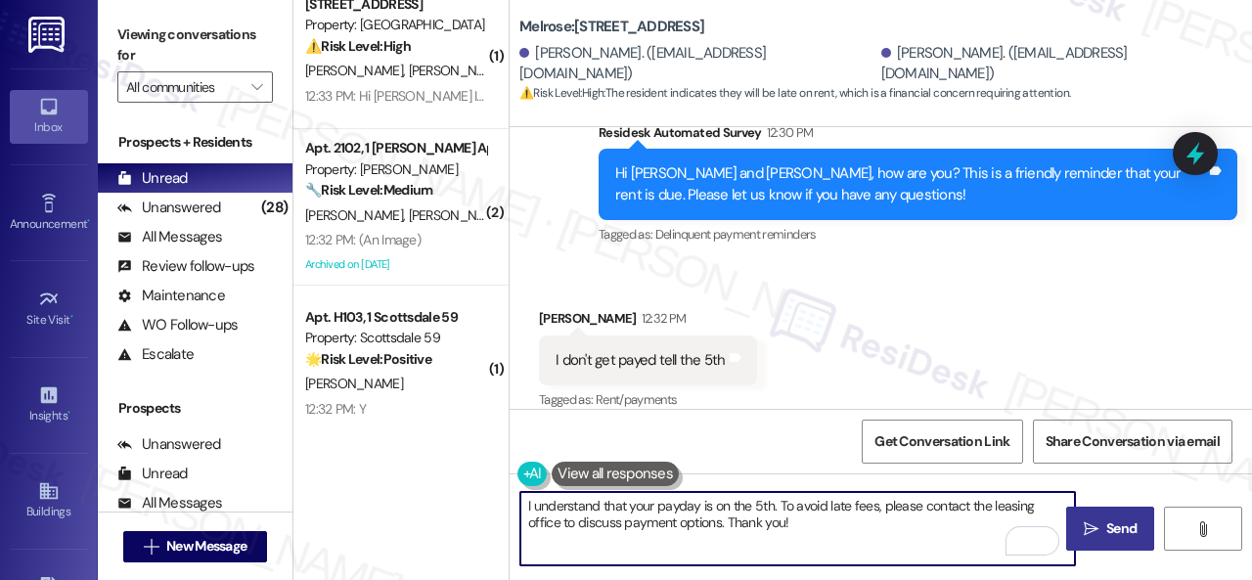
type textarea "I understand that your payday is on the 5th. To avoid late fees, please contact…"
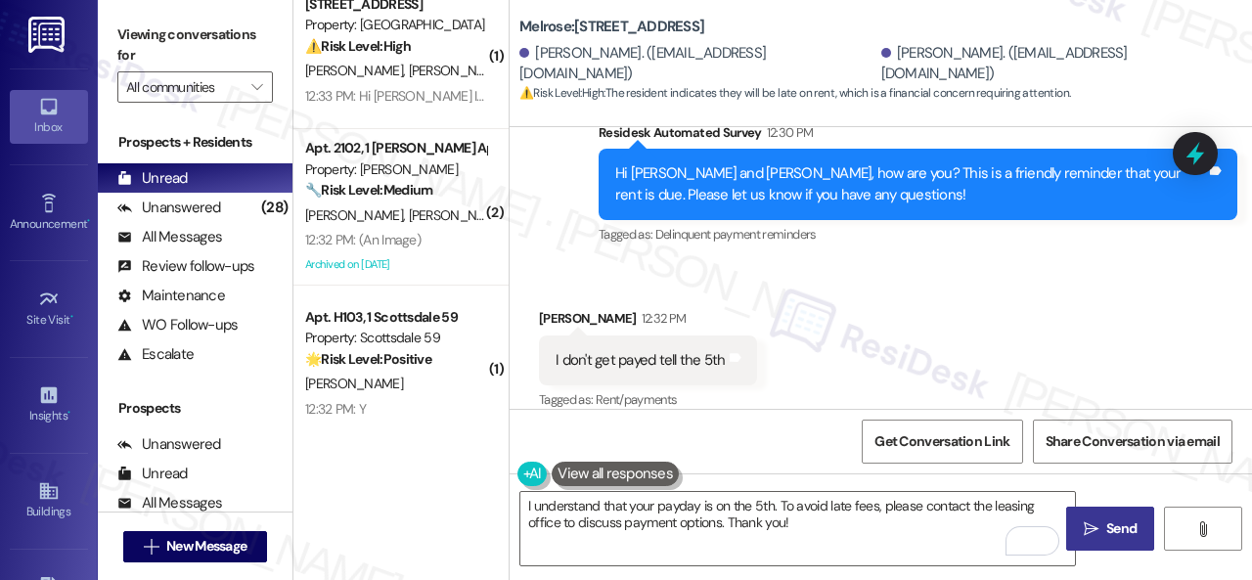
click at [1119, 525] on span "Send" at bounding box center [1121, 528] width 30 height 21
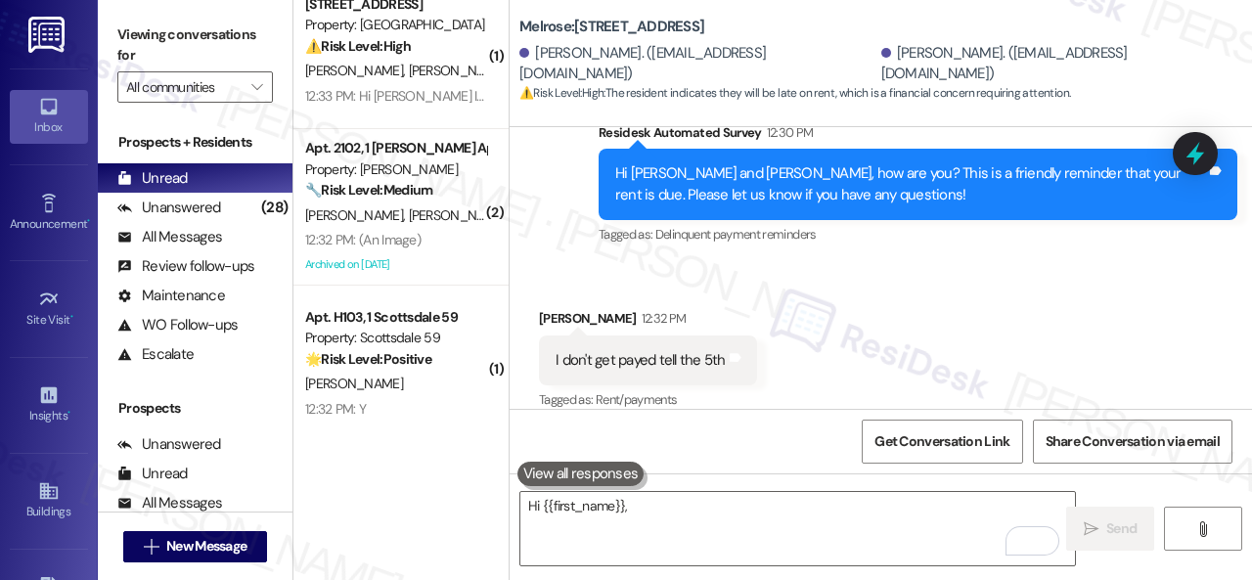
scroll to position [1179, 0]
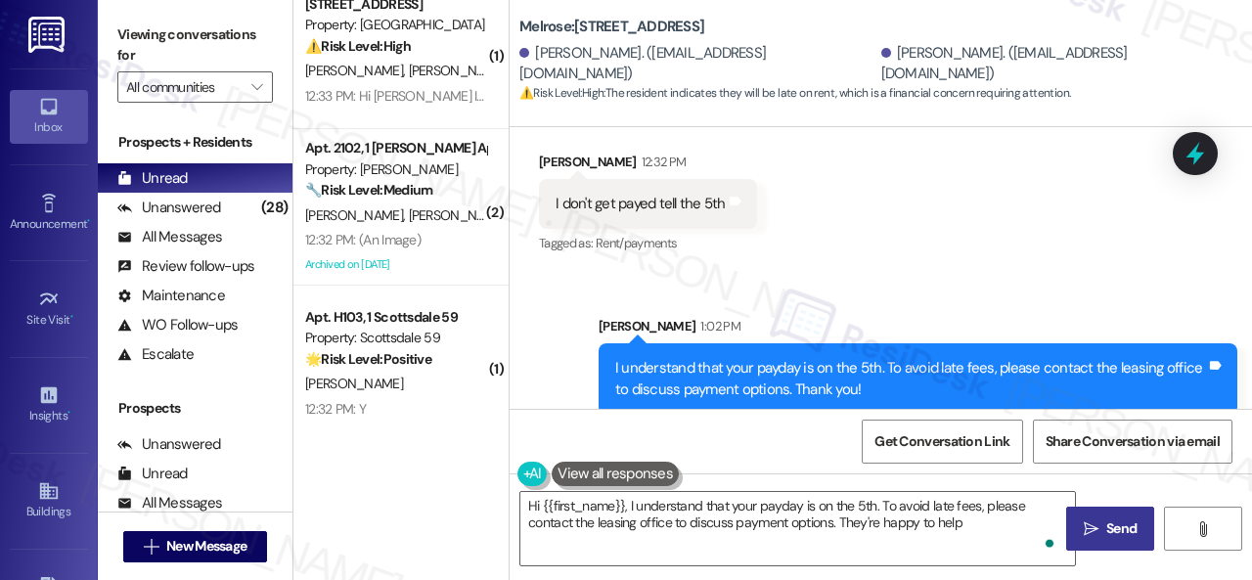
type textarea "Hi {{first_name}}, I understand that your payday is on the 5th. To avoid late f…"
click at [571, 295] on div "Sent via SMS [PERSON_NAME] 1:02 PM I understand that your payday is on the 5th.…" at bounding box center [880, 350] width 742 height 157
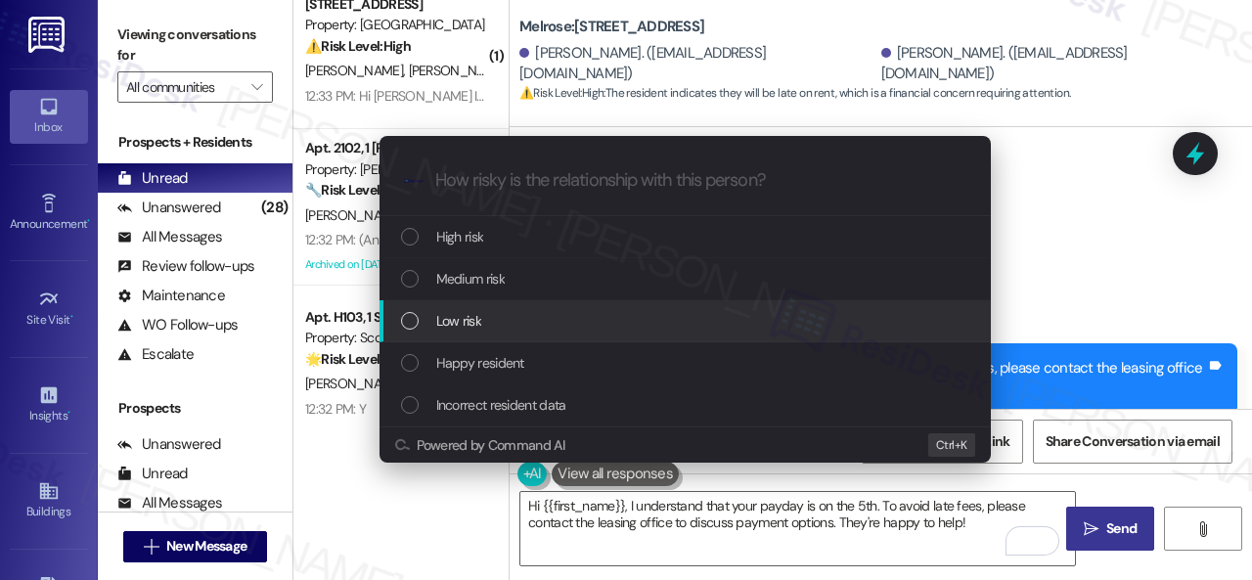
click at [467, 323] on span "Low risk" at bounding box center [458, 321] width 45 height 22
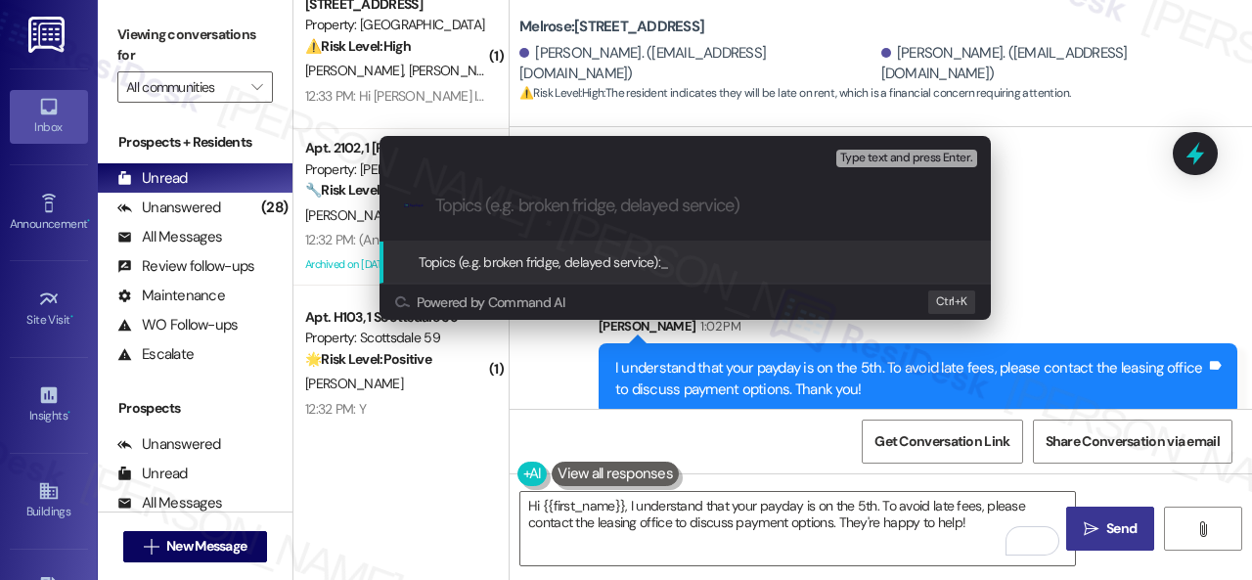
paste input "Late payment notice."
type input "Late payment notice."
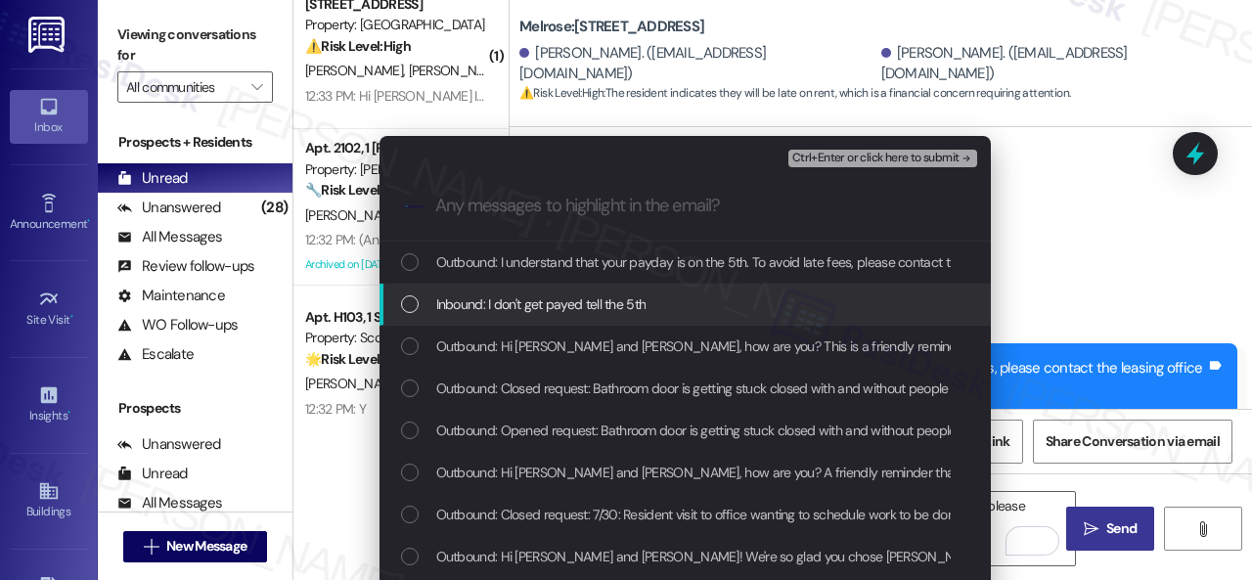
click at [513, 301] on span "Inbound: I don't get payed tell the 5th" at bounding box center [541, 304] width 210 height 22
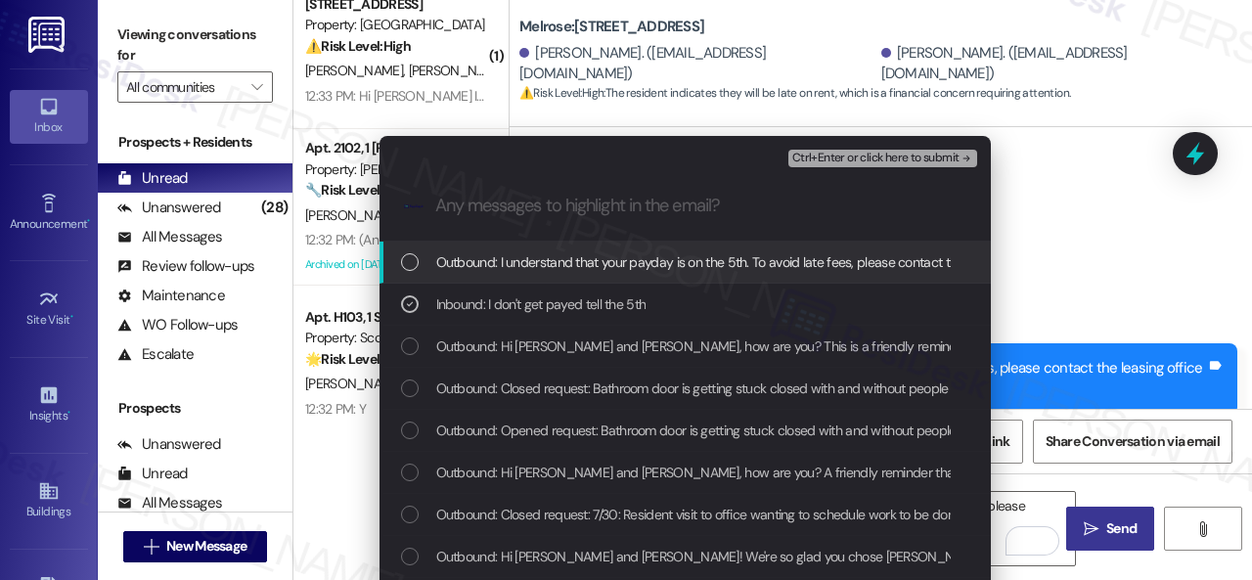
click at [813, 157] on span "Ctrl+Enter or click here to submit" at bounding box center [875, 159] width 167 height 14
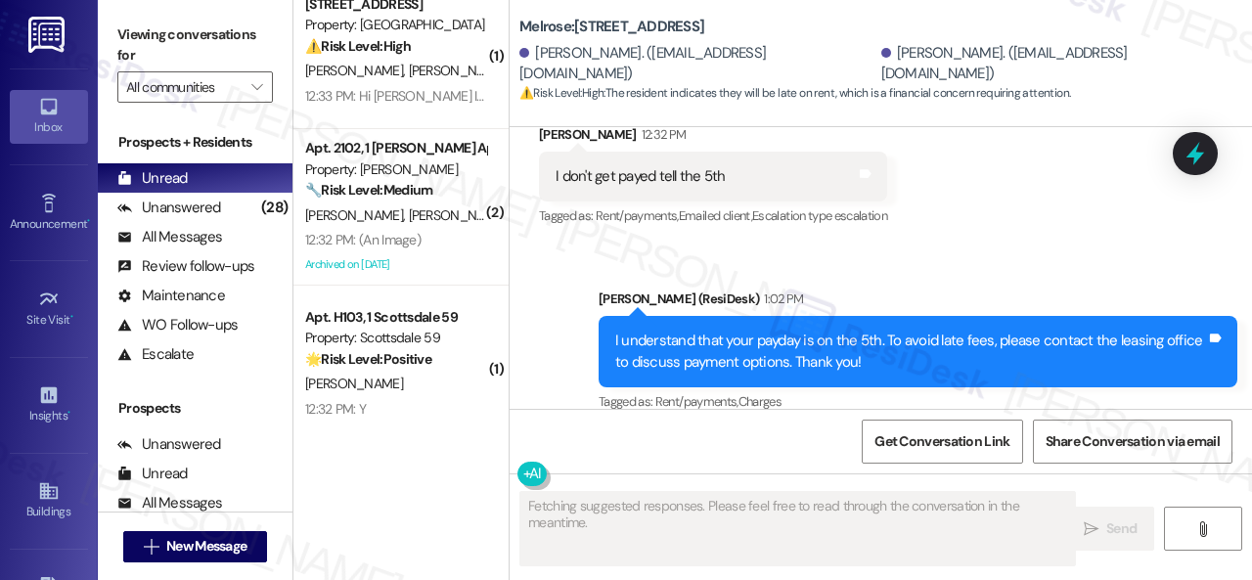
scroll to position [1209, 0]
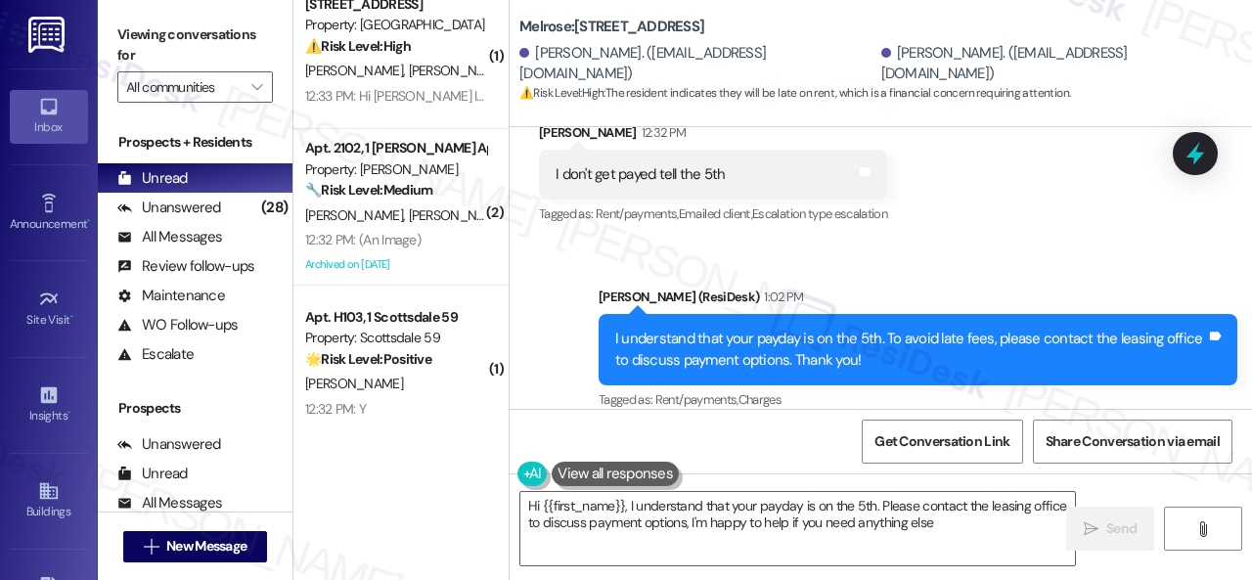
type textarea "Hi {{first_name}}, I understand that your payday is on the 5th. Please contact …"
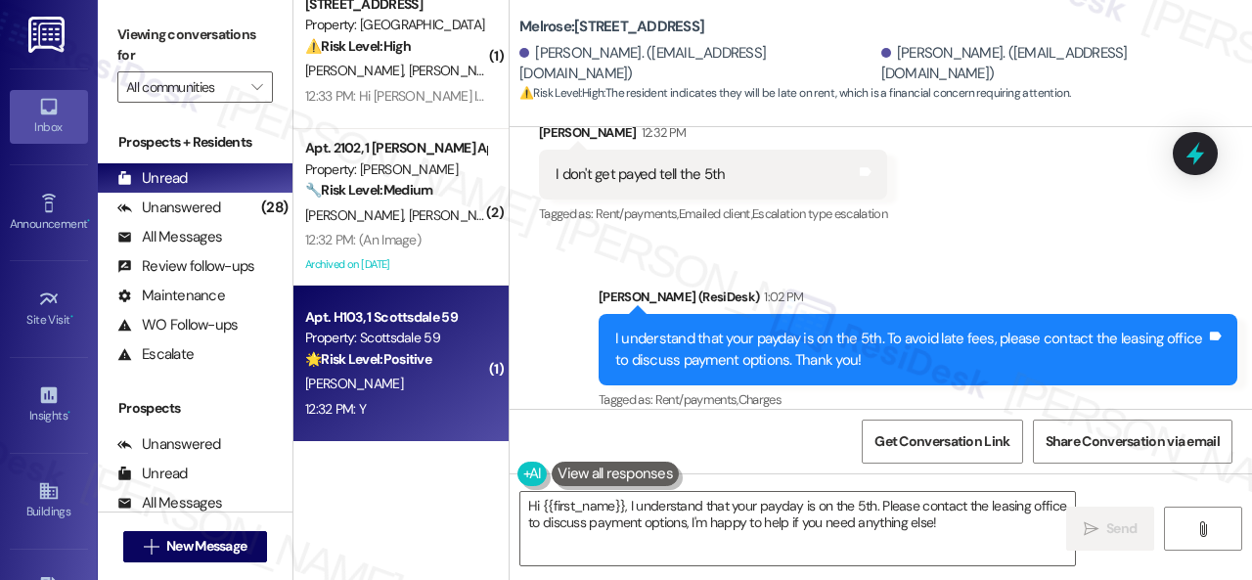
click at [407, 399] on div "12:32 PM: Y 12:32 PM: Y" at bounding box center [395, 409] width 185 height 24
type textarea "Fetching suggested responses. Please feel free to read through the conversation…"
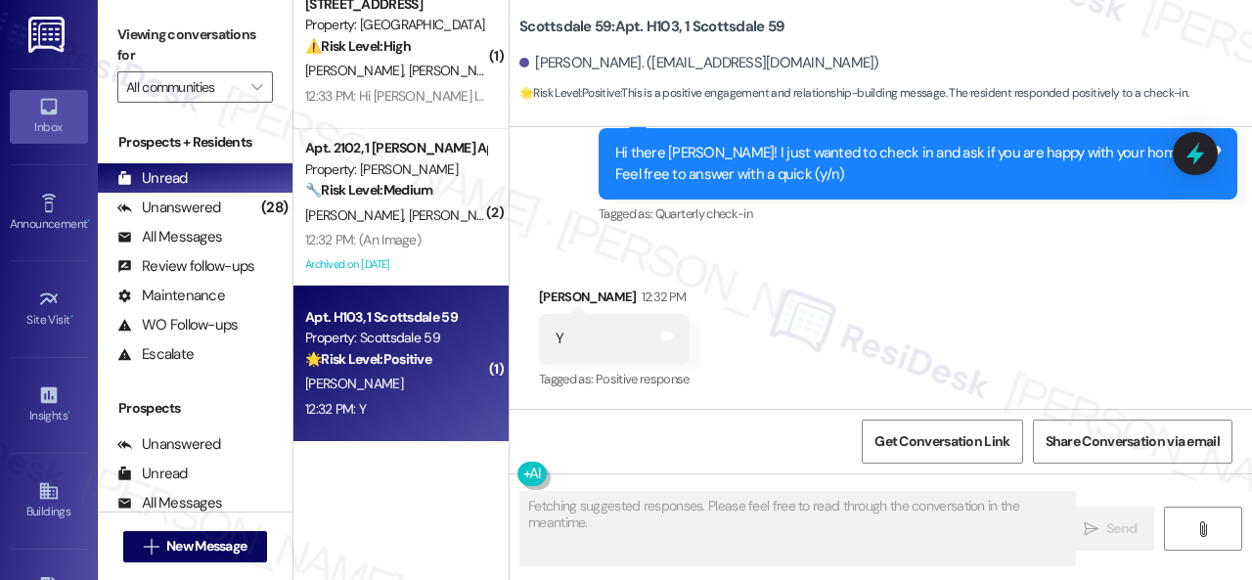
scroll to position [835, 0]
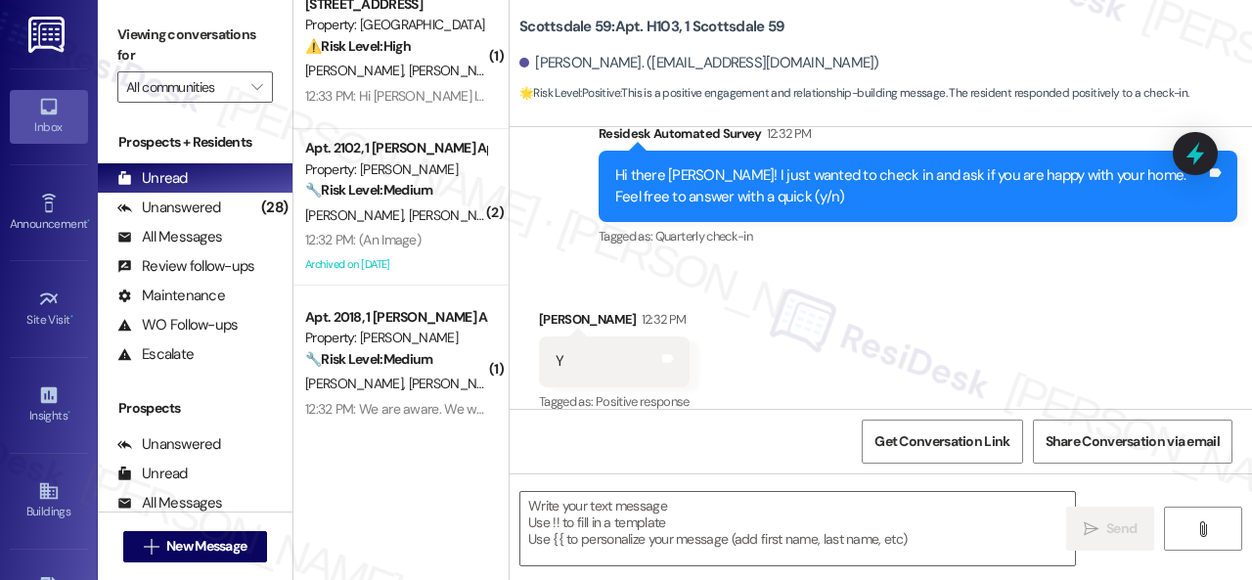
click at [581, 224] on div "Survey, sent via SMS Residesk Automated Survey 12:32 PM Hi there [PERSON_NAME]!…" at bounding box center [880, 172] width 742 height 186
click at [604, 508] on textarea at bounding box center [797, 528] width 554 height 73
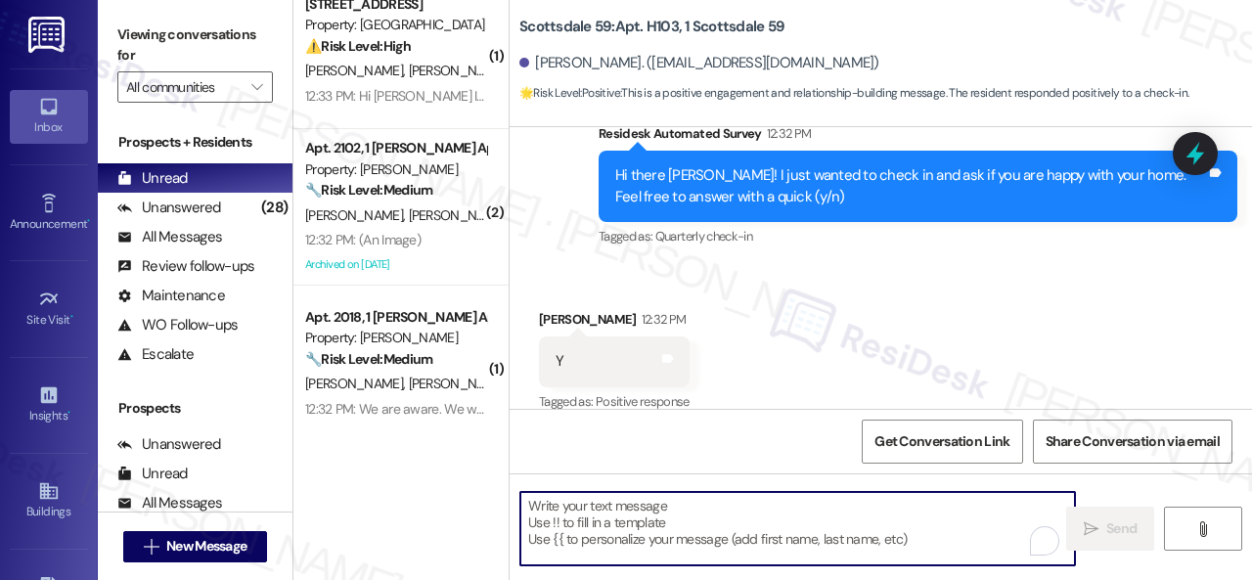
paste textarea "I'm glad you are satisfied with your home. Have you written a review for us bef…"
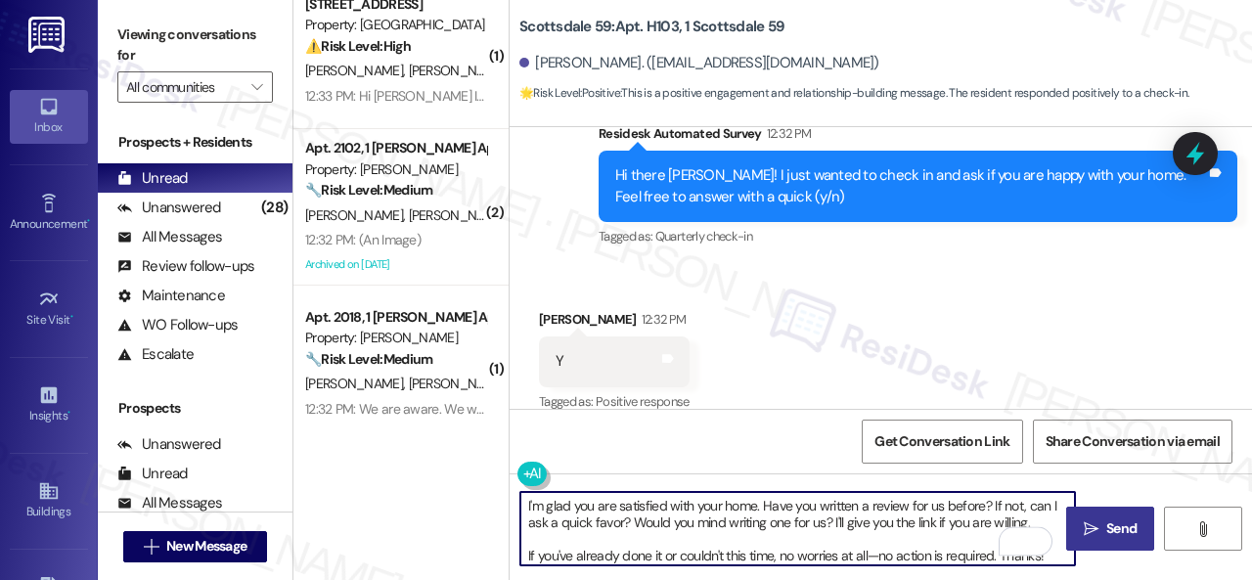
type textarea "I'm glad you are satisfied with your home. Have you written a review for us bef…"
click at [1109, 525] on span "Send" at bounding box center [1121, 528] width 30 height 21
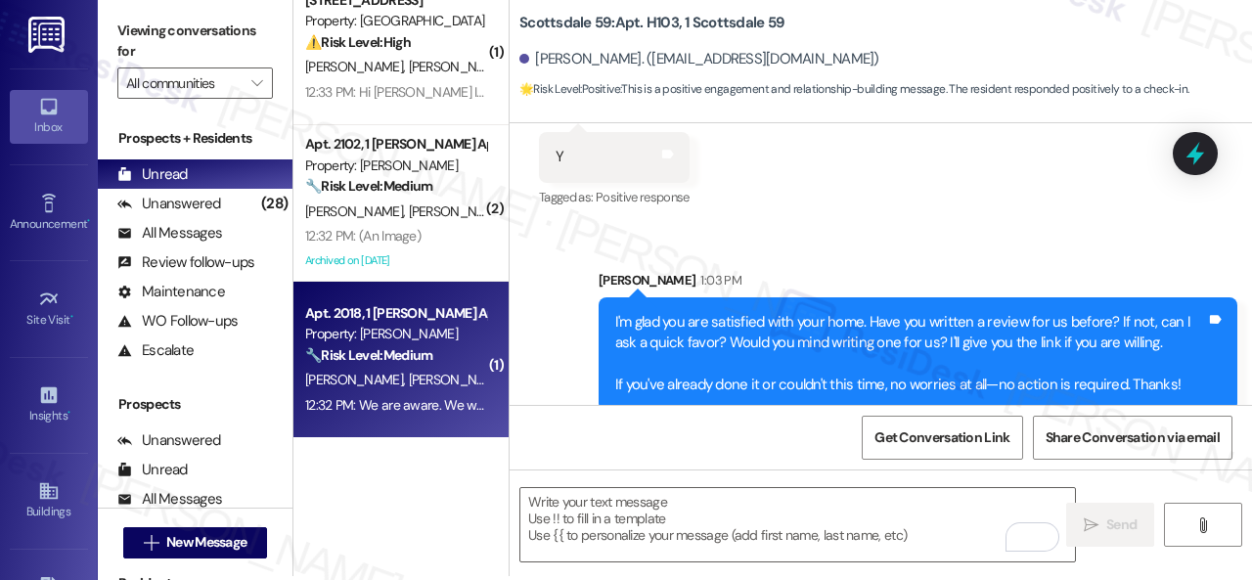
scroll to position [6, 0]
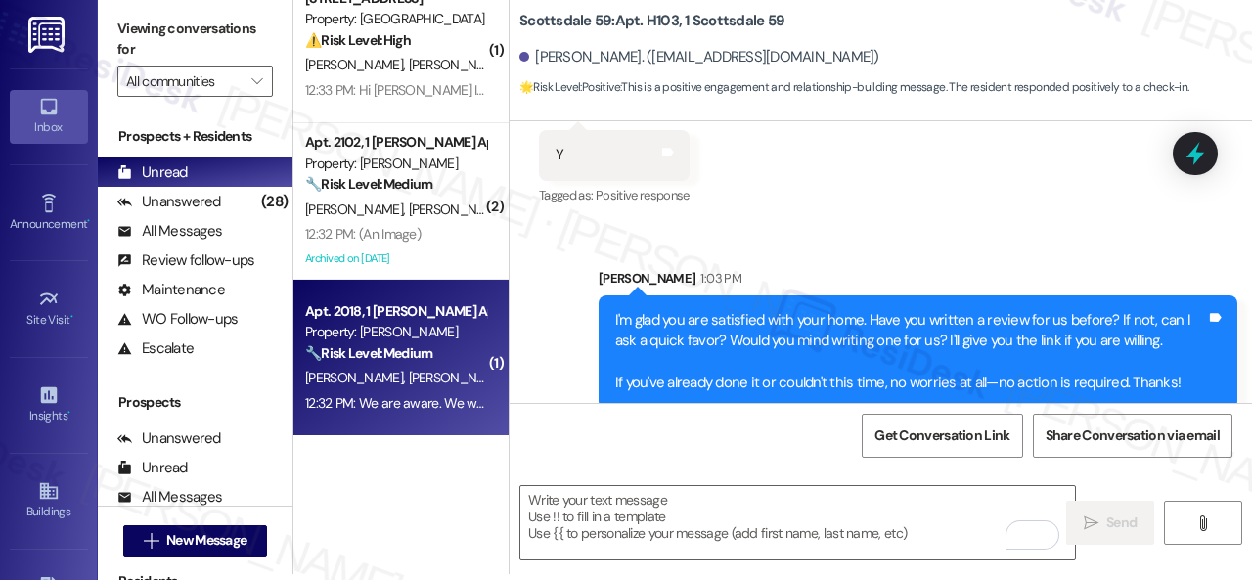
click at [425, 368] on div "[PERSON_NAME] [PERSON_NAME]" at bounding box center [395, 378] width 185 height 24
type textarea "Fetching suggested responses. Please feel free to read through the conversation…"
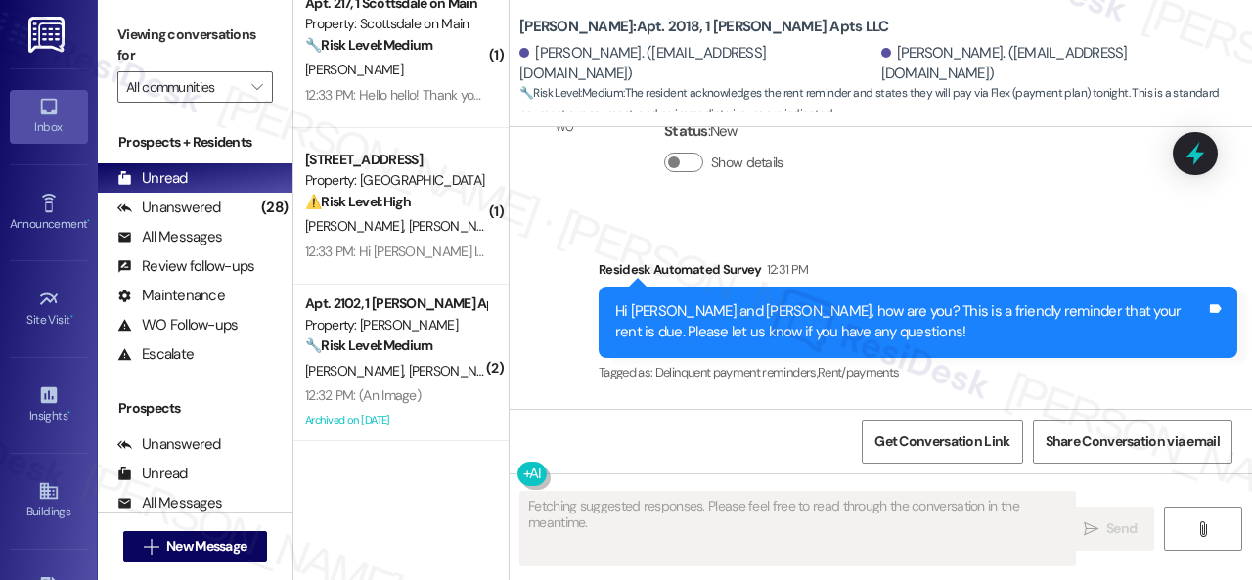
scroll to position [3000, 0]
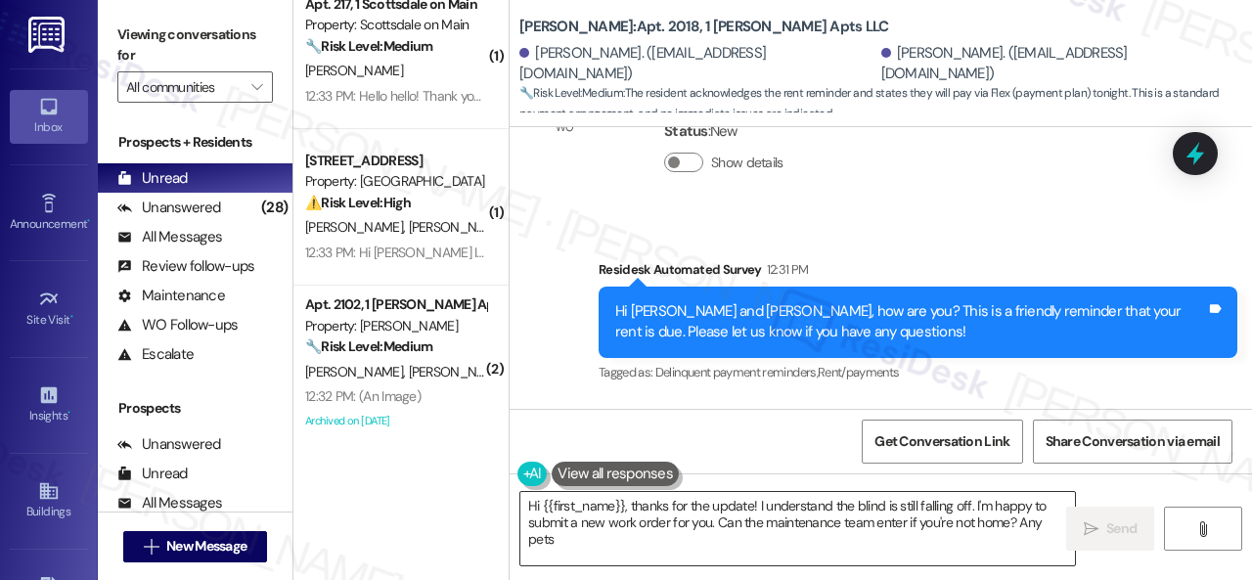
type textarea "Hi {{first_name}}, thanks for the update! I understand the blind is still falli…"
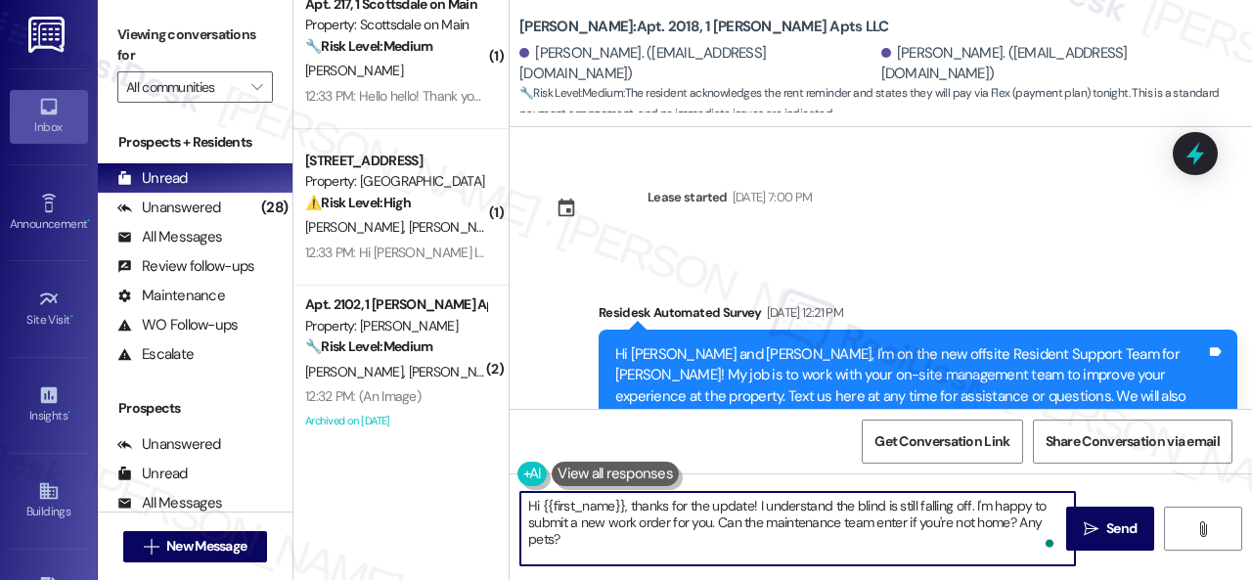
scroll to position [11724, 0]
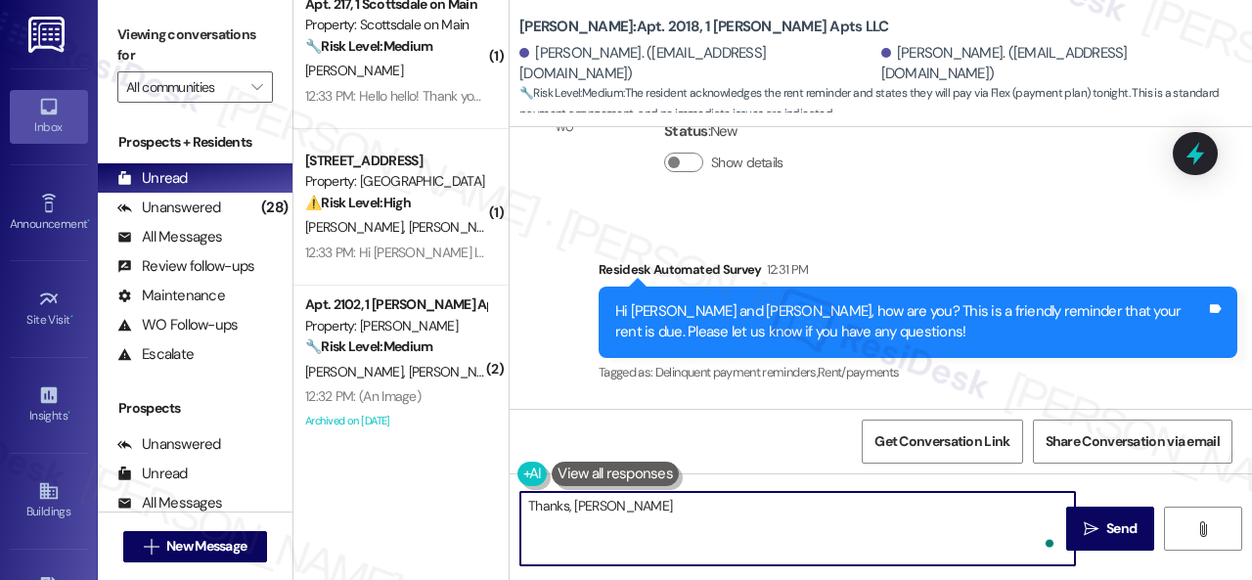
type textarea "Thanks, Jeffrey!"
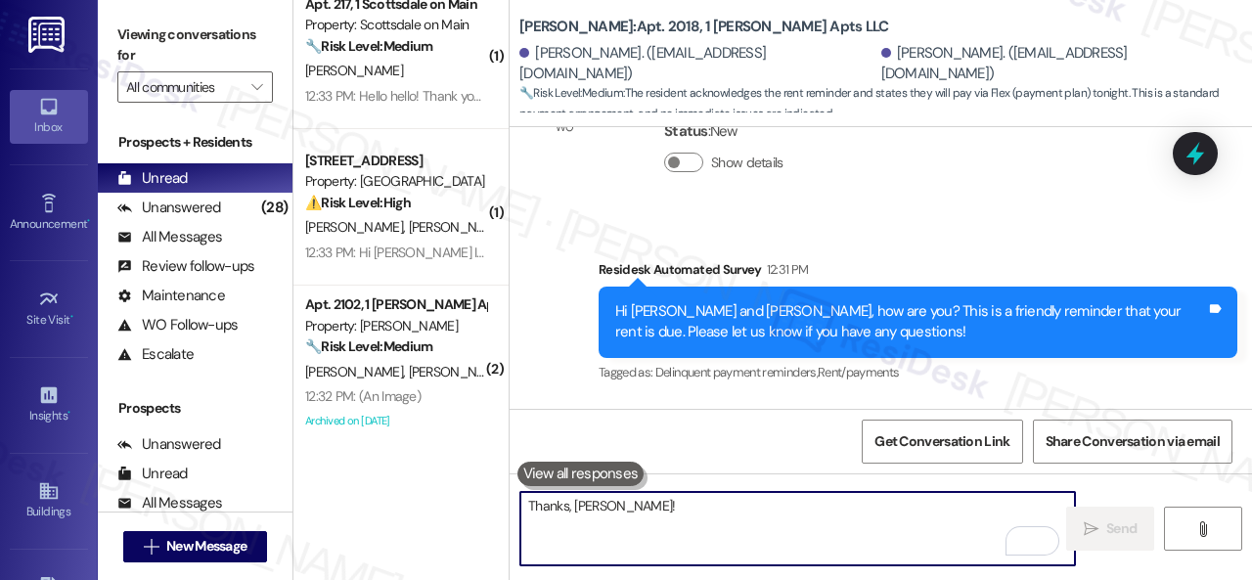
scroll to position [11723, 0]
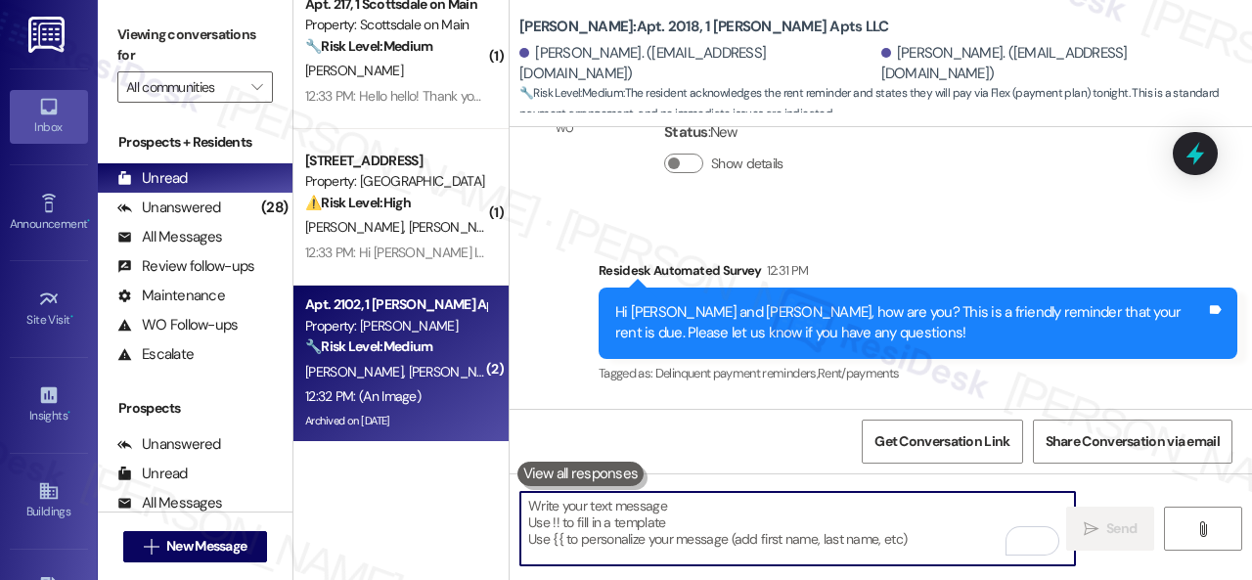
click at [460, 371] on div "M. King J. King" at bounding box center [395, 372] width 185 height 24
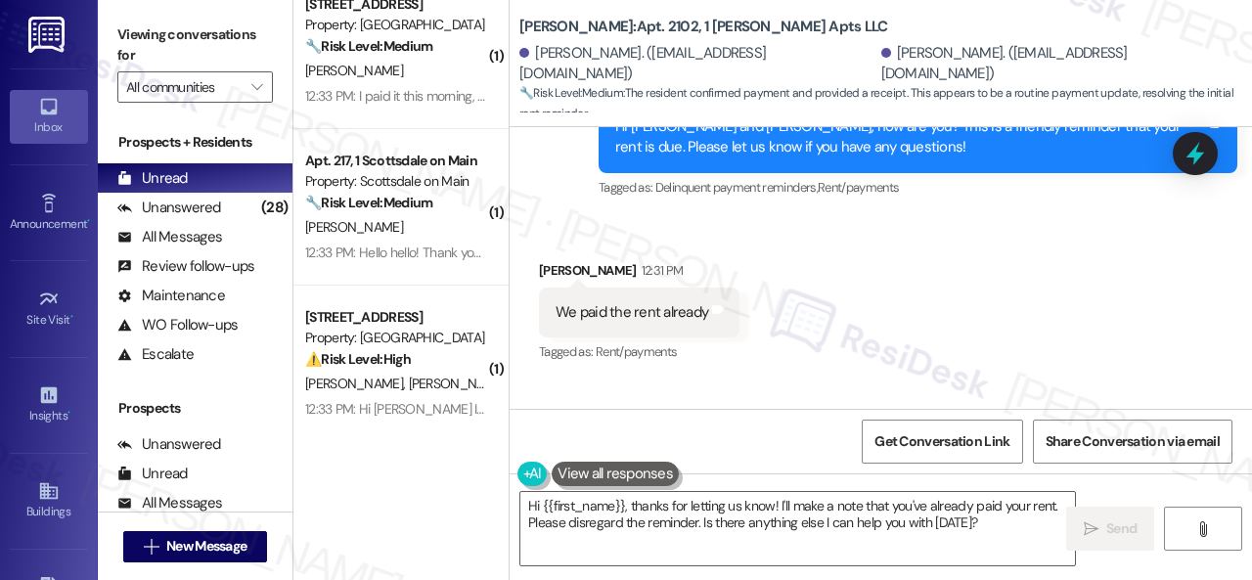
scroll to position [10220, 0]
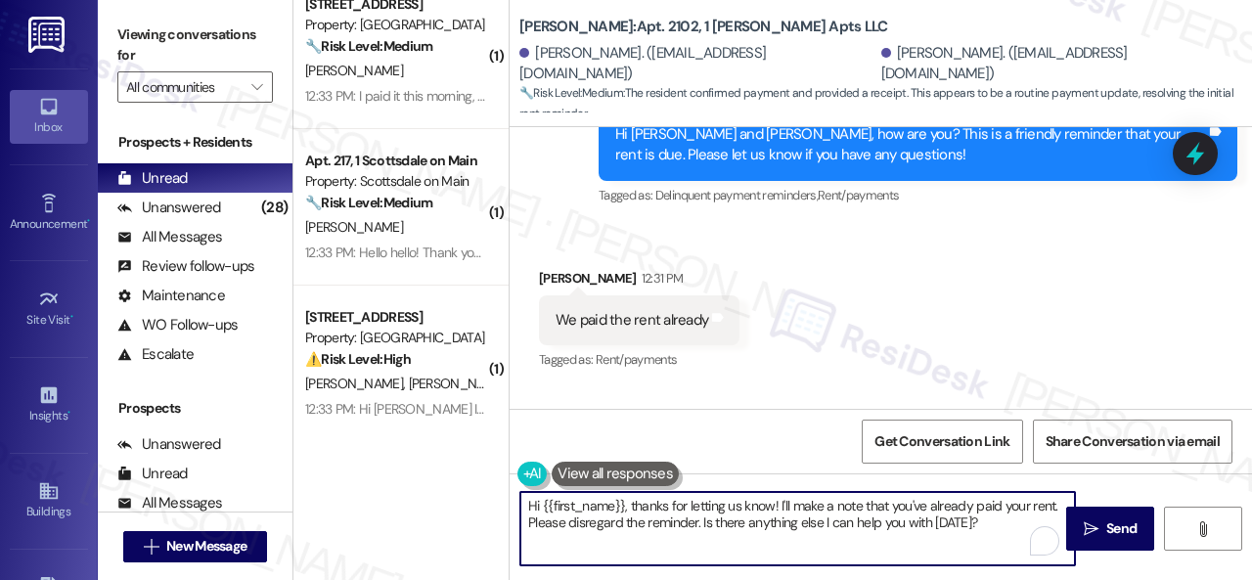
drag, startPoint x: 679, startPoint y: 512, endPoint x: 452, endPoint y: 494, distance: 227.6
click at [452, 494] on div "( 1 ) Apt. 219, 1 Scottsdale on Main Property: Scottsdale on Main 🔧 Risk Level:…" at bounding box center [772, 290] width 958 height 580
paste textarea "Thanks for the update! I'm happy to hear you've already taken care of the rent.…"
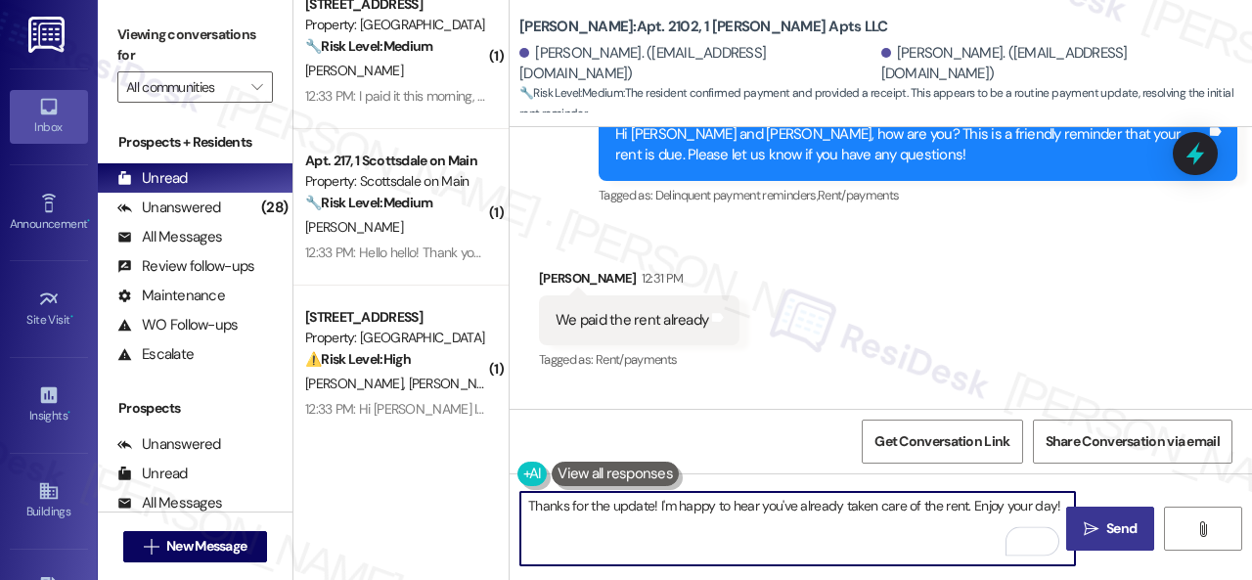
type textarea "Thanks for the update! I'm happy to hear you've already taken care of the rent.…"
click at [1106, 523] on span "Send" at bounding box center [1121, 528] width 30 height 21
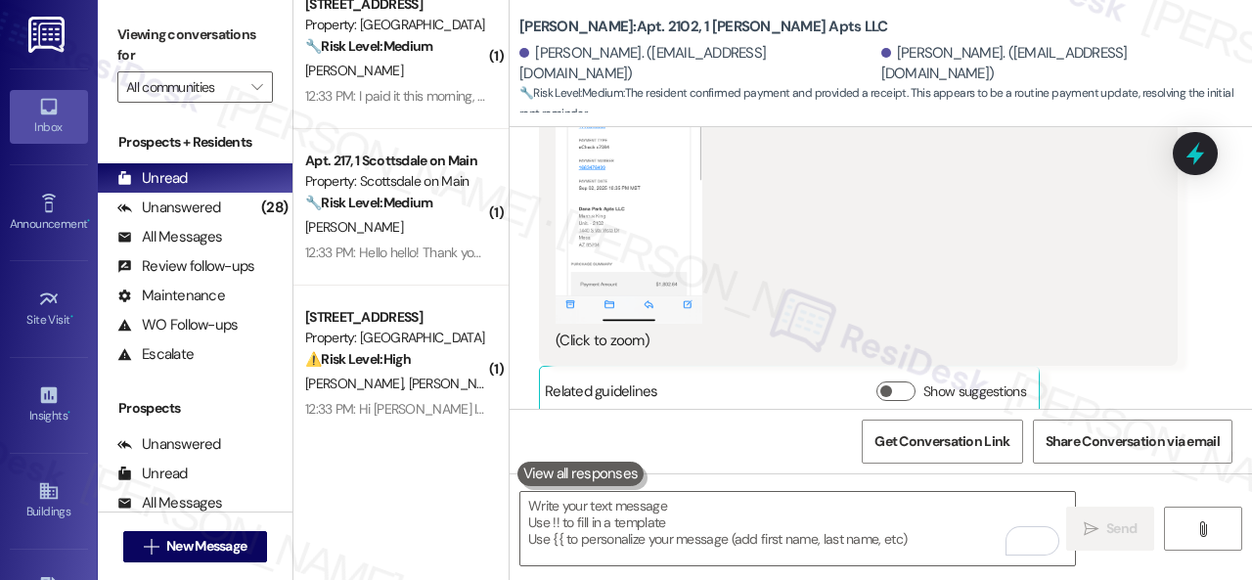
scroll to position [10942, 0]
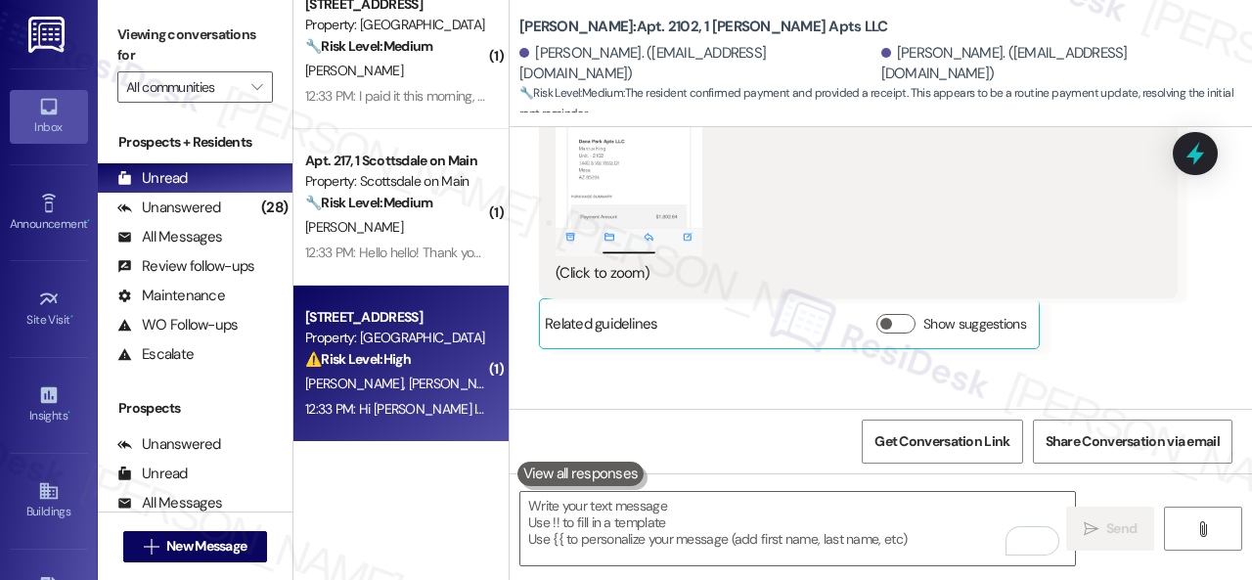
click at [429, 374] on div "J. Wieck B. Deteau" at bounding box center [395, 384] width 185 height 24
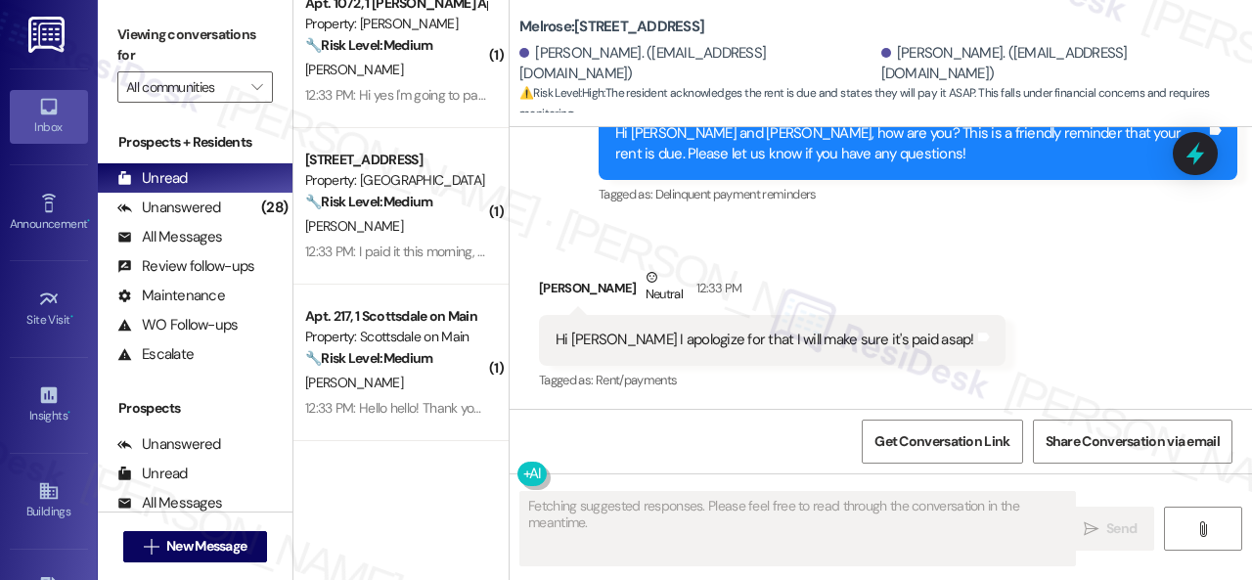
scroll to position [2687, 0]
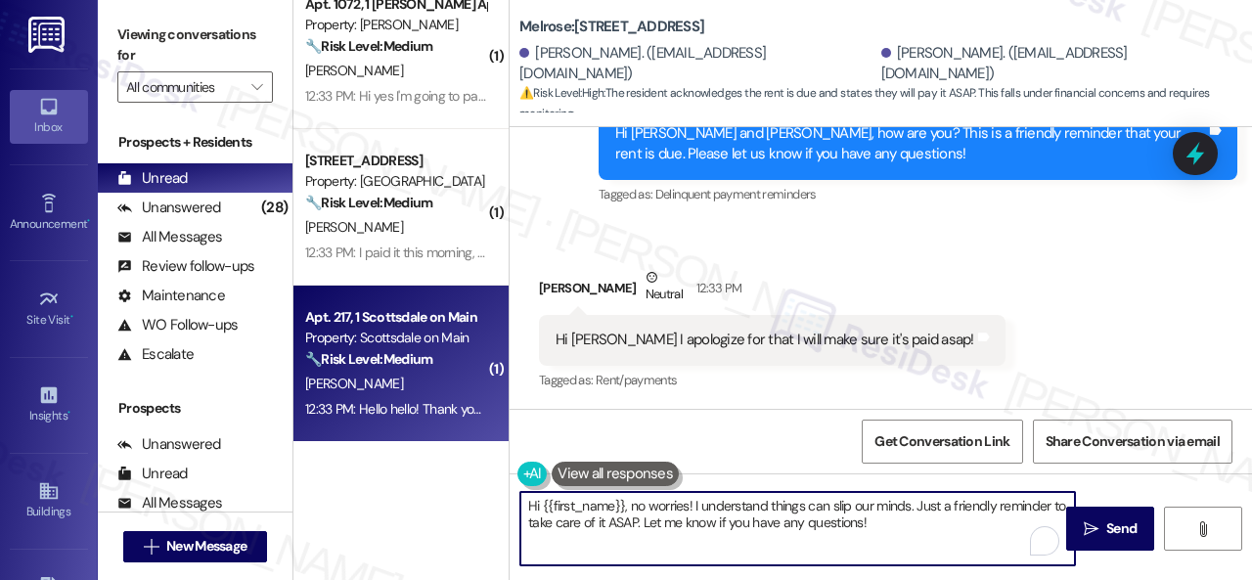
drag, startPoint x: 442, startPoint y: 442, endPoint x: 323, endPoint y: 421, distance: 121.0
click at [379, 426] on div "( 1 ) Apt. 1081, 1 Dana Park Apts LLC Property: Dana Park 🔧 Risk Level: Medium …" at bounding box center [772, 290] width 958 height 580
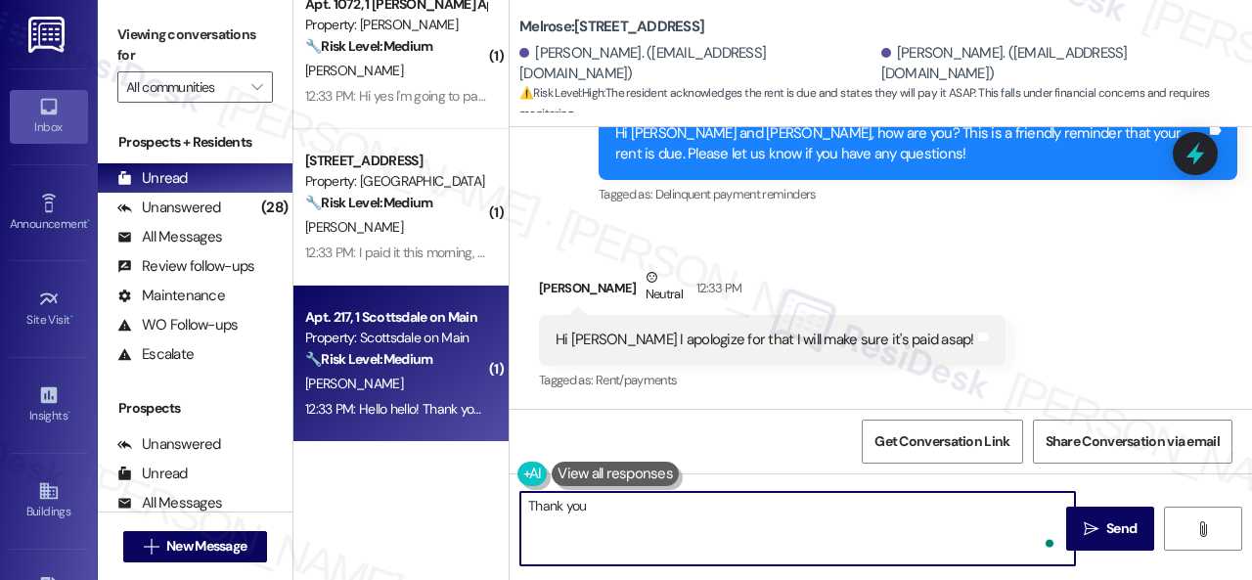
type textarea "Thank you!"
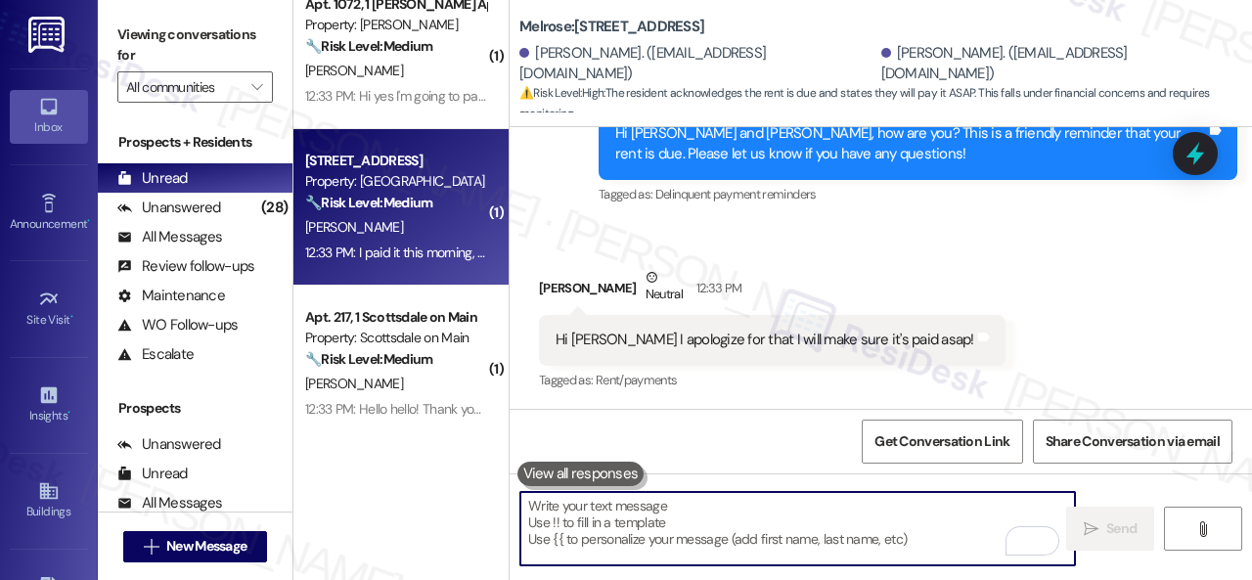
click at [422, 233] on div "[PERSON_NAME]" at bounding box center [395, 227] width 185 height 24
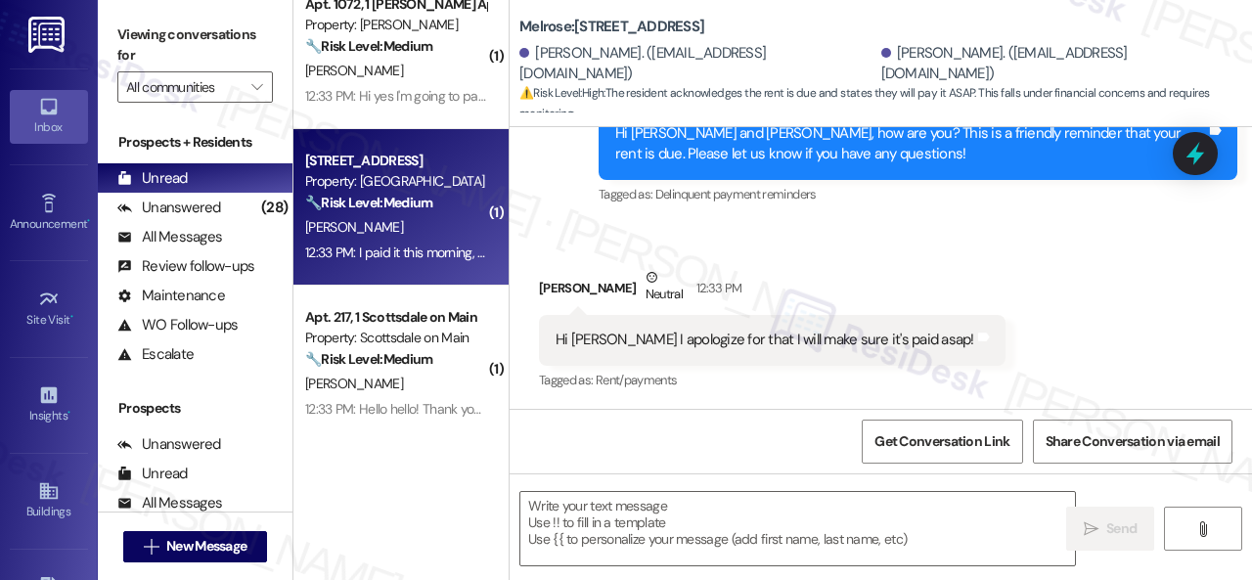
type textarea "Fetching suggested responses. Please feel free to read through the conversation…"
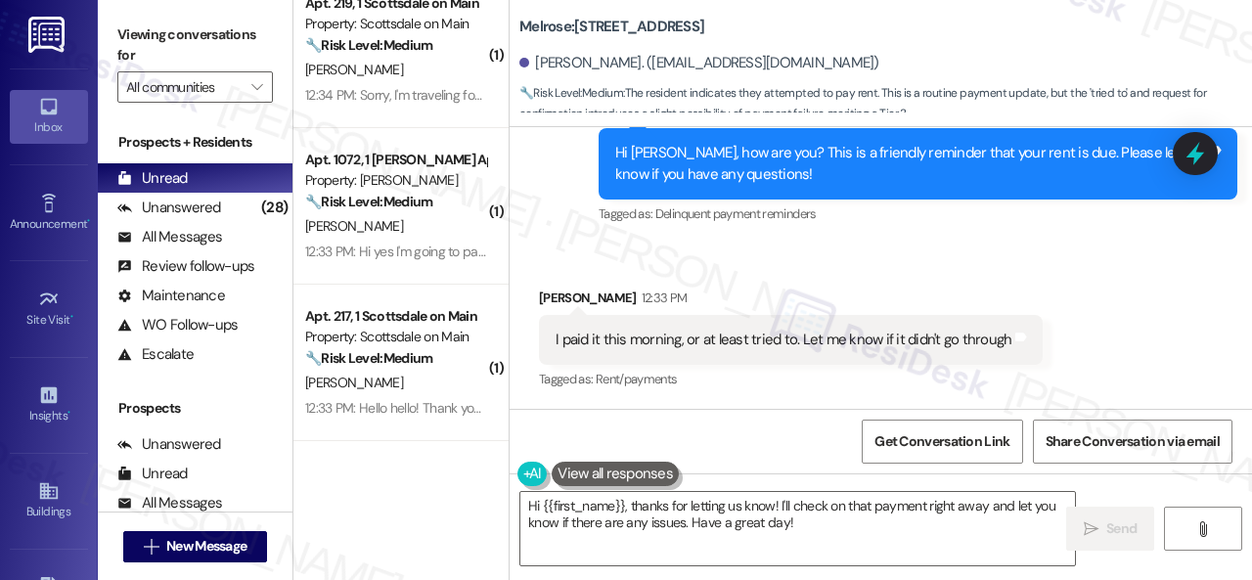
scroll to position [2531, 0]
click at [653, 241] on div "Survey, sent via SMS Residesk Automated Survey 12:31 PM Hi Marie, how are you? …" at bounding box center [918, 165] width 668 height 156
click at [815, 519] on textarea "Hi {{first_name}}, thanks for letting us know! I'll check on that payment right…" at bounding box center [797, 528] width 554 height 73
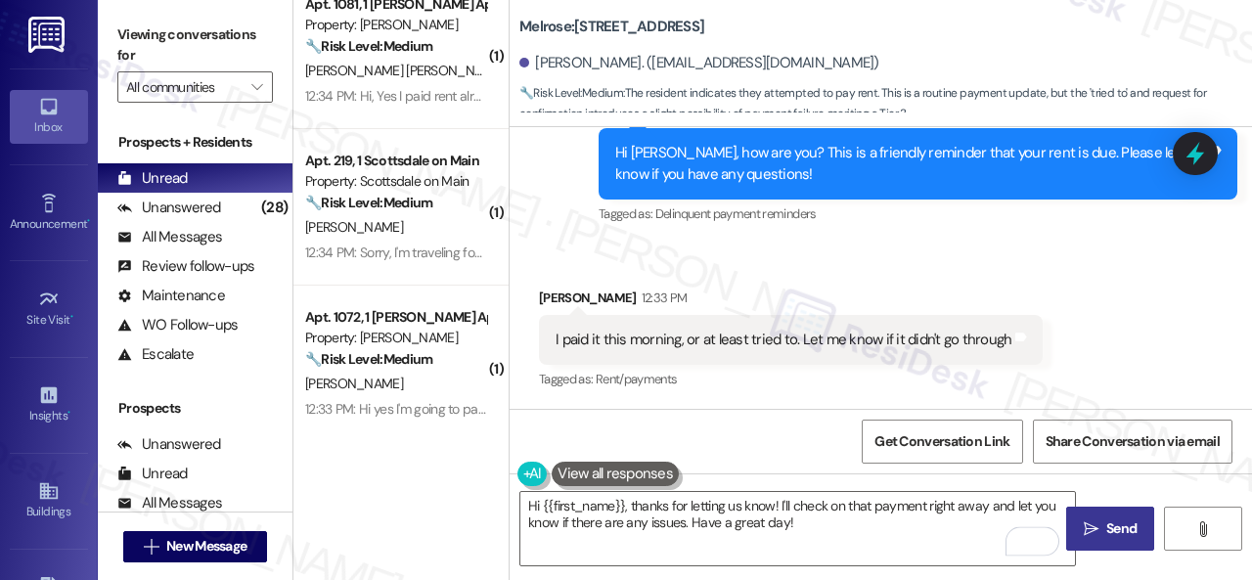
click at [1106, 535] on span "Send" at bounding box center [1121, 528] width 30 height 21
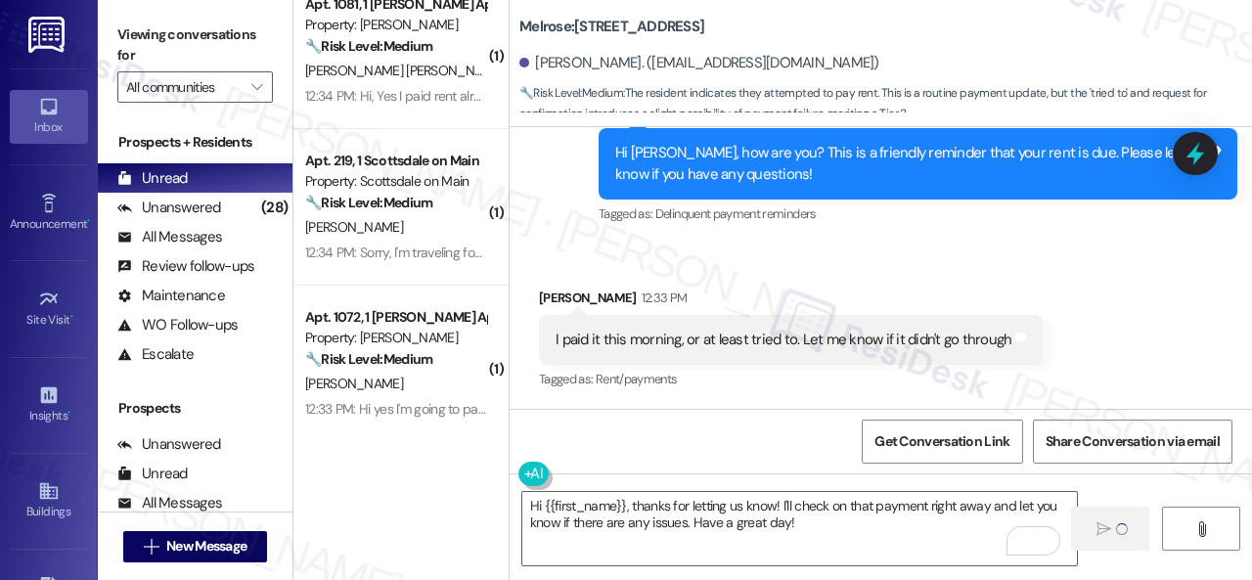
type textarea "Fetching suggested responses. Please feel free to read through the conversation…"
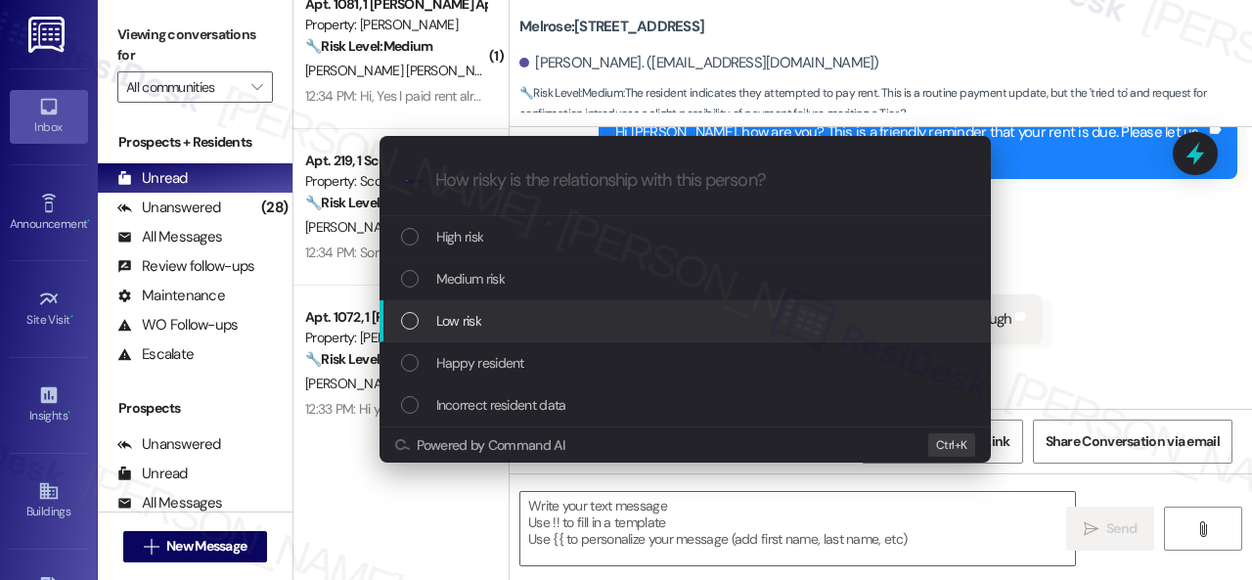
click at [462, 324] on span "Low risk" at bounding box center [458, 321] width 45 height 22
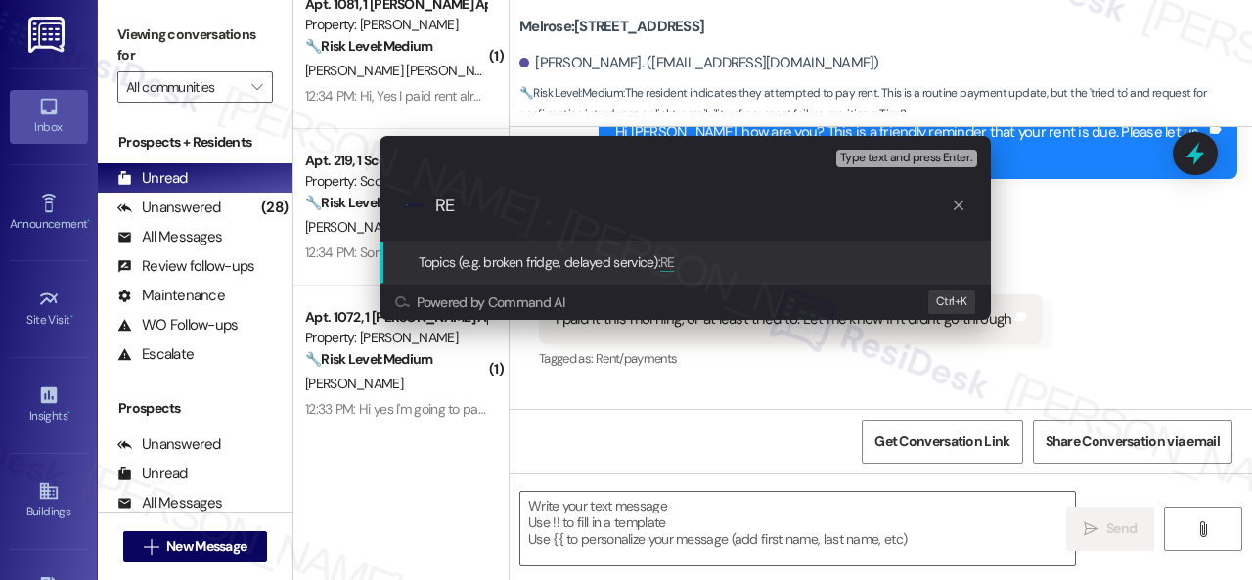
type input "R"
type input "p"
type input "Payment confirmation request."
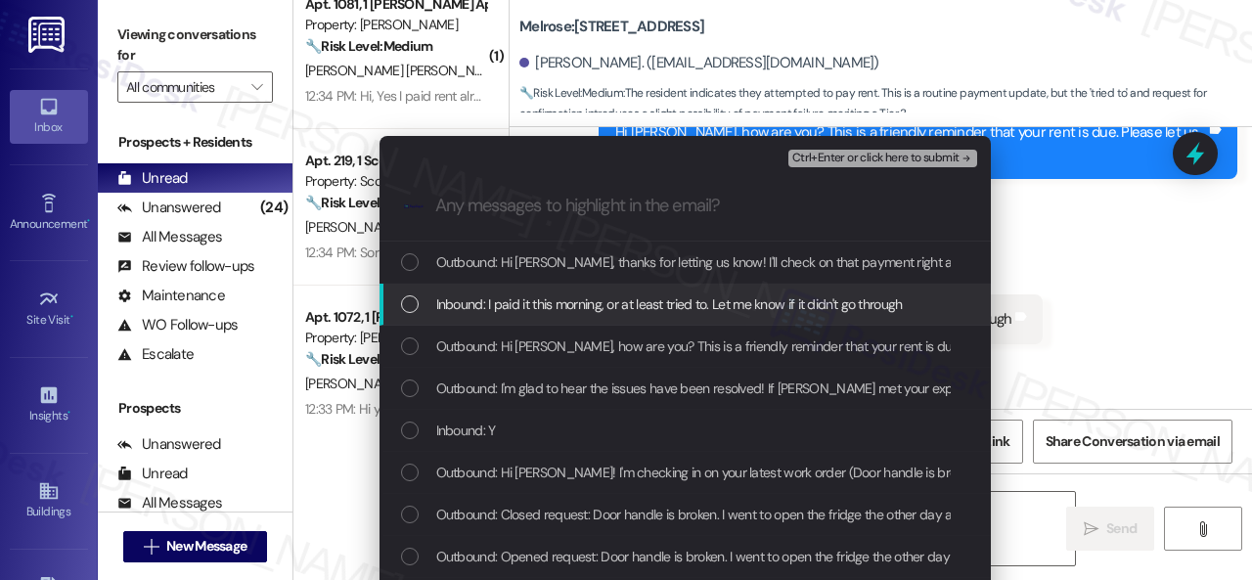
click at [483, 306] on span "Inbound: I paid it this morning, or at least tried to. Let me know if it didn't…" at bounding box center [669, 304] width 466 height 22
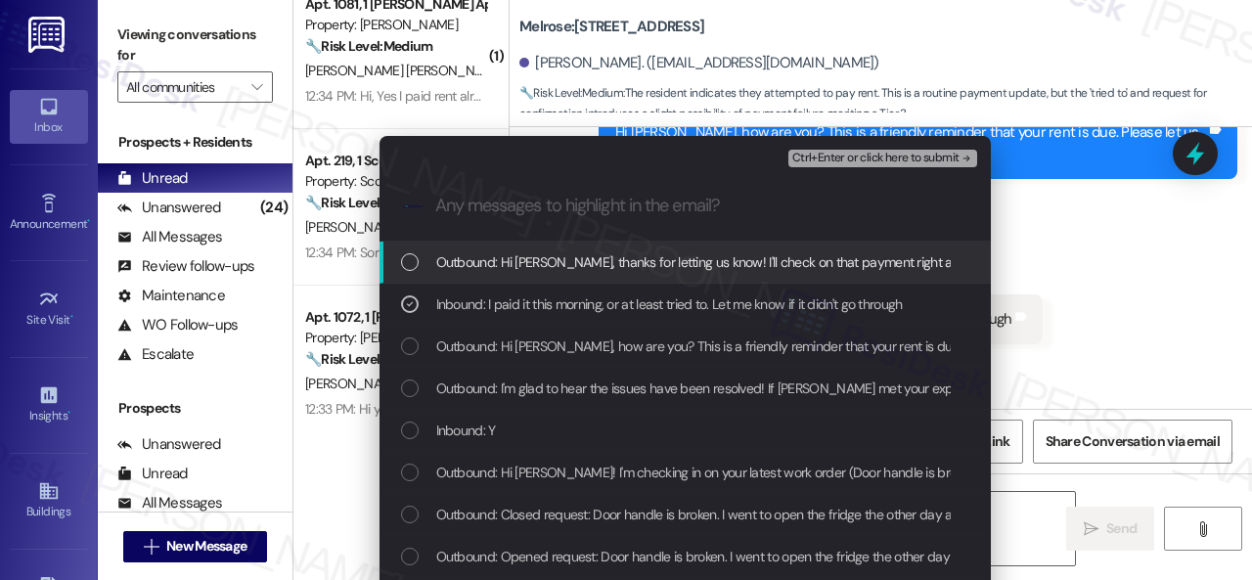
click at [818, 154] on span "Ctrl+Enter or click here to submit" at bounding box center [875, 159] width 167 height 14
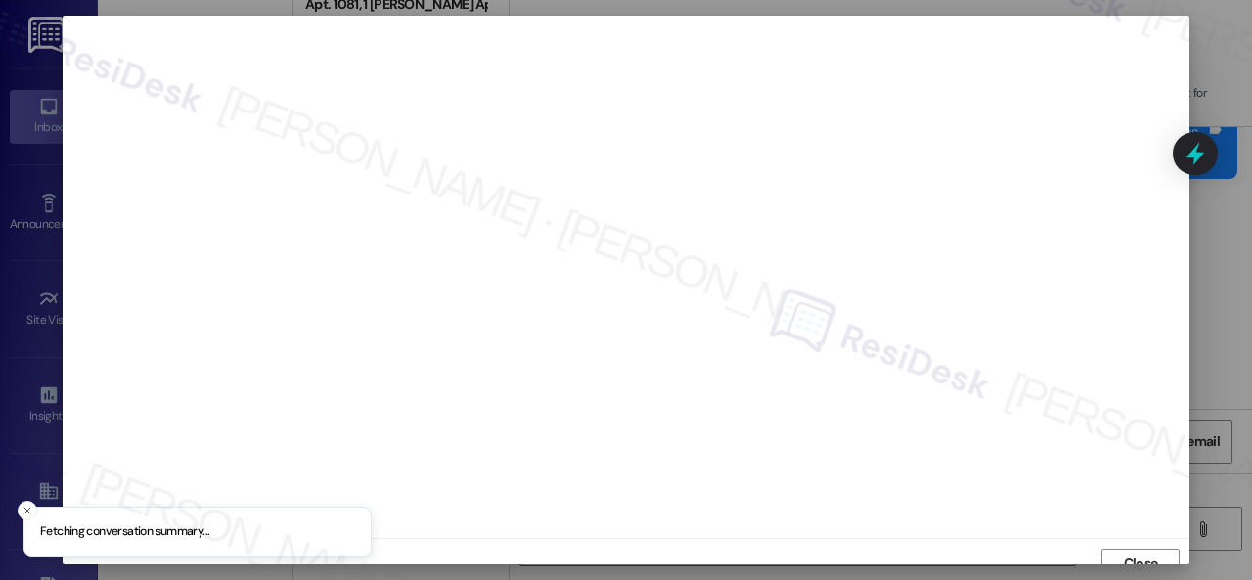
scroll to position [15, 0]
click at [1129, 546] on span "Close" at bounding box center [1140, 549] width 34 height 21
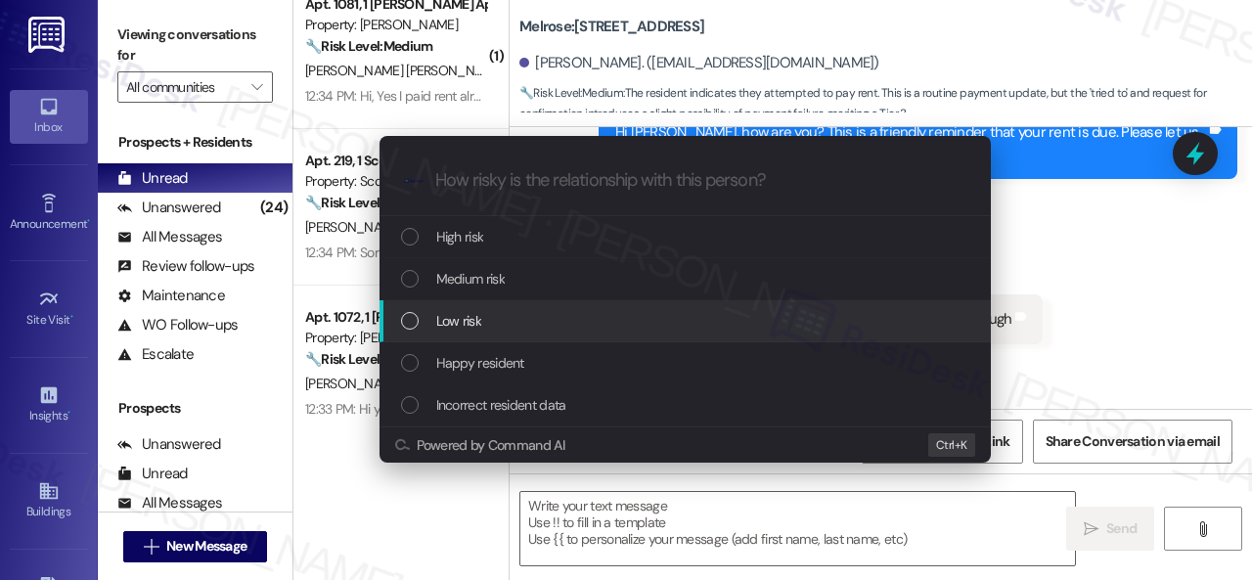
click at [458, 323] on span "Low risk" at bounding box center [458, 321] width 45 height 22
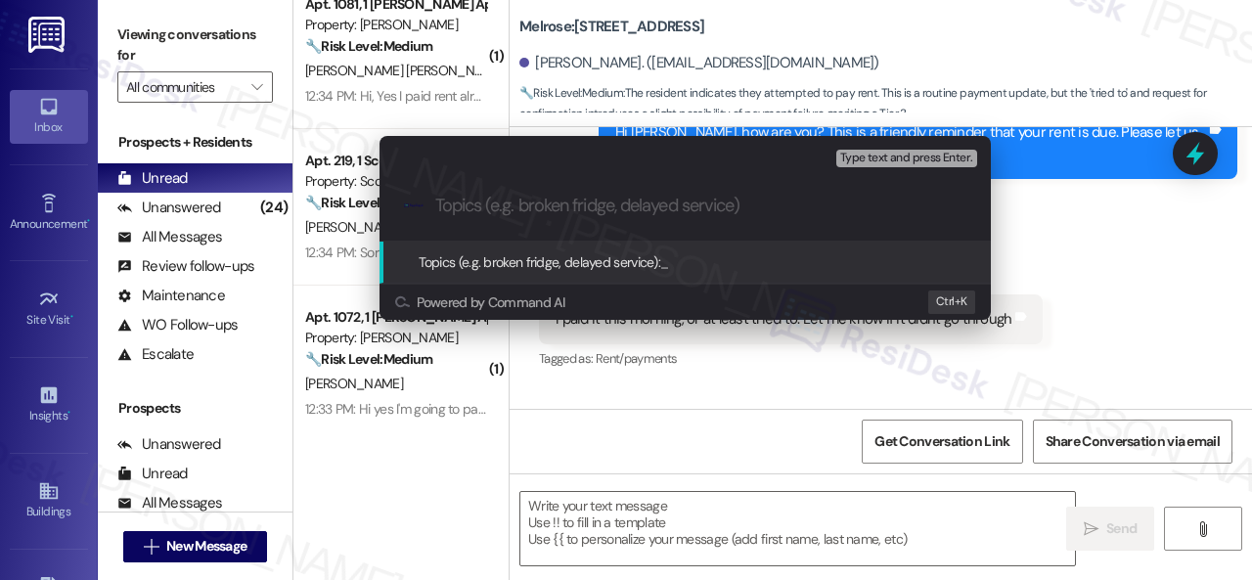
paste input "Payment confirmation request."
type input "Payment confirmation request."
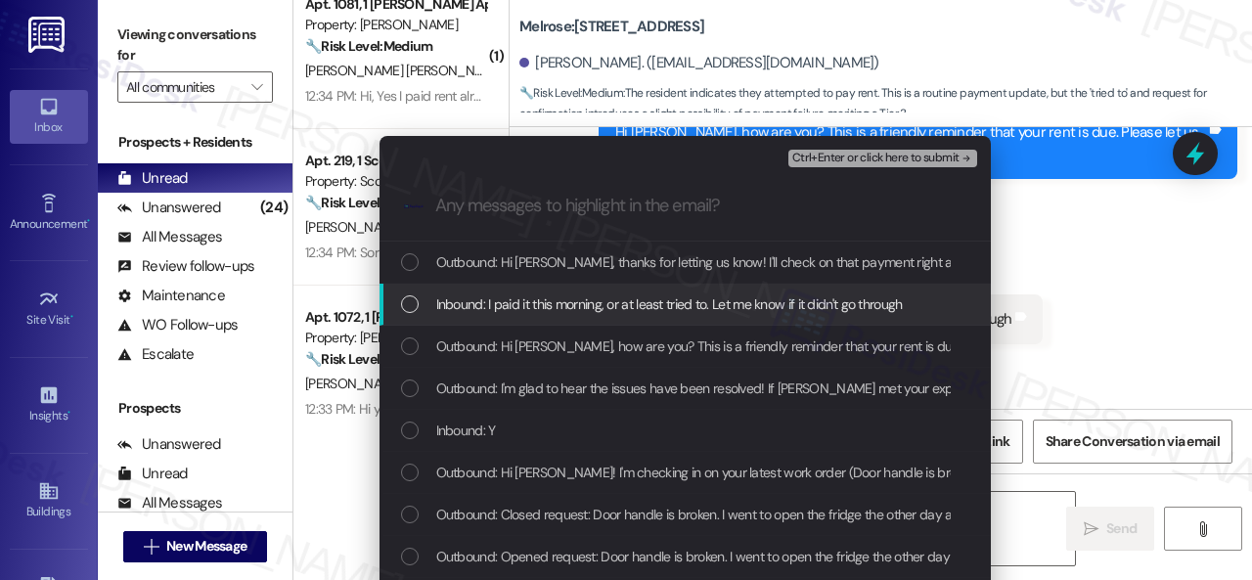
click at [513, 293] on span "Inbound: I paid it this morning, or at least tried to. Let me know if it didn't…" at bounding box center [669, 304] width 466 height 22
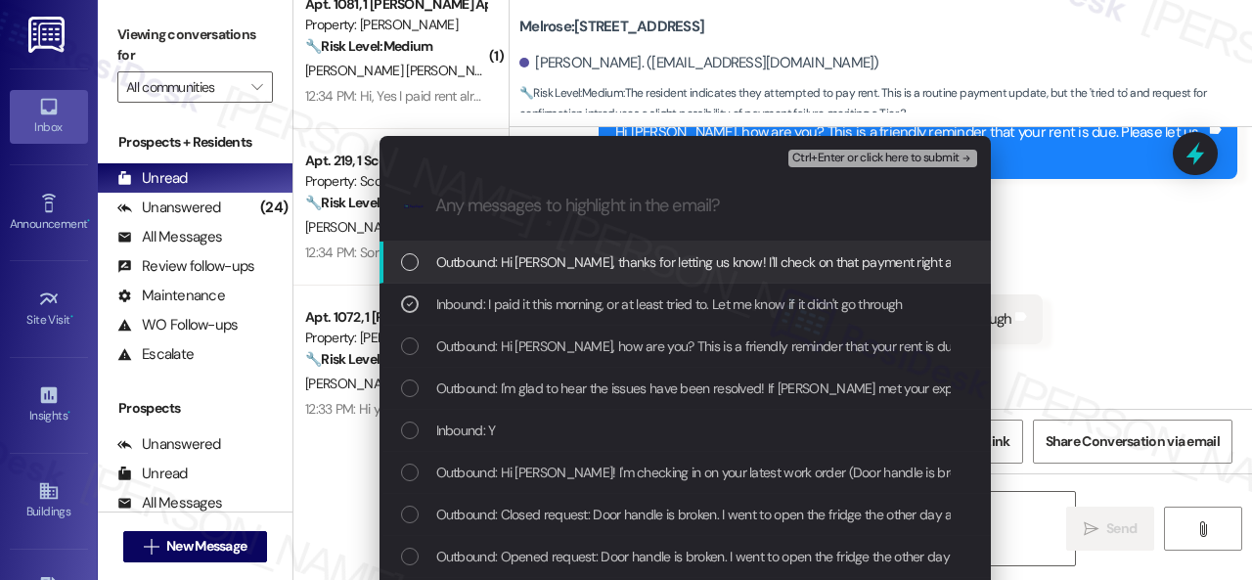
click at [850, 147] on div "Ctrl+Enter or click here to submit" at bounding box center [884, 158] width 193 height 25
click at [850, 152] on span "Ctrl+Enter or click here to submit" at bounding box center [875, 159] width 167 height 14
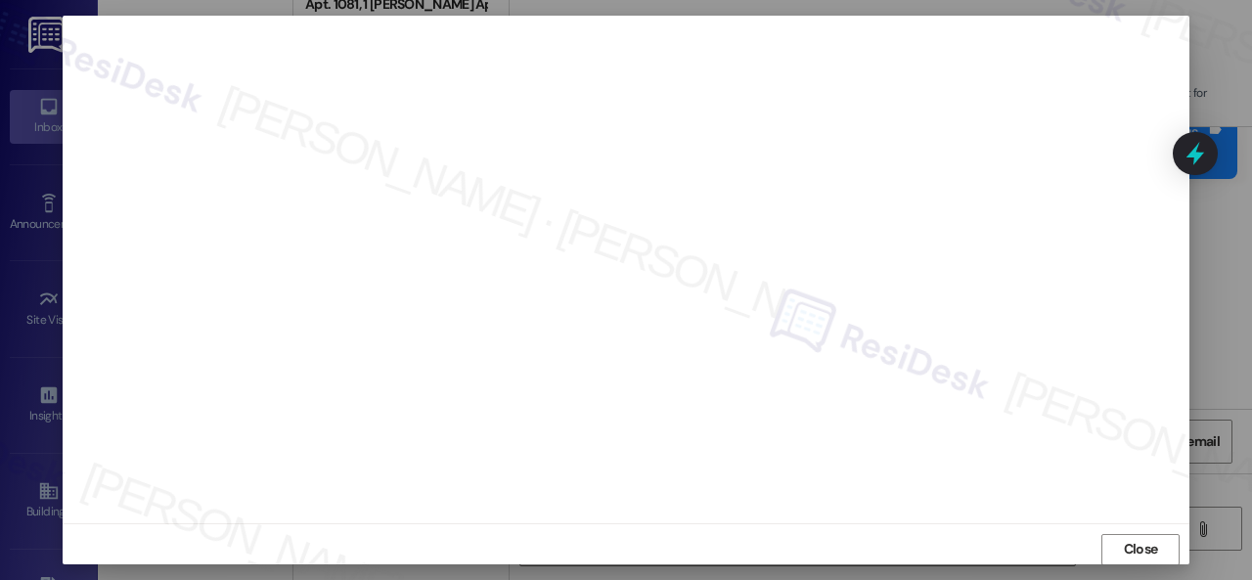
scroll to position [24, 0]
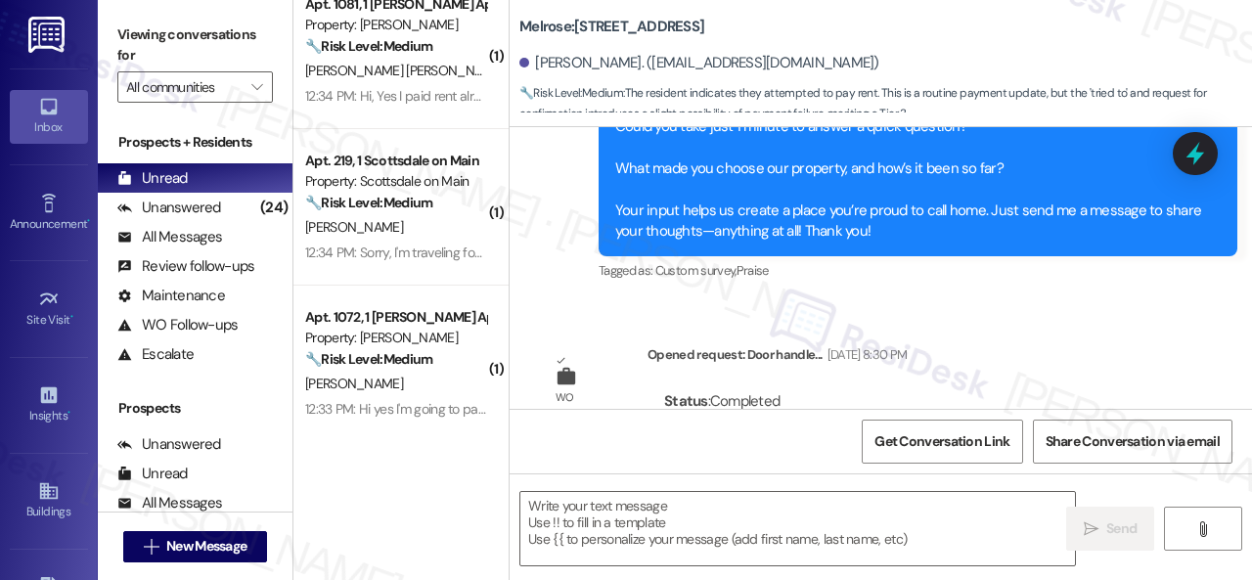
type textarea "Fetching suggested responses. Please feel free to read through the conversation…"
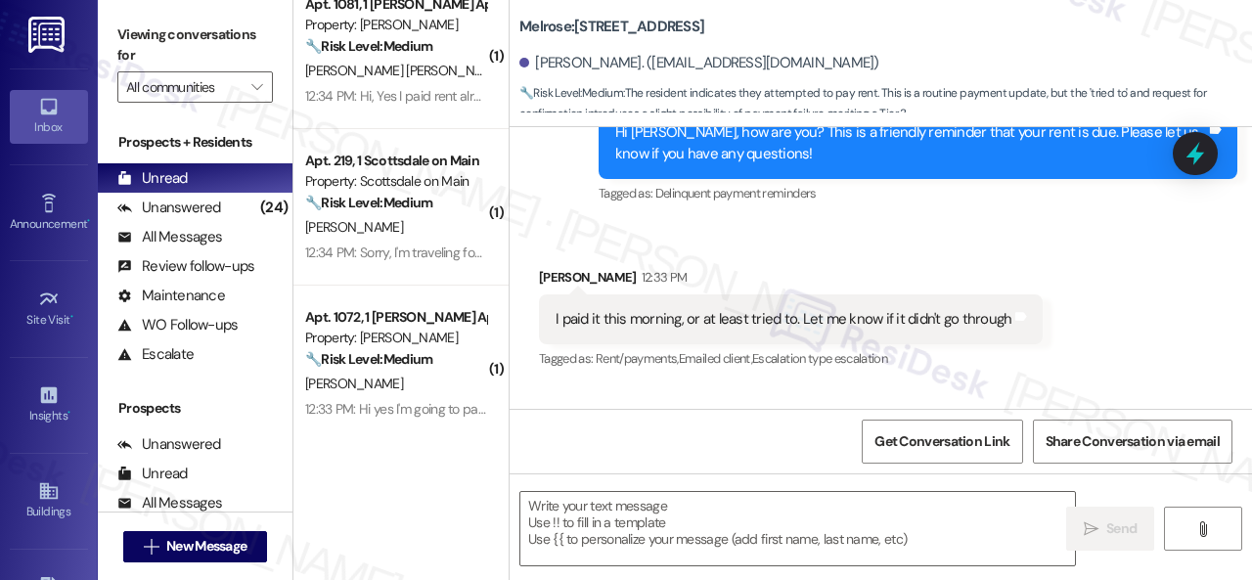
scroll to position [2784, 0]
